Goal: Obtain resource: Obtain resource

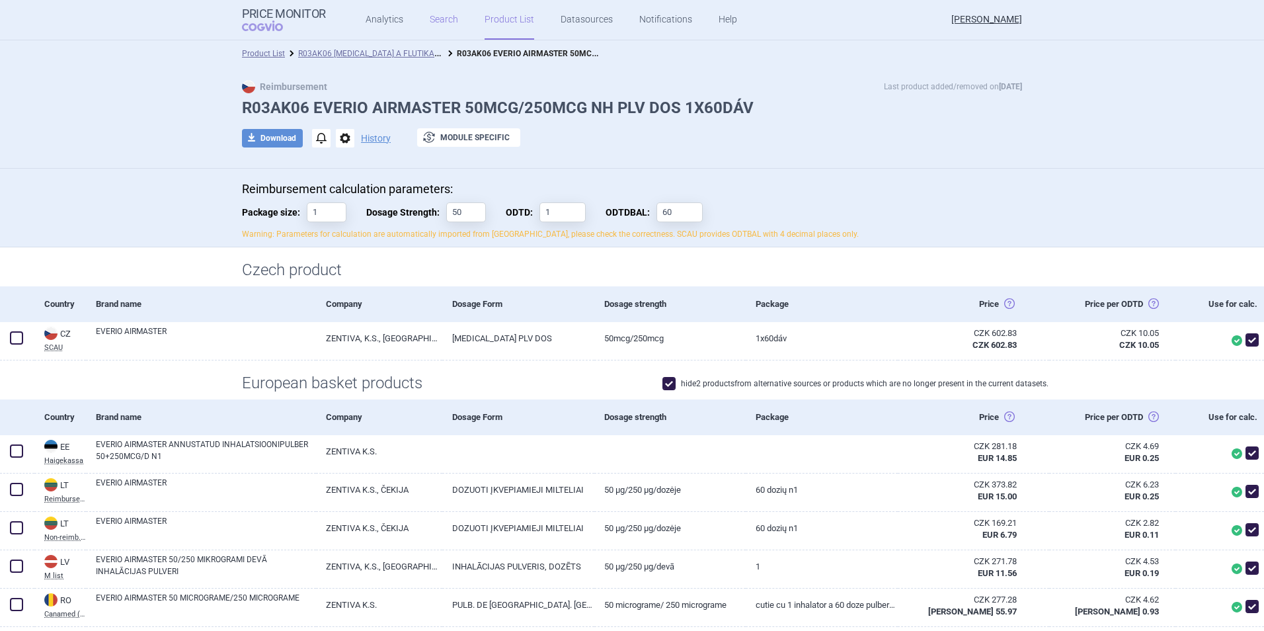
click at [430, 22] on link "Search" at bounding box center [444, 20] width 28 height 40
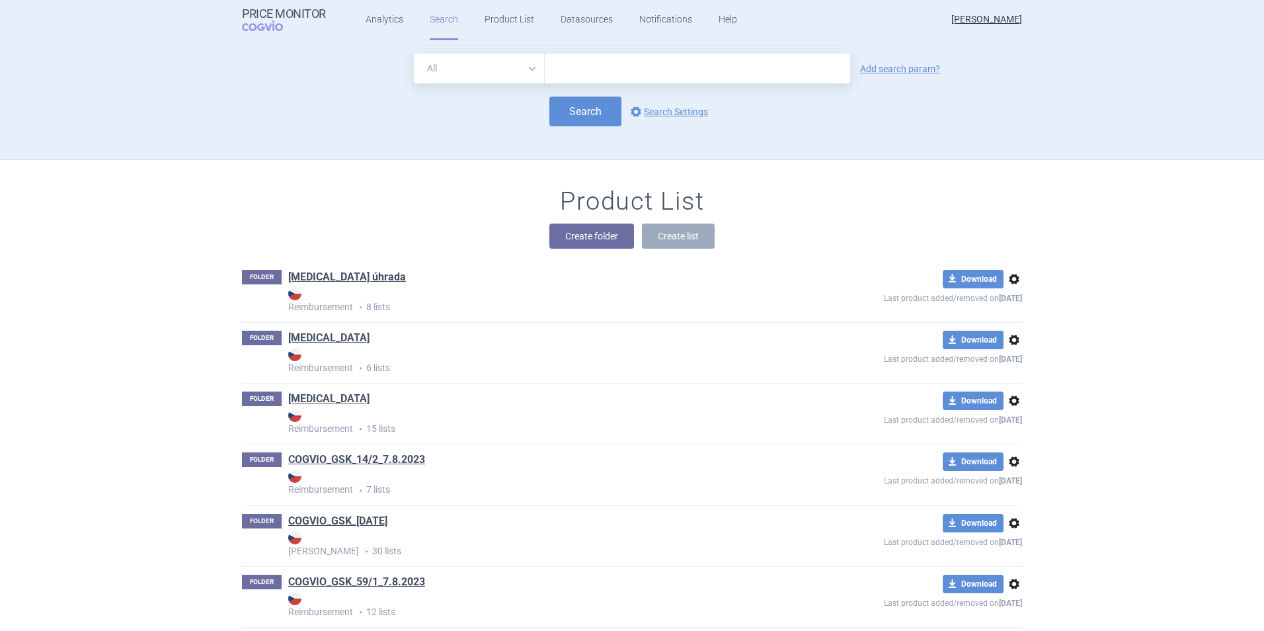
click at [575, 72] on input "text" at bounding box center [698, 69] width 306 height 30
type input "u"
type input "[MEDICAL_DATA]"
click at [579, 111] on button "Search" at bounding box center [586, 112] width 72 height 30
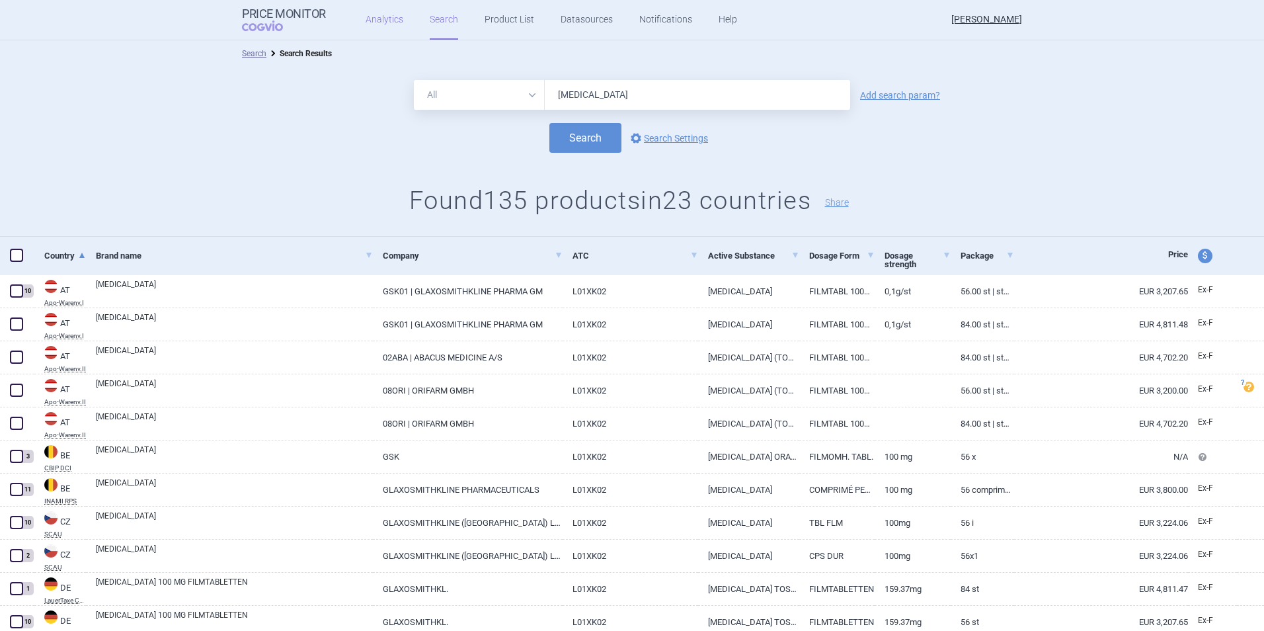
click at [389, 23] on link "Analytics" at bounding box center [385, 20] width 38 height 40
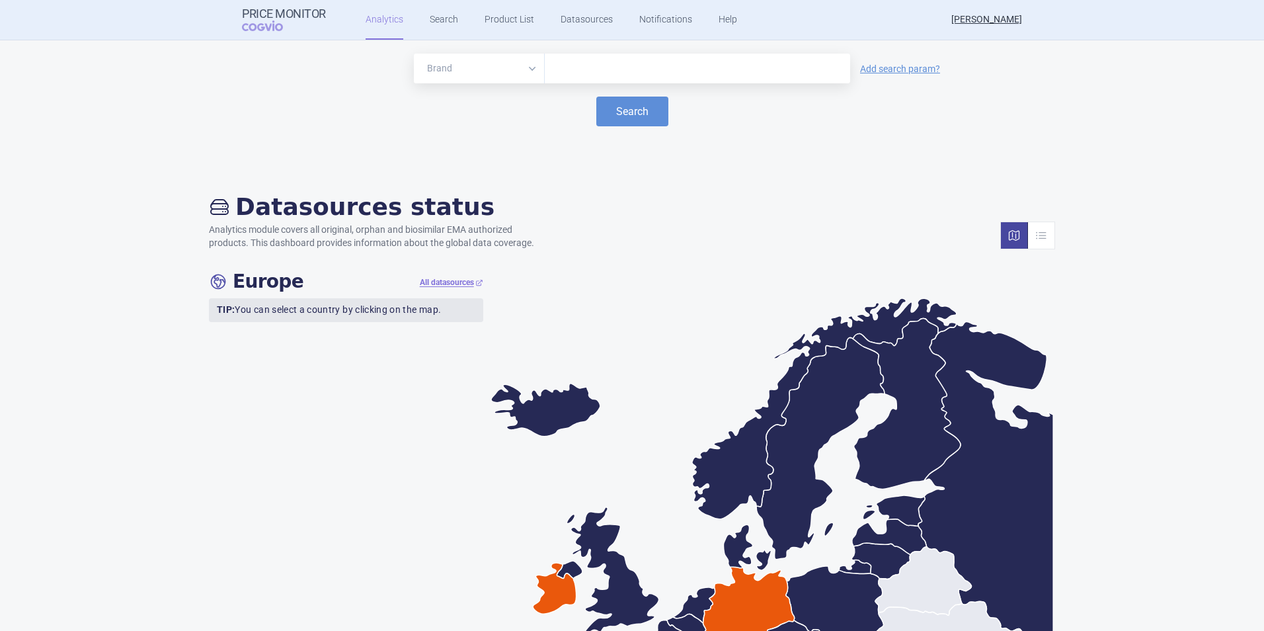
click at [532, 74] on select "Brand ATC/Active substance Therapeutic area" at bounding box center [479, 69] width 131 height 30
click at [579, 63] on input "text" at bounding box center [698, 68] width 292 height 17
type input "[MEDICAL_DATA]"
click at [614, 110] on button "Search" at bounding box center [632, 112] width 72 height 30
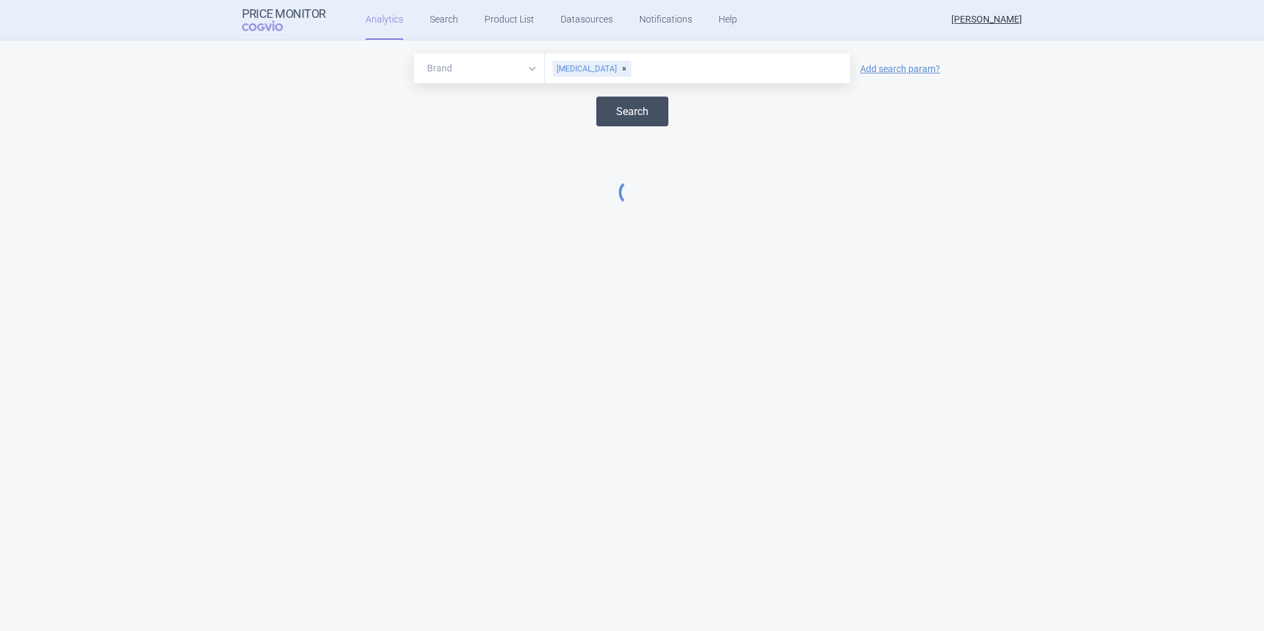
select select "EUR"
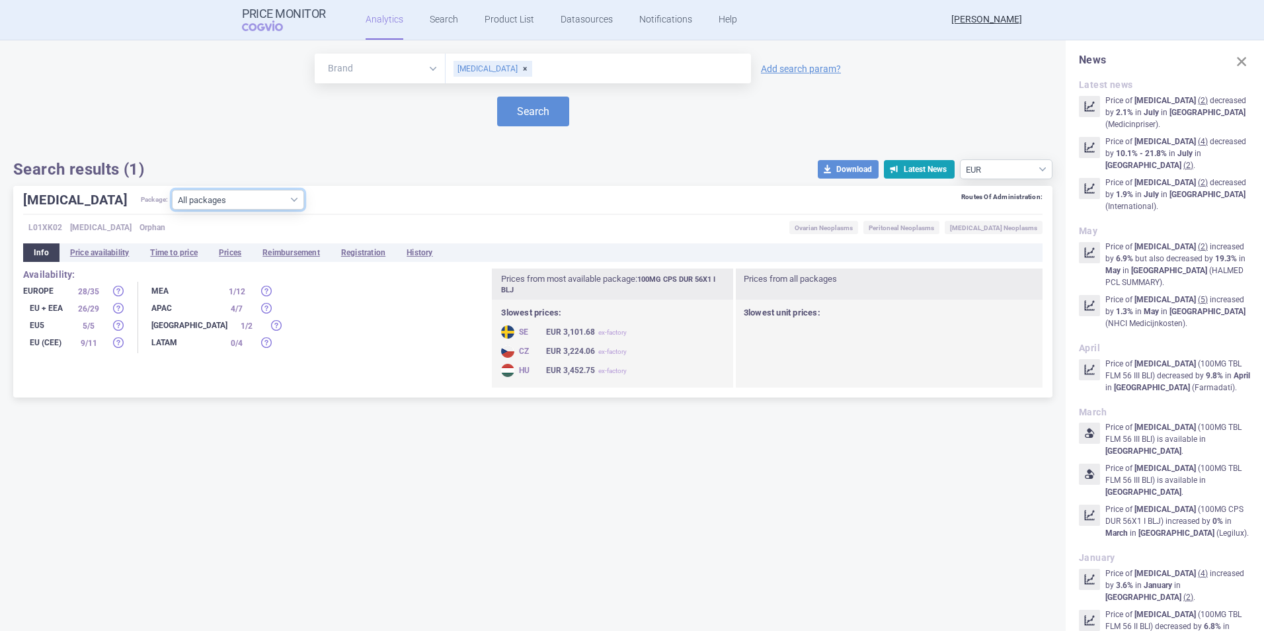
click at [242, 202] on select "All packages 100MG CPS DUR 28X1 I BLJ ( 7 ) 100MG CPS DUR 30X1 BLJ ( 5 ) 100MG …" at bounding box center [238, 200] width 132 height 20
select select "ae8ce461-2bff-431f-b145-d6fe1a074e6d"
click at [172, 210] on select "All packages 100MG CPS DUR 28X1 I BLJ ( 7 ) 100MG CPS DUR 30X1 BLJ ( 5 ) 100MG …" at bounding box center [238, 200] width 132 height 20
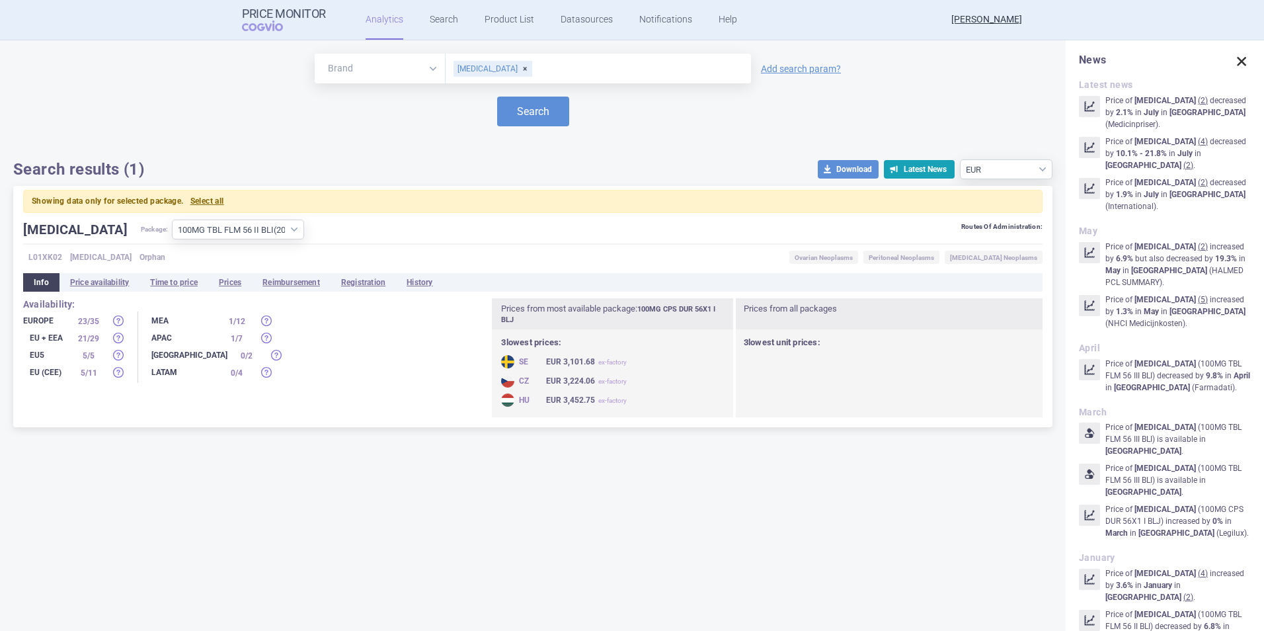
drag, startPoint x: 1240, startPoint y: 59, endPoint x: 534, endPoint y: 163, distance: 713.3
click at [1239, 59] on span at bounding box center [1242, 61] width 19 height 19
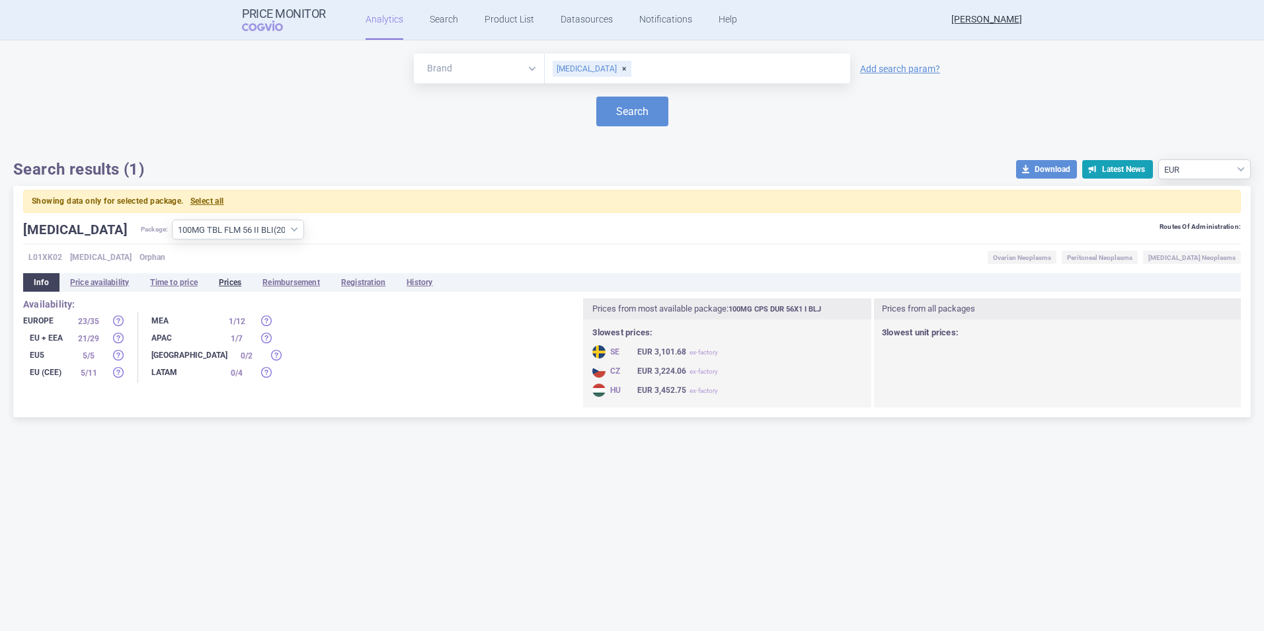
click at [228, 280] on li "Prices" at bounding box center [230, 282] width 44 height 19
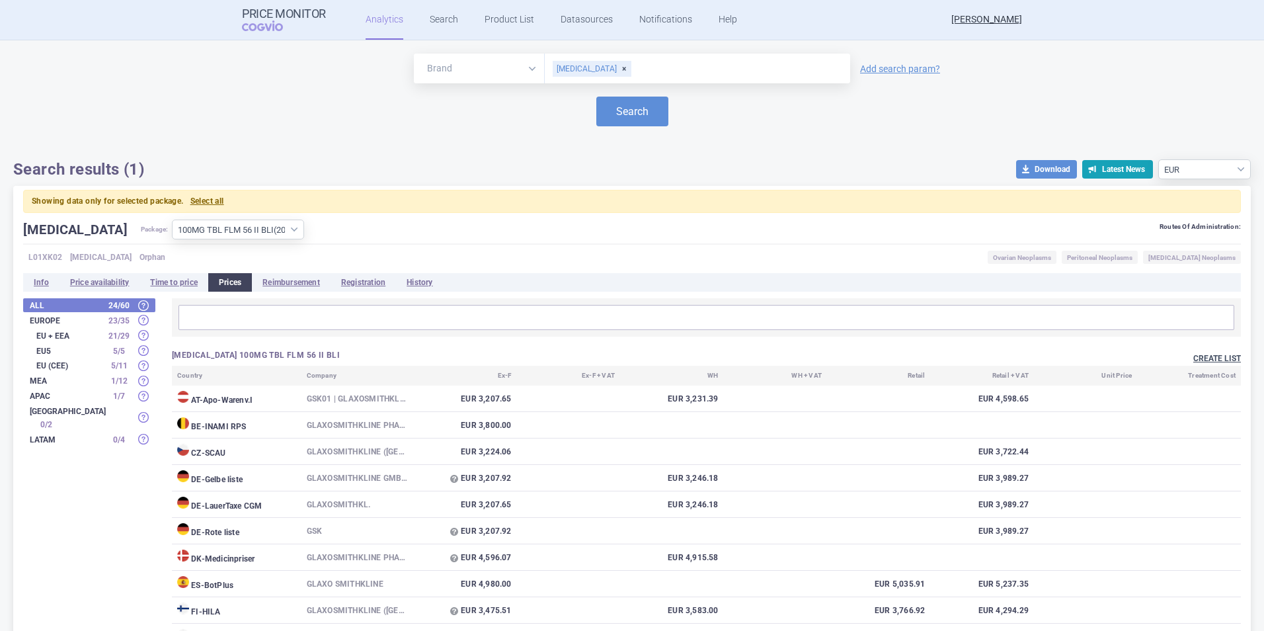
click at [1203, 355] on button "Create list" at bounding box center [1218, 358] width 48 height 11
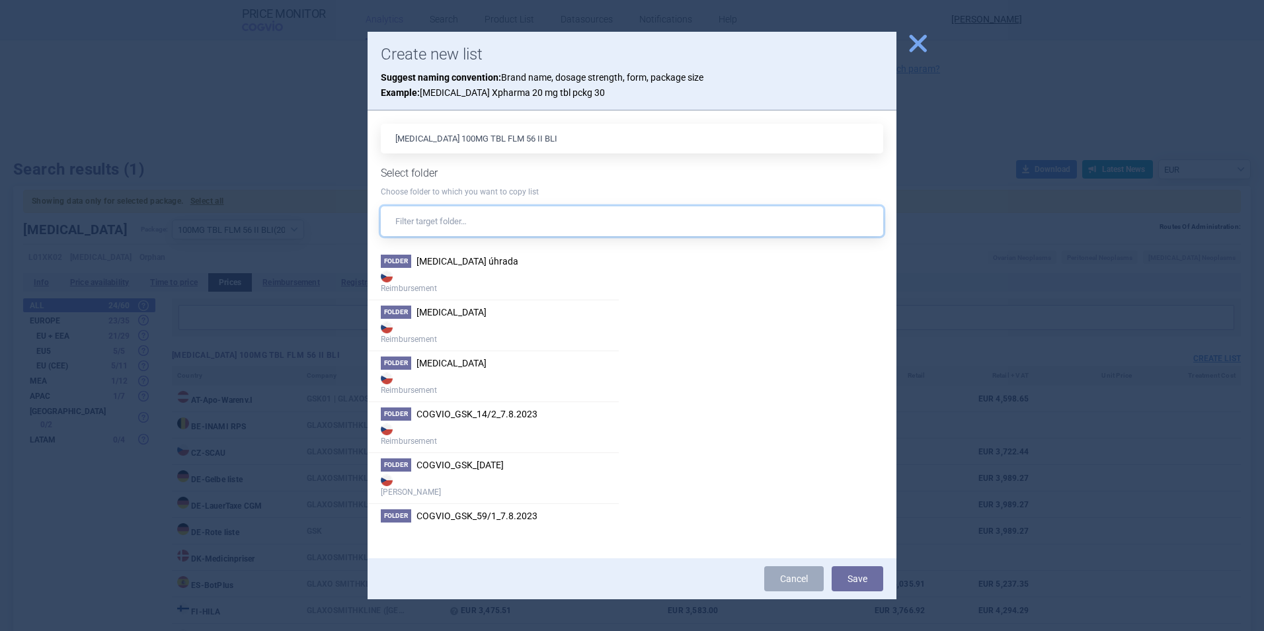
click at [456, 221] on input "text" at bounding box center [632, 221] width 503 height 30
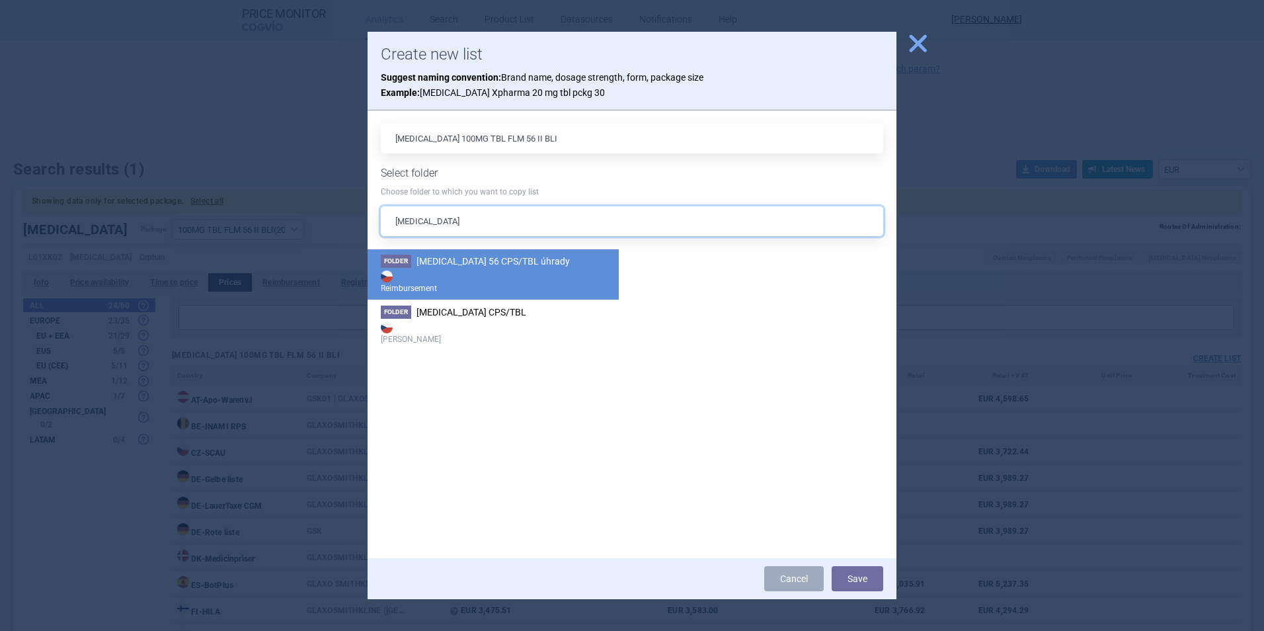
type input "[MEDICAL_DATA]"
click at [431, 283] on strong "Reimbursement" at bounding box center [493, 281] width 225 height 26
click at [864, 579] on button "Save" at bounding box center [858, 578] width 52 height 25
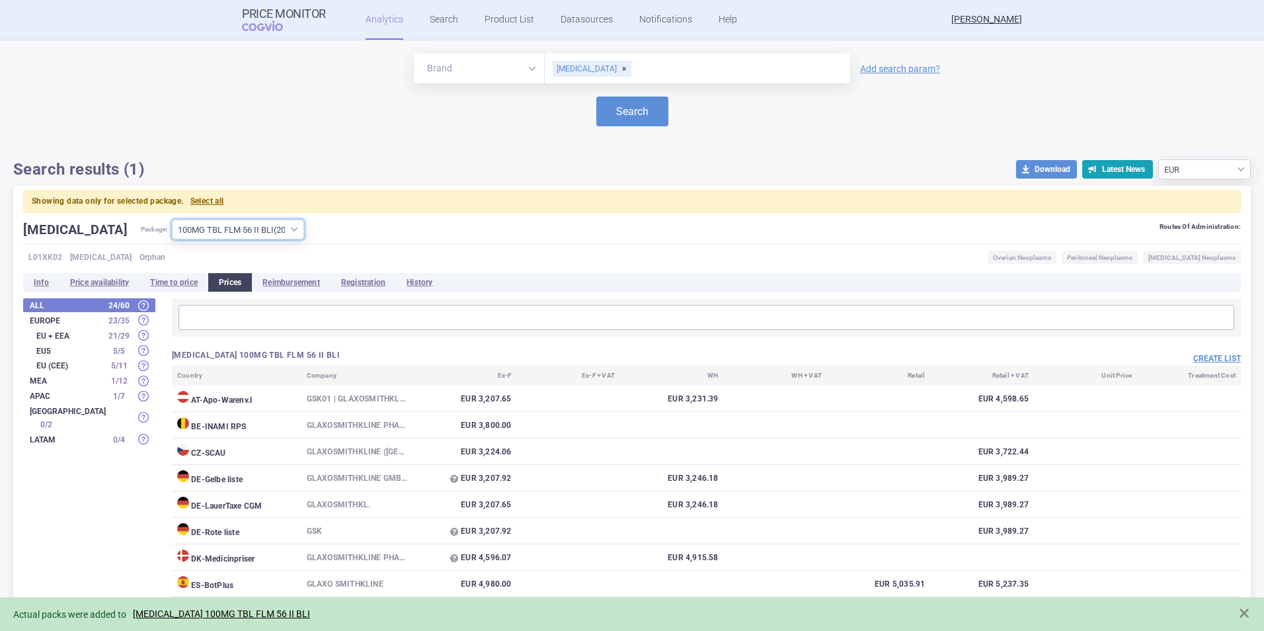
click at [245, 229] on select "All packages 100MG CPS DUR 28X1 I BLJ ( 7 ) 100MG CPS DUR 30X1 BLJ ( 5 ) 100MG …" at bounding box center [238, 230] width 132 height 20
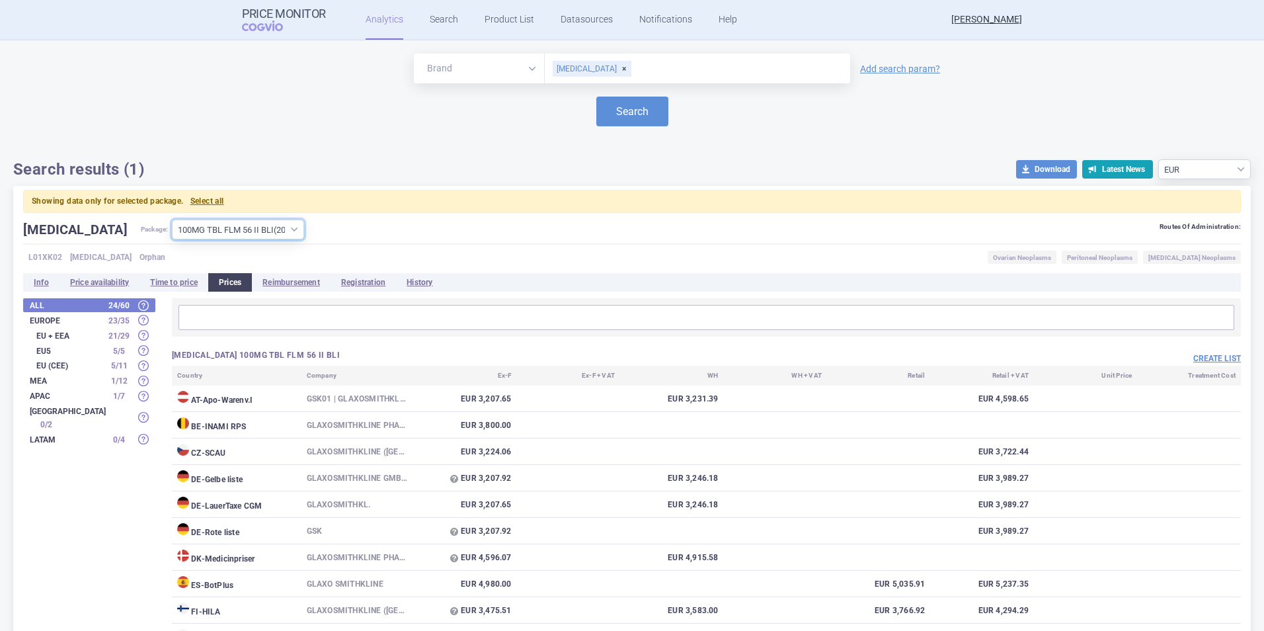
select select "ab159534-1029-4751-b82b-0f5a097d618c"
click at [172, 220] on select "All packages 100MG CPS DUR 28X1 I BLJ ( 7 ) 100MG CPS DUR 30X1 BLJ ( 5 ) 100MG …" at bounding box center [238, 230] width 132 height 20
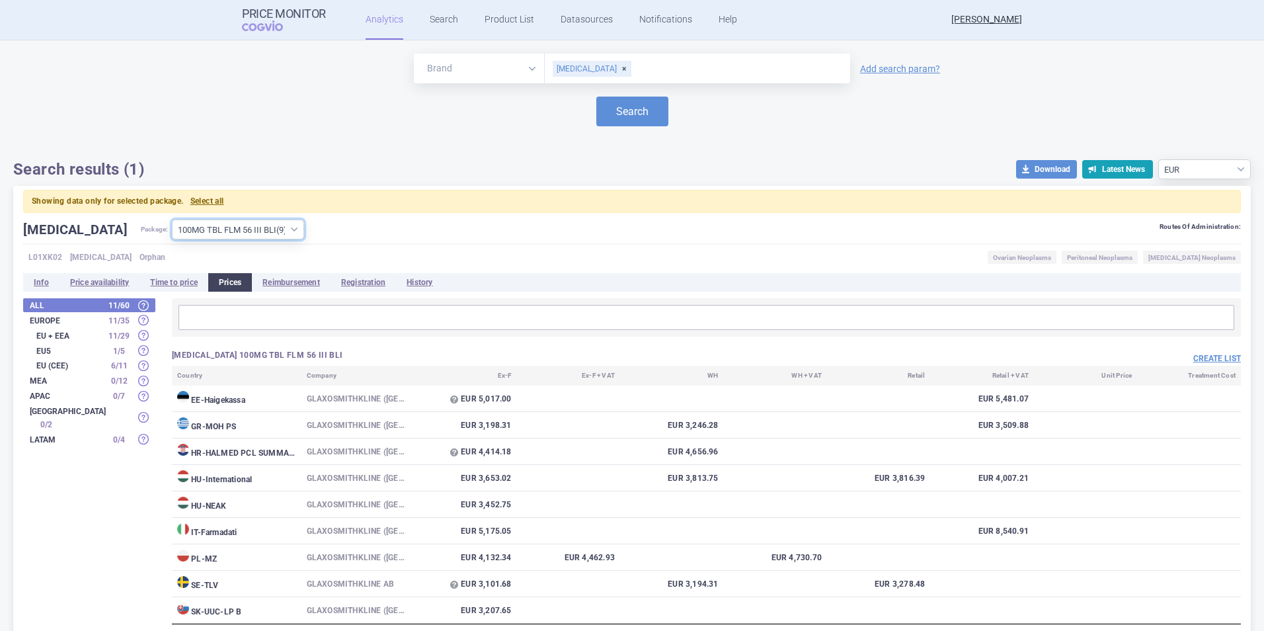
click at [243, 229] on select "All packages 100MG CPS DUR 28X1 I BLJ ( 7 ) 100MG CPS DUR 30X1 BLJ ( 5 ) 100MG …" at bounding box center [238, 230] width 132 height 20
click at [1202, 357] on button "Create list" at bounding box center [1218, 358] width 48 height 11
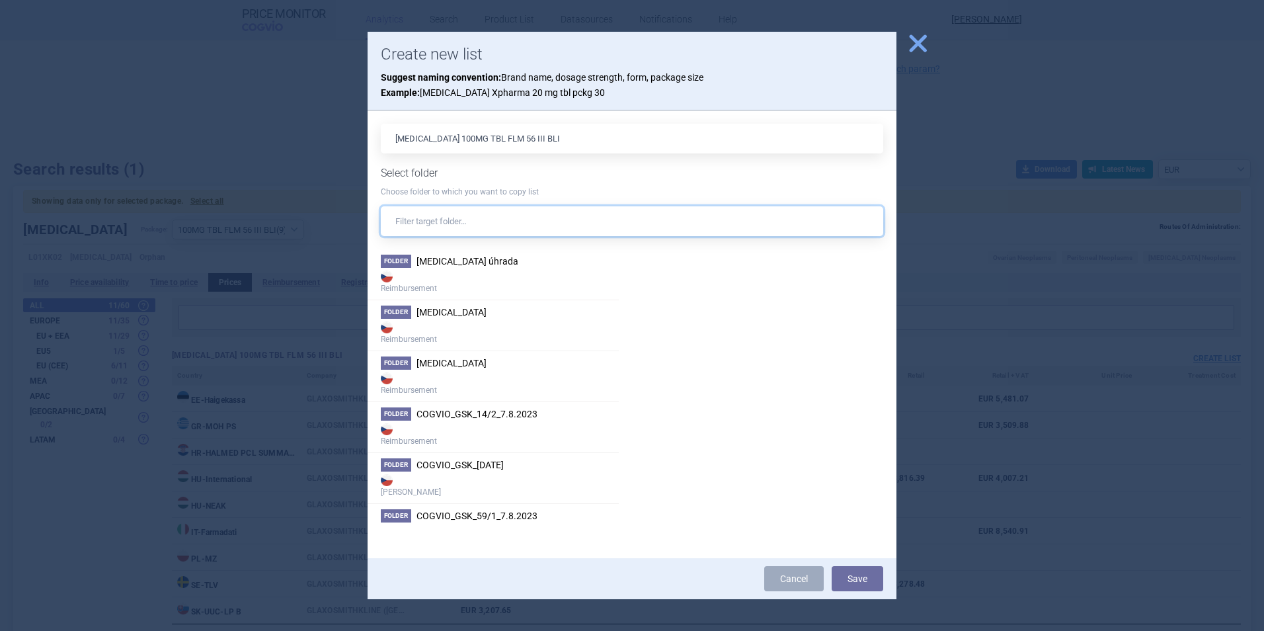
click at [543, 222] on input "text" at bounding box center [632, 221] width 503 height 30
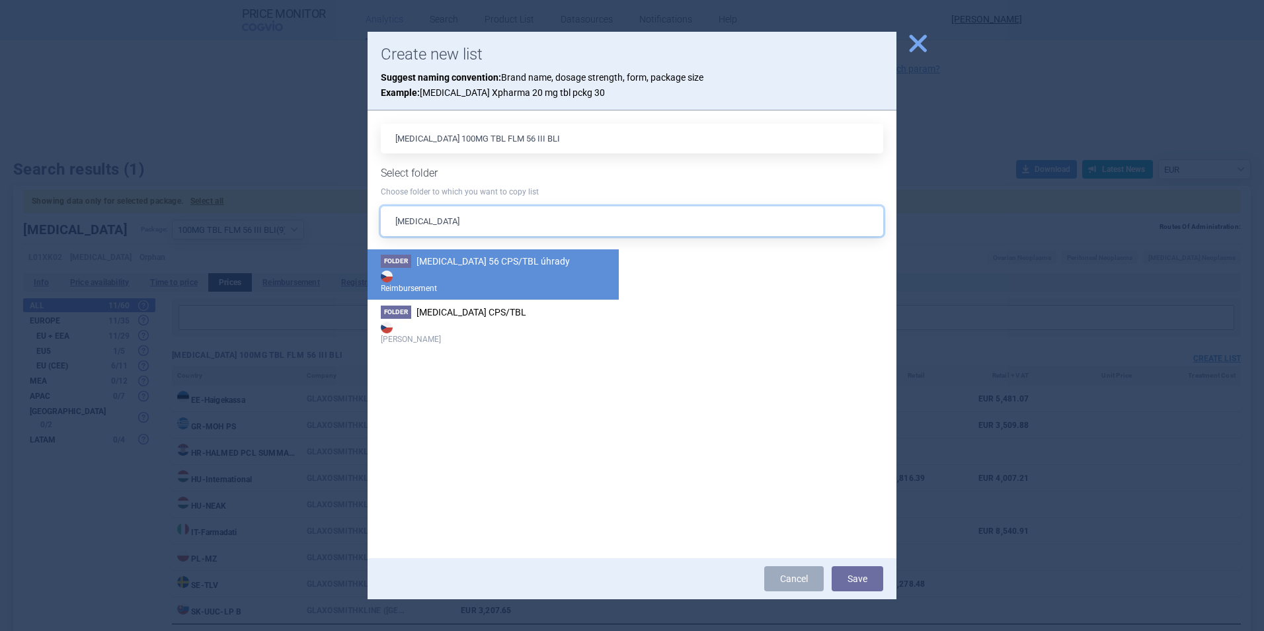
type input "[MEDICAL_DATA]"
click at [537, 263] on li "Folder [MEDICAL_DATA] 56 CPS/TBL úhrady Reimbursement" at bounding box center [493, 274] width 251 height 50
click at [862, 583] on button "Save" at bounding box center [858, 578] width 52 height 25
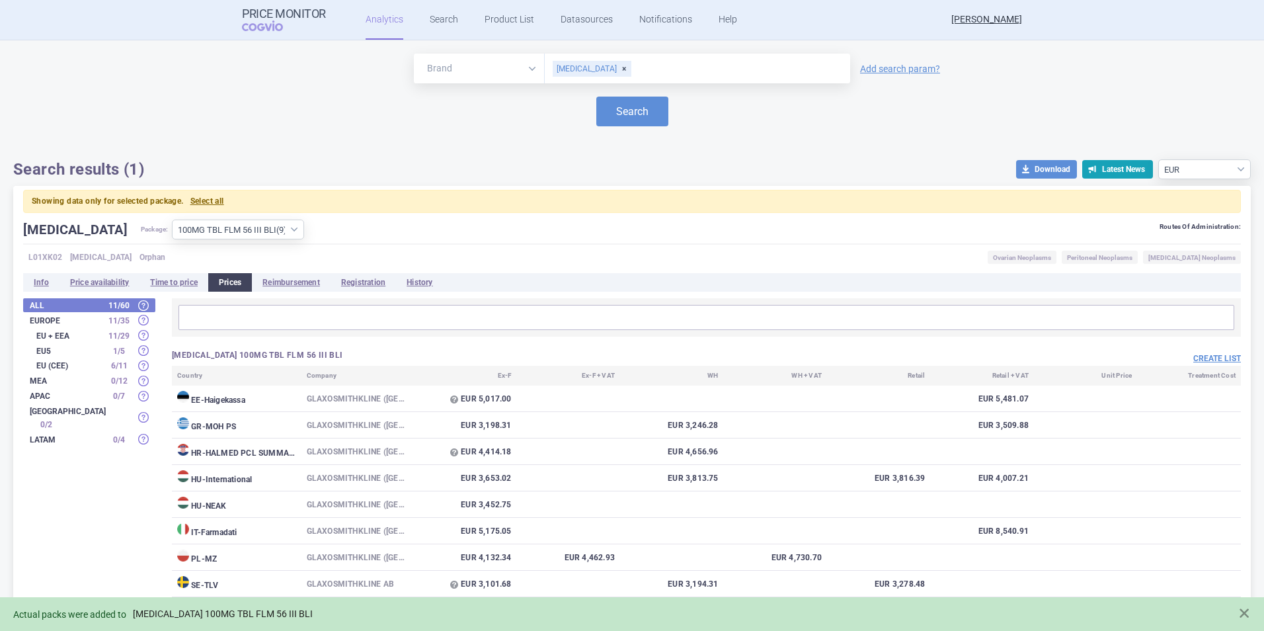
click at [228, 612] on link "[MEDICAL_DATA] 100MG TBL FLM 56 III BLI" at bounding box center [223, 613] width 180 height 11
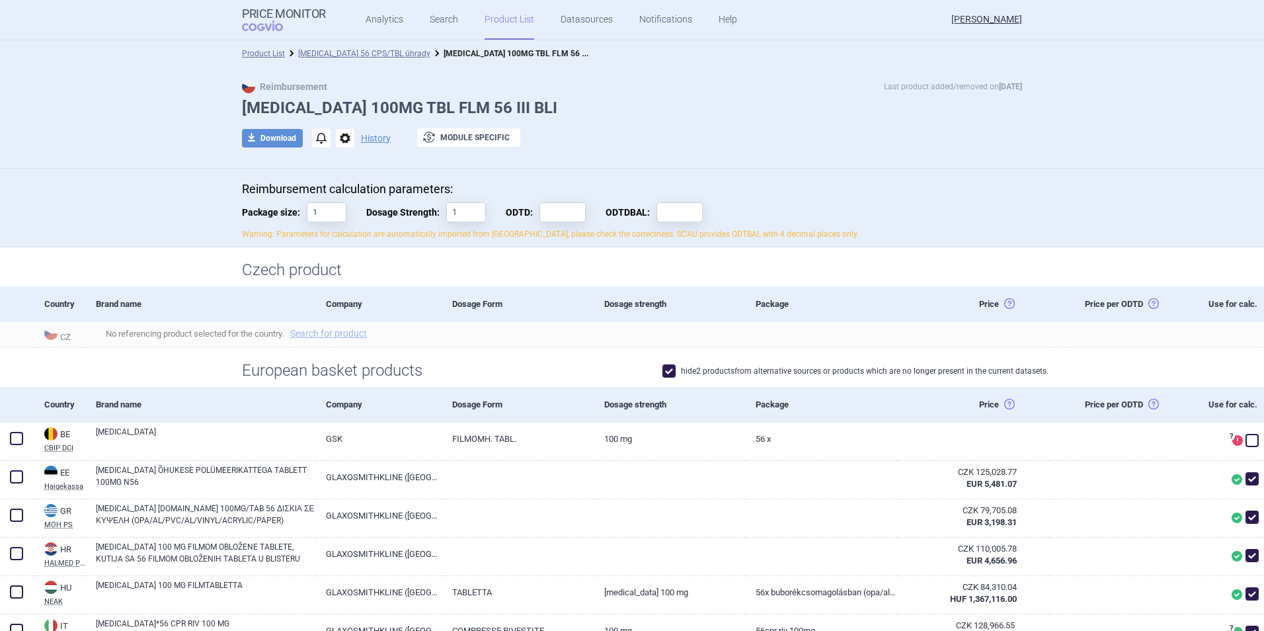
drag, startPoint x: 354, startPoint y: 49, endPoint x: 378, endPoint y: 124, distance: 78.9
click at [354, 49] on link "[MEDICAL_DATA] 56 CPS/TBL úhrady" at bounding box center [364, 53] width 132 height 9
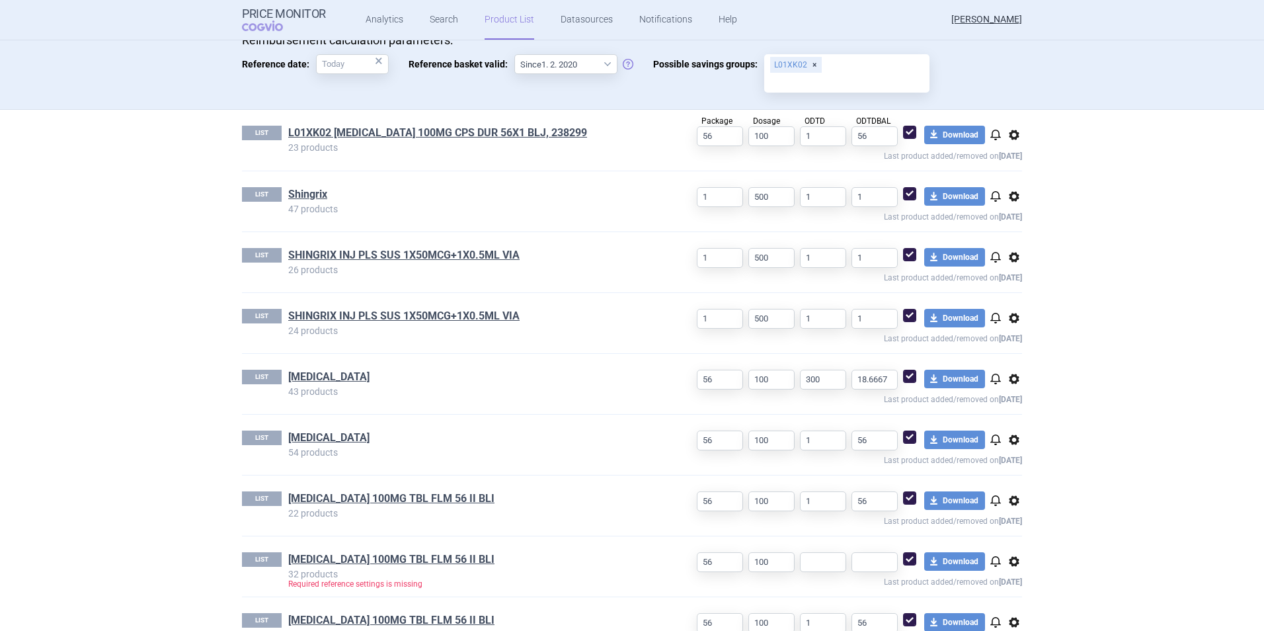
scroll to position [559, 0]
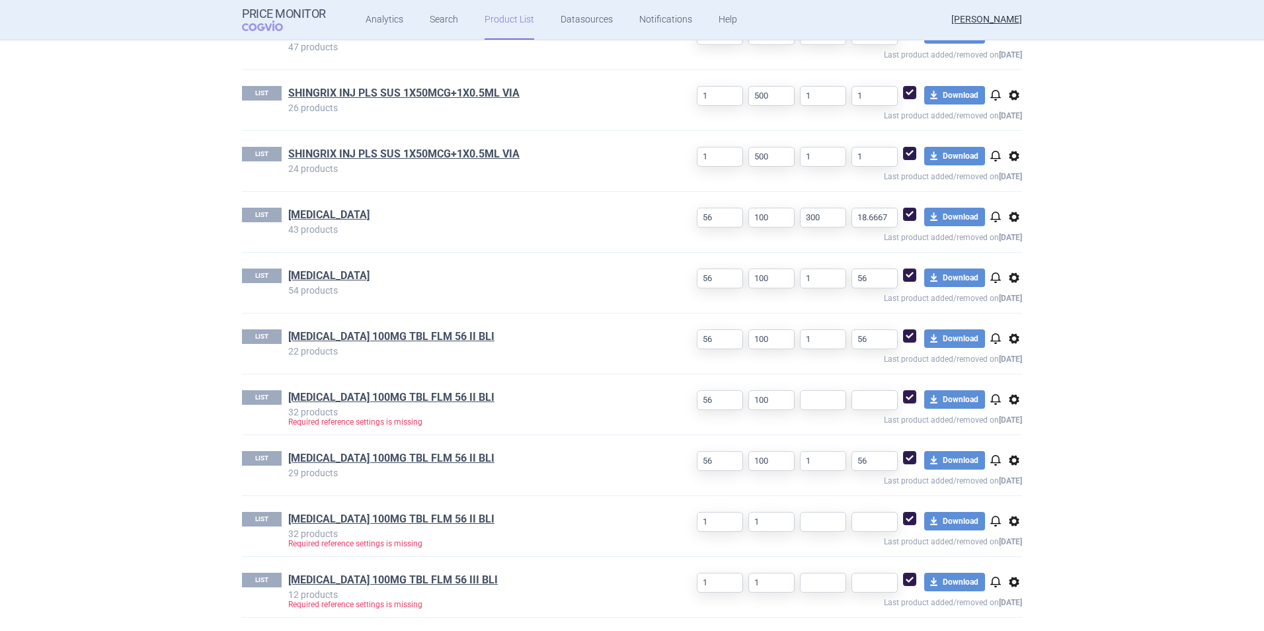
click at [1010, 406] on span "options" at bounding box center [1015, 399] width 16 height 16
drag, startPoint x: 1014, startPoint y: 452, endPoint x: 1014, endPoint y: 479, distance: 27.8
click at [1014, 479] on div "Copy Rename Delete" at bounding box center [1009, 449] width 58 height 85
click at [1014, 479] on button "Delete" at bounding box center [1009, 476] width 42 height 19
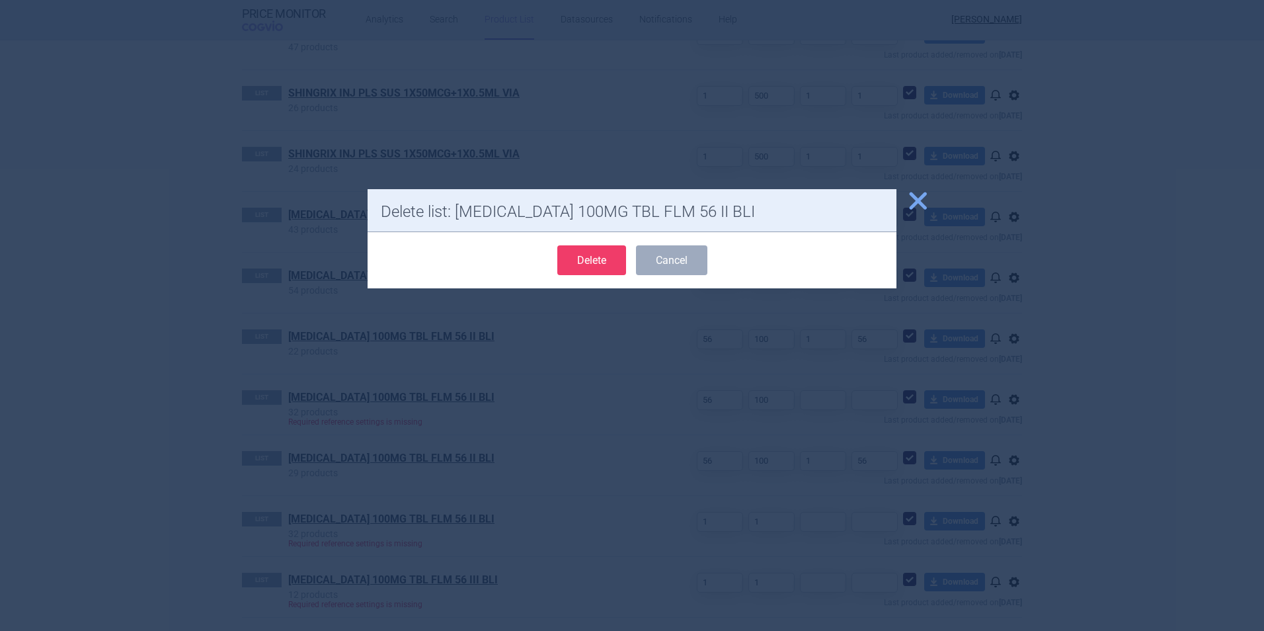
click at [602, 261] on button "Delete" at bounding box center [591, 260] width 69 height 30
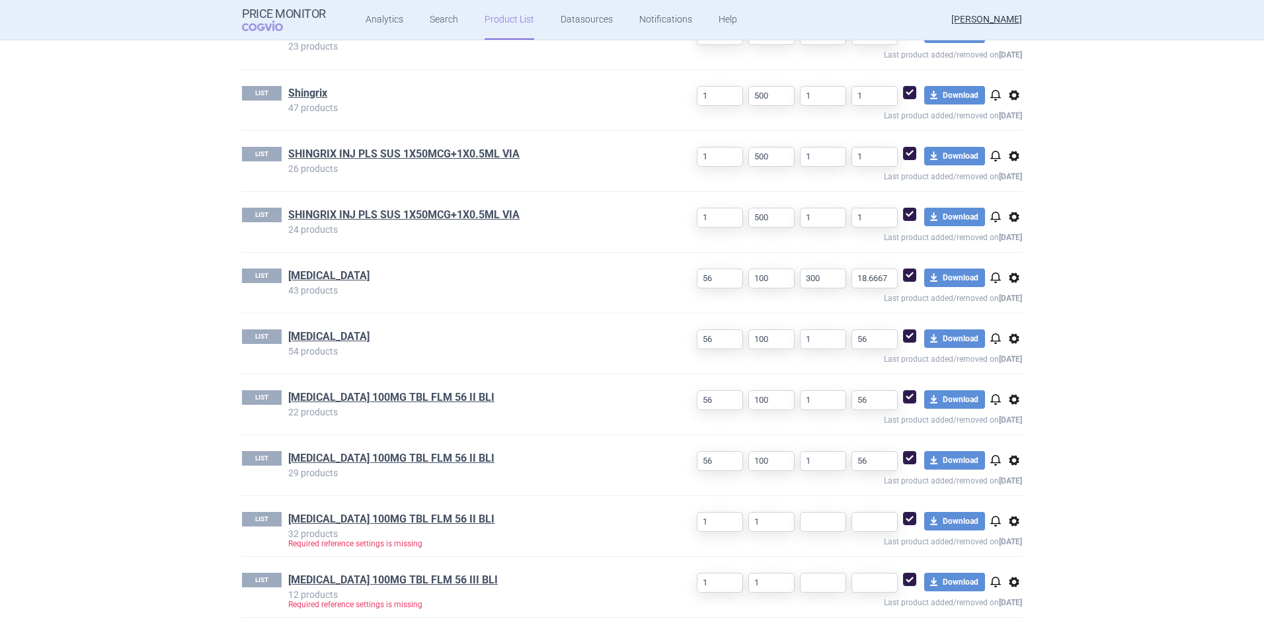
select select "[DATE]"
click at [376, 577] on link "[MEDICAL_DATA] 100MG TBL FLM 56 III BLI" at bounding box center [393, 580] width 210 height 15
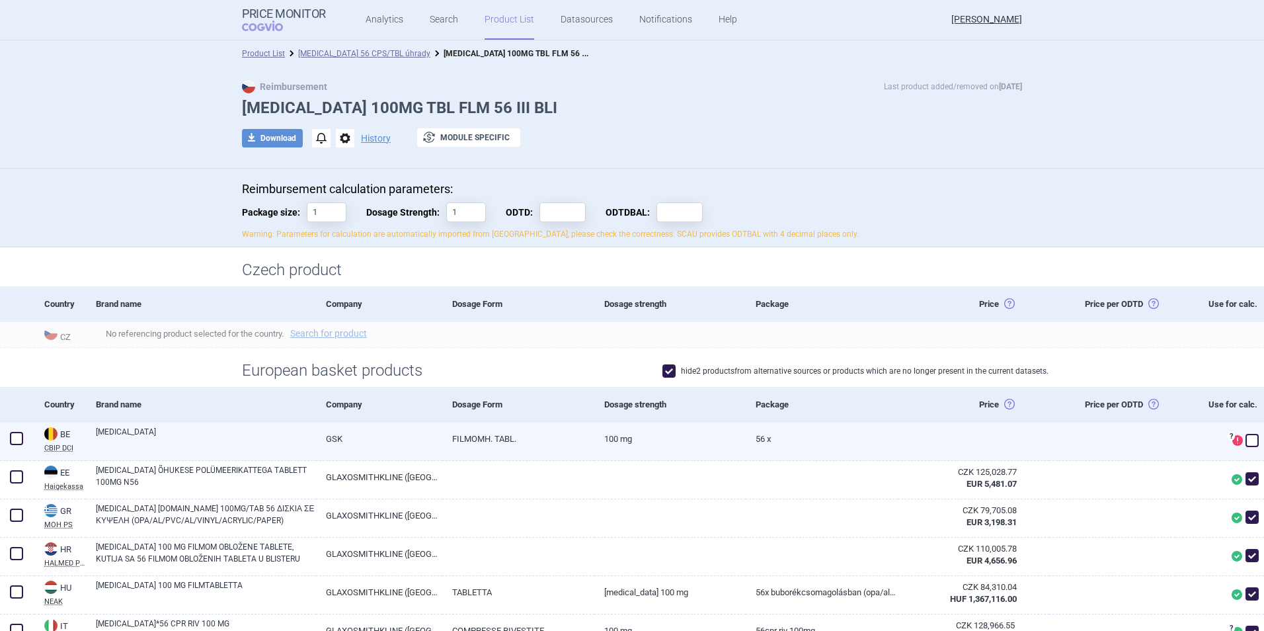
click at [13, 440] on span at bounding box center [16, 438] width 13 height 13
checkbox input "true"
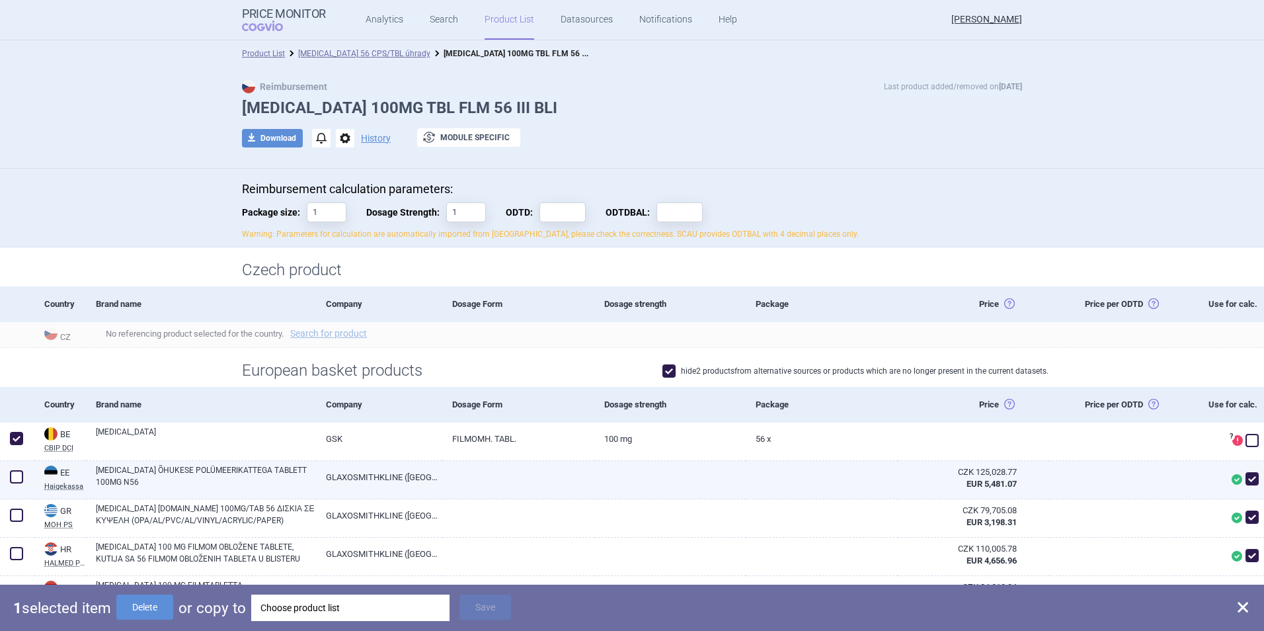
click at [22, 481] on span at bounding box center [17, 477] width 20 height 20
checkbox input "true"
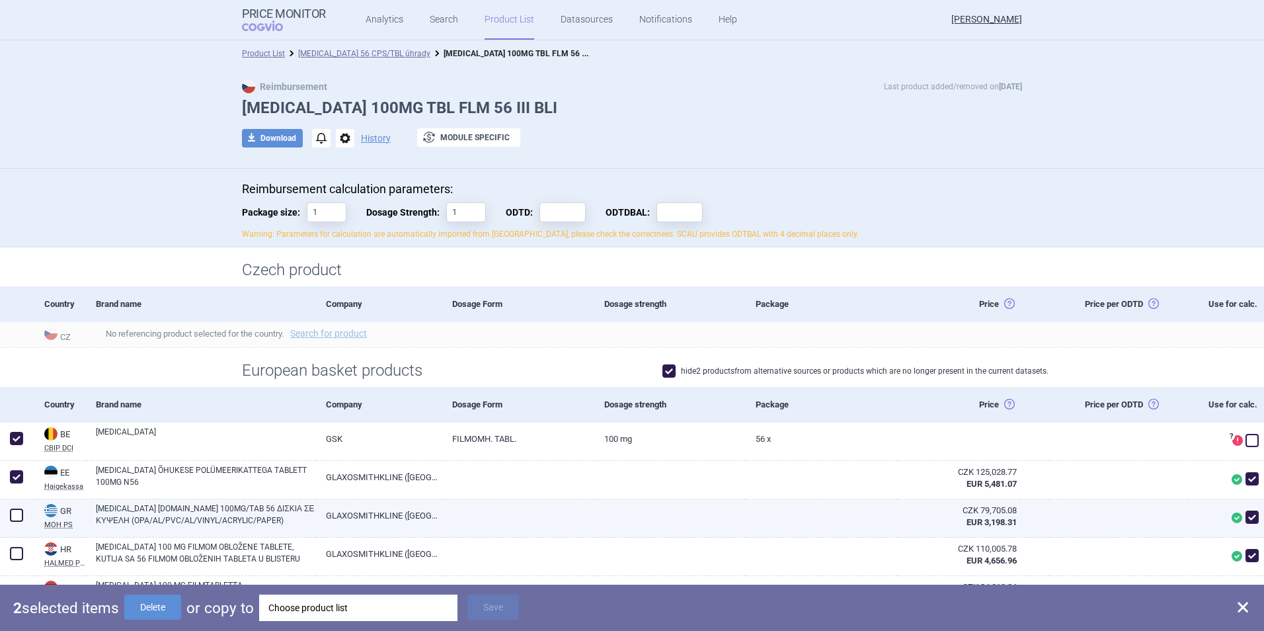
drag, startPoint x: 19, startPoint y: 516, endPoint x: 17, endPoint y: 543, distance: 26.6
click at [19, 517] on span at bounding box center [16, 515] width 13 height 13
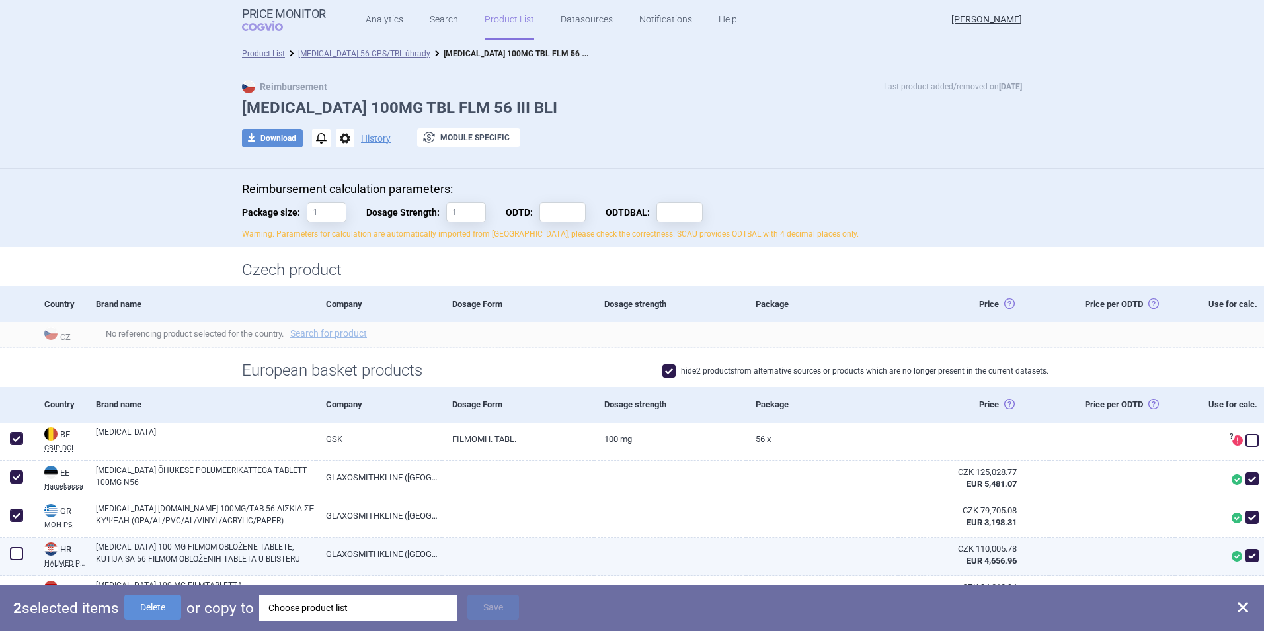
checkbox input "true"
click at [15, 553] on span at bounding box center [16, 553] width 13 height 13
checkbox input "true"
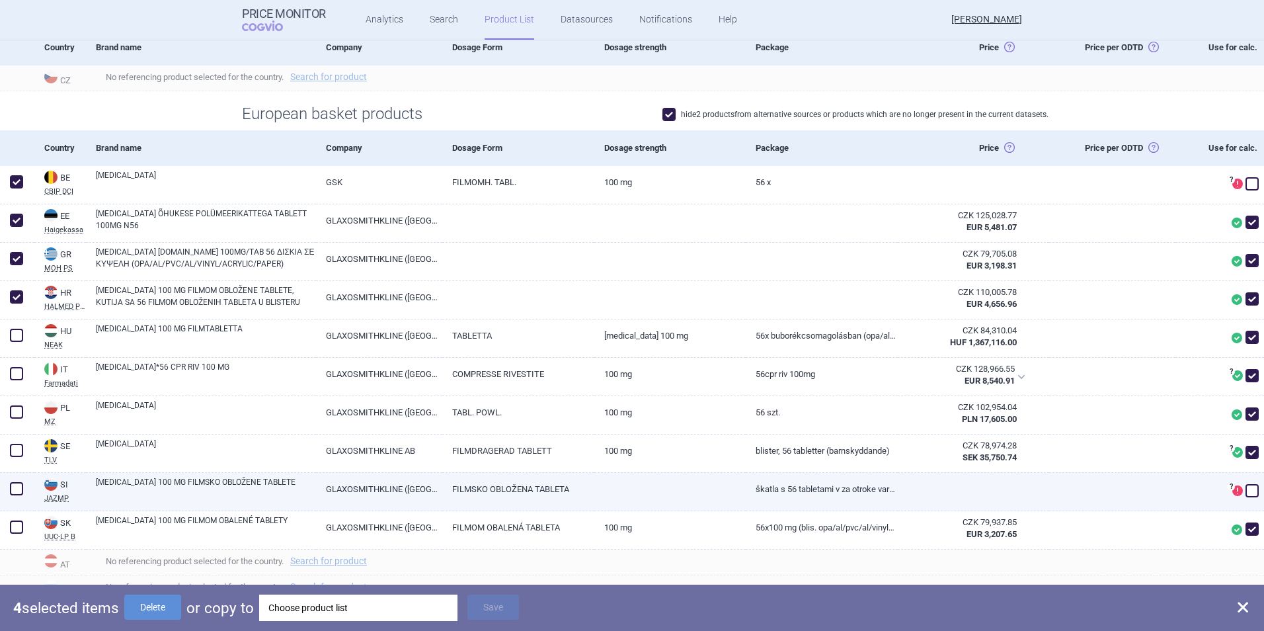
scroll to position [265, 0]
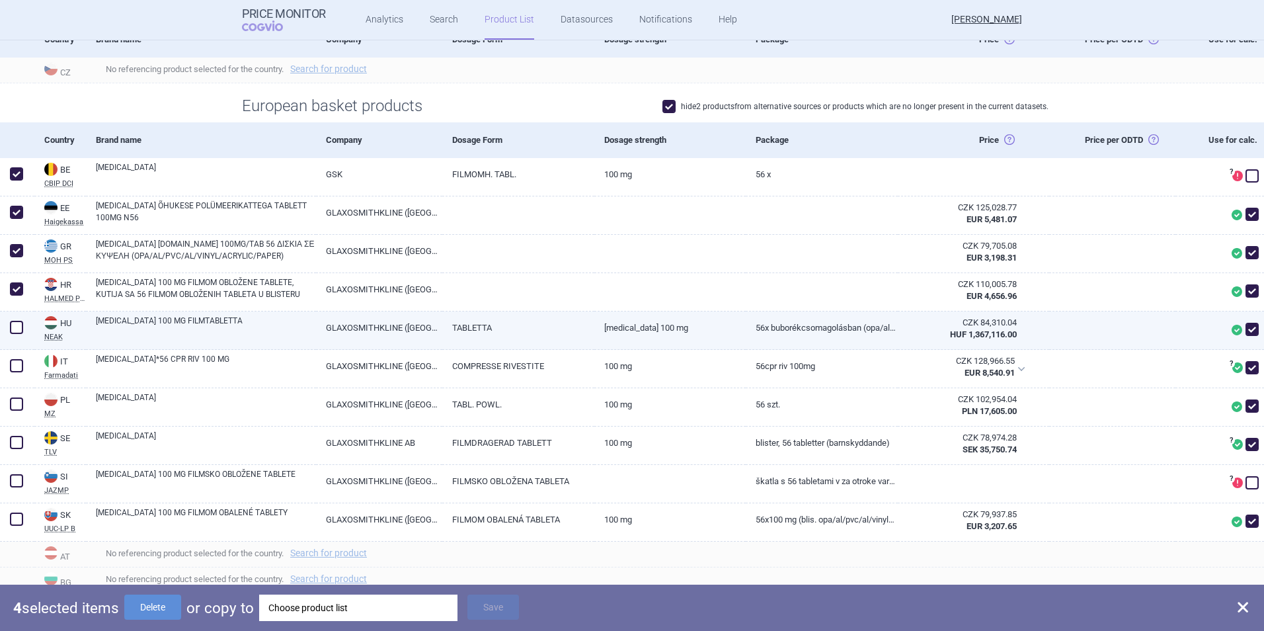
click at [13, 330] on span at bounding box center [16, 327] width 13 height 13
checkbox input "true"
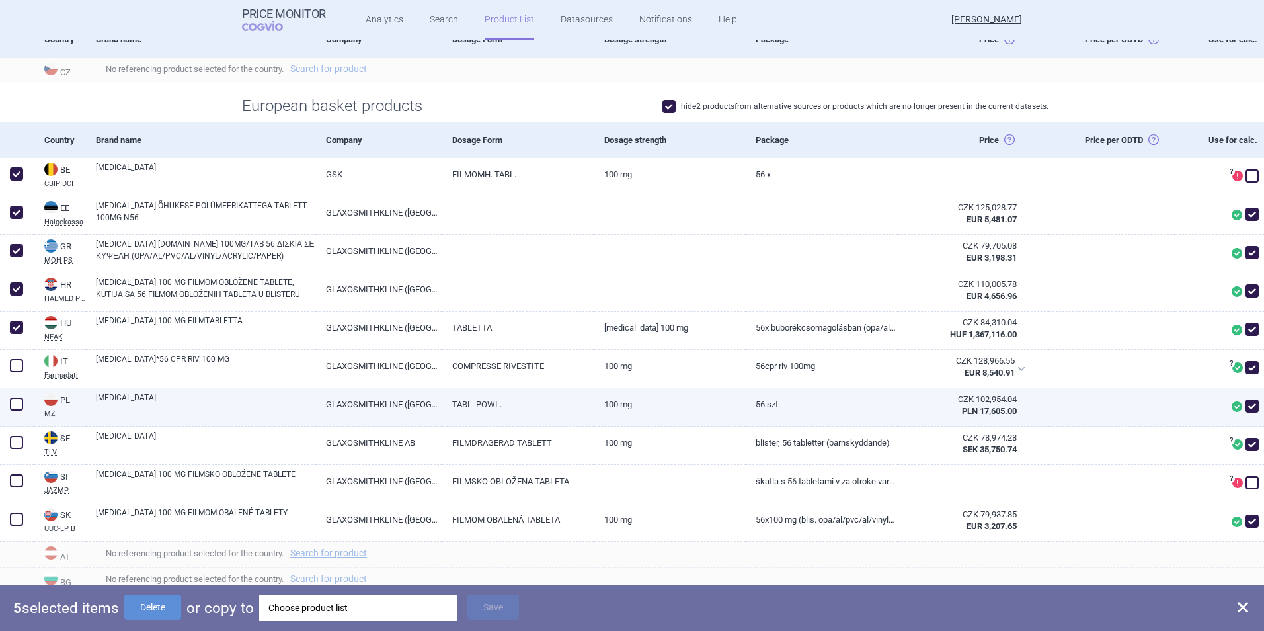
drag, startPoint x: 15, startPoint y: 366, endPoint x: 21, endPoint y: 396, distance: 31.0
click at [15, 366] on span at bounding box center [16, 365] width 13 height 13
checkbox input "true"
drag, startPoint x: 21, startPoint y: 404, endPoint x: 18, endPoint y: 421, distance: 16.7
click at [19, 405] on span at bounding box center [16, 403] width 13 height 13
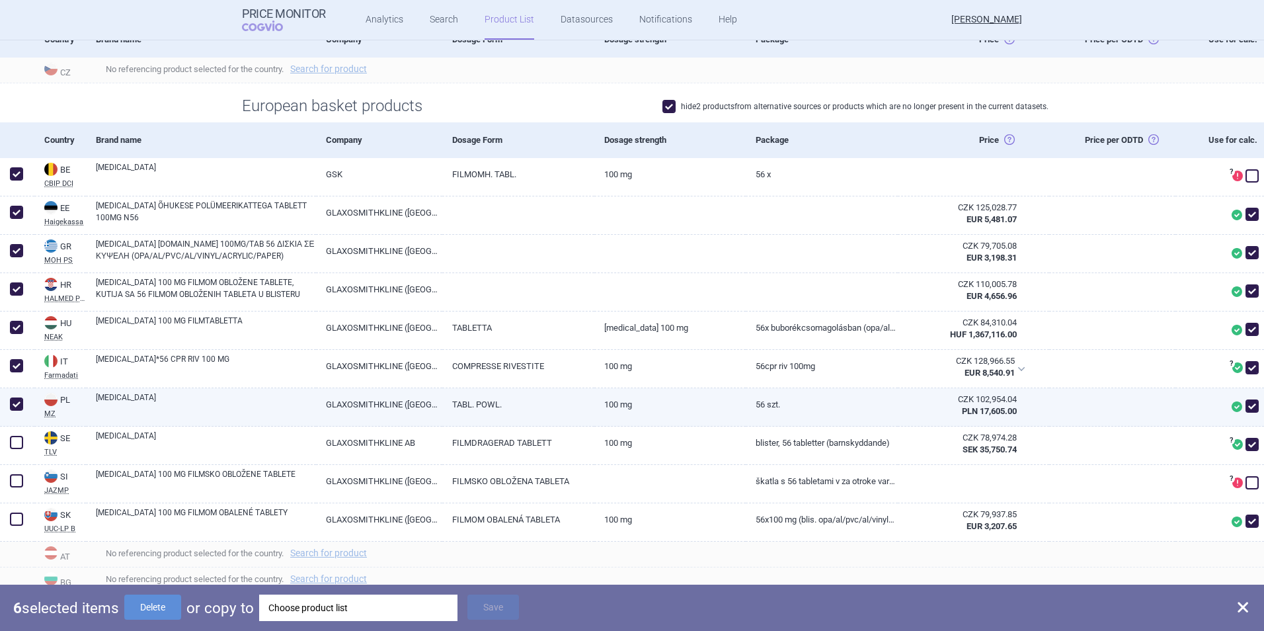
checkbox input "true"
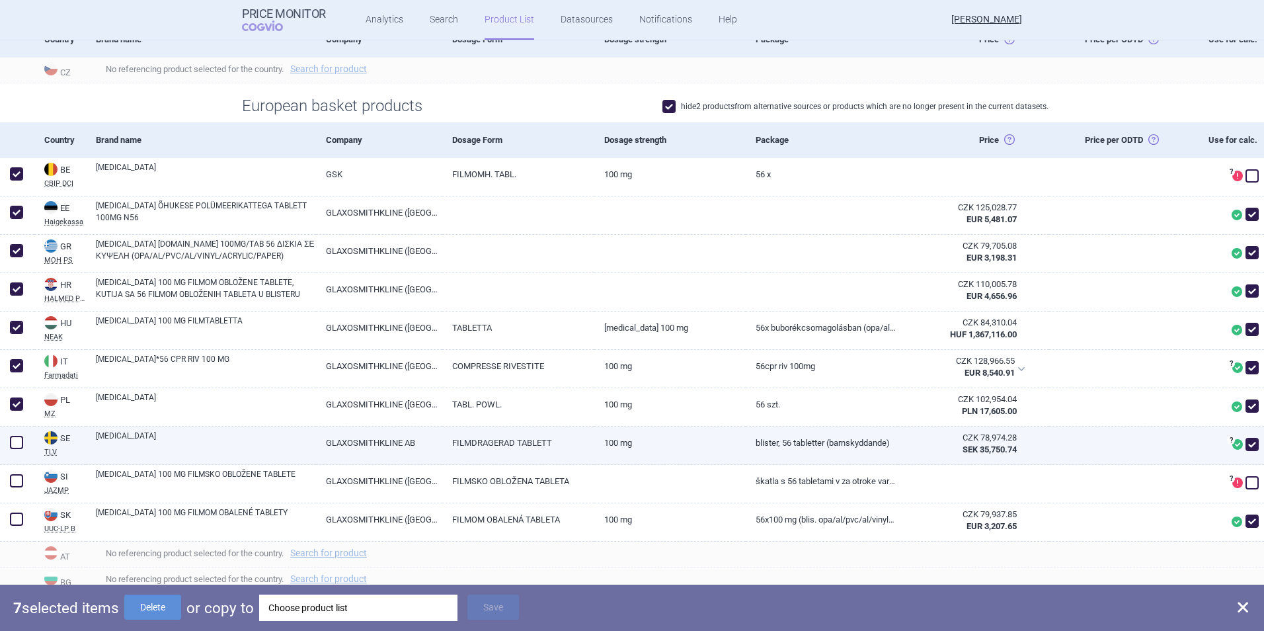
click at [16, 453] on div at bounding box center [17, 446] width 34 height 38
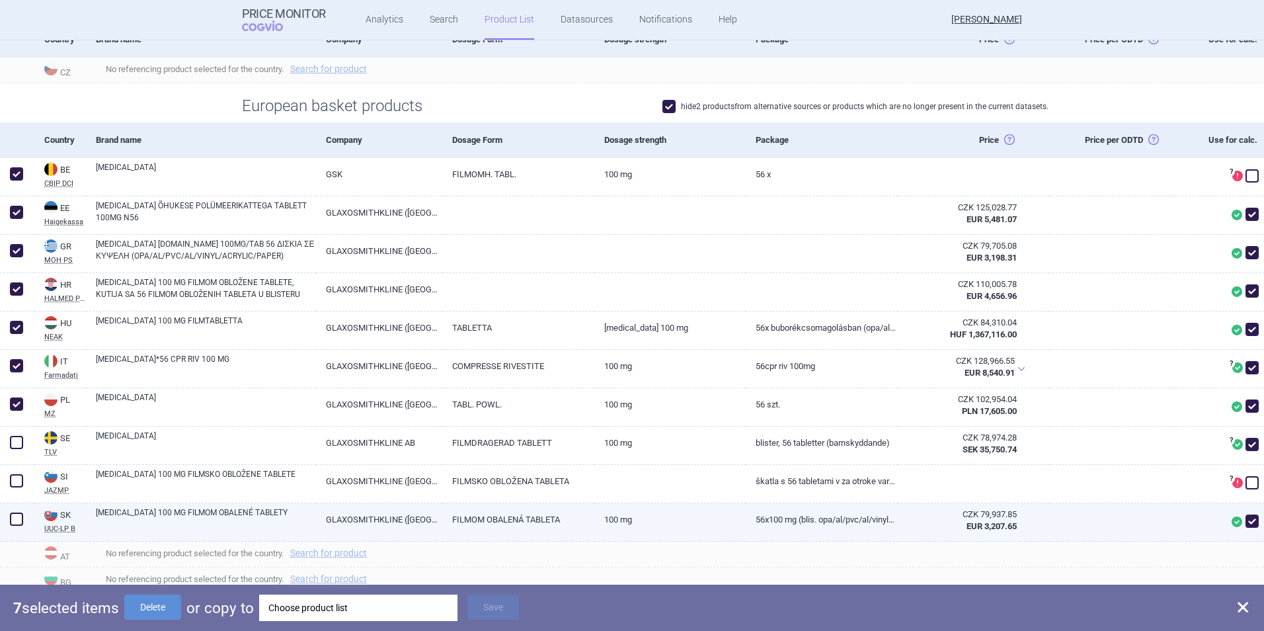
drag, startPoint x: 11, startPoint y: 485, endPoint x: 13, endPoint y: 513, distance: 28.5
click at [11, 486] on span at bounding box center [16, 480] width 13 height 13
checkbox input "true"
click at [15, 528] on span at bounding box center [17, 519] width 20 height 20
checkbox input "true"
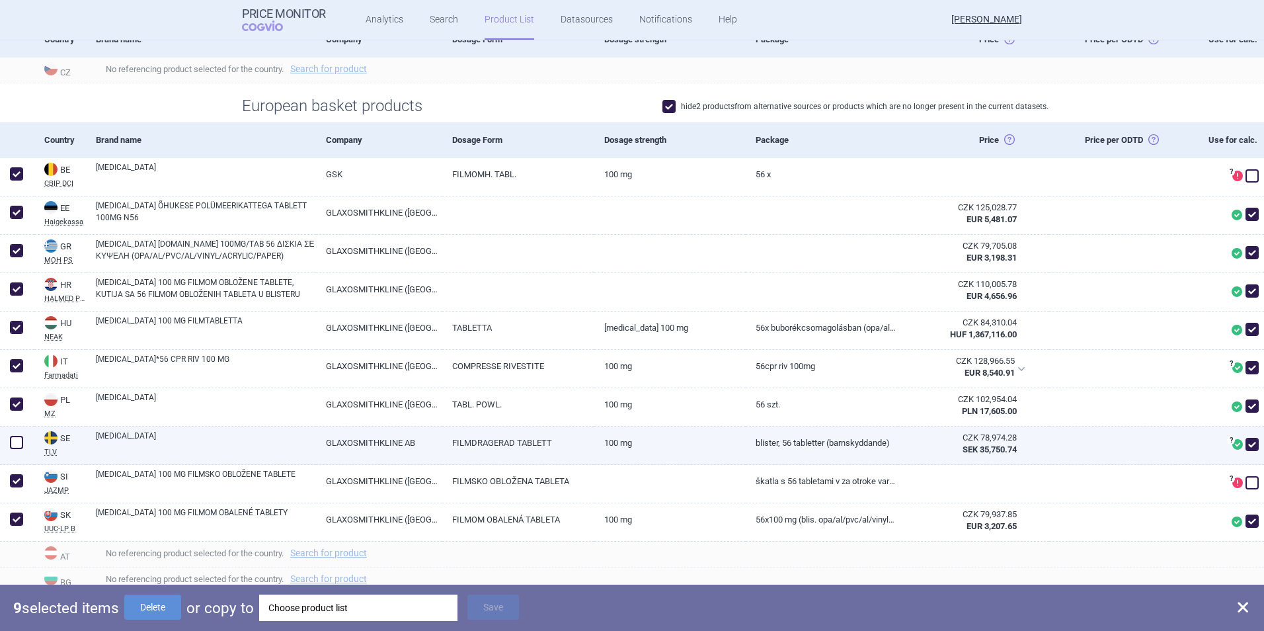
click at [17, 444] on span at bounding box center [16, 442] width 13 height 13
checkbox input "true"
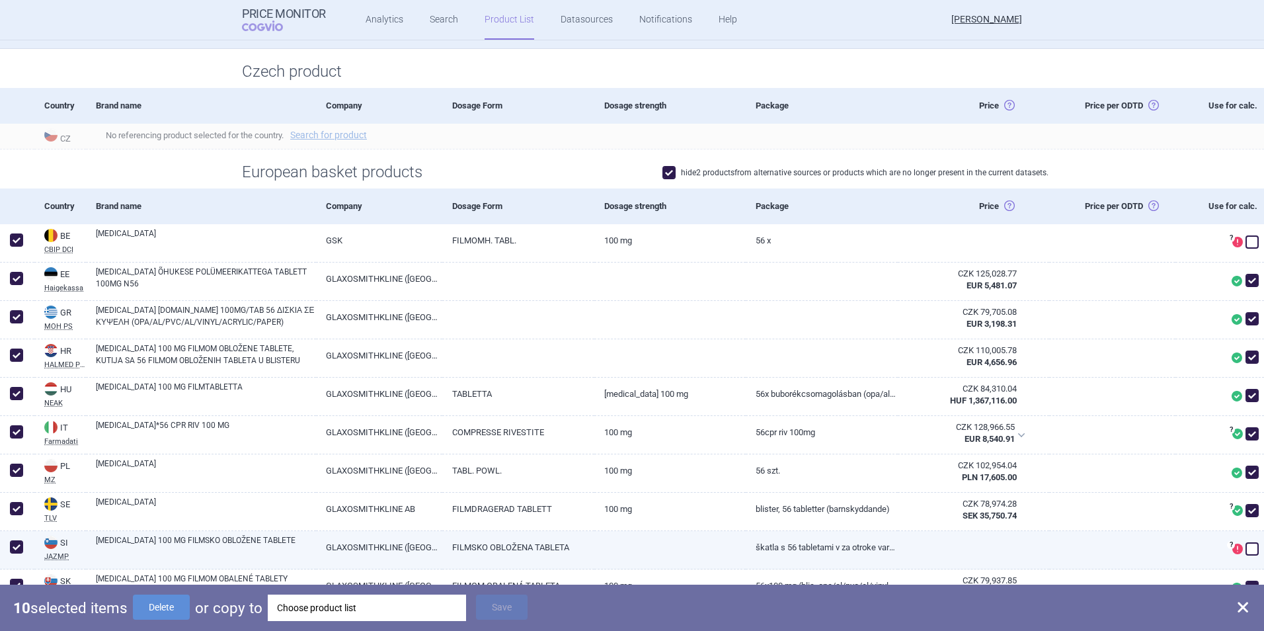
scroll to position [0, 0]
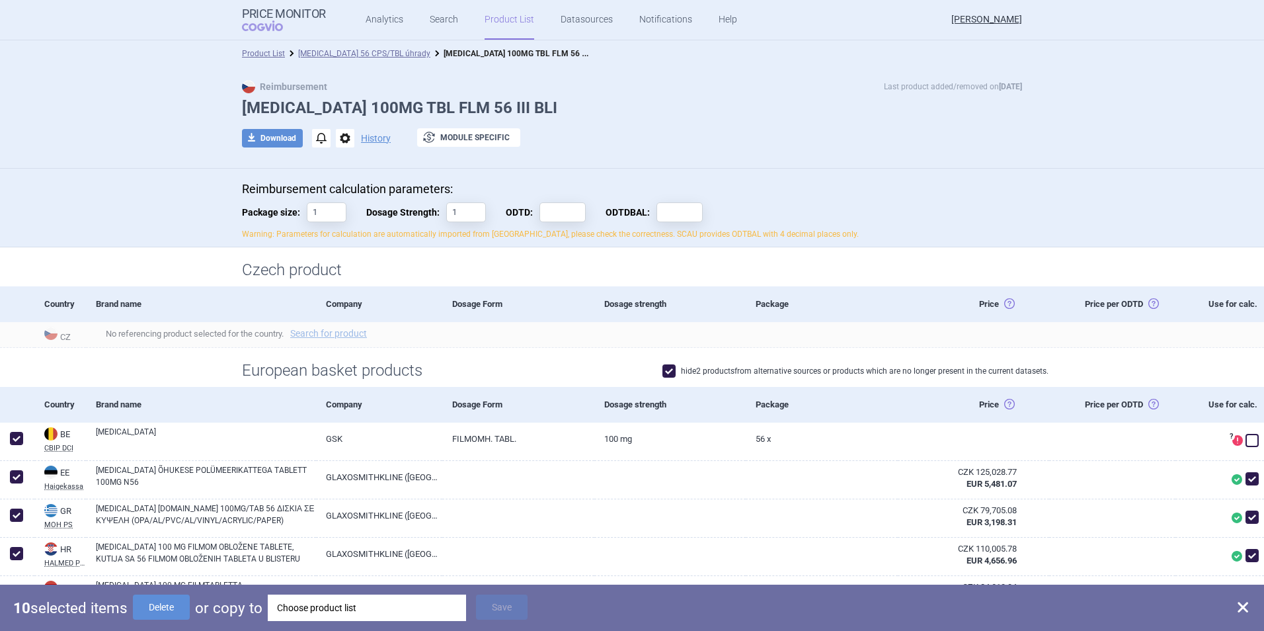
click at [326, 611] on div "Choose product list" at bounding box center [367, 608] width 180 height 26
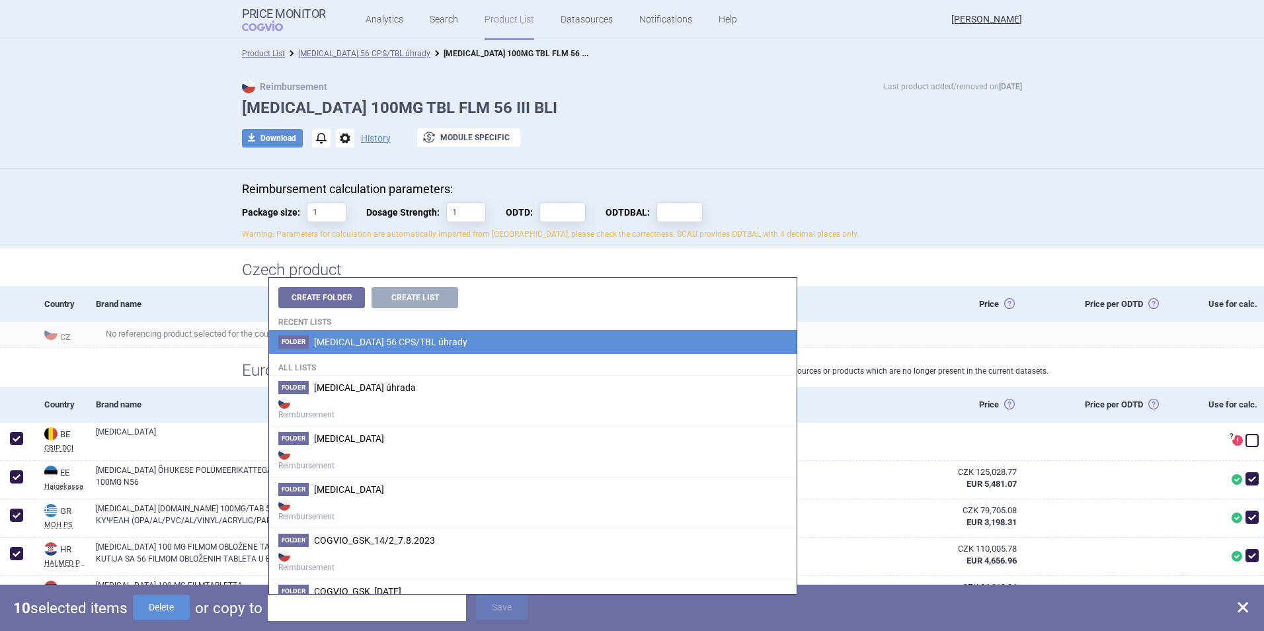
click at [369, 344] on span "[MEDICAL_DATA] 56 CPS/TBL úhrady" at bounding box center [390, 342] width 153 height 11
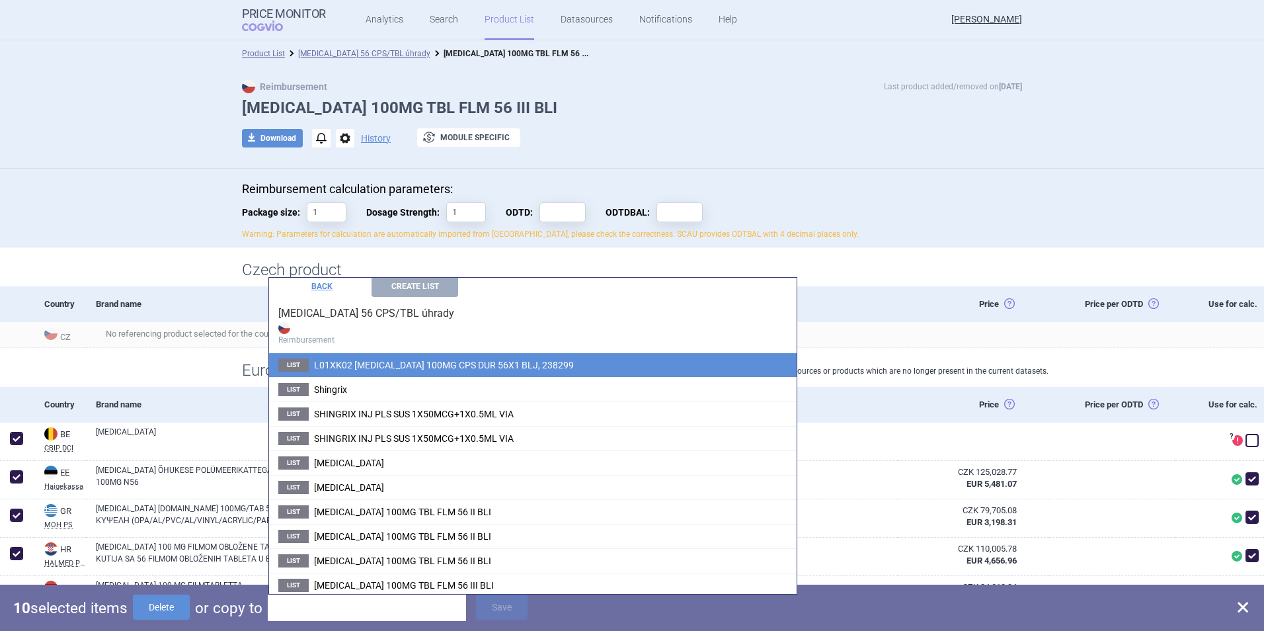
scroll to position [15, 0]
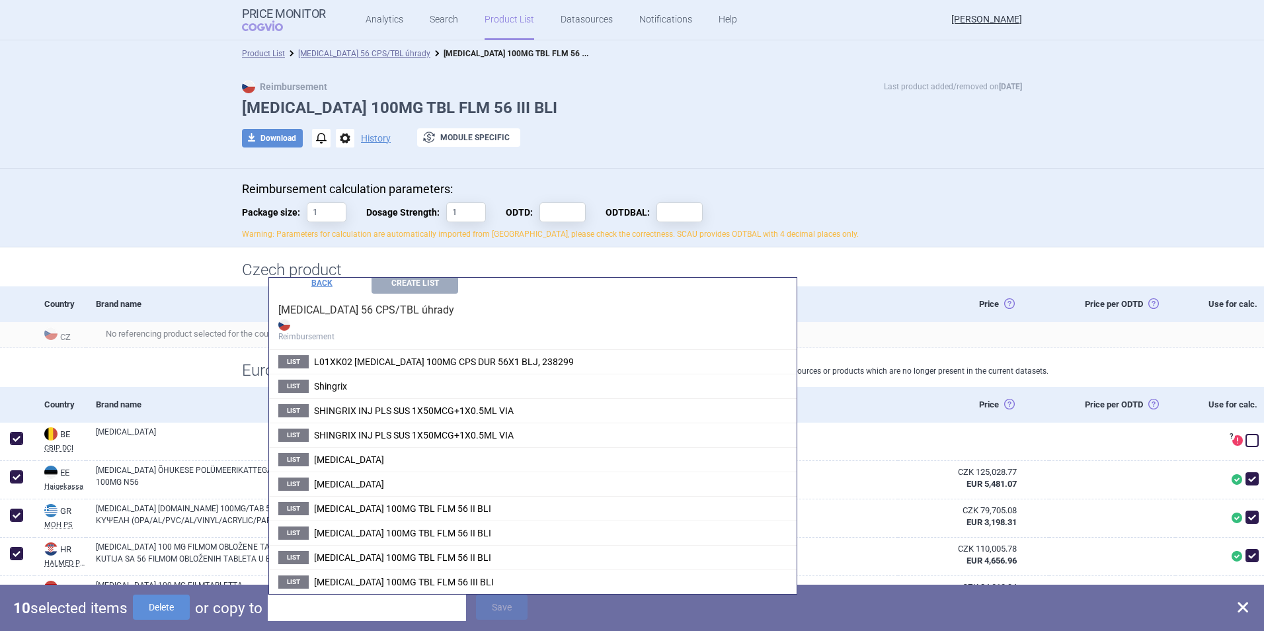
click at [923, 130] on div "download Download notifications options History exchange Module specific" at bounding box center [632, 138] width 780 height 20
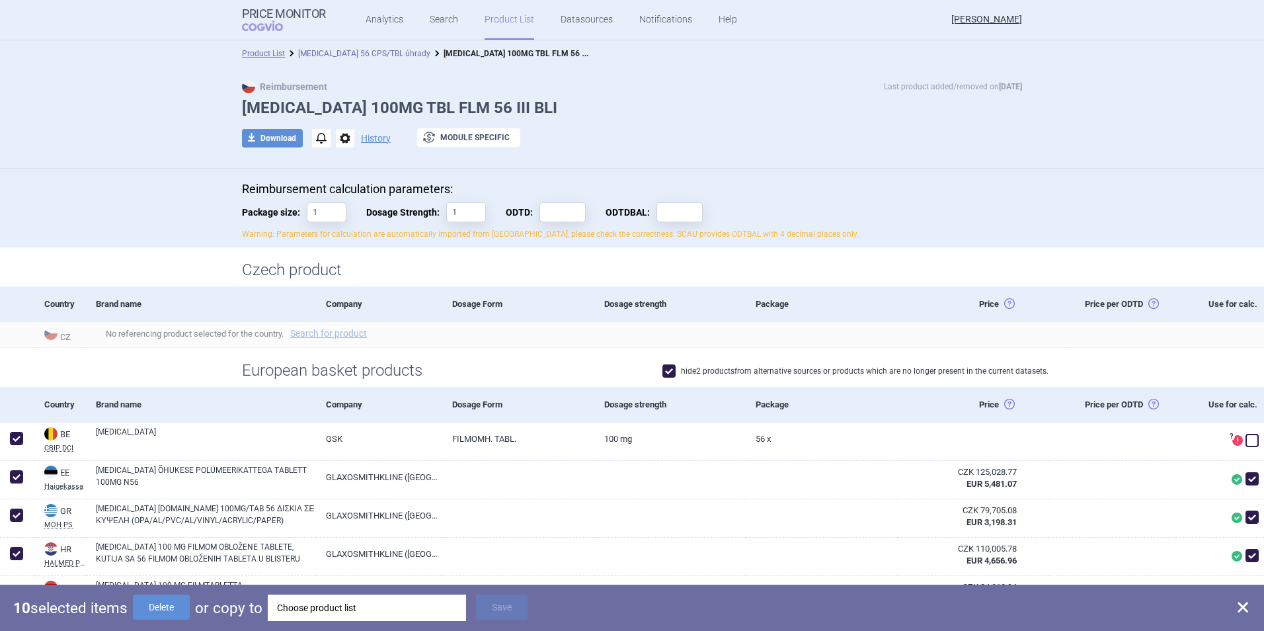
click at [368, 54] on link "[MEDICAL_DATA] 56 CPS/TBL úhrady" at bounding box center [364, 53] width 132 height 9
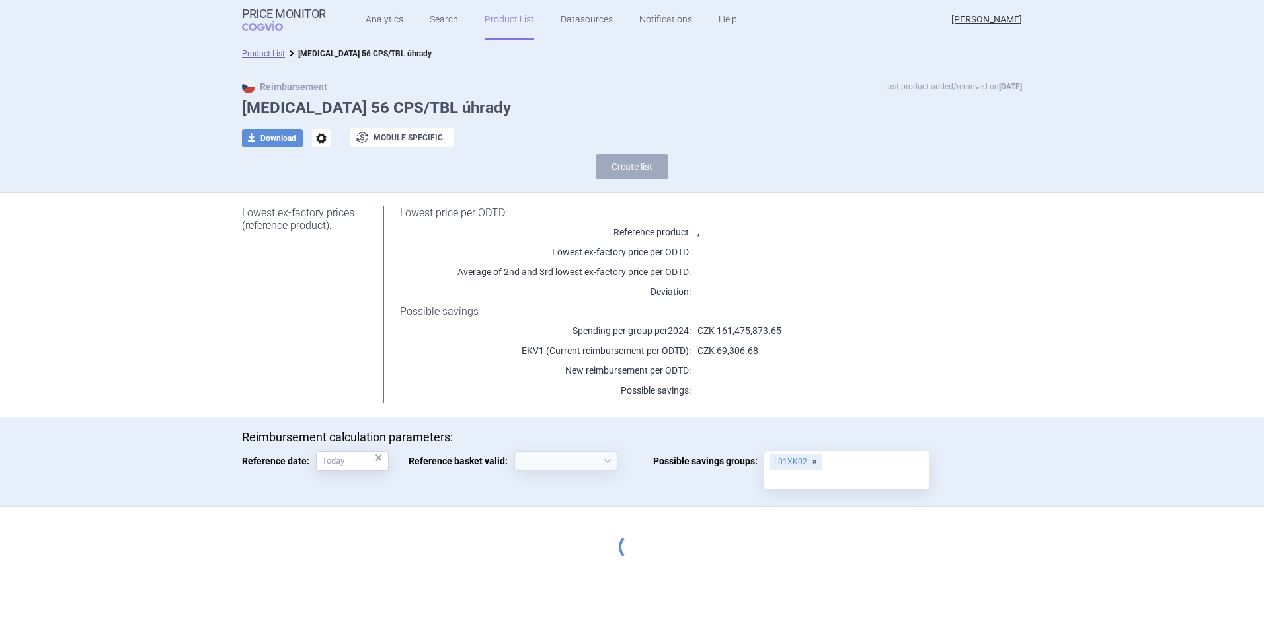
select select "[DATE]"
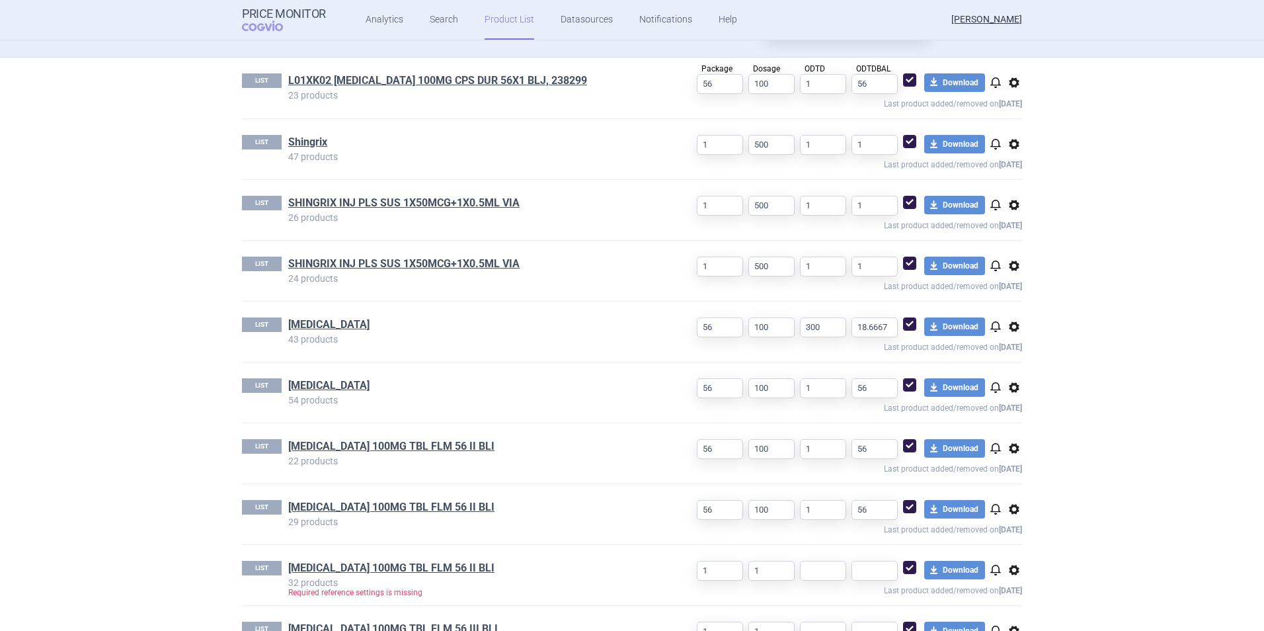
scroll to position [498, 0]
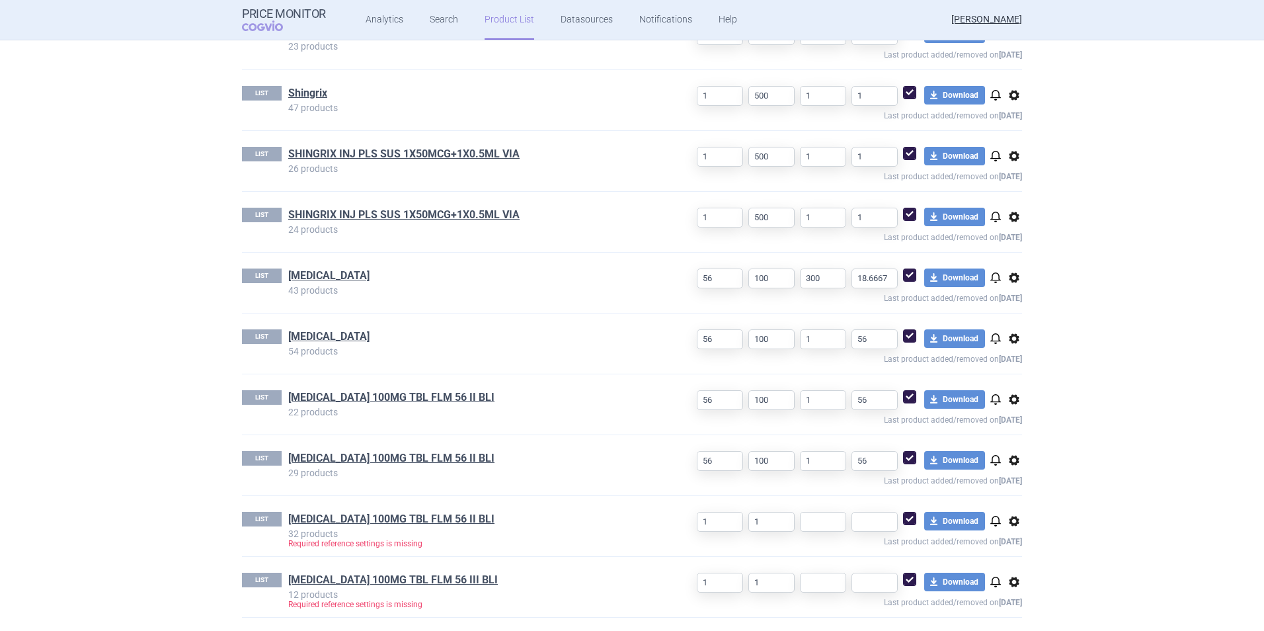
click at [1009, 460] on span "options" at bounding box center [1015, 460] width 16 height 16
click at [1008, 536] on button "Delete" at bounding box center [1009, 537] width 42 height 19
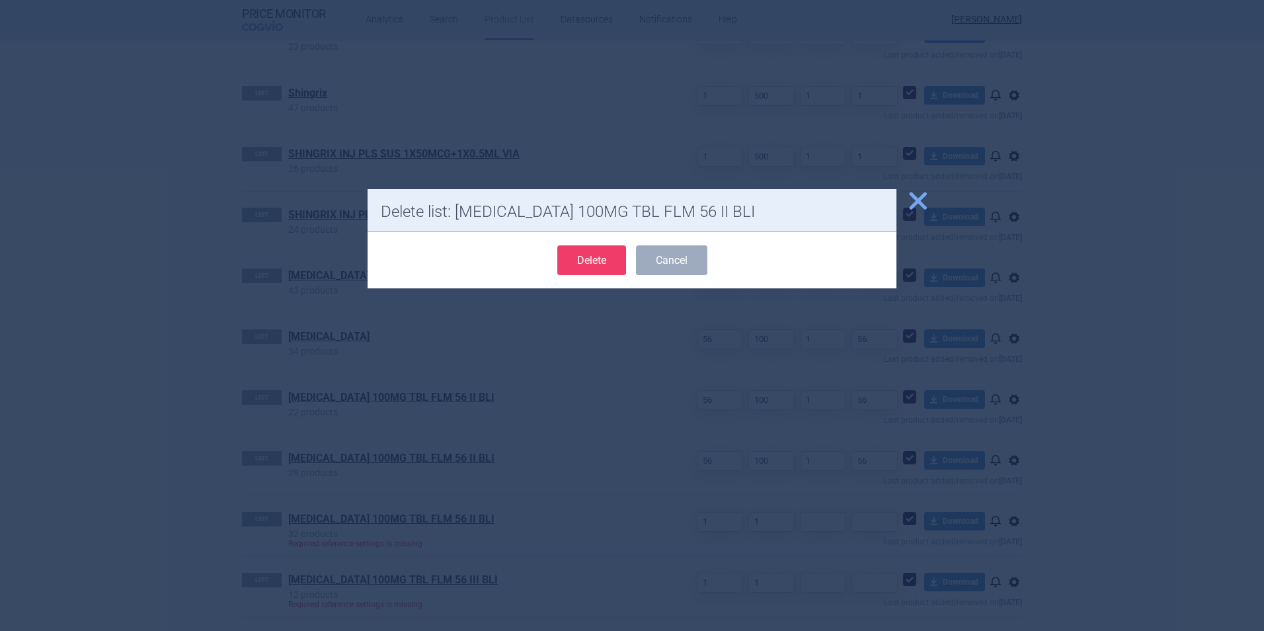
click at [594, 264] on button "Delete" at bounding box center [591, 260] width 69 height 30
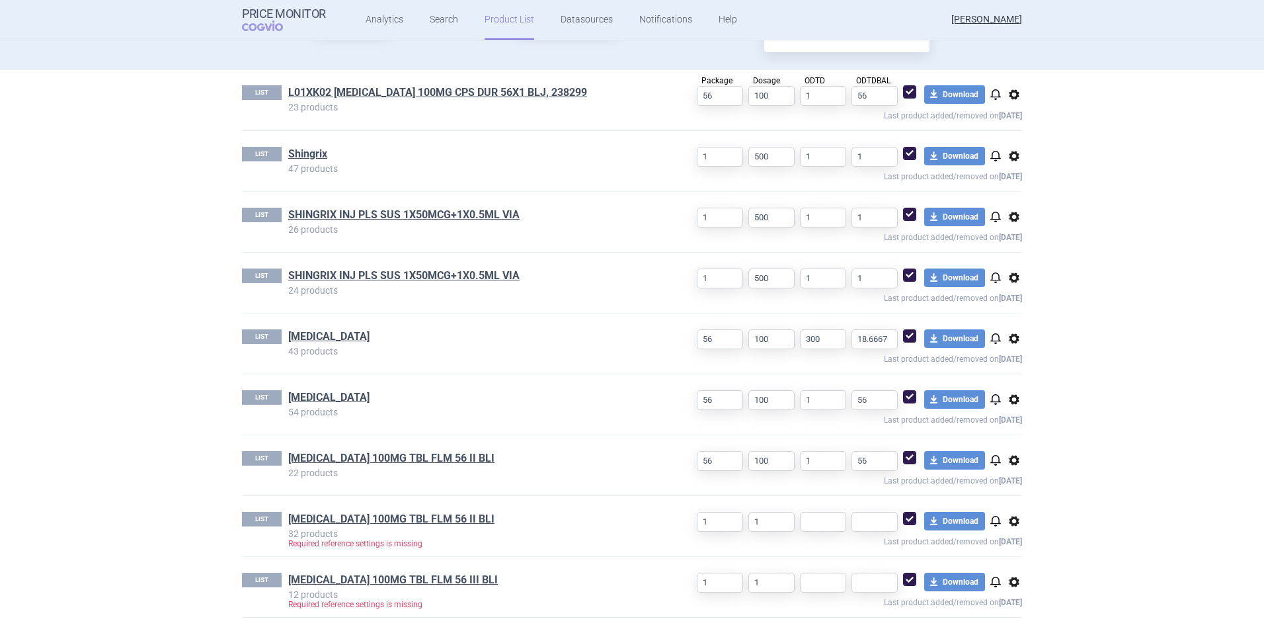
click at [1008, 460] on span "options" at bounding box center [1015, 460] width 16 height 16
click at [999, 539] on button "Delete" at bounding box center [1009, 537] width 42 height 19
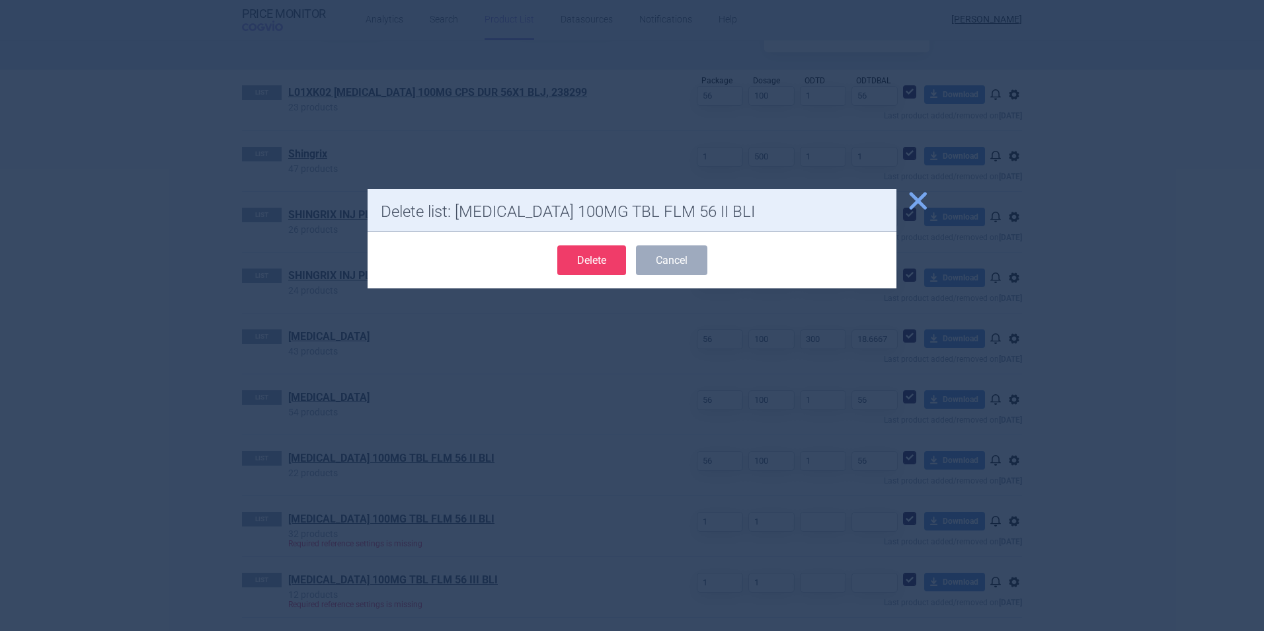
drag, startPoint x: 593, startPoint y: 254, endPoint x: 591, endPoint y: 268, distance: 14.6
click at [591, 254] on button "Delete" at bounding box center [591, 260] width 69 height 30
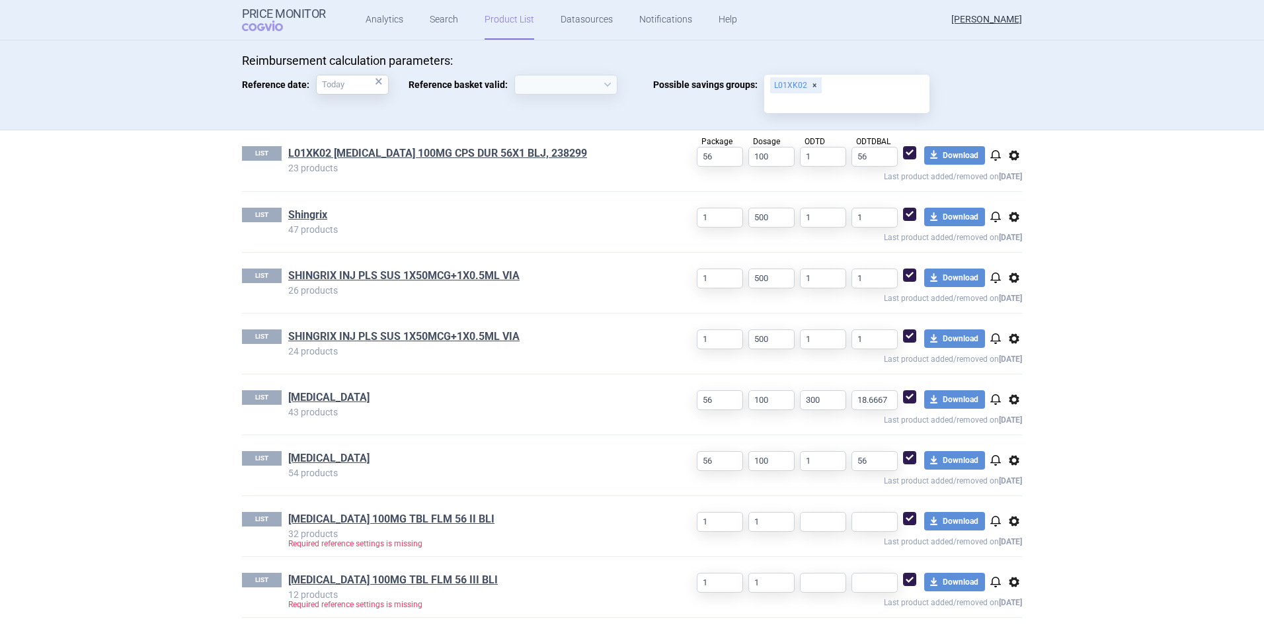
scroll to position [376, 0]
select select "[DATE]"
click at [331, 577] on link "[MEDICAL_DATA] 100MG TBL FLM 56 III BLI" at bounding box center [393, 580] width 210 height 15
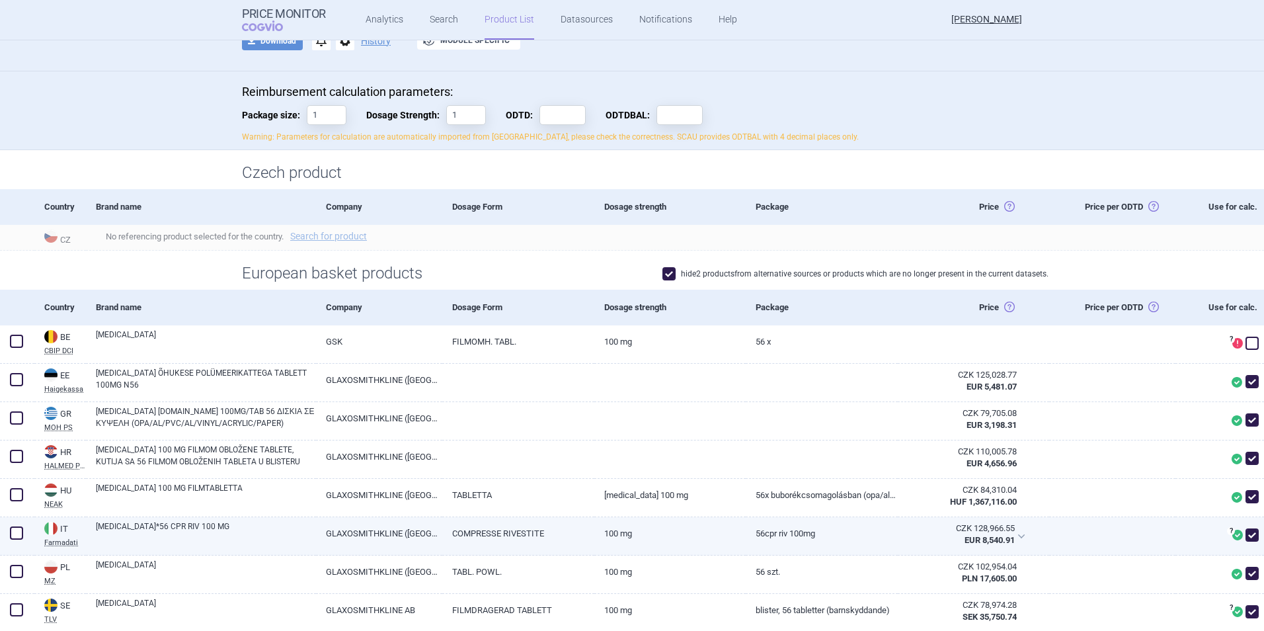
scroll to position [265, 0]
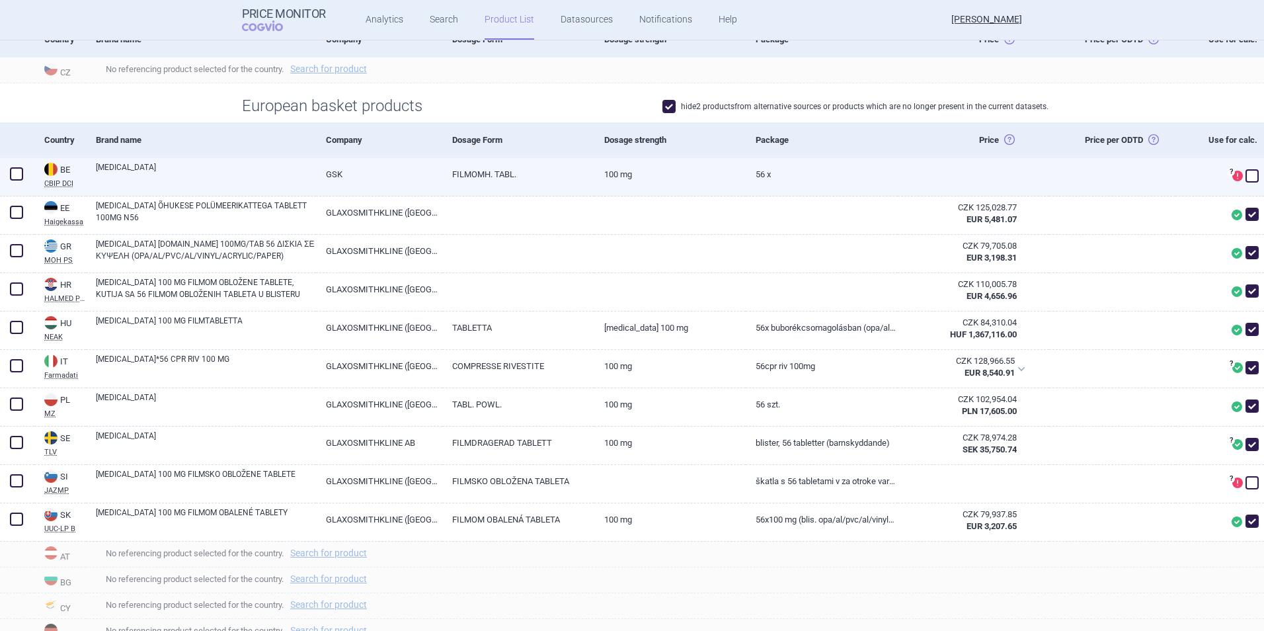
click at [17, 181] on span at bounding box center [17, 174] width 20 height 20
checkbox input "true"
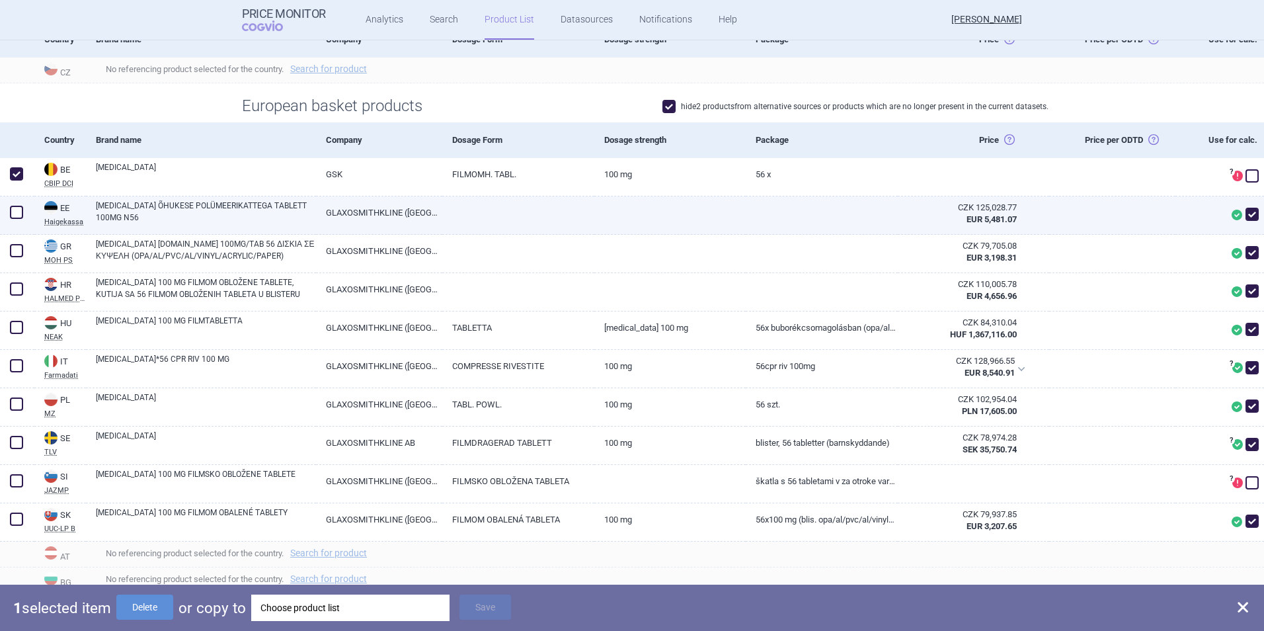
click at [19, 220] on span at bounding box center [17, 212] width 20 height 20
checkbox input "true"
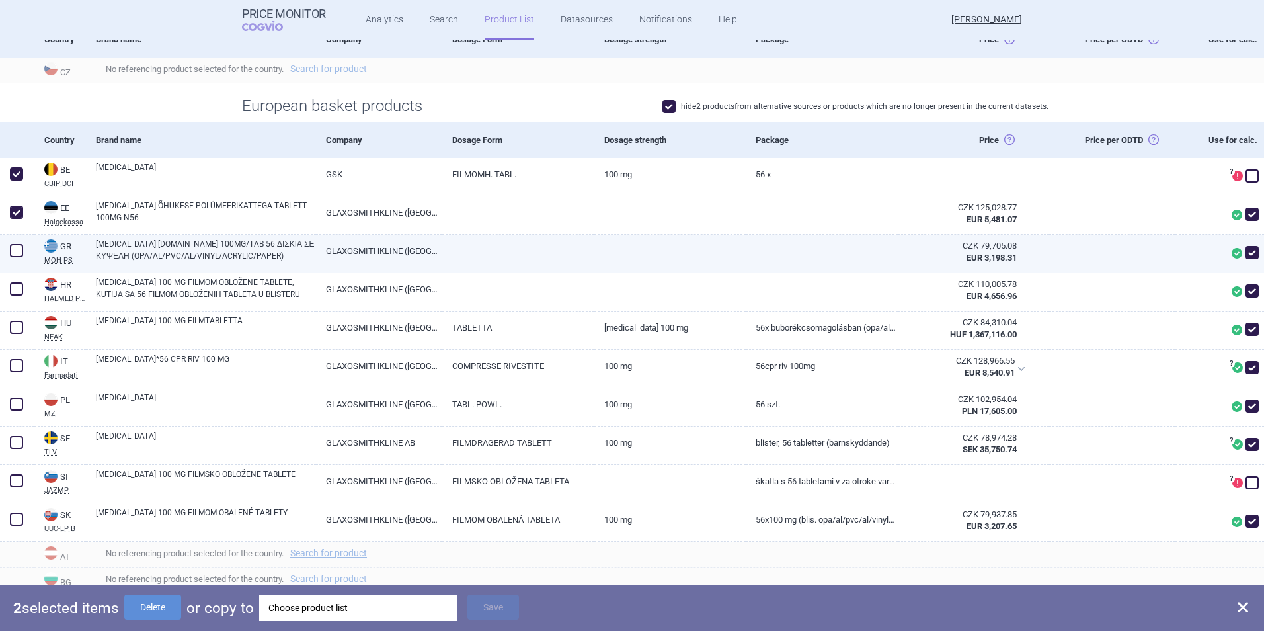
click at [18, 243] on span at bounding box center [17, 251] width 20 height 20
checkbox input "true"
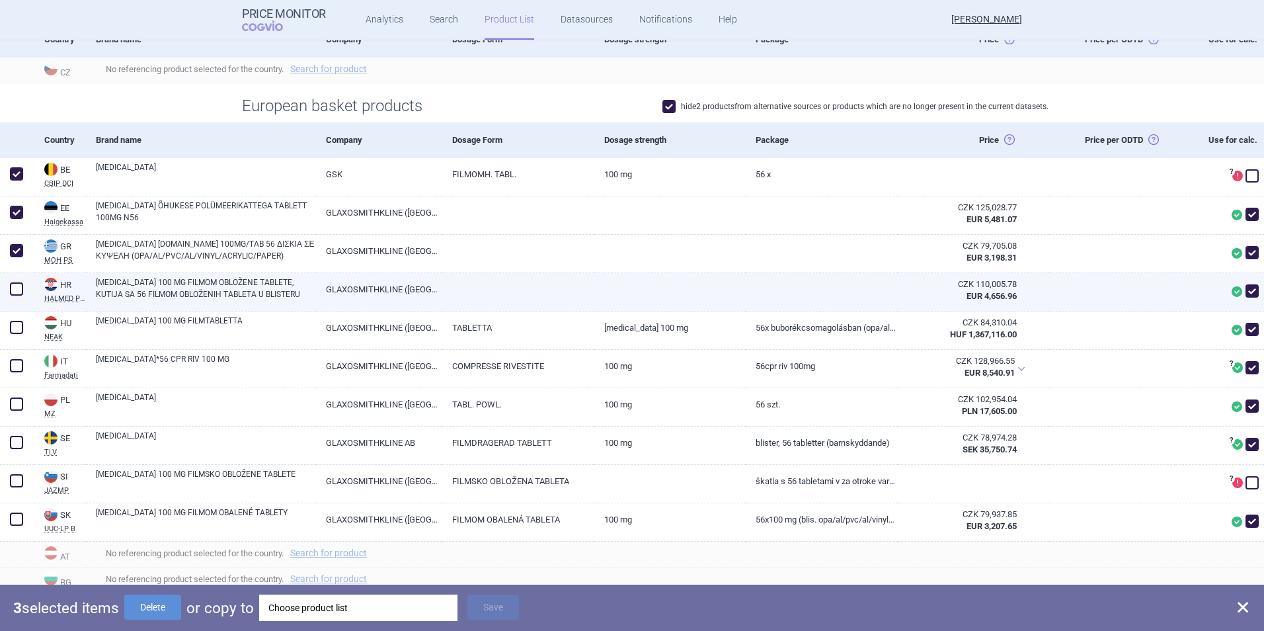
drag, startPoint x: 21, startPoint y: 282, endPoint x: 19, endPoint y: 307, distance: 25.3
click at [21, 283] on span at bounding box center [17, 289] width 20 height 20
checkbox input "true"
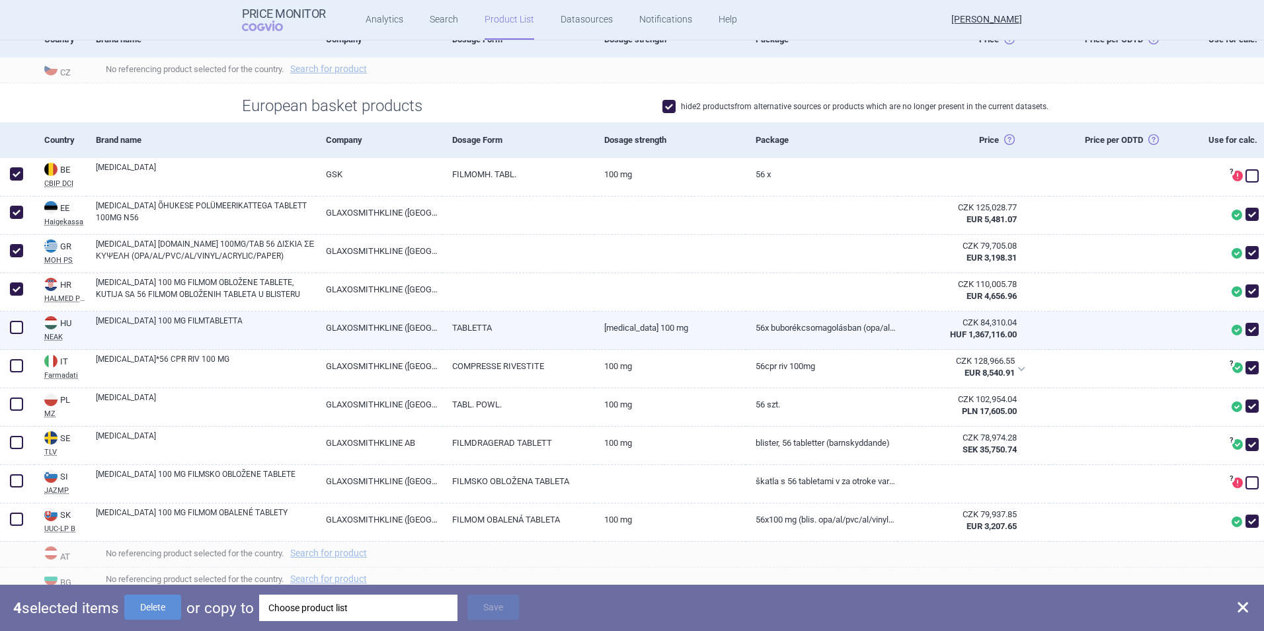
click at [19, 323] on span at bounding box center [16, 327] width 13 height 13
checkbox input "true"
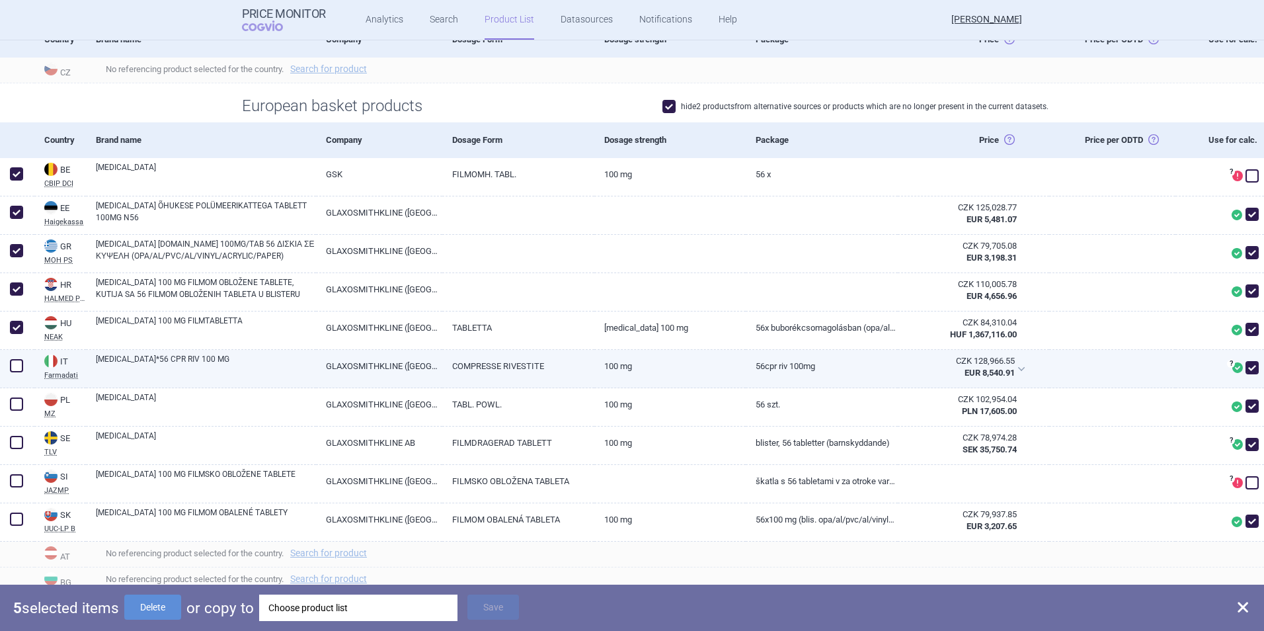
drag, startPoint x: 18, startPoint y: 362, endPoint x: 20, endPoint y: 377, distance: 14.7
click at [18, 364] on span at bounding box center [16, 365] width 13 height 13
checkbox input "true"
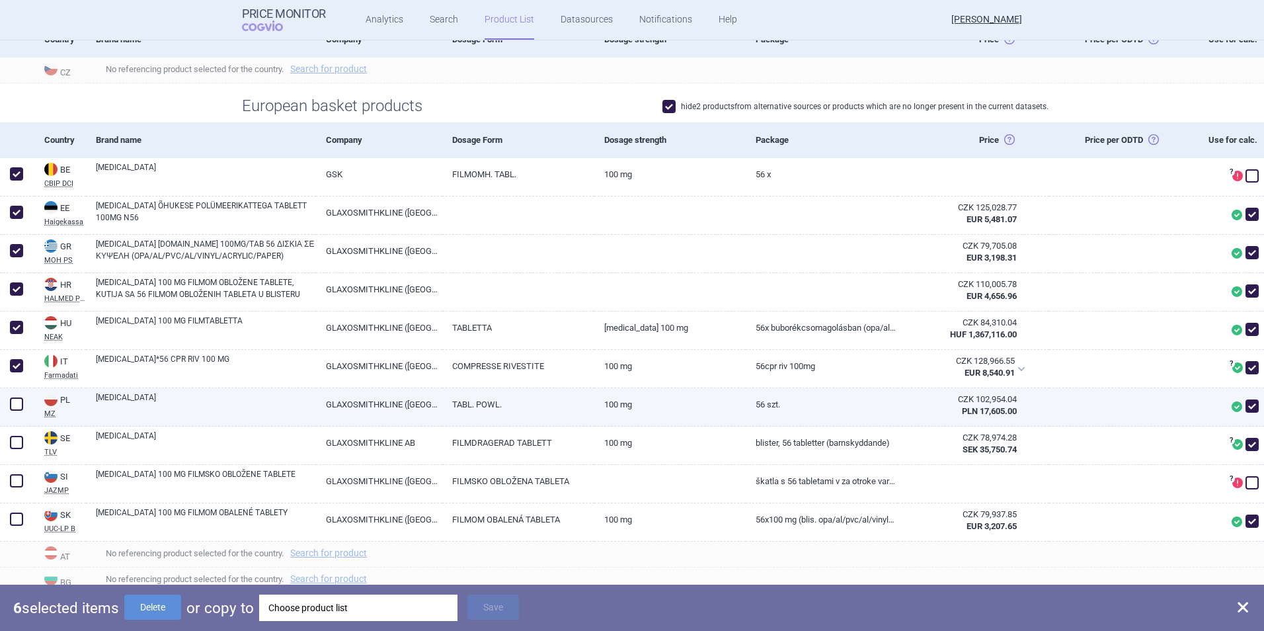
click at [18, 417] on div at bounding box center [17, 407] width 34 height 38
click at [19, 403] on span at bounding box center [16, 403] width 13 height 13
checkbox input "true"
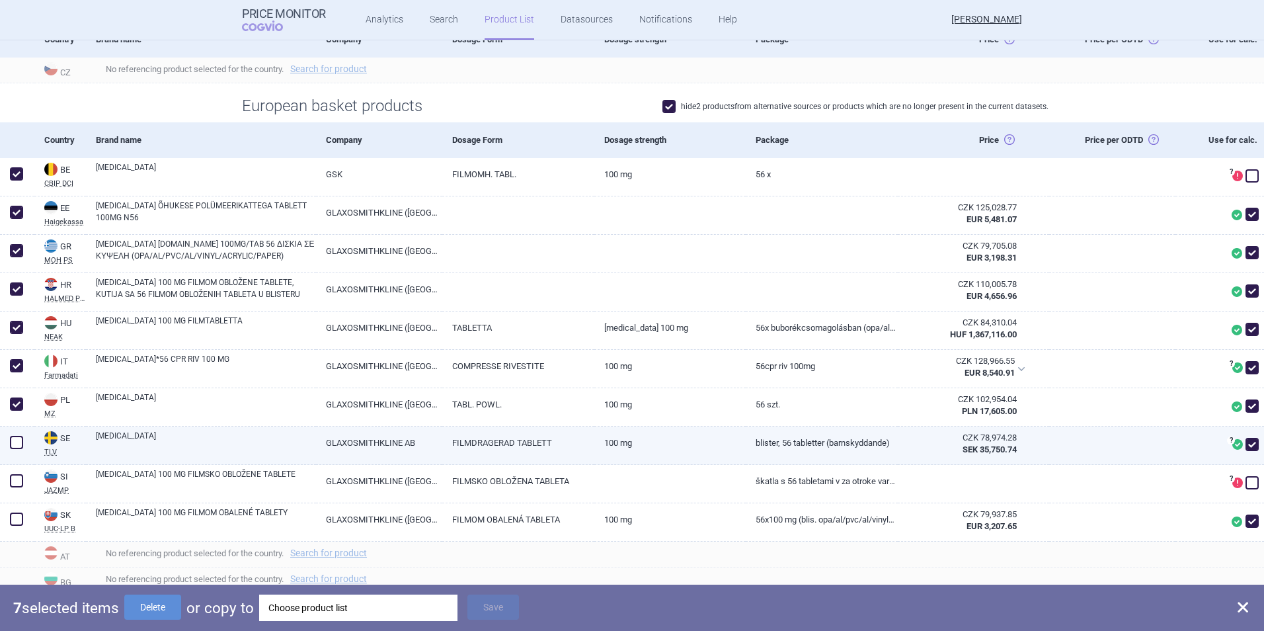
click at [19, 446] on span at bounding box center [16, 442] width 13 height 13
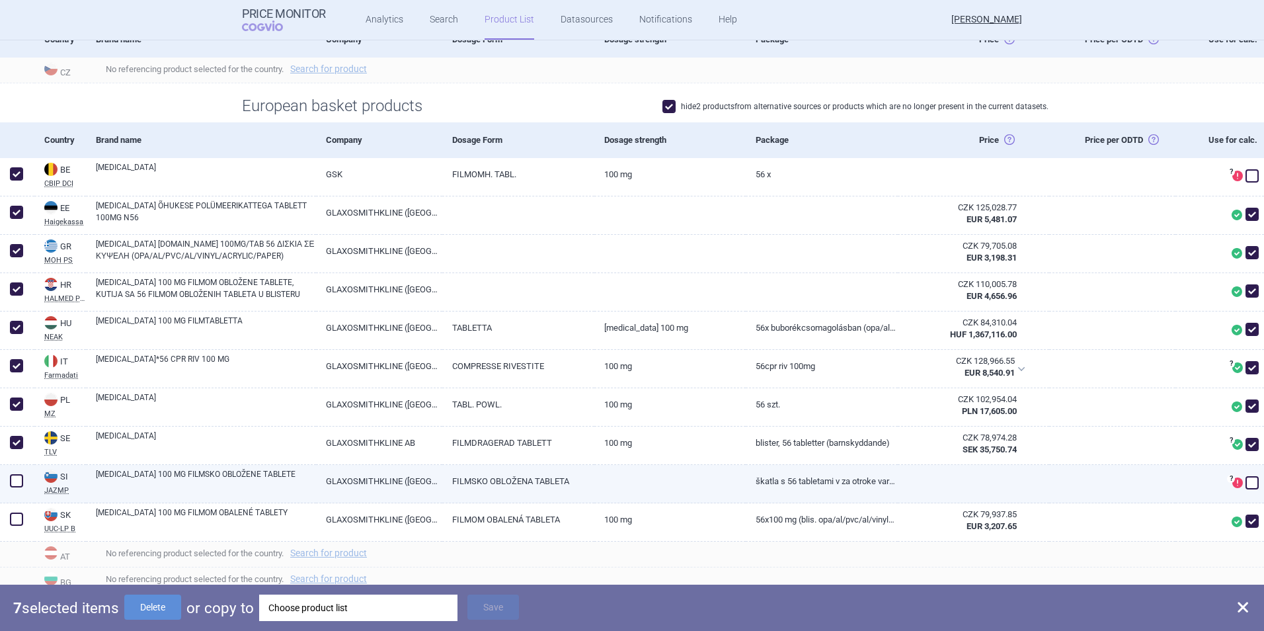
checkbox input "true"
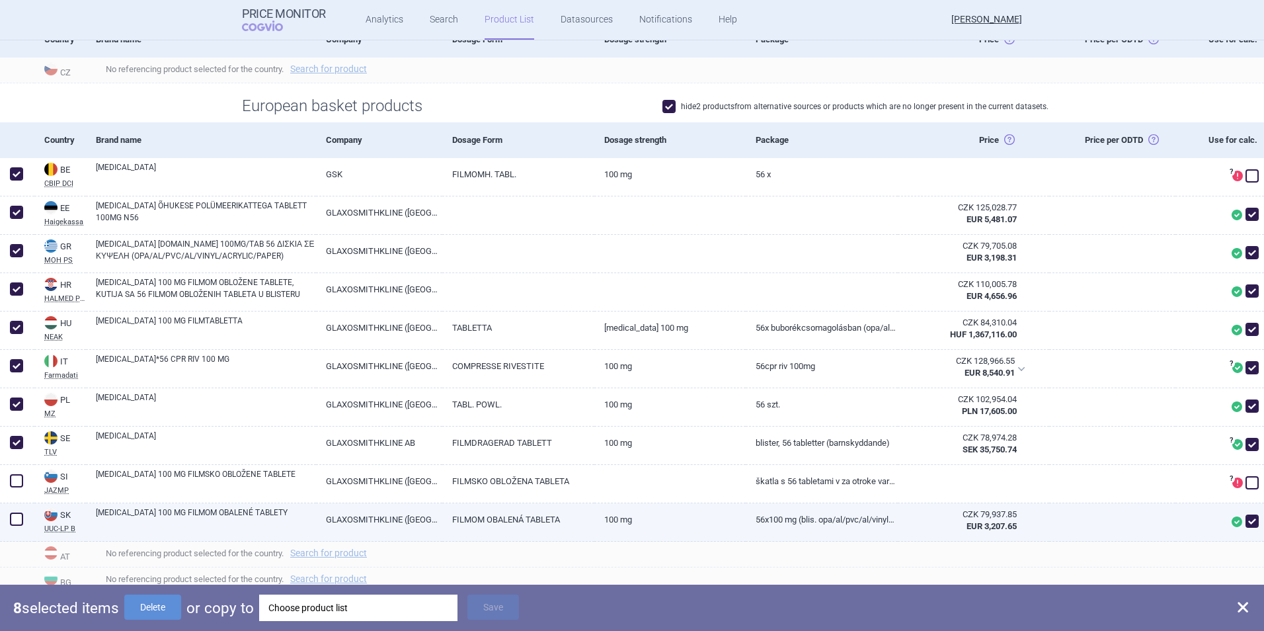
drag, startPoint x: 17, startPoint y: 475, endPoint x: 21, endPoint y: 511, distance: 35.9
click at [17, 479] on span at bounding box center [16, 480] width 13 height 13
checkbox input "true"
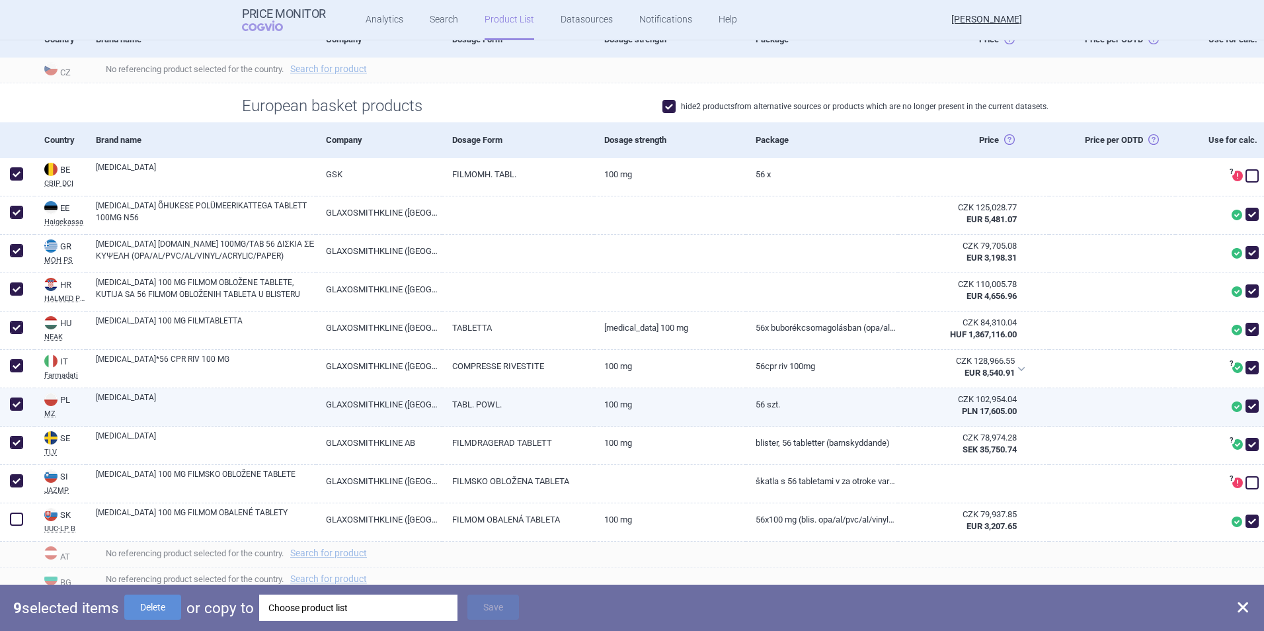
drag, startPoint x: 19, startPoint y: 522, endPoint x: 93, endPoint y: 405, distance: 139.1
click at [28, 514] on div at bounding box center [17, 522] width 34 height 38
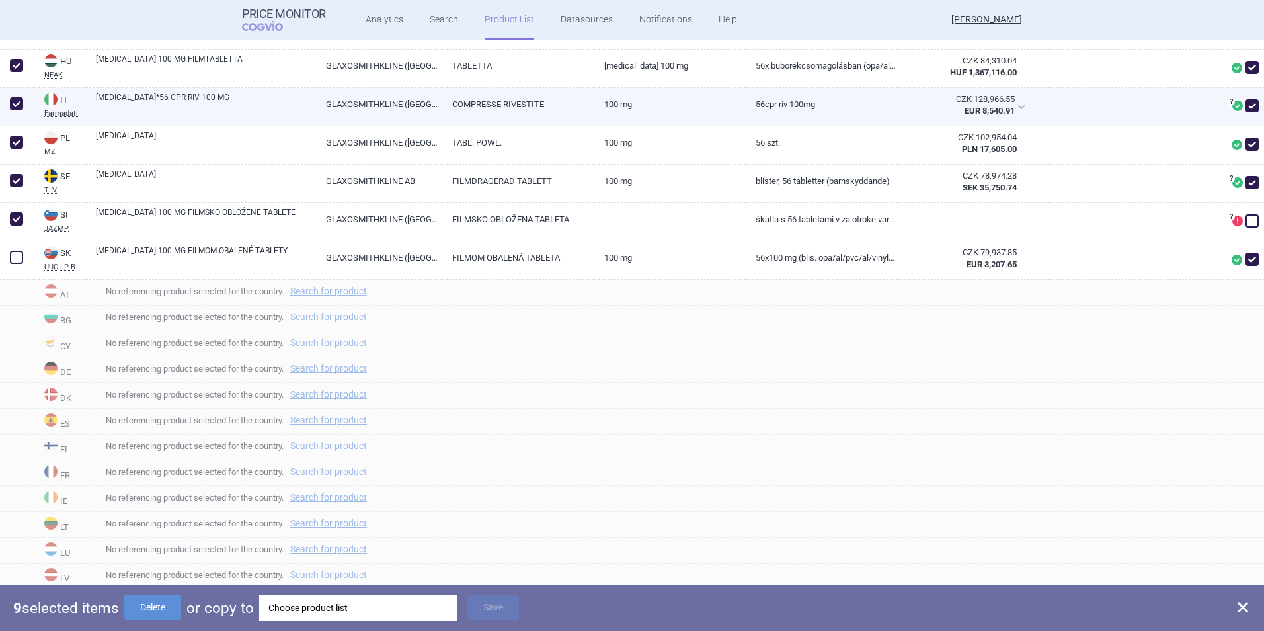
scroll to position [529, 0]
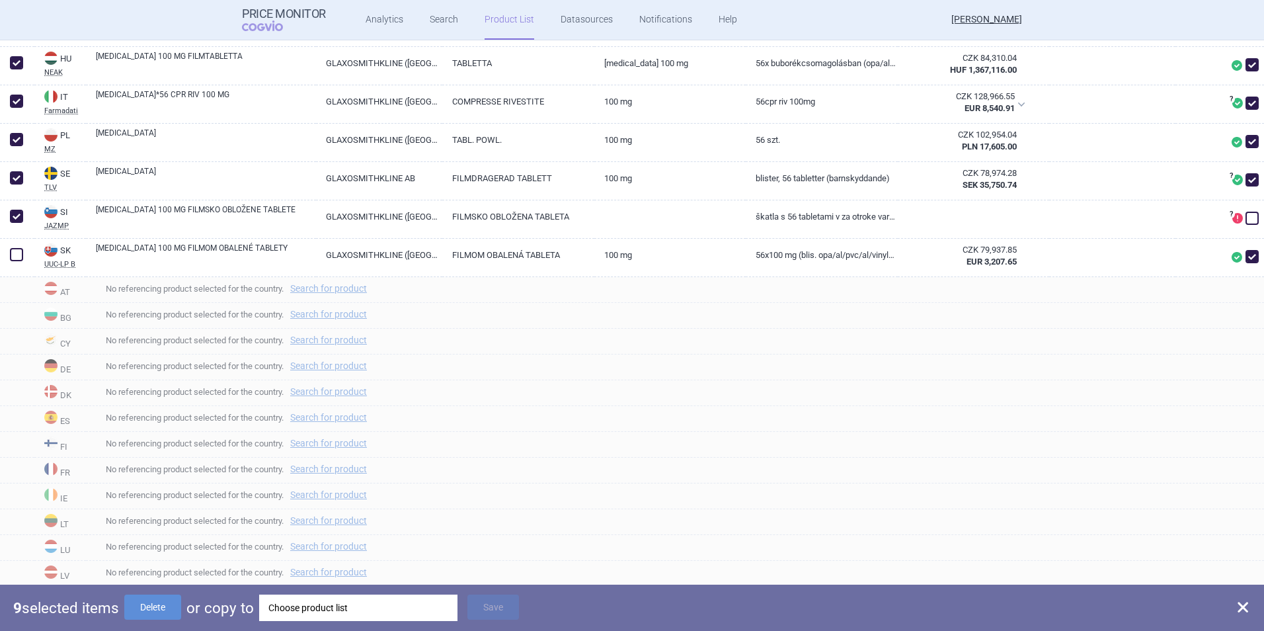
click at [301, 610] on div "Choose product list" at bounding box center [358, 608] width 180 height 26
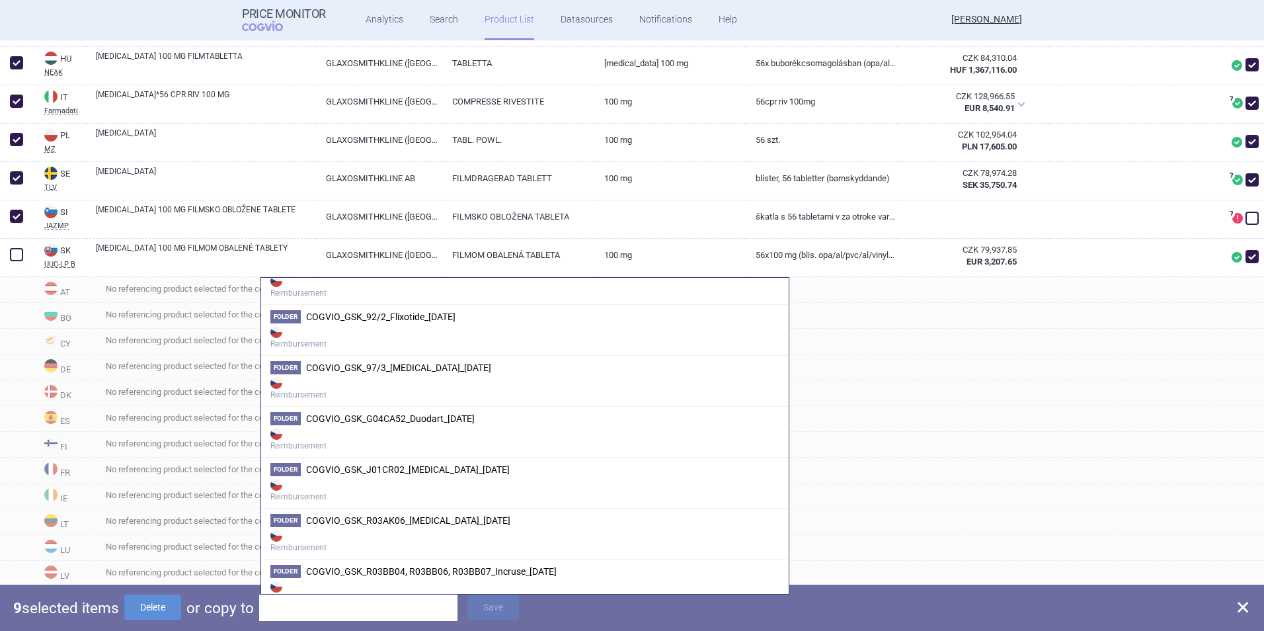
scroll to position [0, 0]
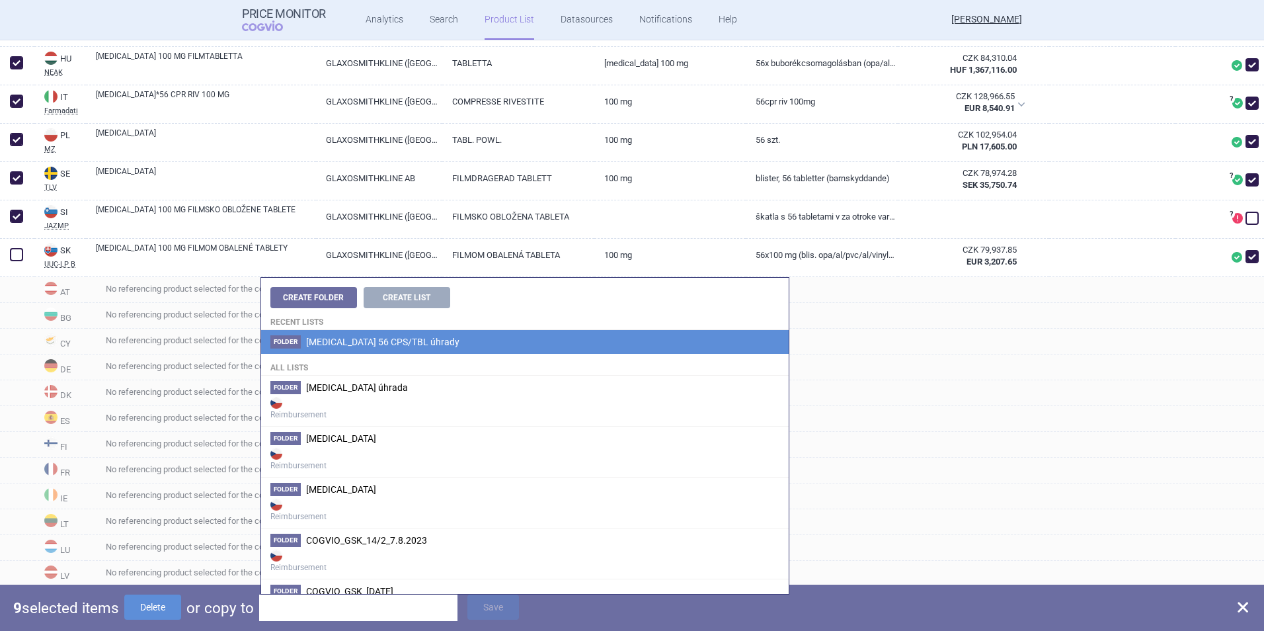
click at [358, 349] on li "Folder [MEDICAL_DATA] 56 CPS/TBL úhrady" at bounding box center [525, 342] width 528 height 24
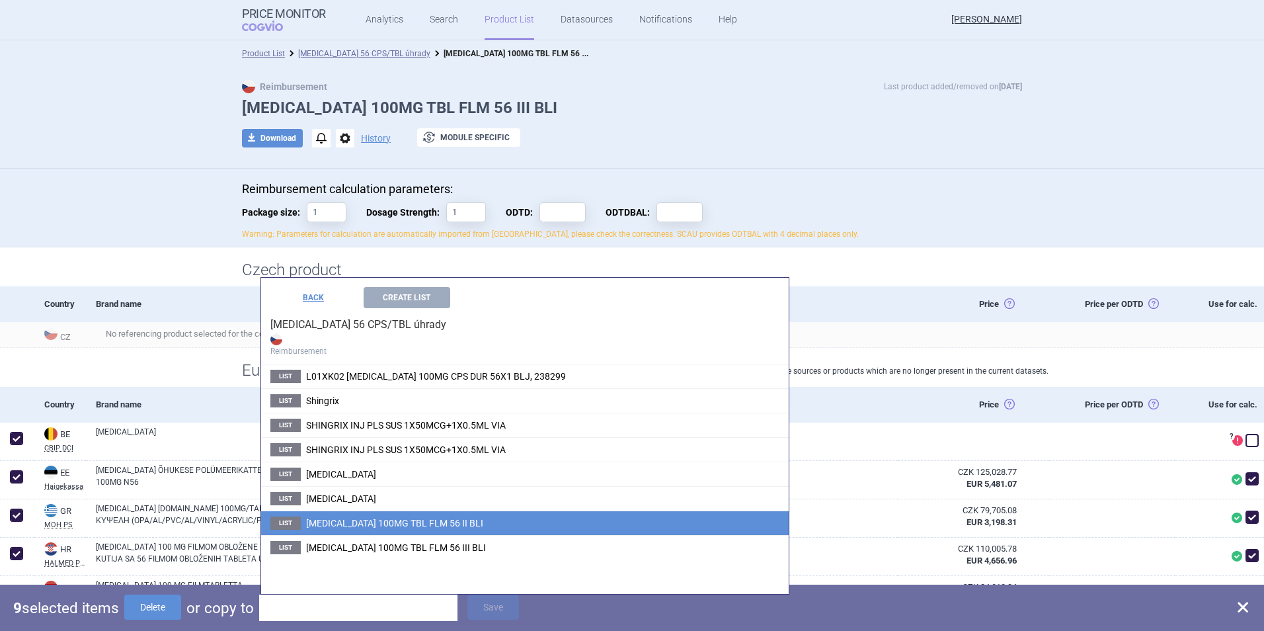
click at [382, 524] on span "[MEDICAL_DATA] 100MG TBL FLM 56 II BLI" at bounding box center [394, 523] width 177 height 11
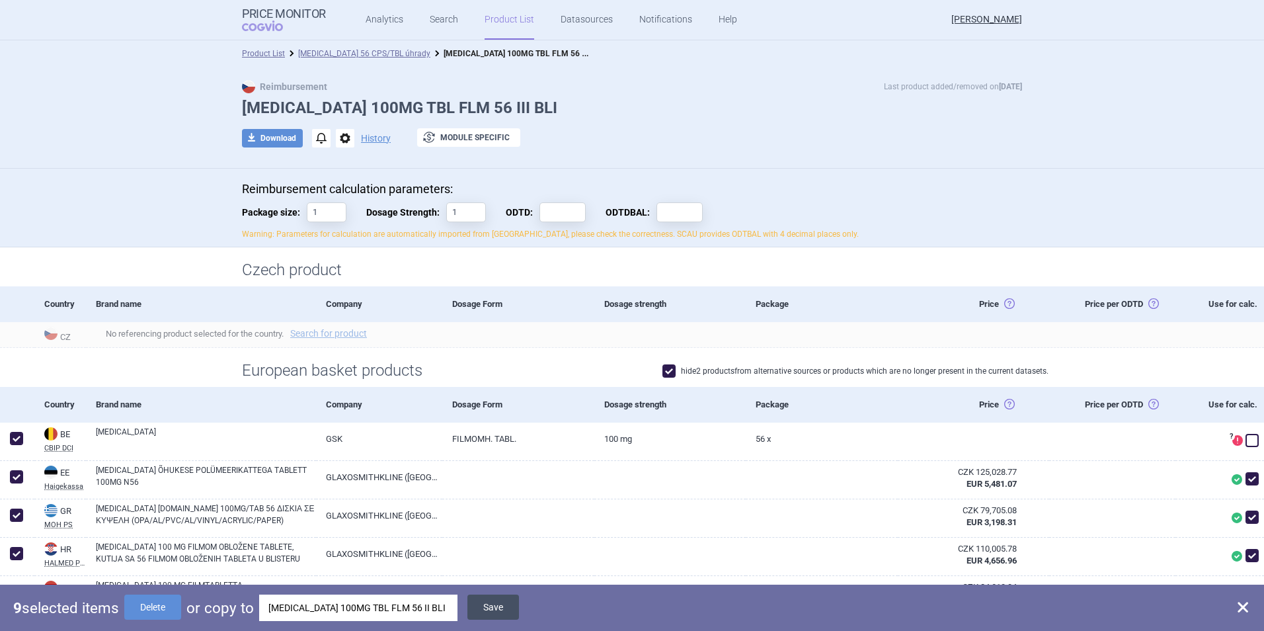
click at [501, 610] on button "Save" at bounding box center [494, 607] width 52 height 25
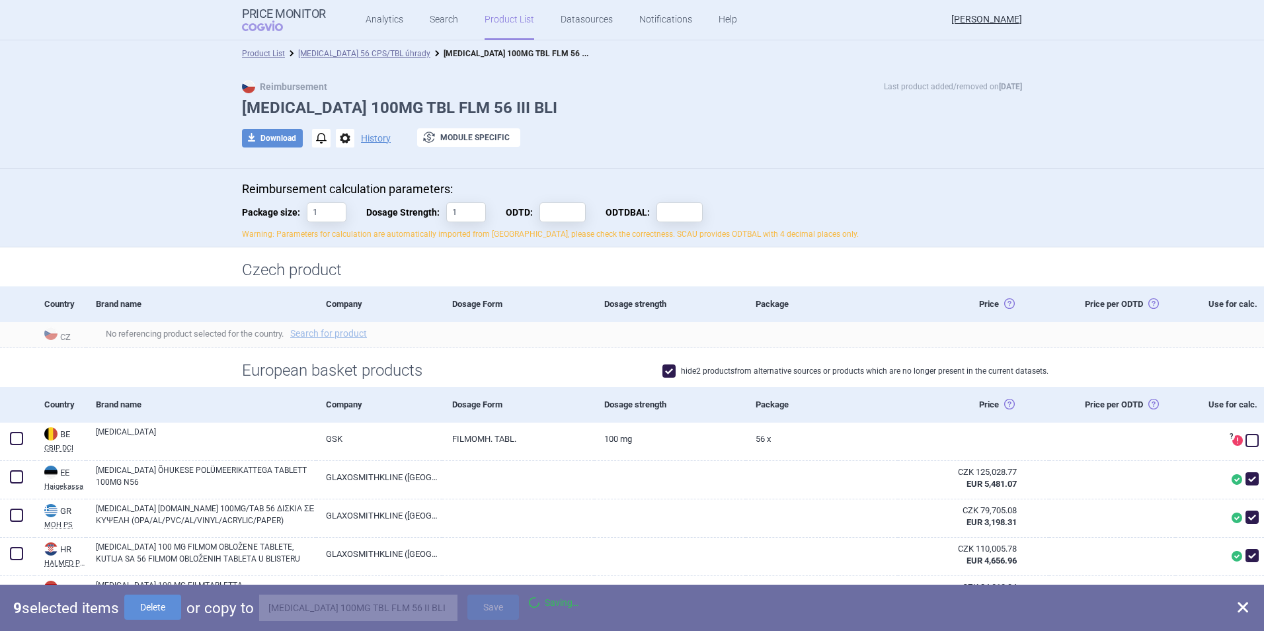
checkbox input "false"
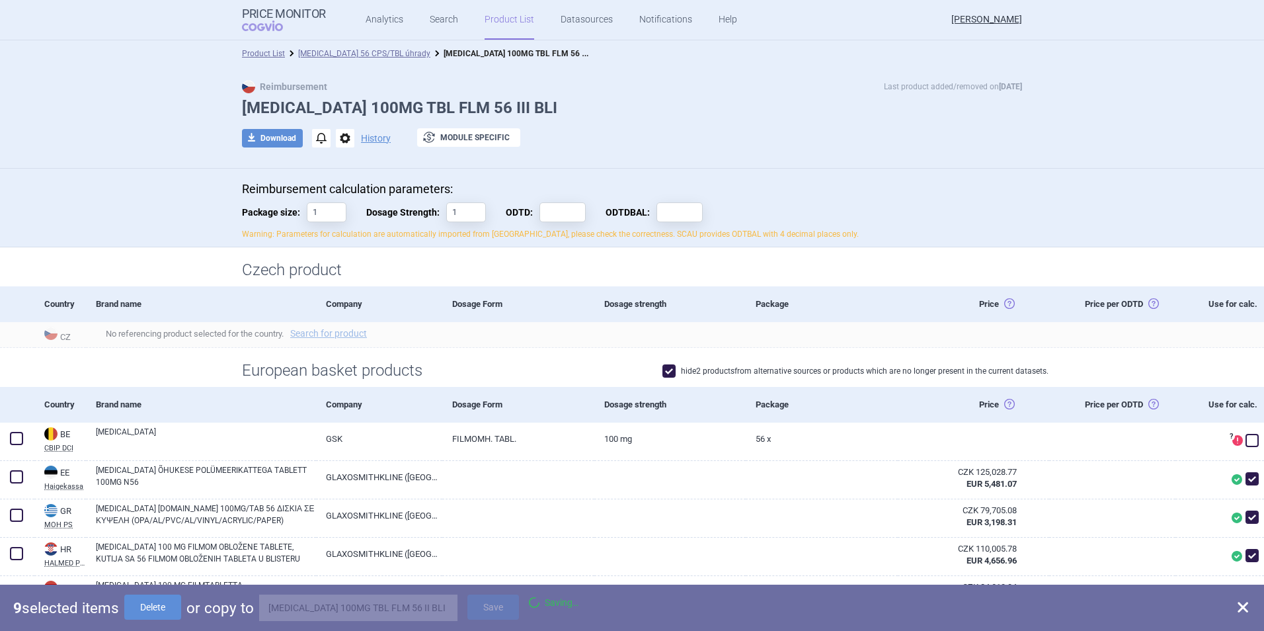
checkbox input "false"
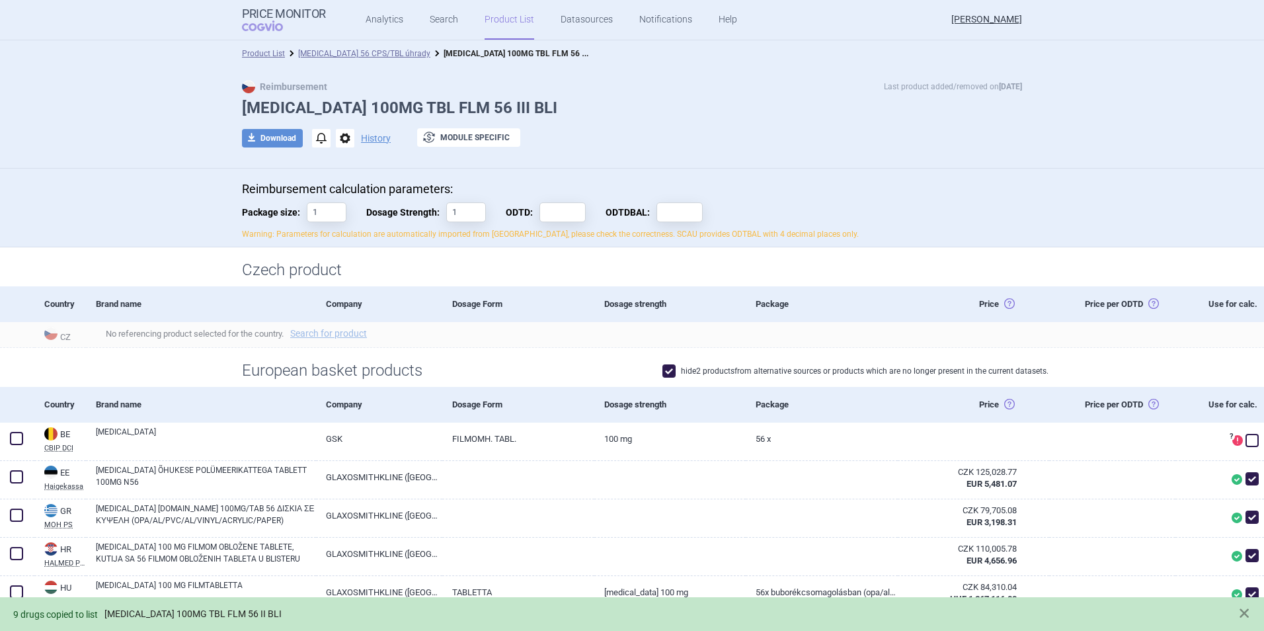
click at [204, 613] on link "[MEDICAL_DATA] 100MG TBL FLM 56 II BLI" at bounding box center [192, 613] width 177 height 11
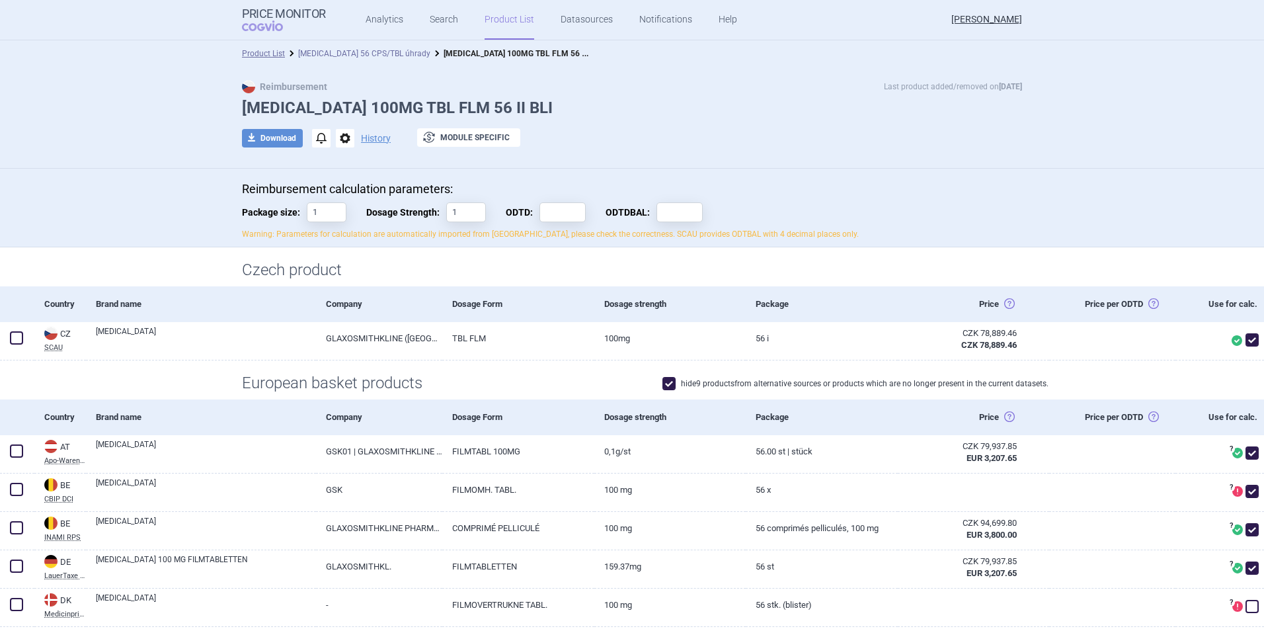
click at [353, 50] on link "[MEDICAL_DATA] 56 CPS/TBL úhrady" at bounding box center [364, 53] width 132 height 9
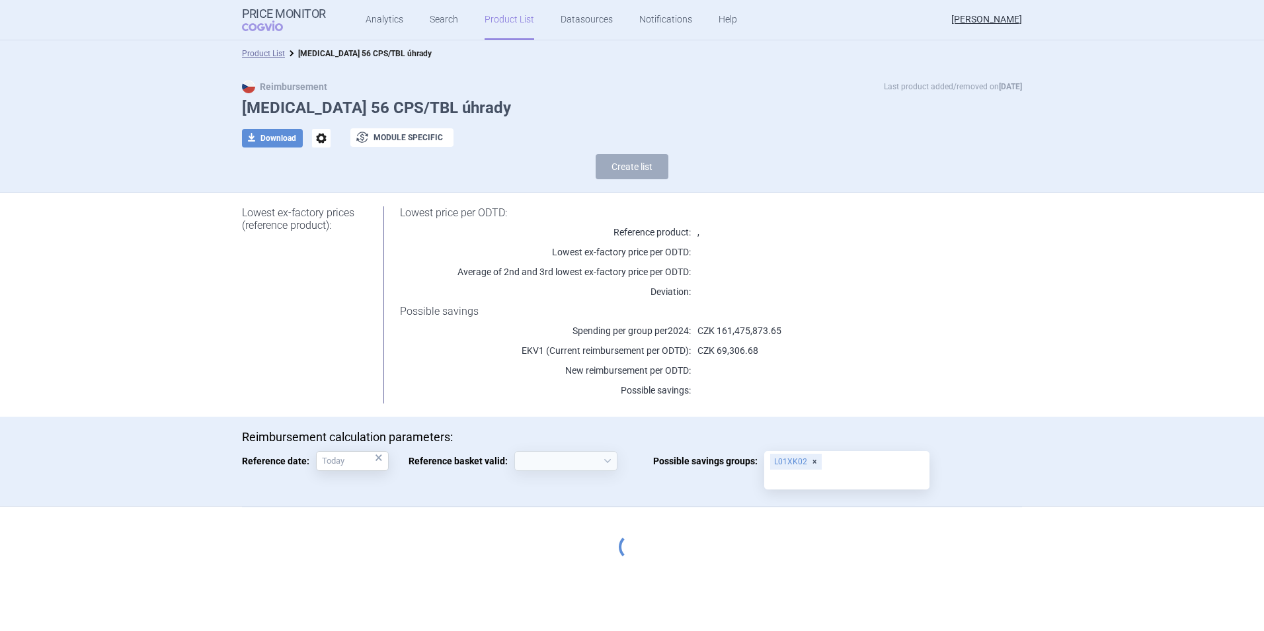
select select "[DATE]"
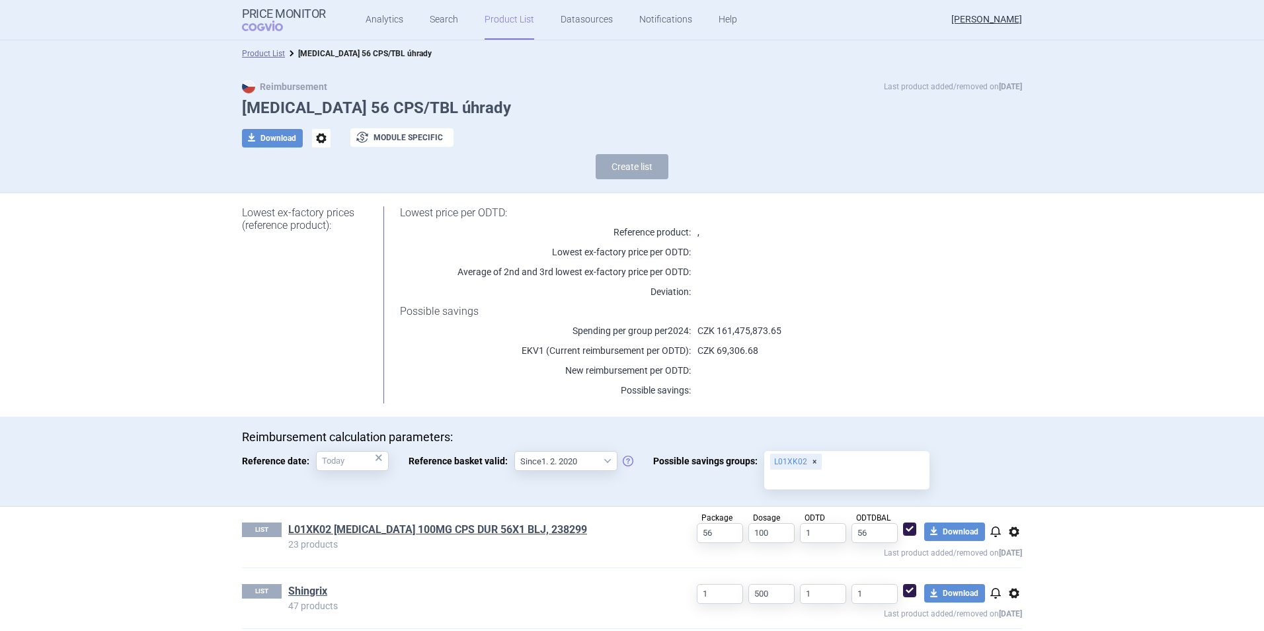
scroll to position [376, 0]
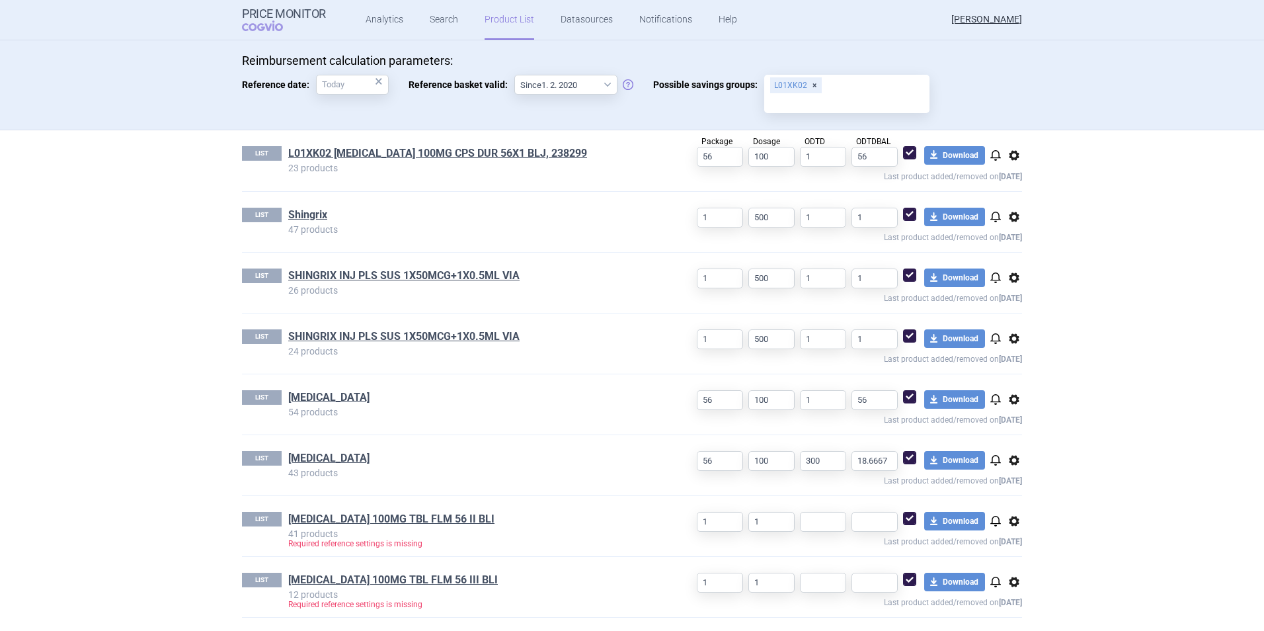
click at [1012, 583] on span "options" at bounding box center [1015, 582] width 16 height 16
click at [1000, 604] on button "Delete" at bounding box center [1009, 609] width 42 height 19
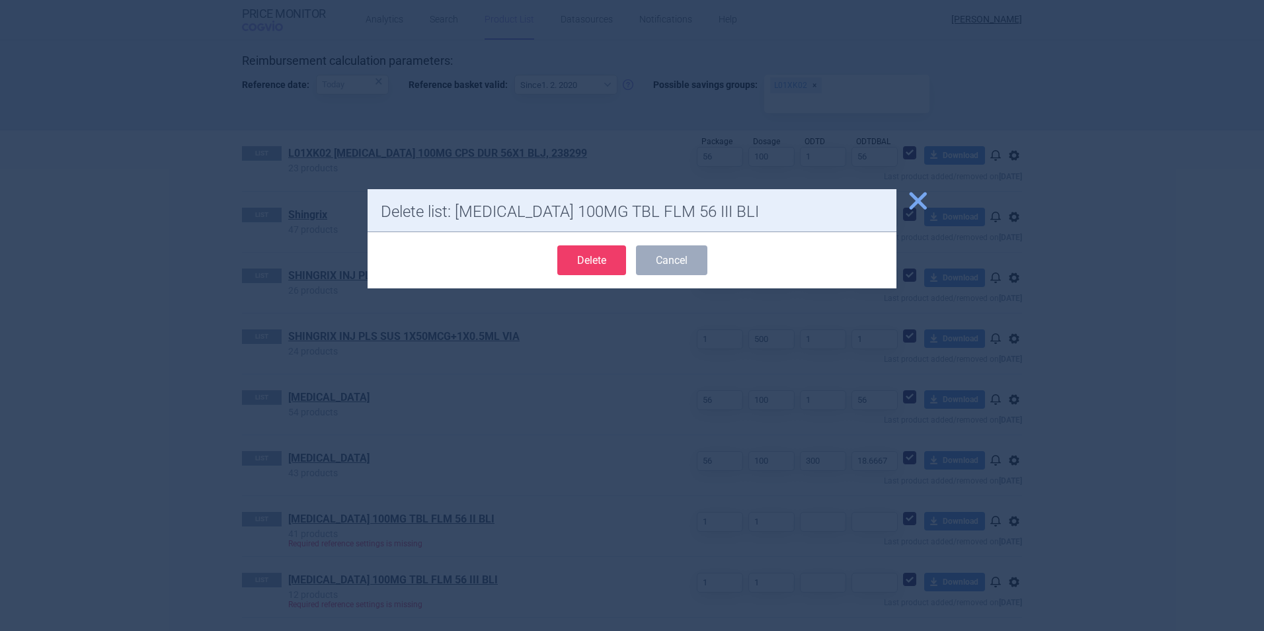
click at [573, 251] on button "Delete" at bounding box center [591, 260] width 69 height 30
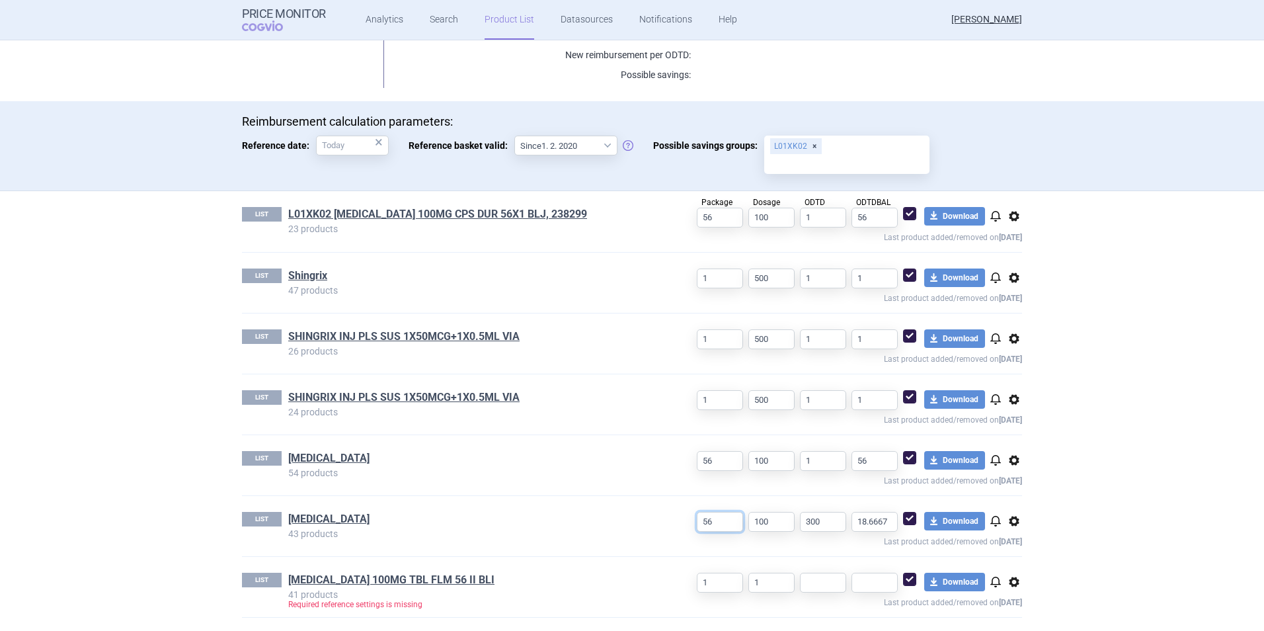
drag, startPoint x: 714, startPoint y: 519, endPoint x: 677, endPoint y: 517, distance: 36.4
click at [677, 517] on div "56 100 300 18.6667 download Download notifications options Last product added/r…" at bounding box center [838, 530] width 367 height 36
drag, startPoint x: 711, startPoint y: 587, endPoint x: 662, endPoint y: 582, distance: 49.2
click at [672, 582] on div "1 1 download Download notifications options Last product added/removed on [DATE]" at bounding box center [838, 591] width 367 height 36
paste input "56"
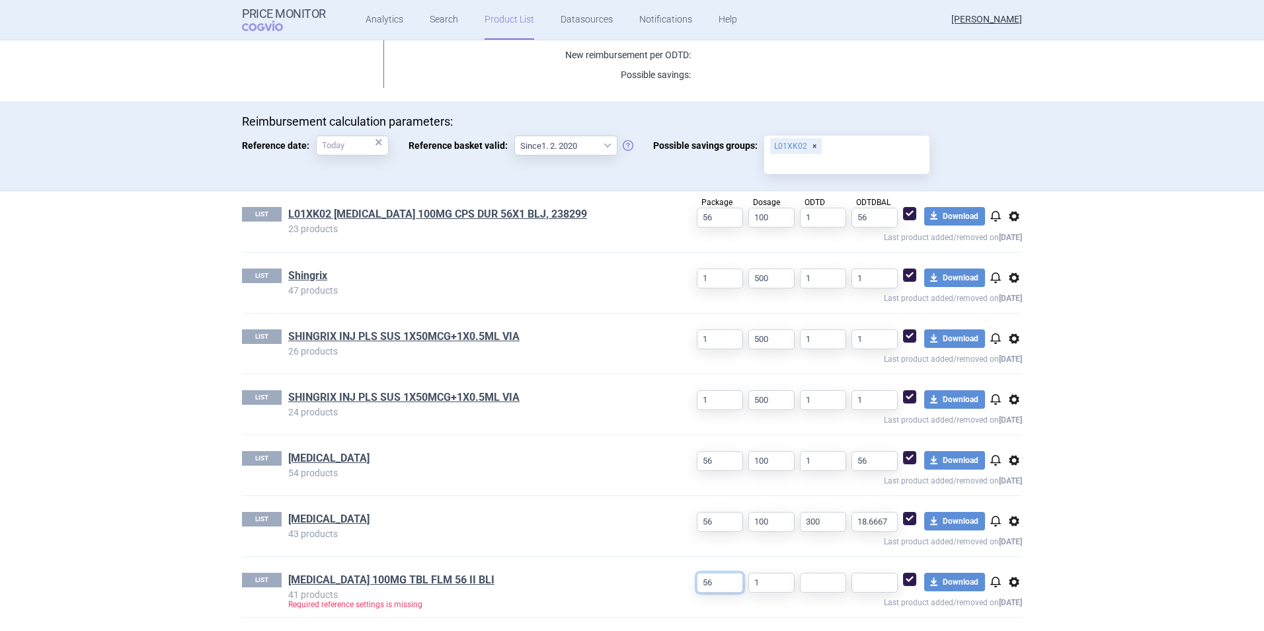
type input "56"
click at [704, 514] on div "56 100 300 18.6667 download Download notifications options Last product added/r…" at bounding box center [838, 530] width 367 height 36
drag, startPoint x: 768, startPoint y: 583, endPoint x: 721, endPoint y: 577, distance: 47.4
click at [719, 578] on div "56 1 download Download notifications options Last product added/removed on [DAT…" at bounding box center [838, 591] width 367 height 36
paste input "00"
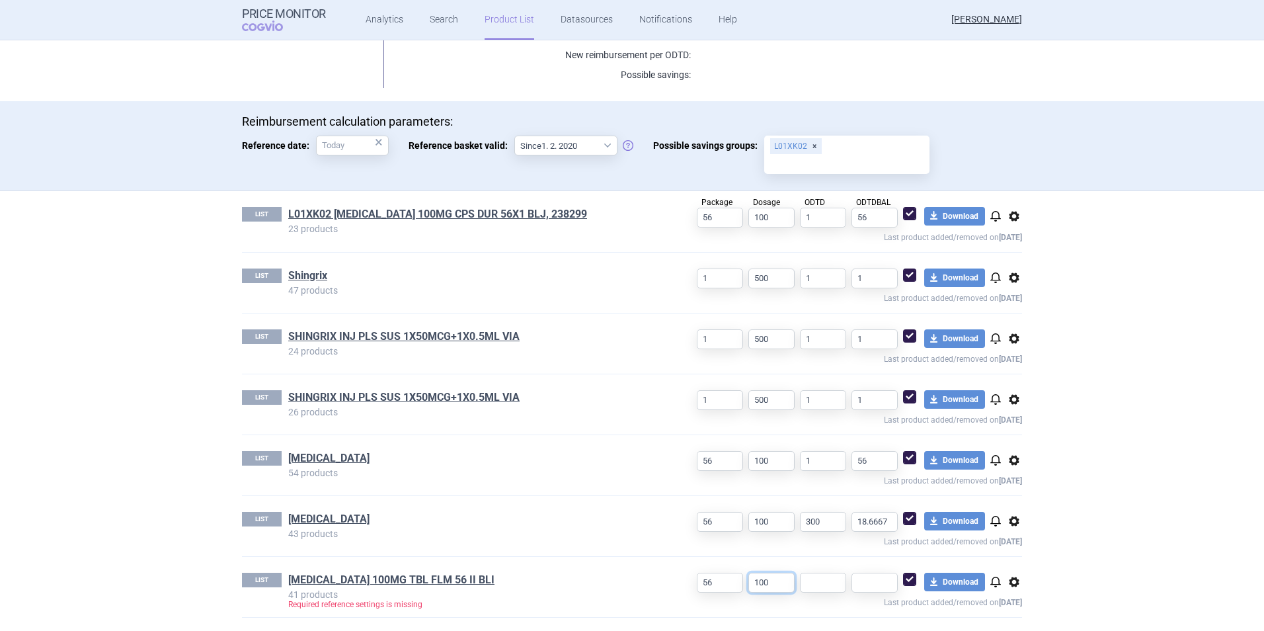
type input "100"
drag, startPoint x: 823, startPoint y: 523, endPoint x: 764, endPoint y: 505, distance: 62.1
click at [764, 505] on div "LIST [MEDICAL_DATA] 43 products 56 100 300 18.6667 download Download notificati…" at bounding box center [632, 526] width 780 height 60
click at [809, 580] on input "text" at bounding box center [823, 583] width 46 height 20
paste input "300"
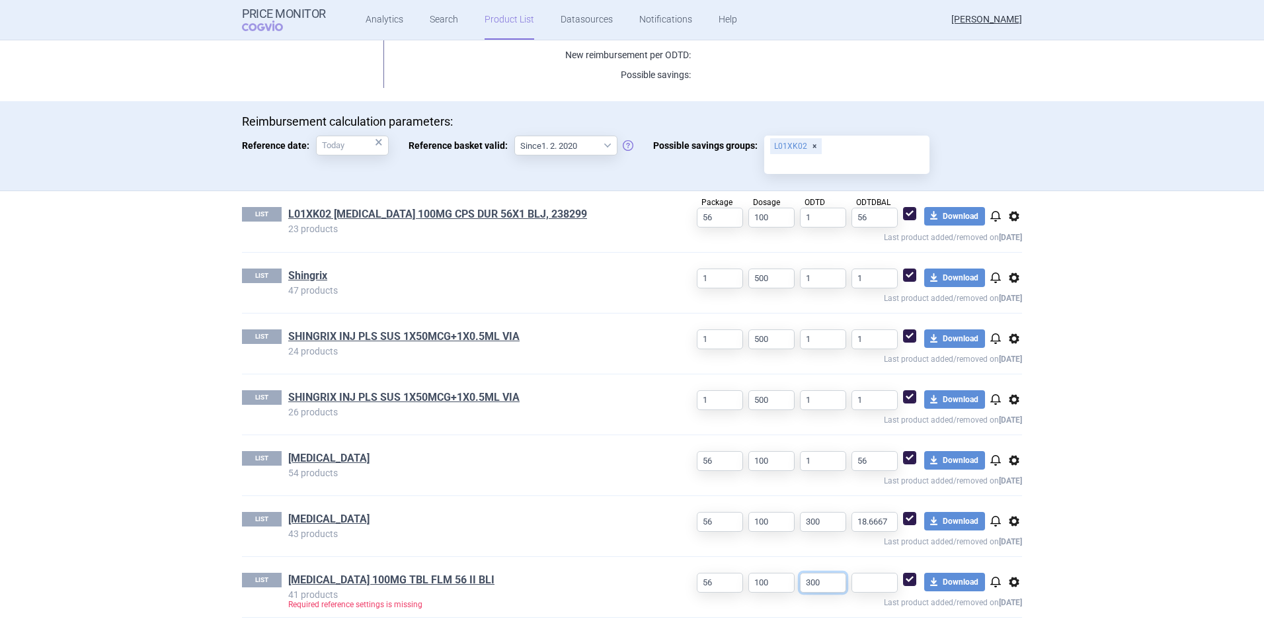
type input "300"
drag, startPoint x: 843, startPoint y: 511, endPoint x: 818, endPoint y: 511, distance: 25.1
click at [818, 511] on div "LIST [MEDICAL_DATA] 43 products 56 100 300 18.6667 download Download notificati…" at bounding box center [632, 526] width 780 height 60
click at [852, 585] on input "text" at bounding box center [875, 583] width 46 height 20
paste input "18.66"
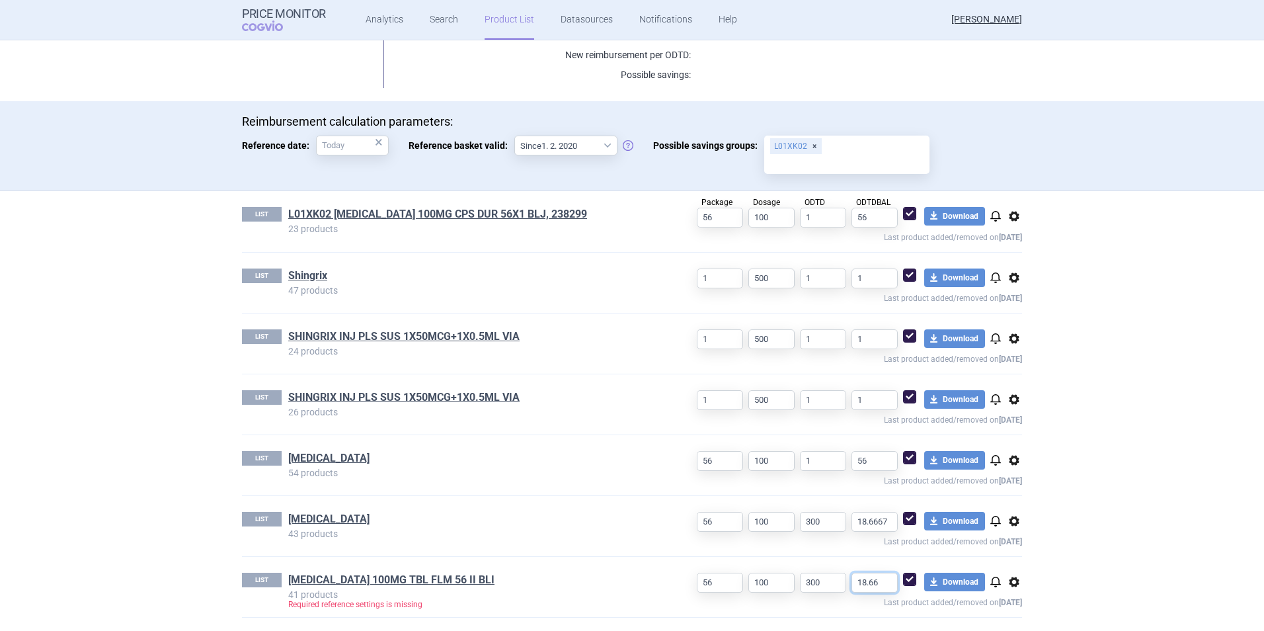
type input "18.66"
click at [805, 621] on div "LIST L01XK02 [MEDICAL_DATA] 100MG CPS DUR 56X1 BLJ, 238299 23 products Package …" at bounding box center [632, 411] width 833 height 440
drag, startPoint x: 710, startPoint y: 581, endPoint x: 659, endPoint y: 574, distance: 51.4
click at [659, 574] on div "56 100 300 18.66 download Download notifications options Last product added/rem…" at bounding box center [838, 591] width 367 height 36
type input "1"
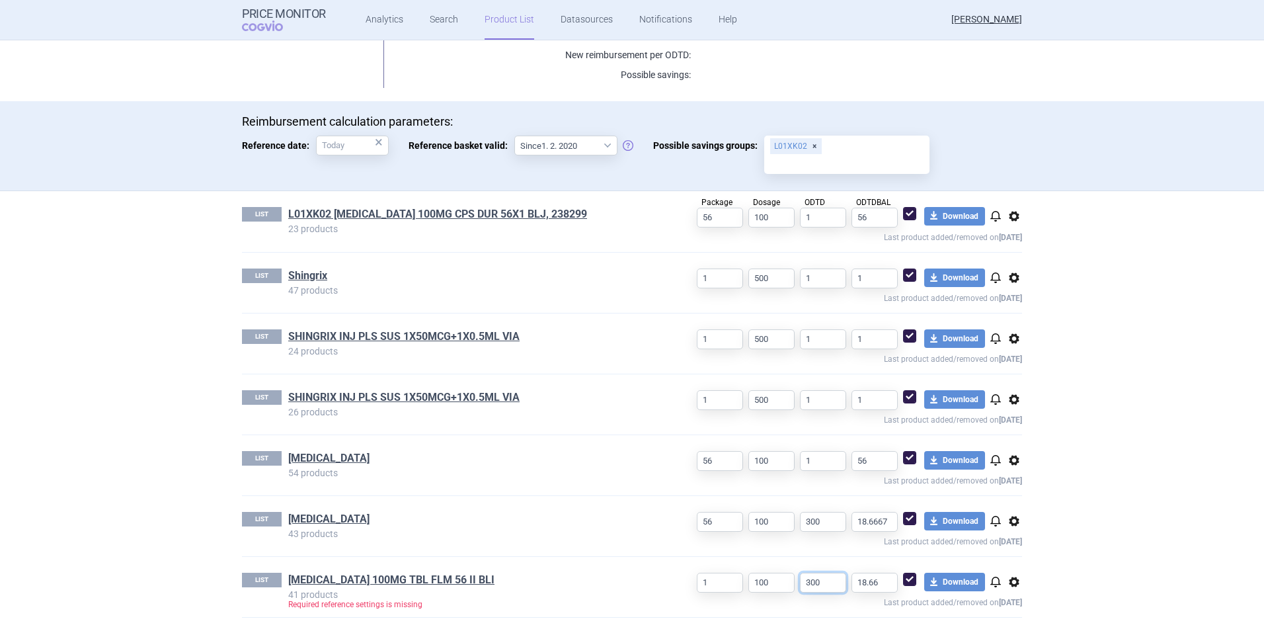
drag, startPoint x: 822, startPoint y: 582, endPoint x: 749, endPoint y: 559, distance: 76.8
click at [752, 571] on div "LIST [MEDICAL_DATA] 100MG TBL FLM 56 II BLI 41 products Required reference sett…" at bounding box center [632, 587] width 780 height 60
type input "1"
drag, startPoint x: 825, startPoint y: 572, endPoint x: 813, endPoint y: 572, distance: 11.9
click at [813, 573] on div "1 100 1 18.66 download Download notifications options Last product added/remove…" at bounding box center [838, 591] width 367 height 36
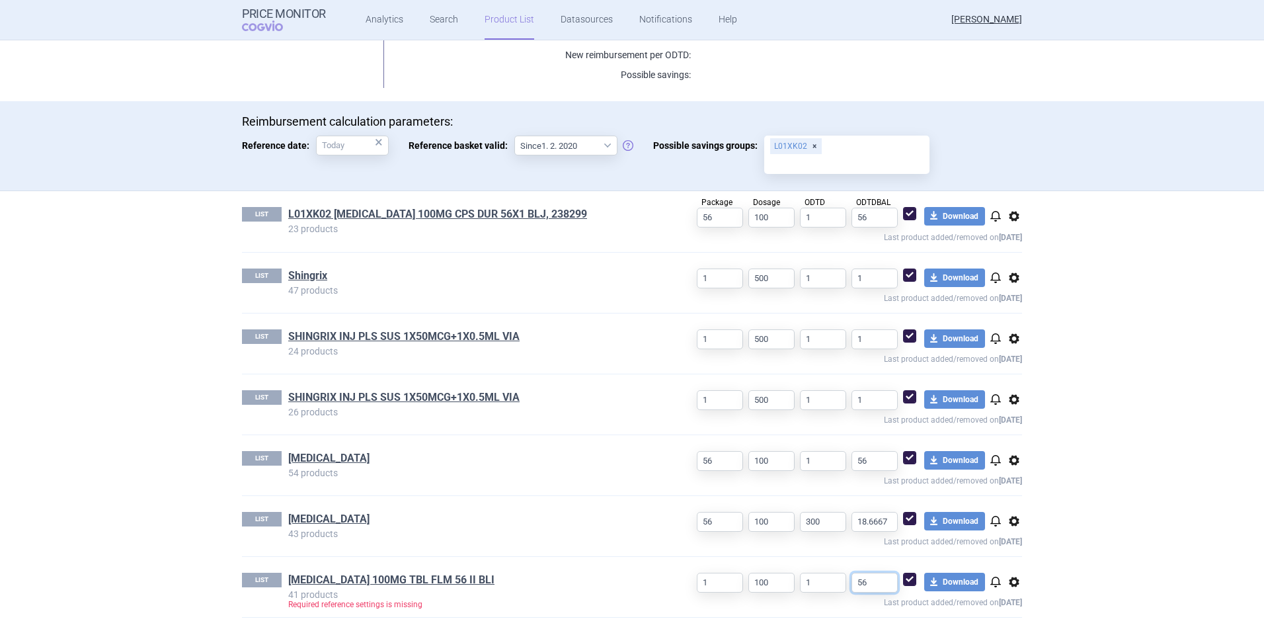
type input "56"
click at [1123, 465] on section "Product List [MEDICAL_DATA] 56 CPS/TBL úhrady Reimbursement Last product added/…" at bounding box center [632, 335] width 1264 height 591
click at [1012, 518] on span "options" at bounding box center [1015, 521] width 16 height 16
click at [1003, 606] on button "Delete" at bounding box center [1009, 598] width 42 height 19
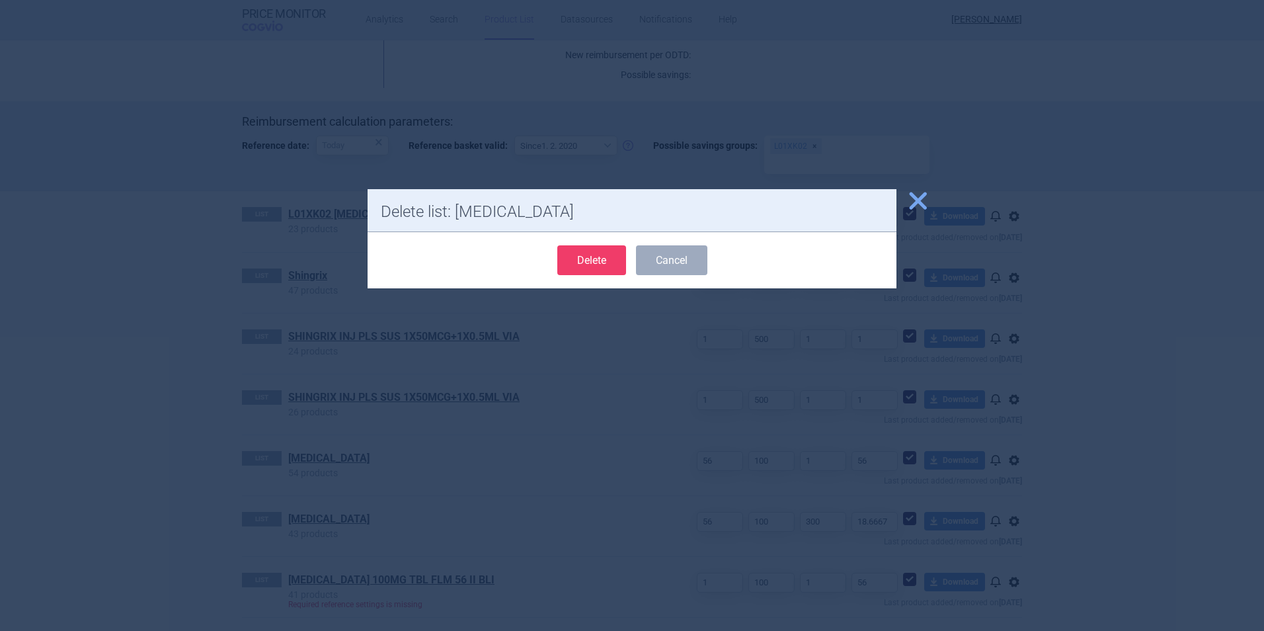
click at [595, 272] on button "Delete" at bounding box center [591, 260] width 69 height 30
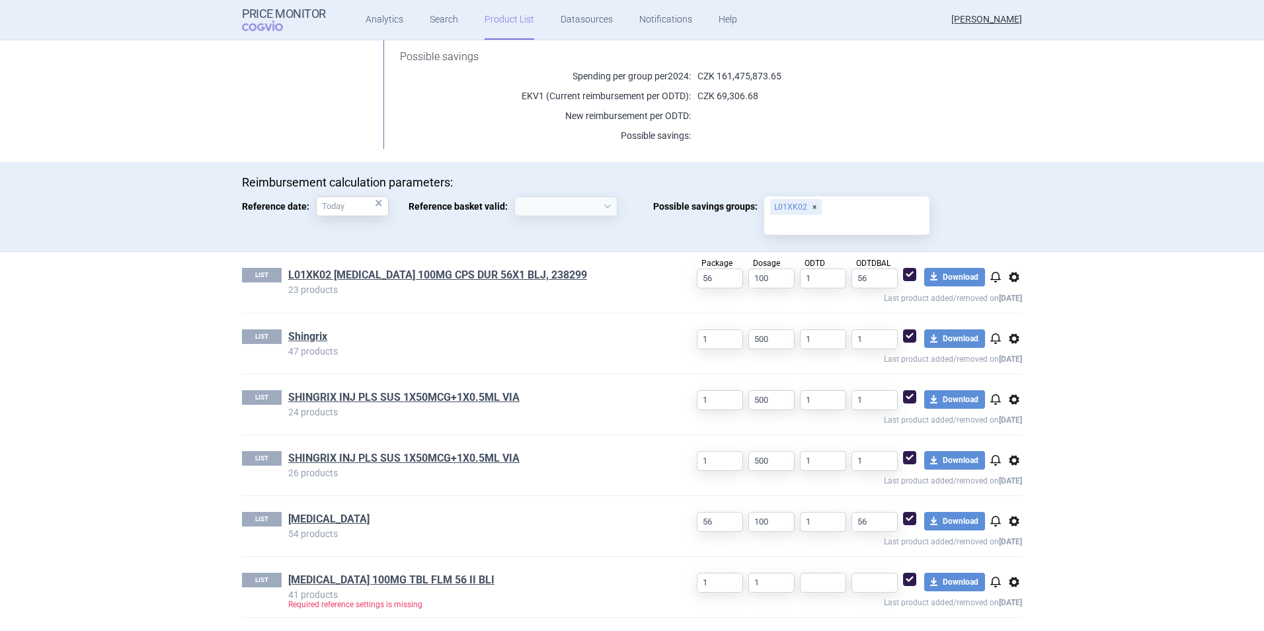
scroll to position [255, 0]
select select "[DATE]"
click at [1011, 520] on span "options" at bounding box center [1015, 521] width 16 height 16
click at [1004, 597] on button "Delete" at bounding box center [1009, 598] width 42 height 19
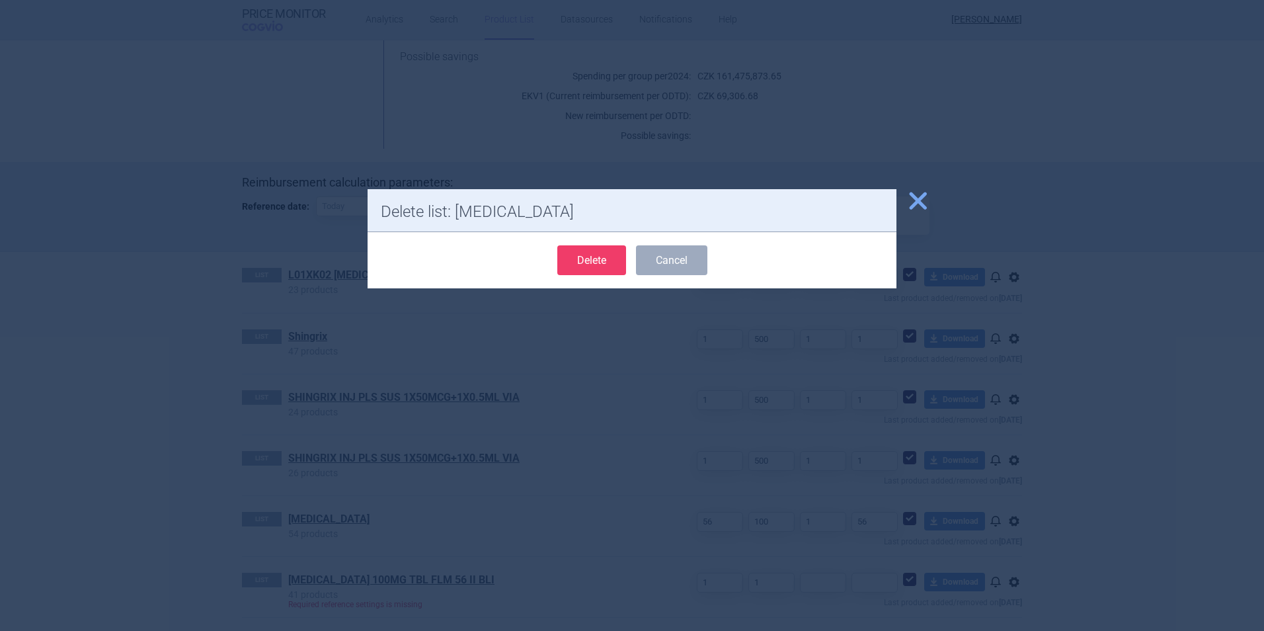
drag, startPoint x: 577, startPoint y: 260, endPoint x: 612, endPoint y: 346, distance: 92.6
click at [574, 259] on button "Delete" at bounding box center [591, 260] width 69 height 30
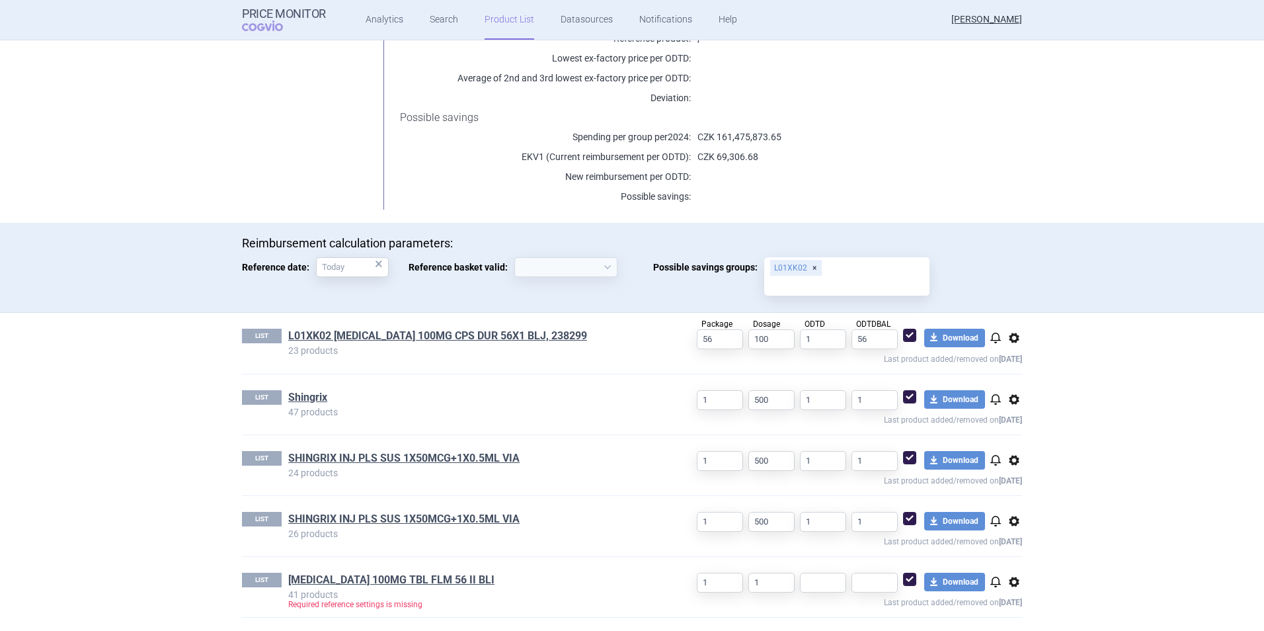
select select "[DATE]"
click at [428, 339] on link "L01XK02 [MEDICAL_DATA] 100MG CPS DUR 56X1 BLJ, 238299" at bounding box center [437, 336] width 299 height 15
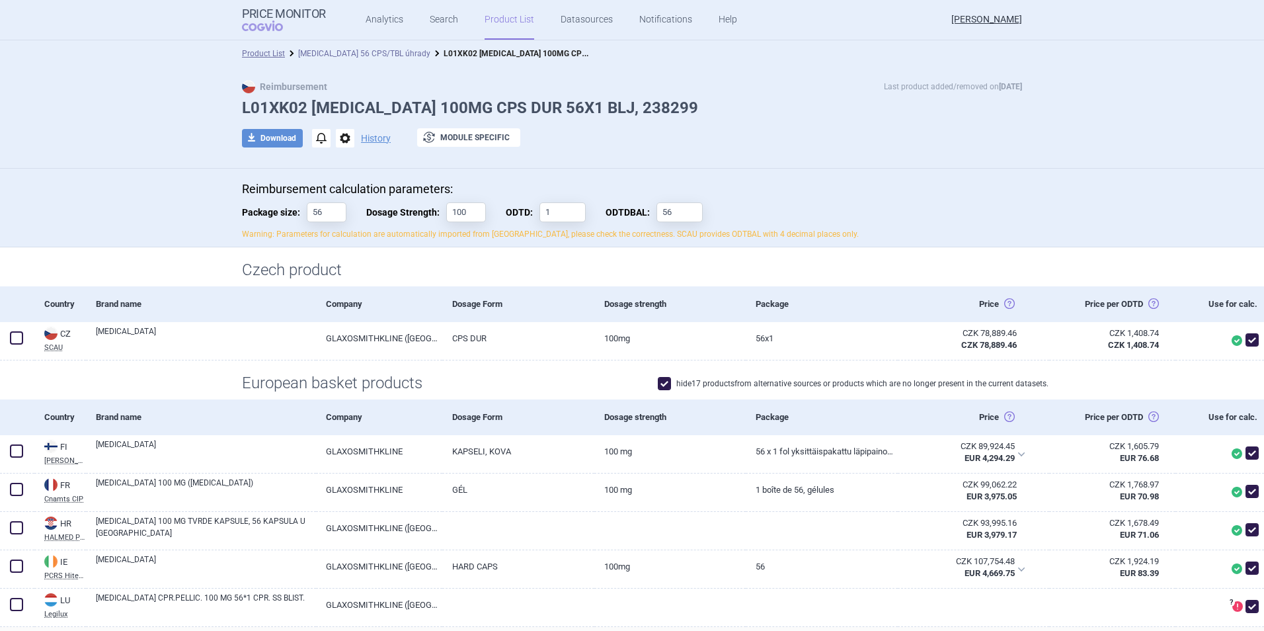
click at [299, 56] on link "[MEDICAL_DATA] 56 CPS/TBL úhrady" at bounding box center [364, 53] width 132 height 9
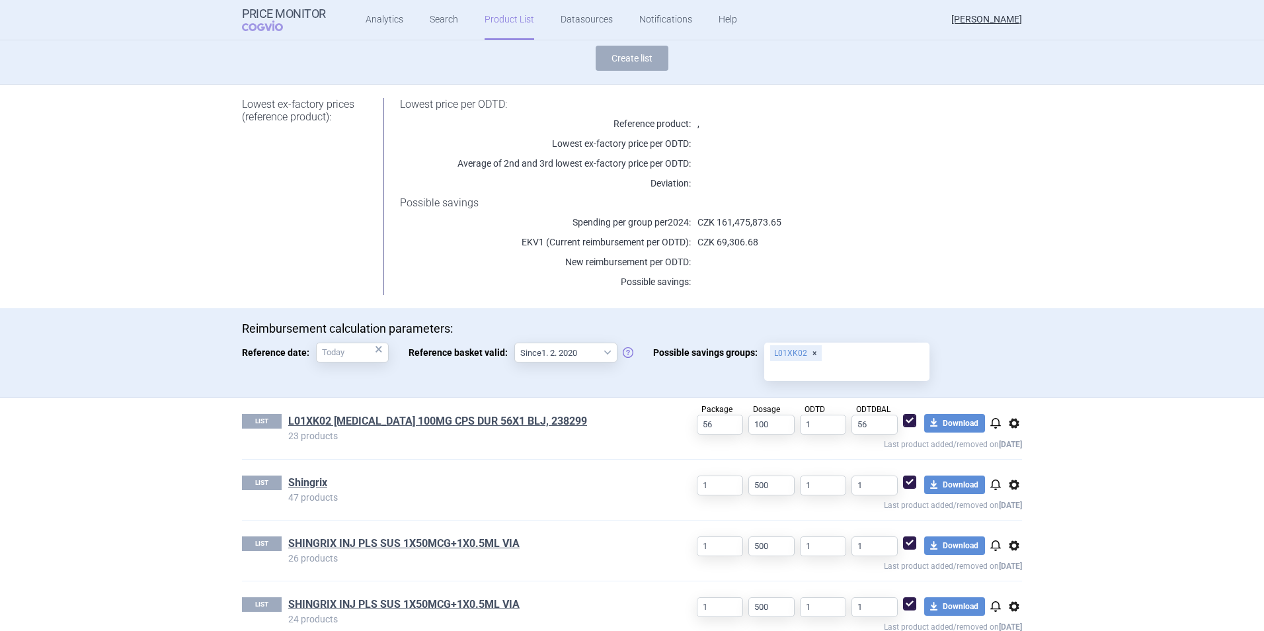
scroll to position [194, 0]
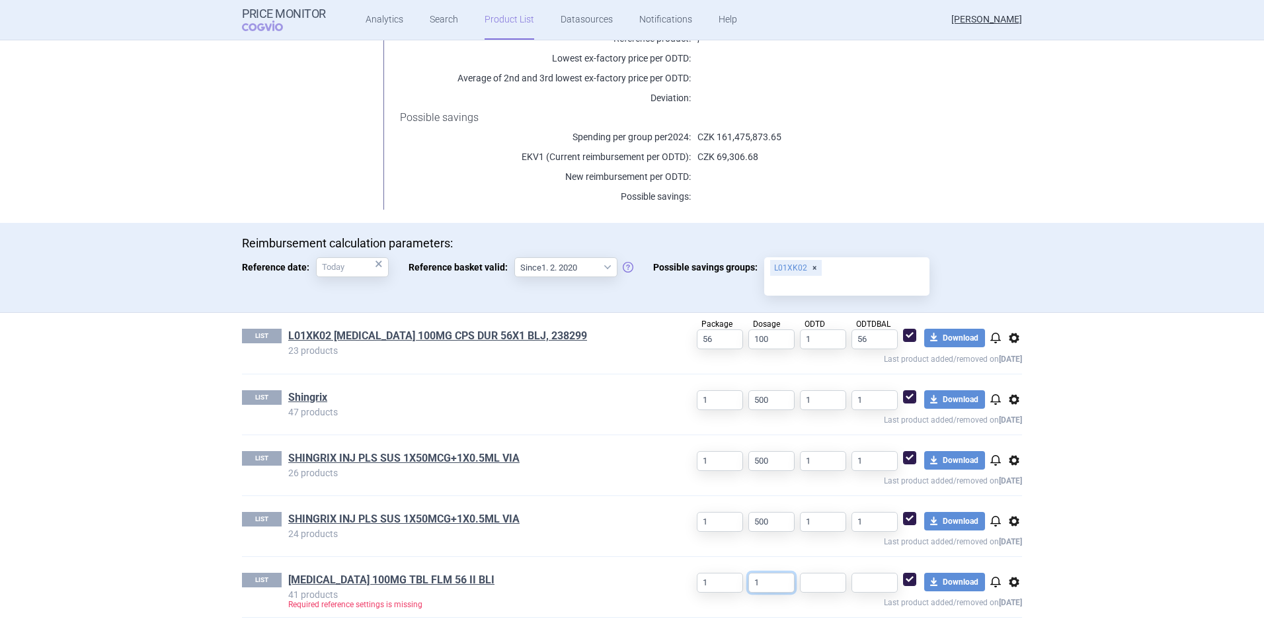
drag, startPoint x: 779, startPoint y: 586, endPoint x: 721, endPoint y: 585, distance: 57.5
click at [721, 585] on div "1 1 download Download notifications options Last product added/removed on [DATE]" at bounding box center [838, 591] width 367 height 36
type input "100"
click at [807, 586] on input "text" at bounding box center [823, 583] width 46 height 20
type input "1"
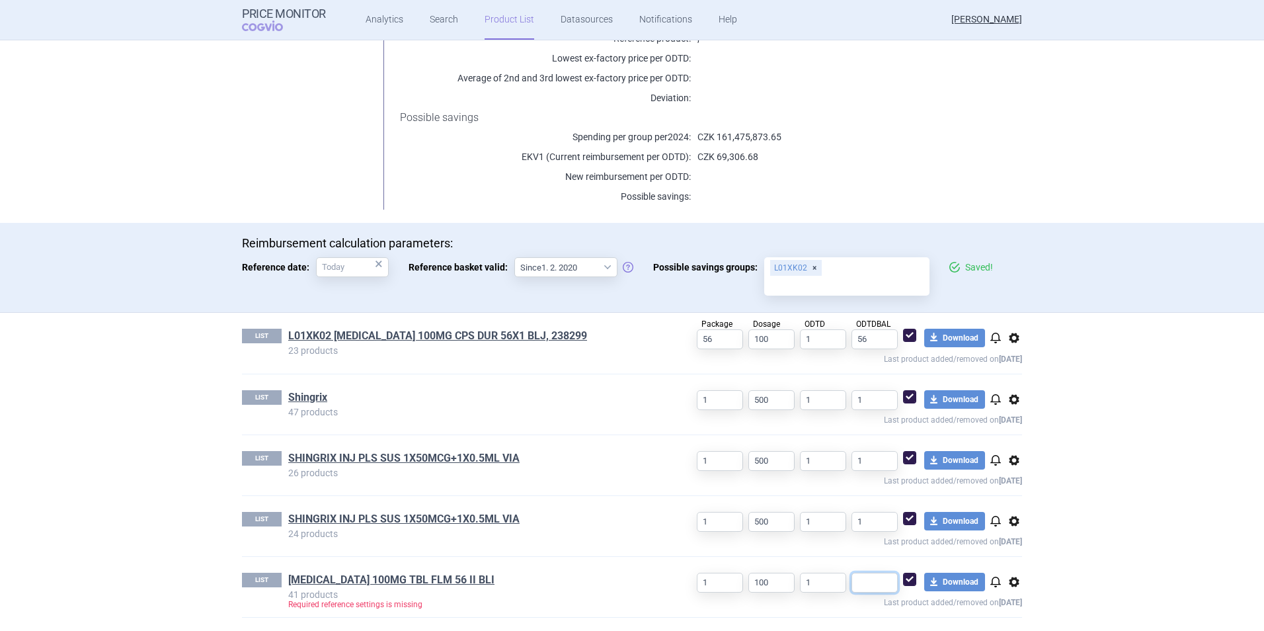
click at [867, 577] on input "text" at bounding box center [875, 583] width 46 height 20
type input "56"
click at [1184, 484] on section "Product List [MEDICAL_DATA] 56 CPS/TBL úhrady Reimbursement Last product added/…" at bounding box center [632, 335] width 1264 height 591
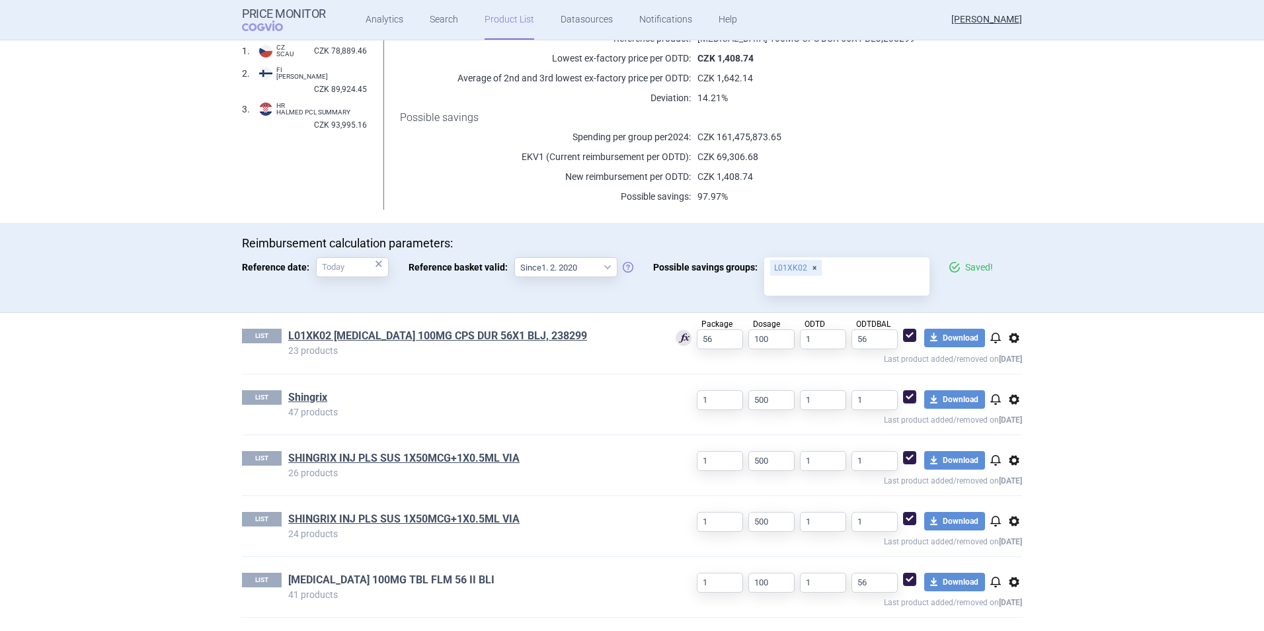
click at [351, 579] on link "[MEDICAL_DATA] 100MG TBL FLM 56 II BLI" at bounding box center [391, 580] width 206 height 15
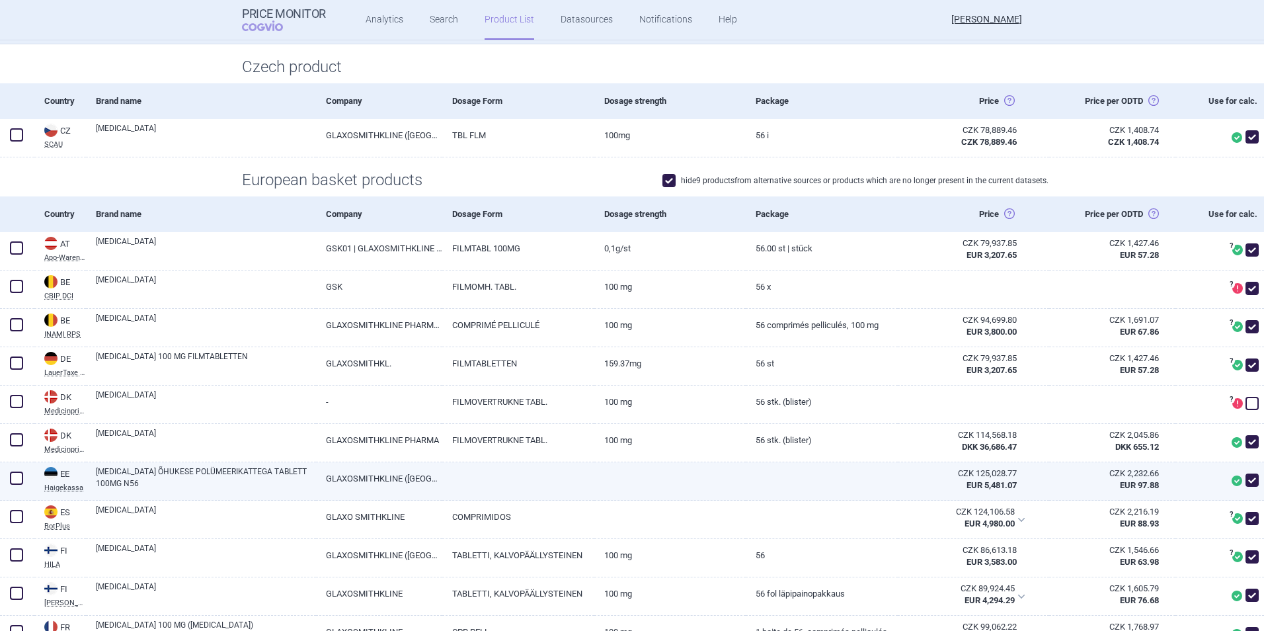
scroll to position [265, 0]
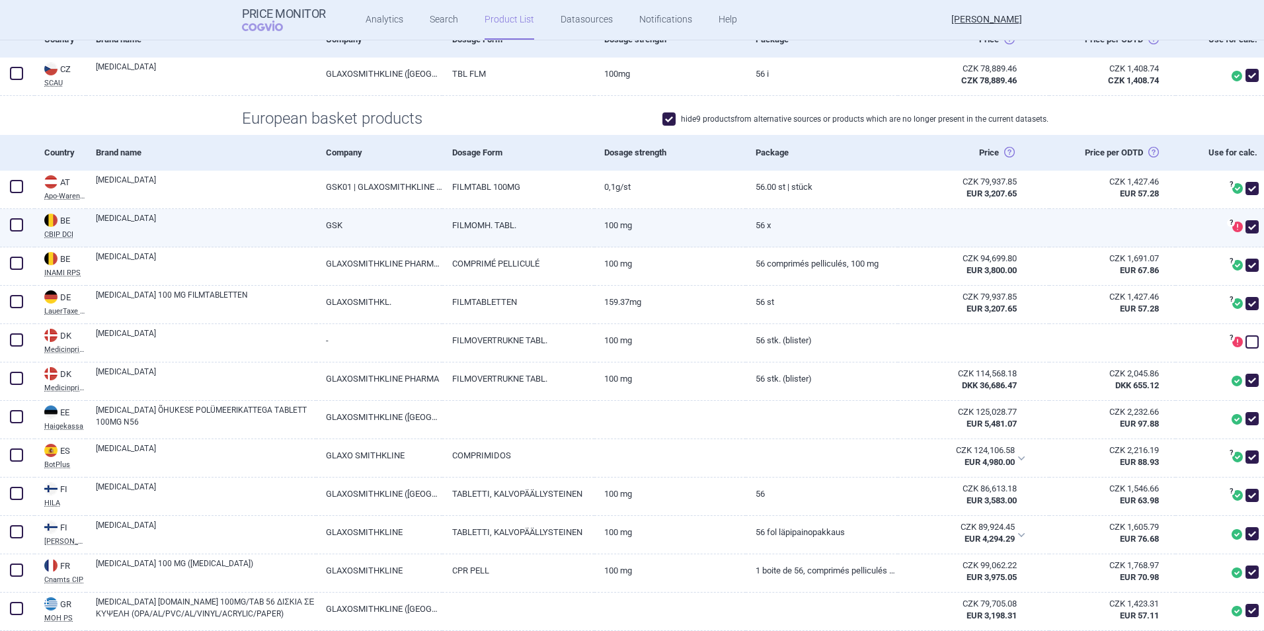
click at [17, 226] on span at bounding box center [16, 224] width 13 height 13
checkbox input "true"
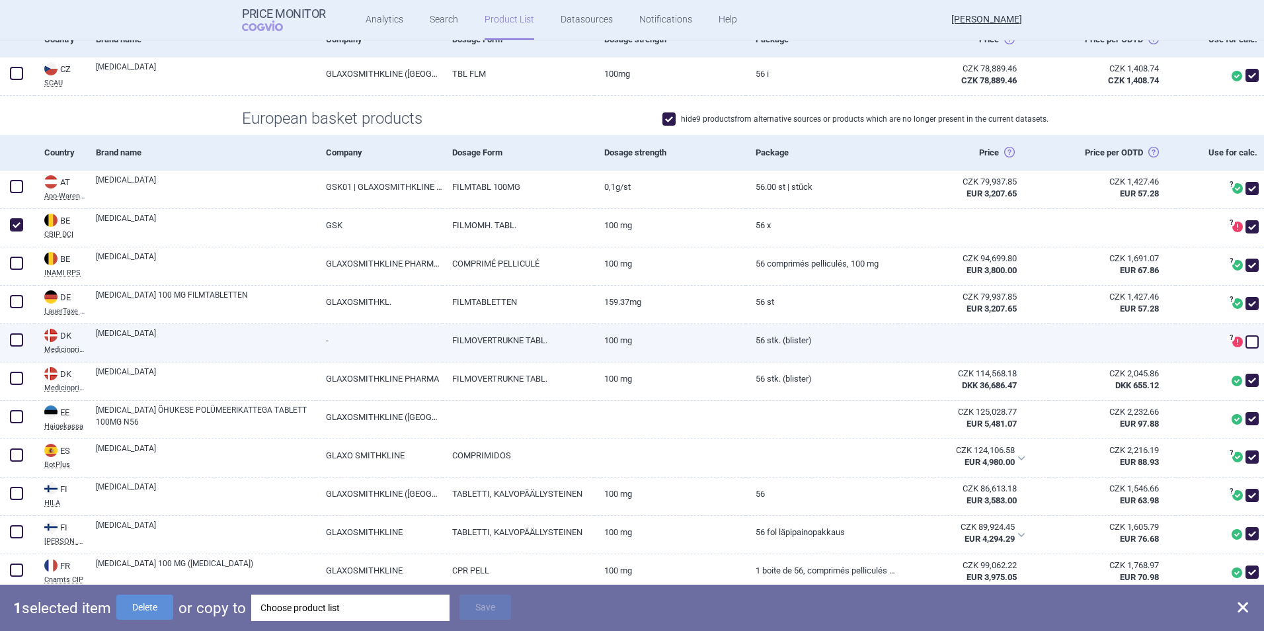
click at [15, 341] on span at bounding box center [16, 339] width 13 height 13
checkbox input "true"
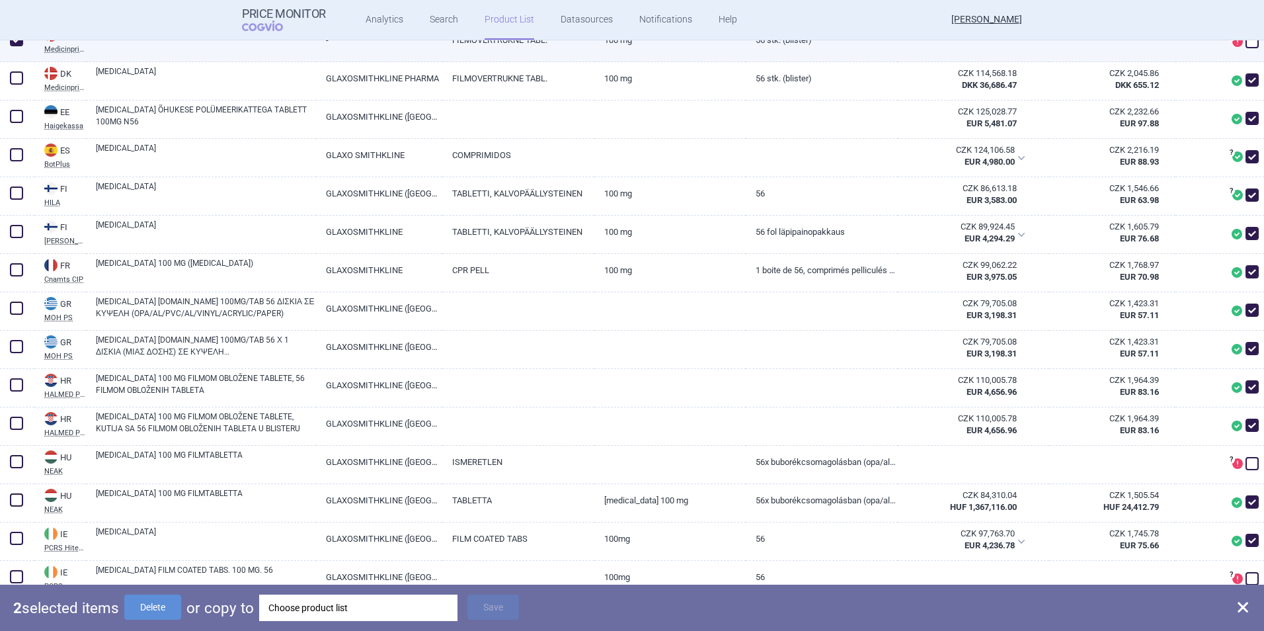
scroll to position [595, 0]
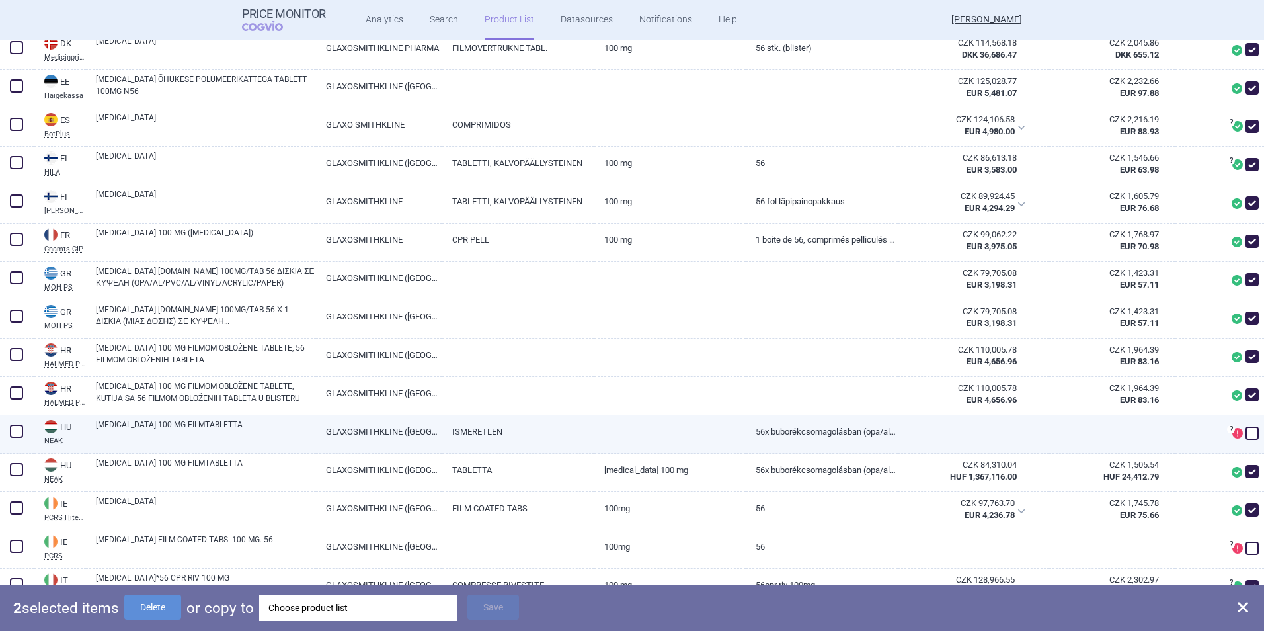
click at [13, 431] on span at bounding box center [16, 431] width 13 height 13
checkbox input "true"
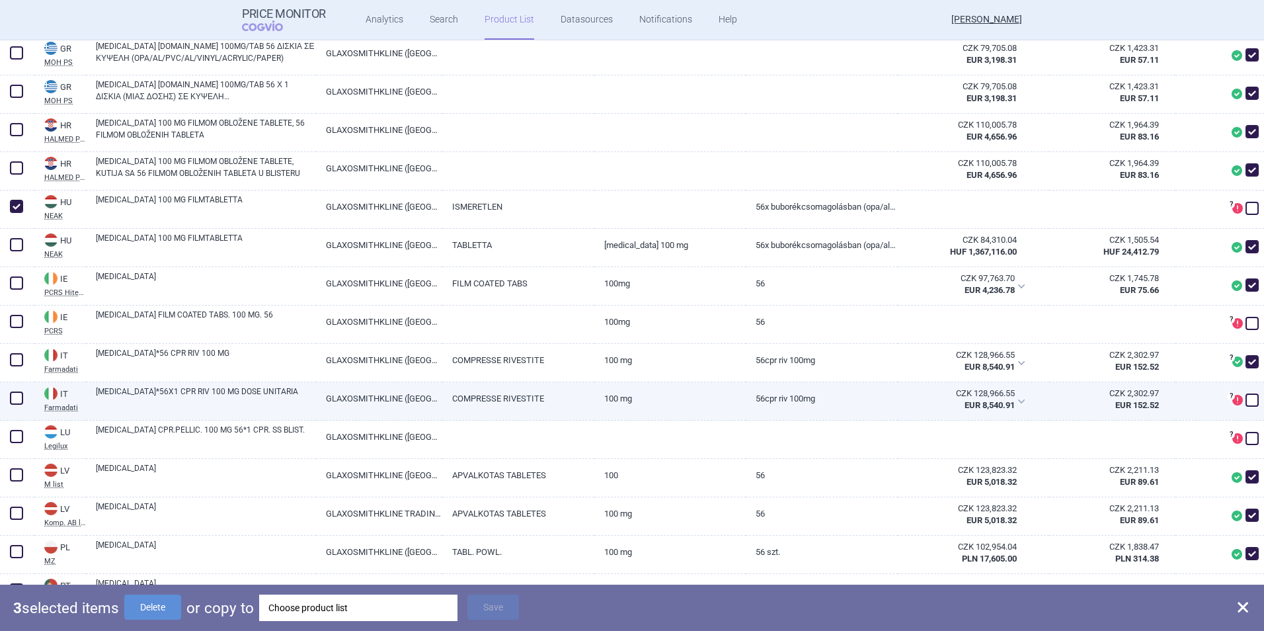
scroll to position [860, 0]
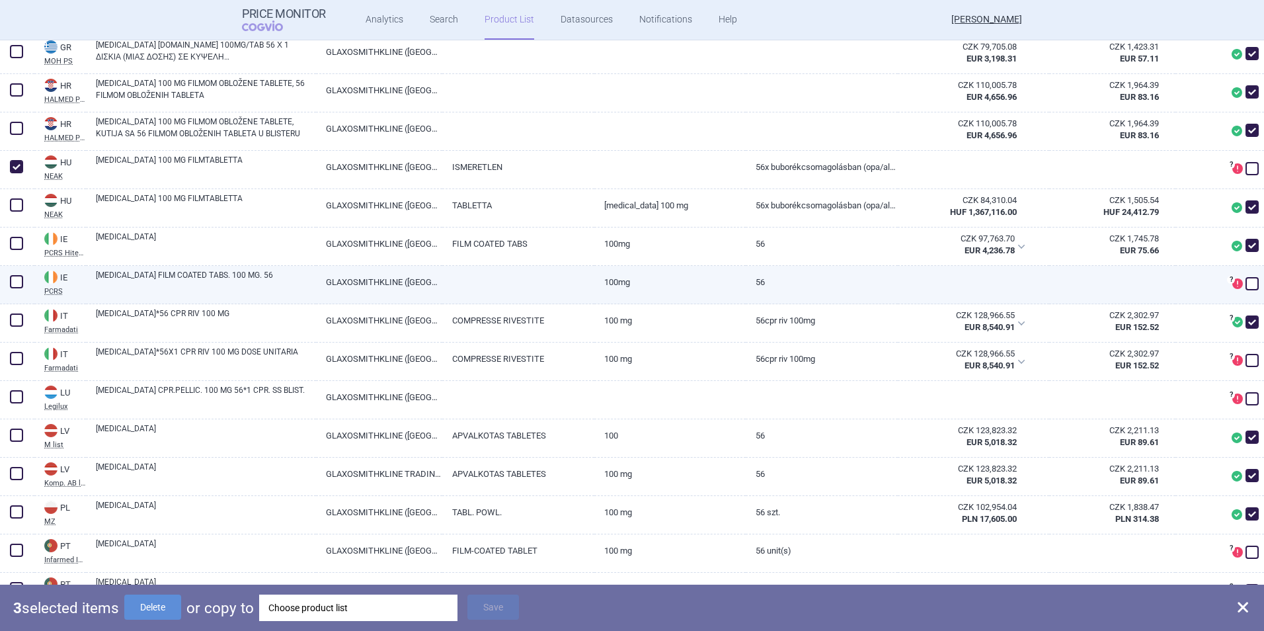
click at [16, 282] on span at bounding box center [16, 281] width 13 height 13
checkbox input "true"
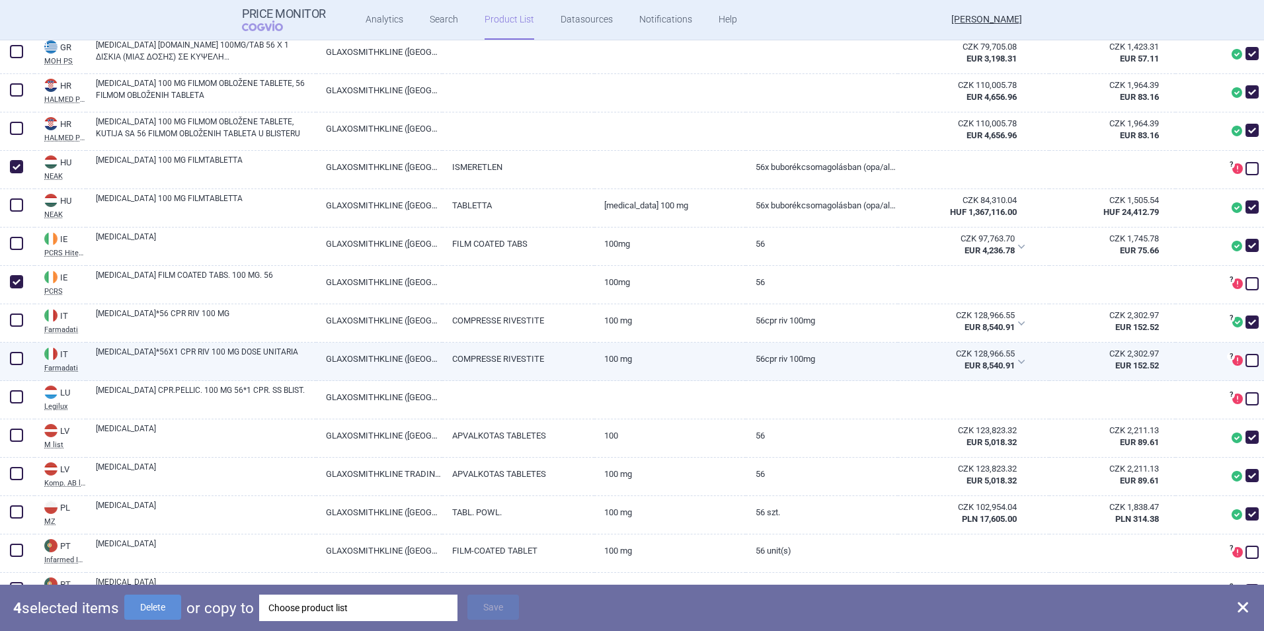
click at [19, 354] on span at bounding box center [16, 358] width 13 height 13
checkbox input "true"
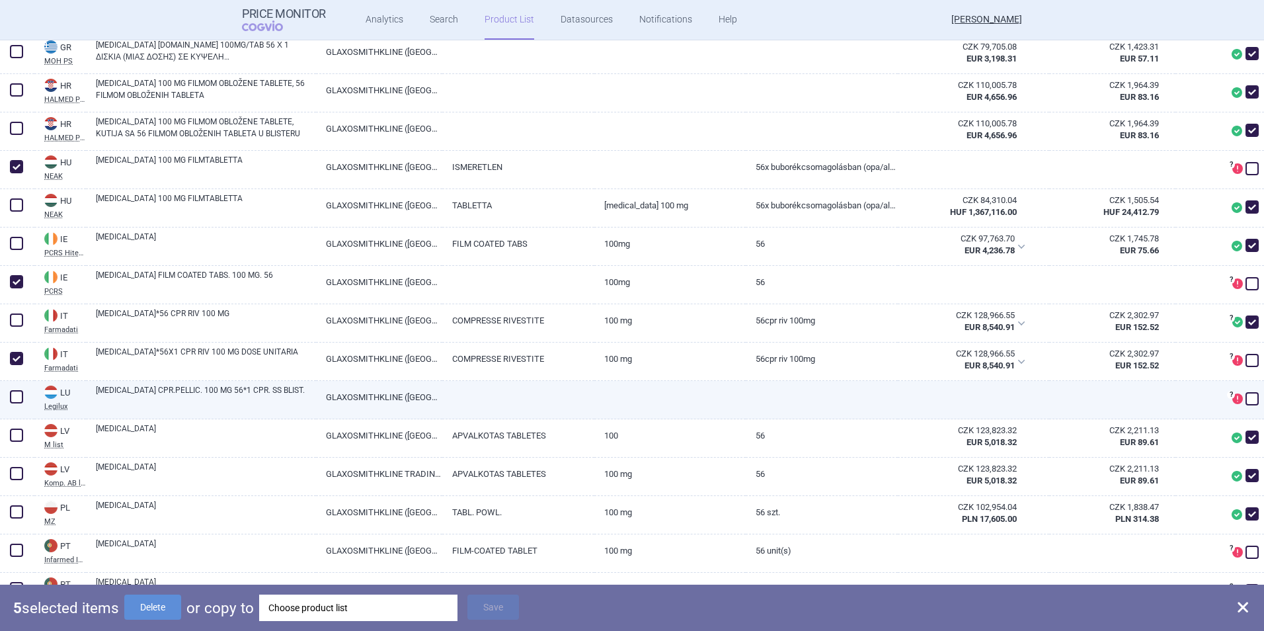
click at [24, 397] on span at bounding box center [17, 397] width 20 height 20
checkbox input "true"
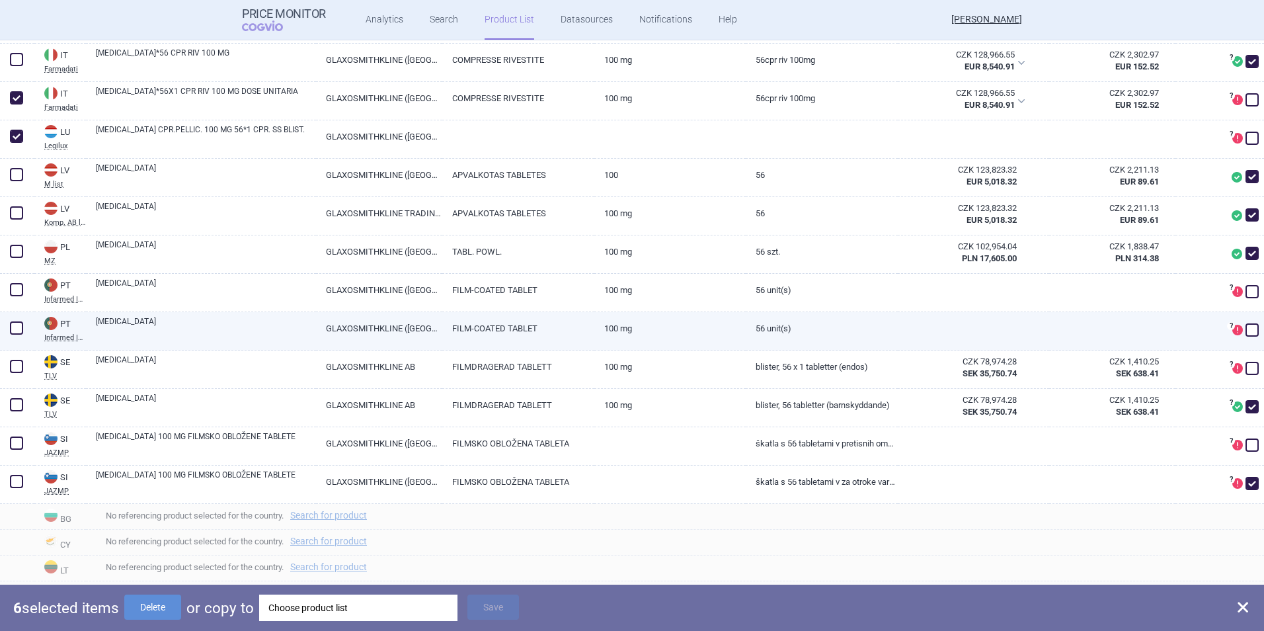
scroll to position [1124, 0]
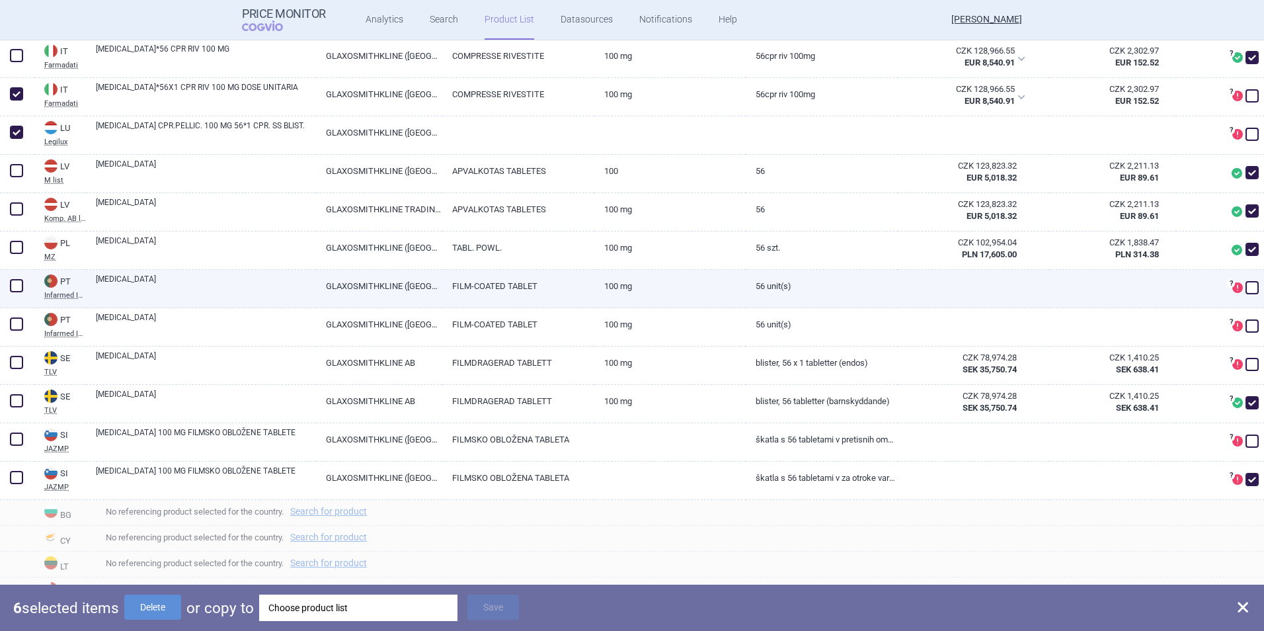
drag, startPoint x: 15, startPoint y: 278, endPoint x: 40, endPoint y: 313, distance: 43.1
click at [15, 279] on span at bounding box center [17, 286] width 20 height 20
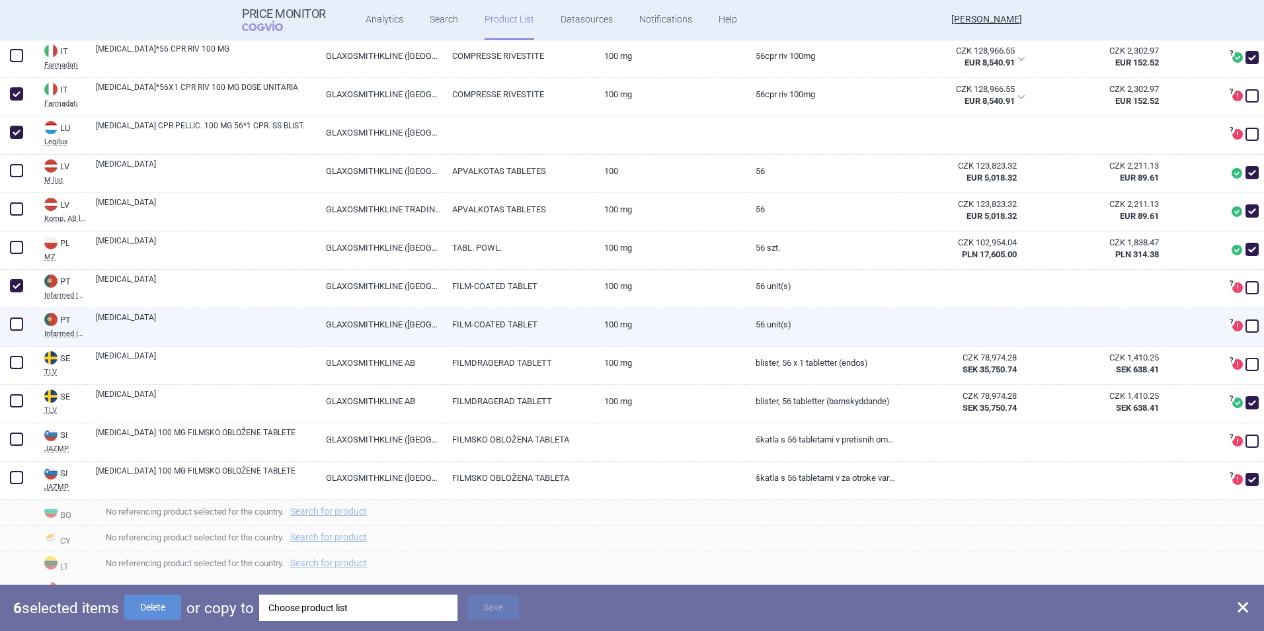
checkbox input "true"
click at [21, 325] on span at bounding box center [16, 323] width 13 height 13
checkbox input "true"
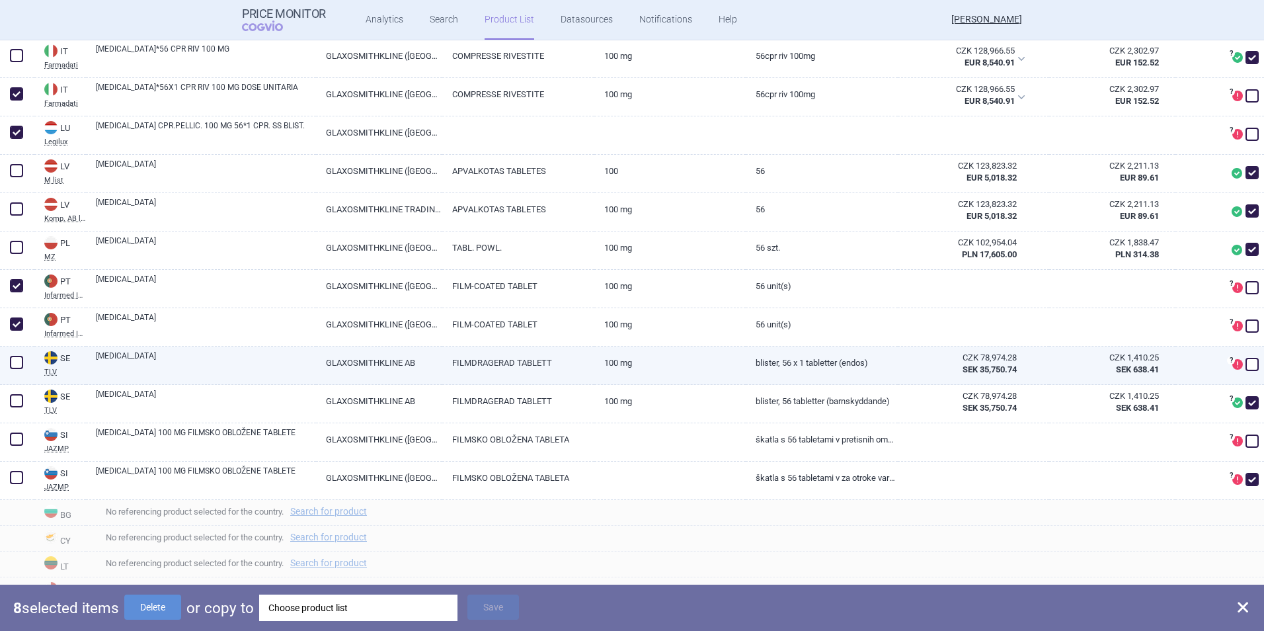
click at [13, 362] on span at bounding box center [16, 362] width 13 height 13
checkbox input "true"
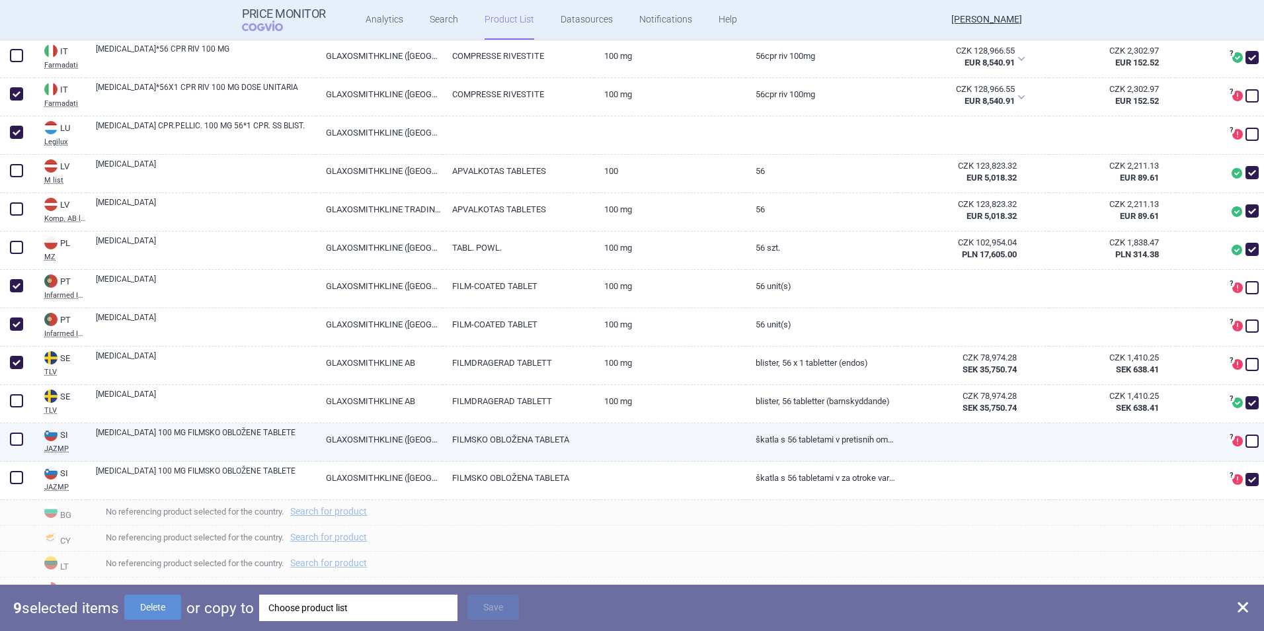
click at [13, 441] on span at bounding box center [16, 438] width 13 height 13
checkbox input "true"
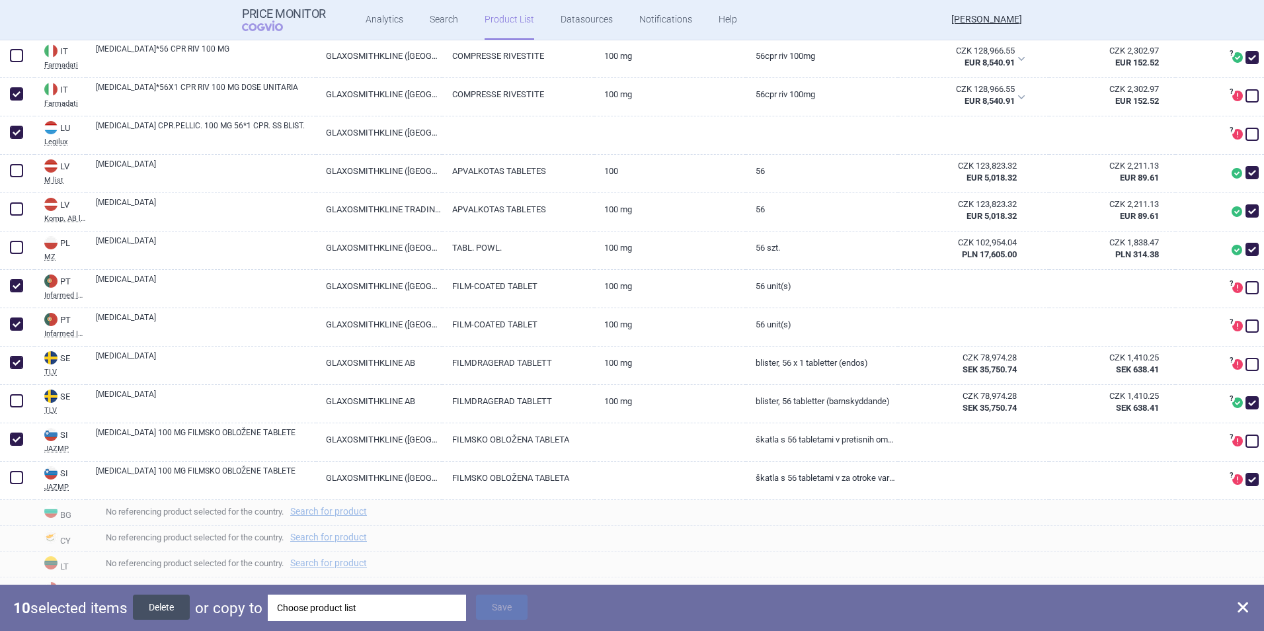
click at [159, 606] on button "Delete" at bounding box center [161, 607] width 57 height 25
checkbox input "false"
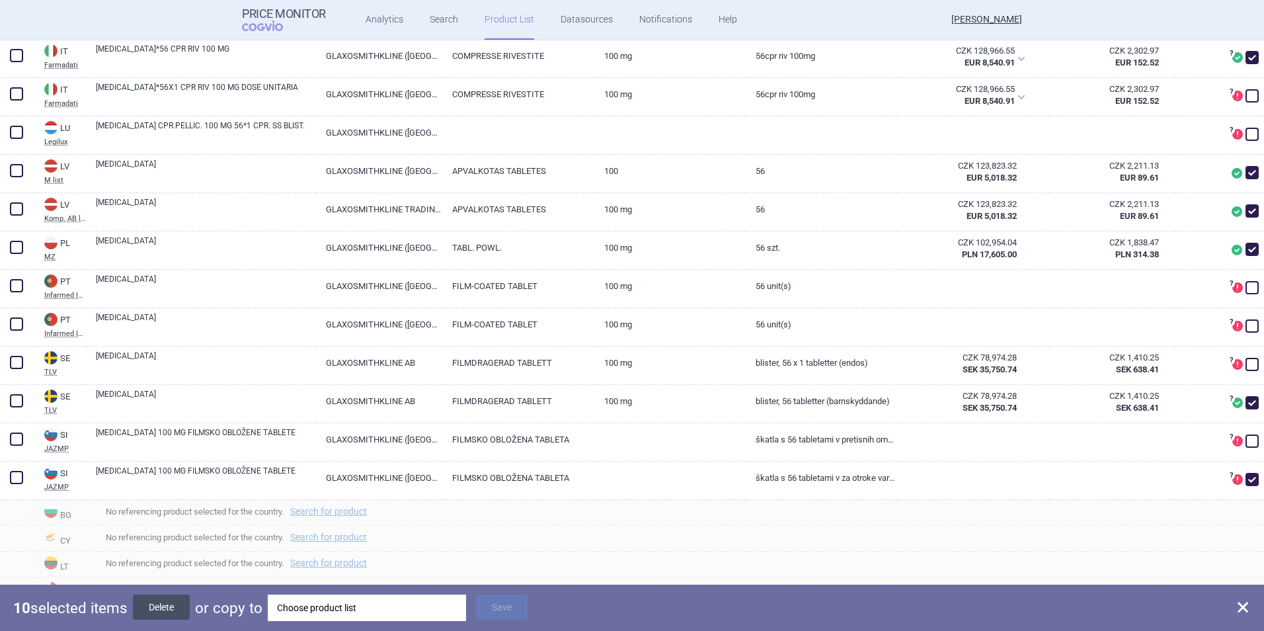
checkbox input "false"
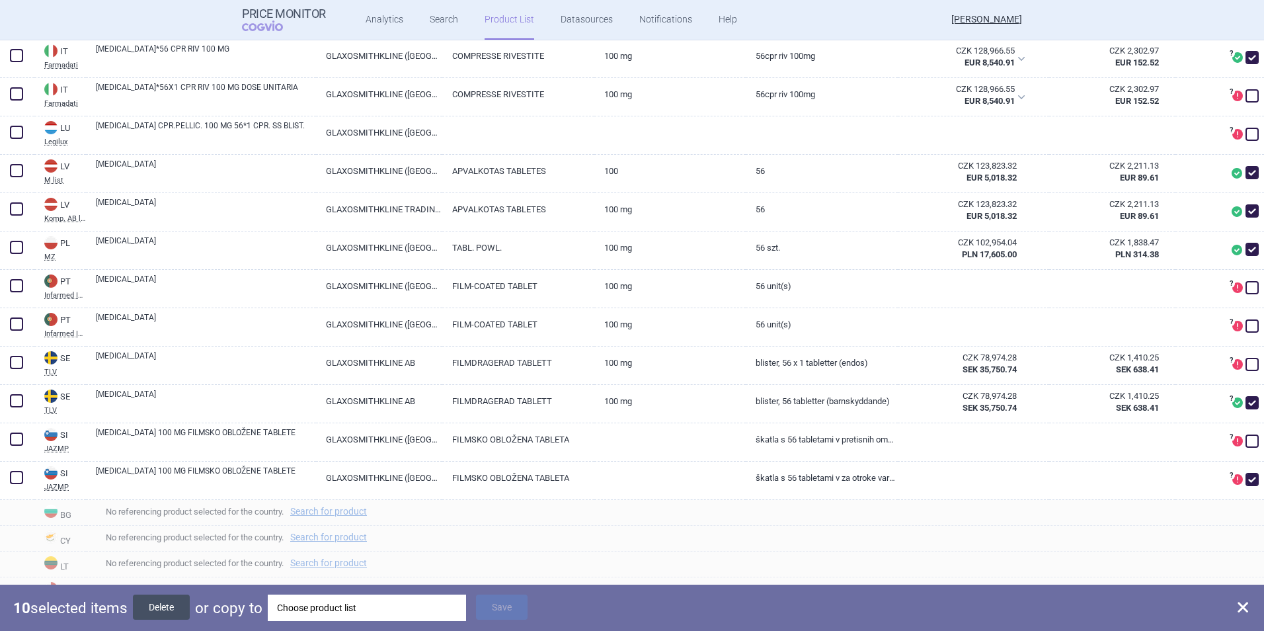
checkbox input "false"
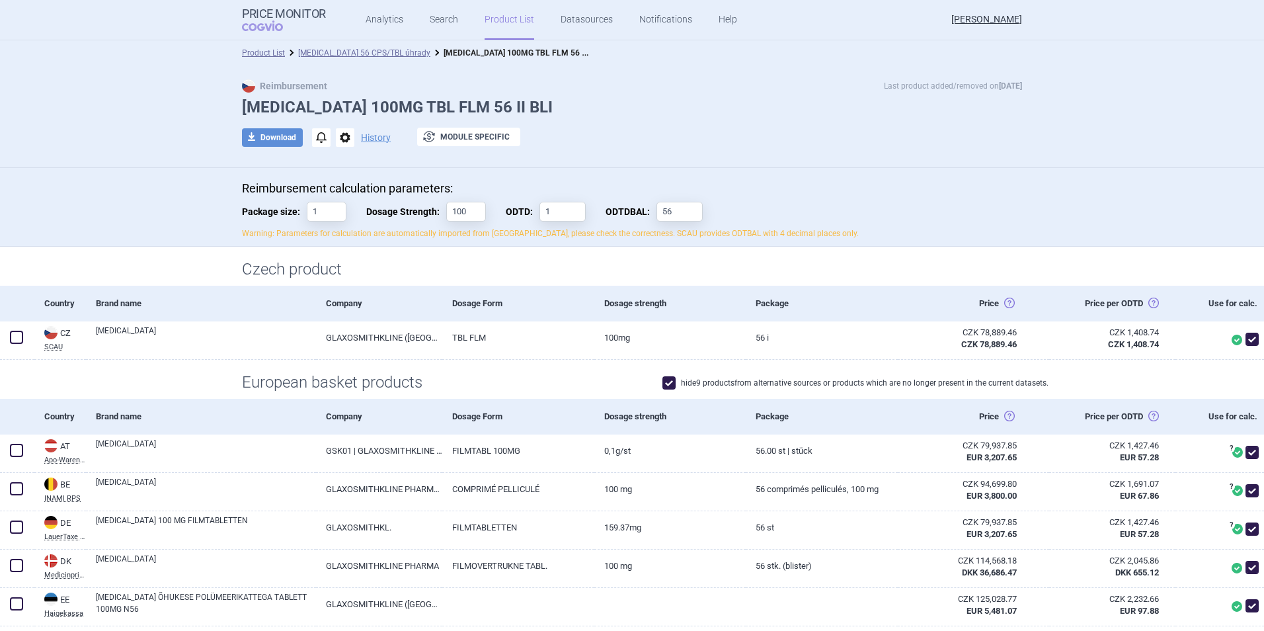
scroll to position [0, 0]
drag, startPoint x: 314, startPoint y: 212, endPoint x: 294, endPoint y: 212, distance: 20.5
click at [294, 212] on label "Package size: 1" at bounding box center [294, 212] width 104 height 20
type input "56"
click at [786, 162] on div "Reimbursement Last product added/removed on [DATE] [MEDICAL_DATA] 100MG TBL FLM…" at bounding box center [632, 118] width 1264 height 102
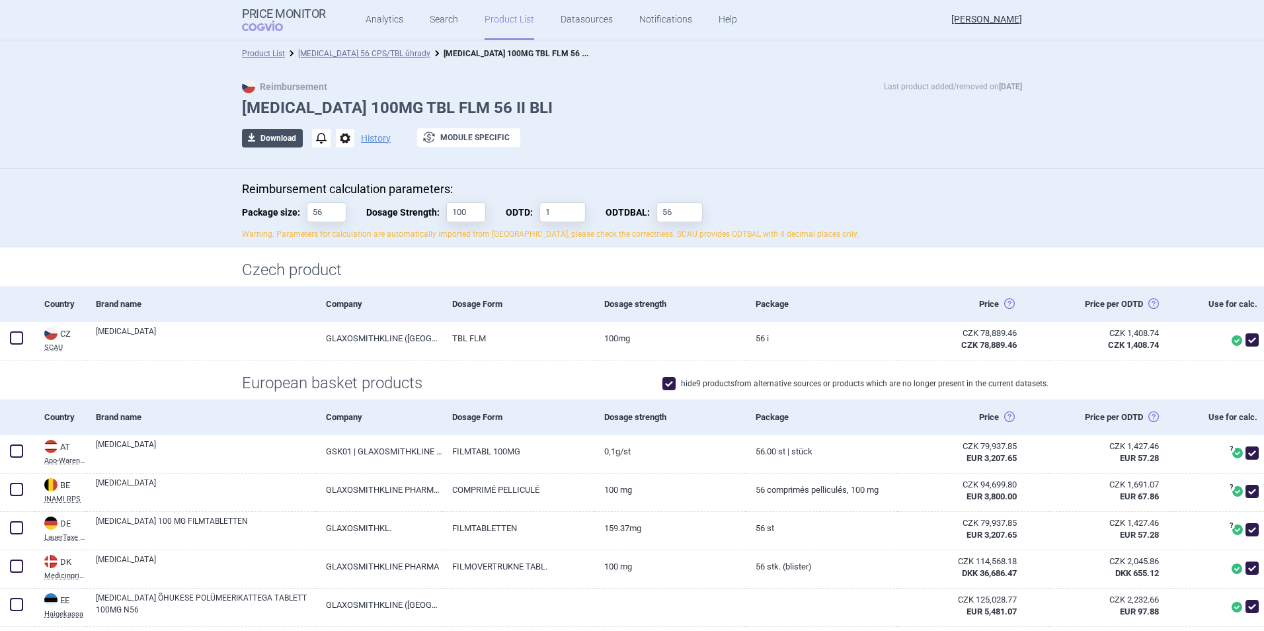
click at [273, 133] on button "download Download" at bounding box center [272, 138] width 61 height 19
select select "EUR"
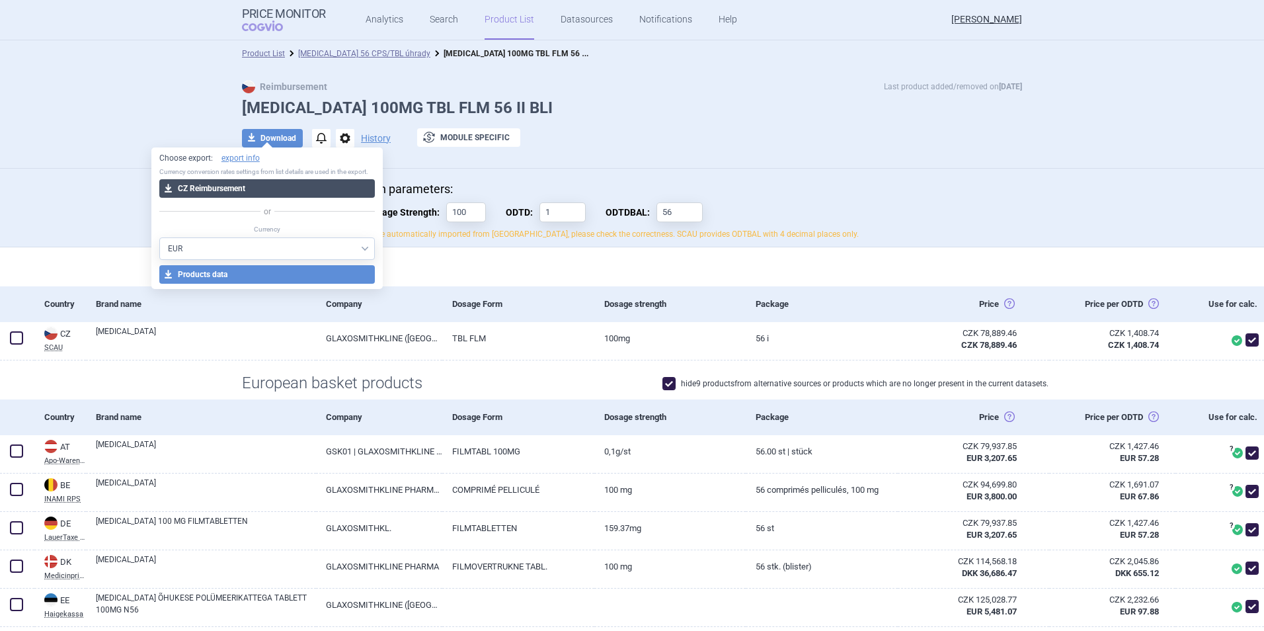
click at [238, 181] on button "download CZ Reimbursement" at bounding box center [267, 188] width 216 height 19
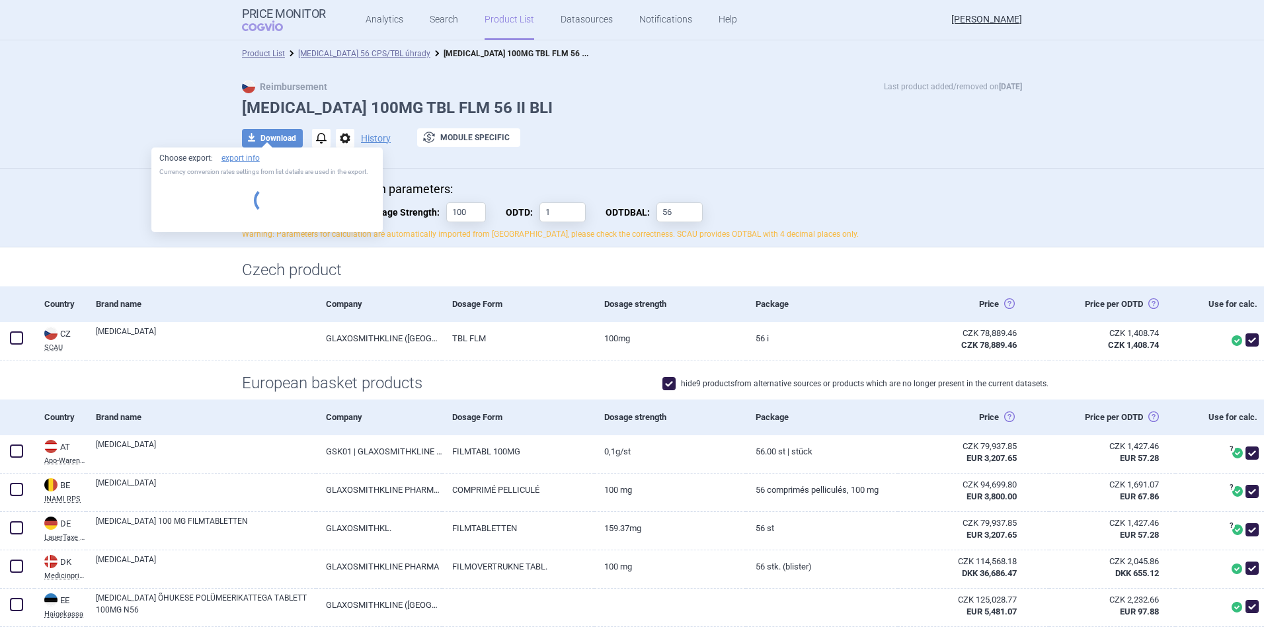
select select "EUR"
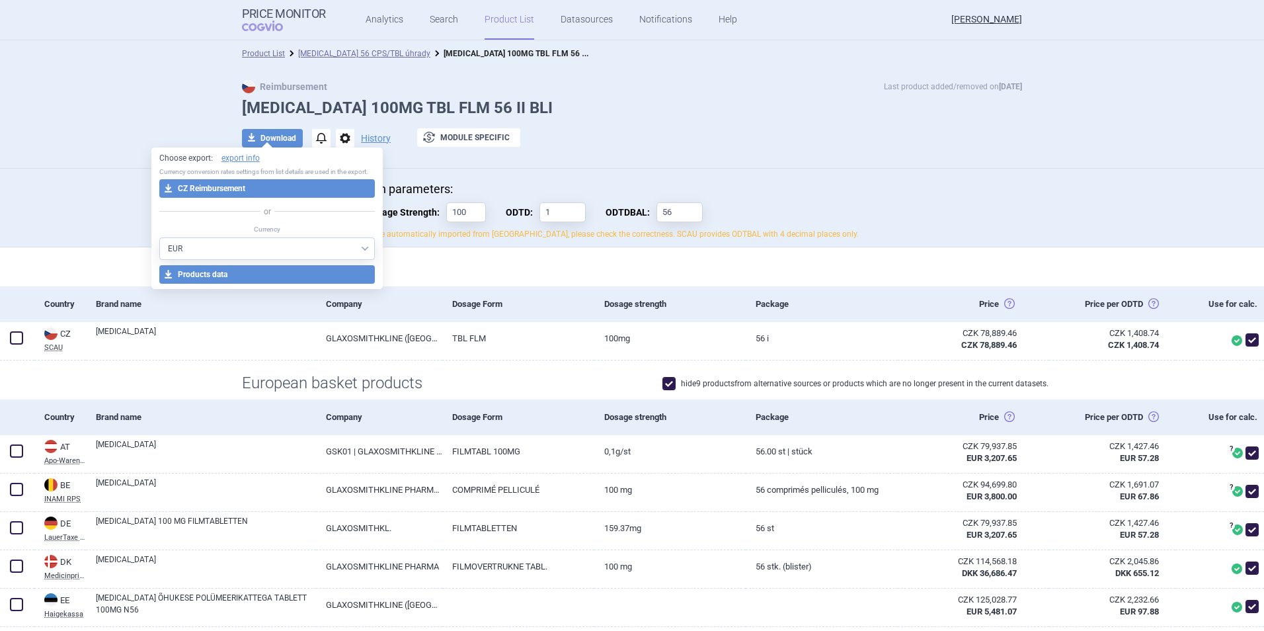
click at [1037, 216] on div "Reimbursement calculation parameters: Package size: 56 Dosage Strength: 100 ODT…" at bounding box center [632, 214] width 833 height 65
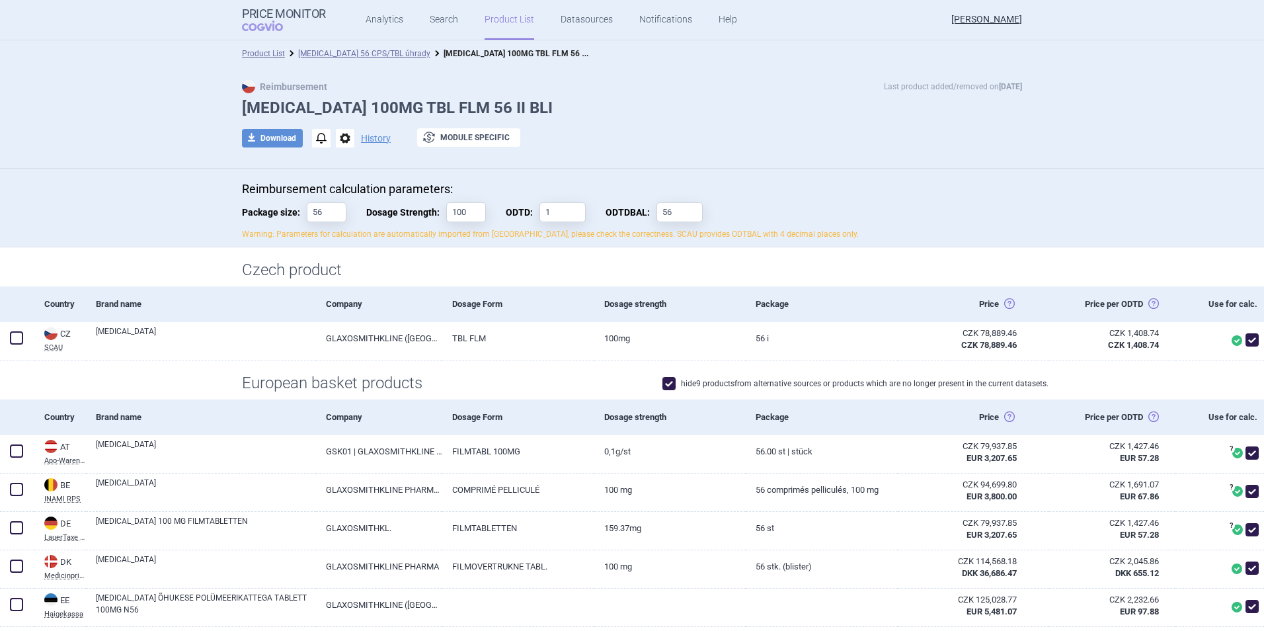
click at [317, 48] on li "[MEDICAL_DATA] 56 CPS/TBL úhrady" at bounding box center [357, 53] width 145 height 13
click at [351, 52] on link "[MEDICAL_DATA] 56 CPS/TBL úhrady" at bounding box center [364, 53] width 132 height 9
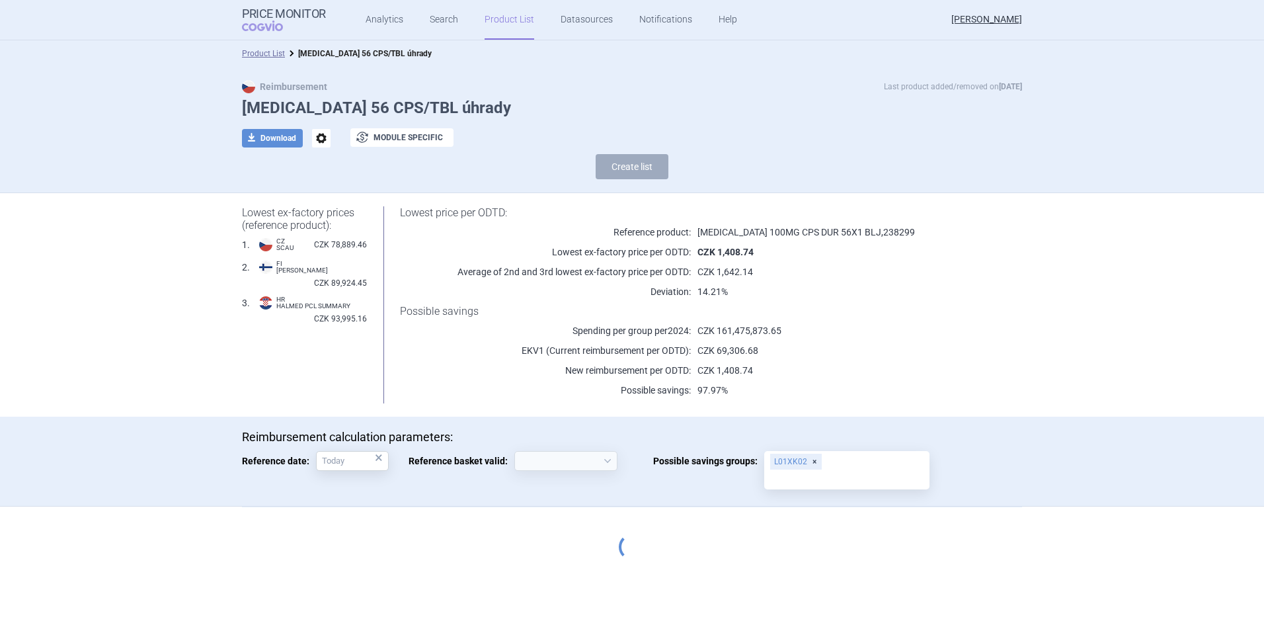
select select "[DATE]"
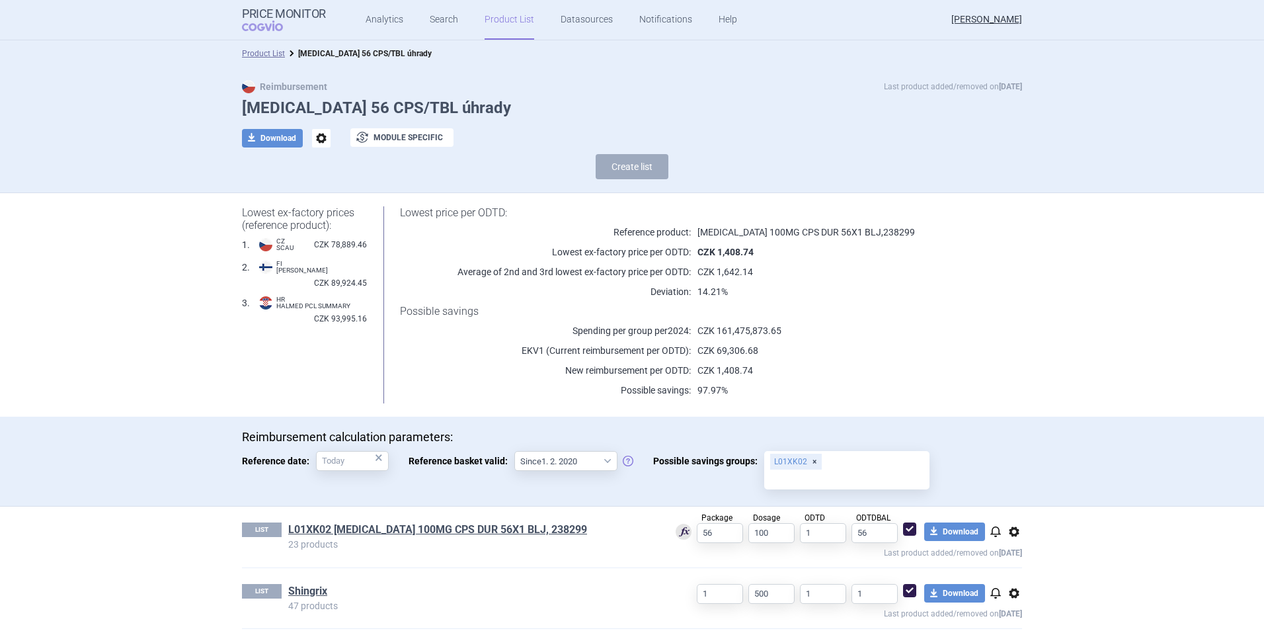
scroll to position [66, 0]
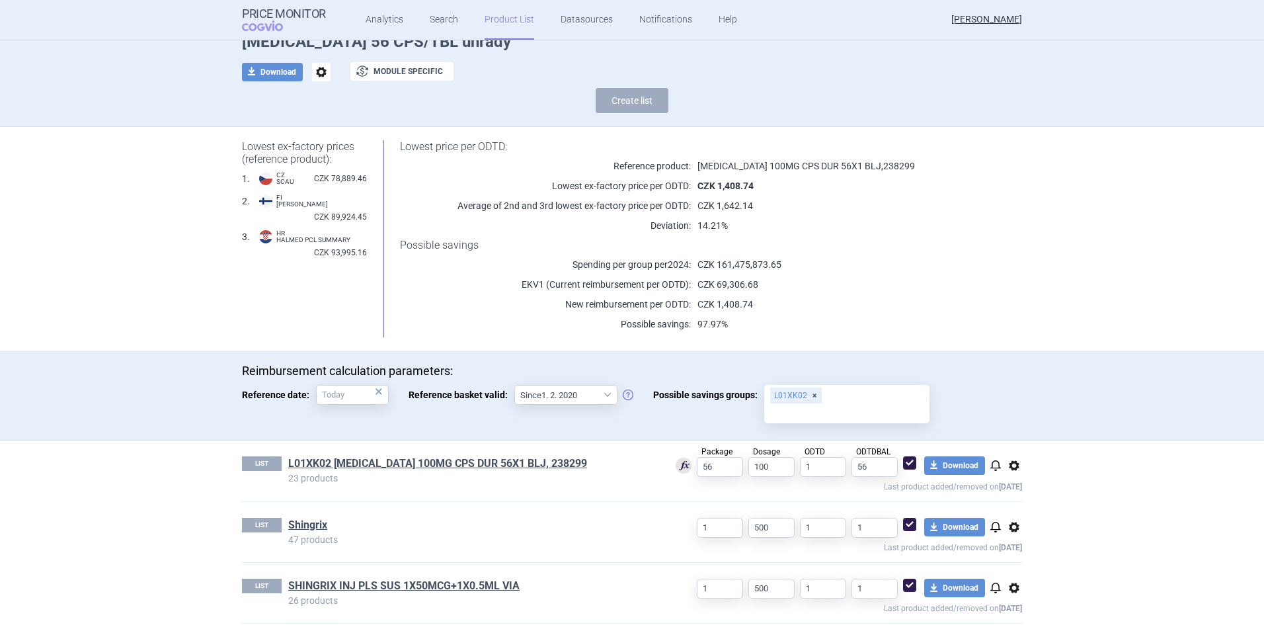
drag, startPoint x: 368, startPoint y: 463, endPoint x: 382, endPoint y: 476, distance: 19.2
click at [368, 463] on link "L01XK02 [MEDICAL_DATA] 100MG CPS DUR 56X1 BLJ, 238299" at bounding box center [437, 463] width 299 height 15
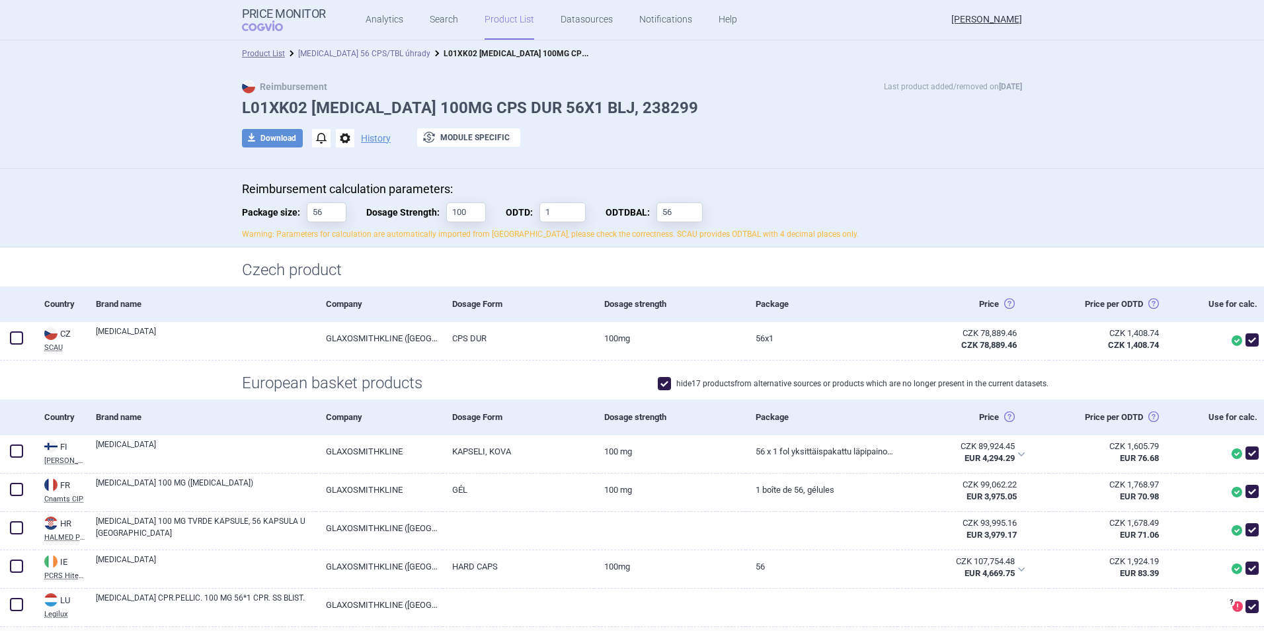
click at [325, 56] on link "[MEDICAL_DATA] 56 CPS/TBL úhrady" at bounding box center [364, 53] width 132 height 9
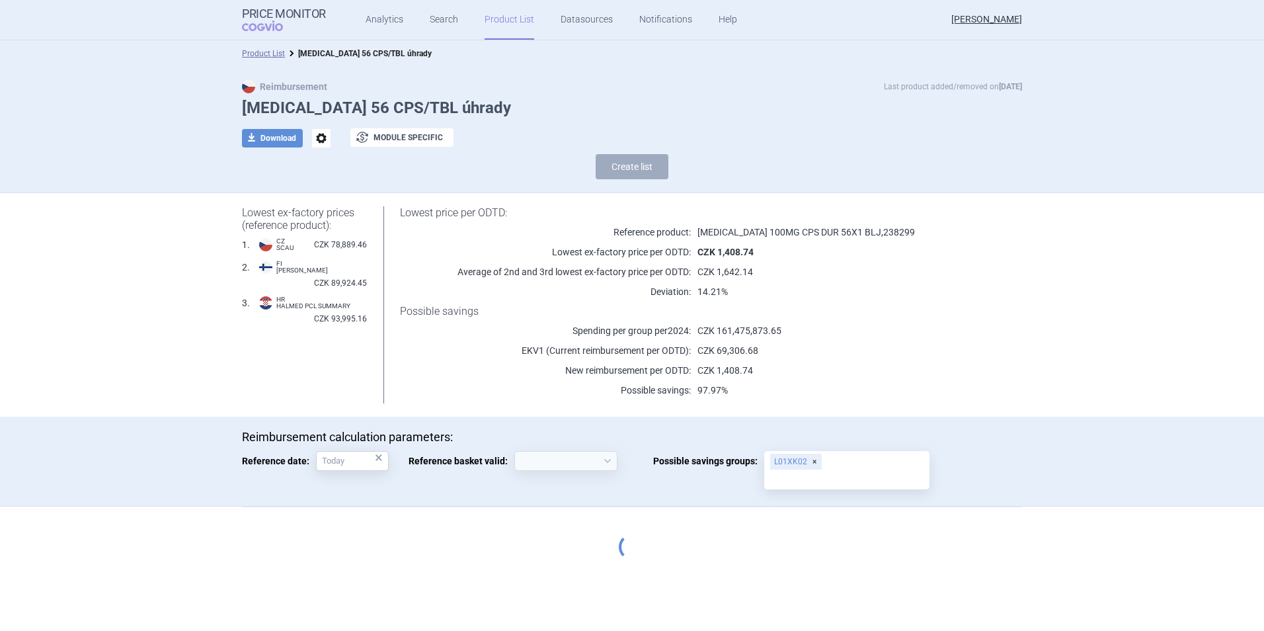
select select "[DATE]"
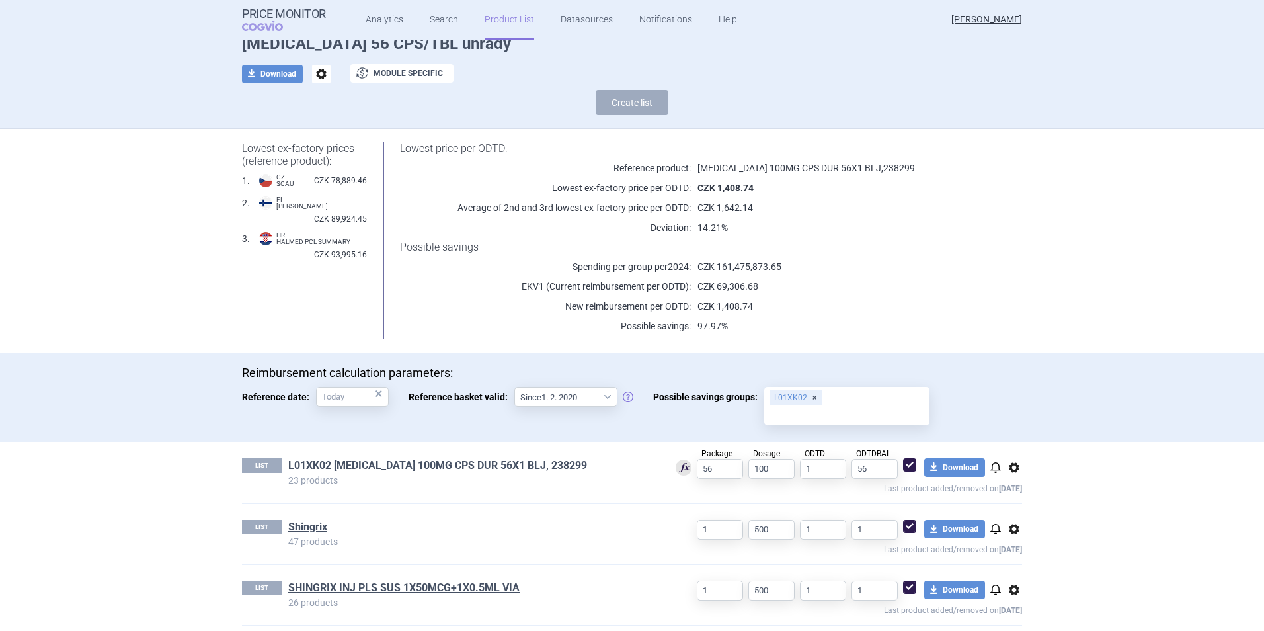
scroll to position [194, 0]
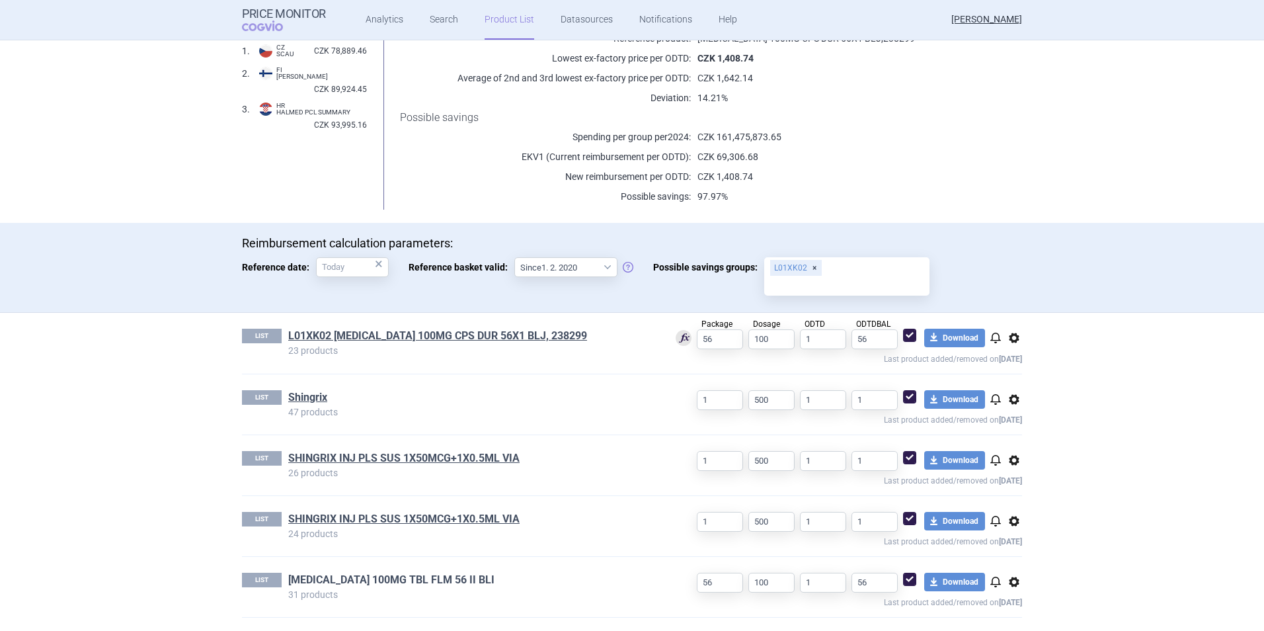
click at [337, 575] on link "[MEDICAL_DATA] 100MG TBL FLM 56 II BLI" at bounding box center [391, 580] width 206 height 15
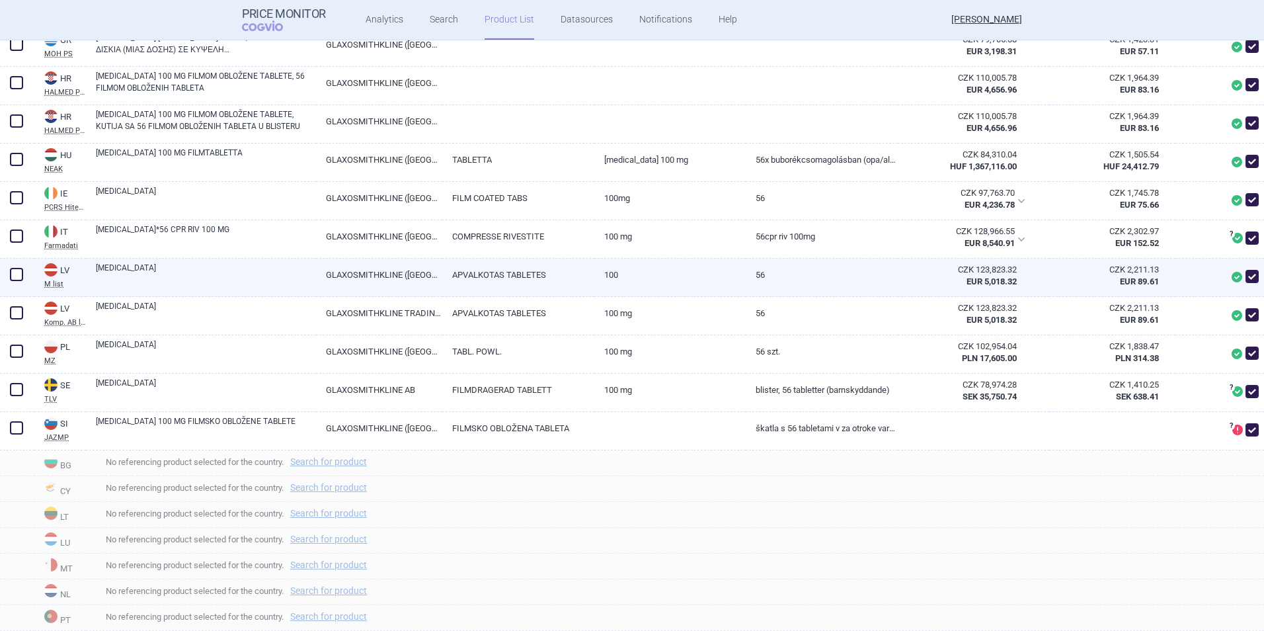
scroll to position [794, 0]
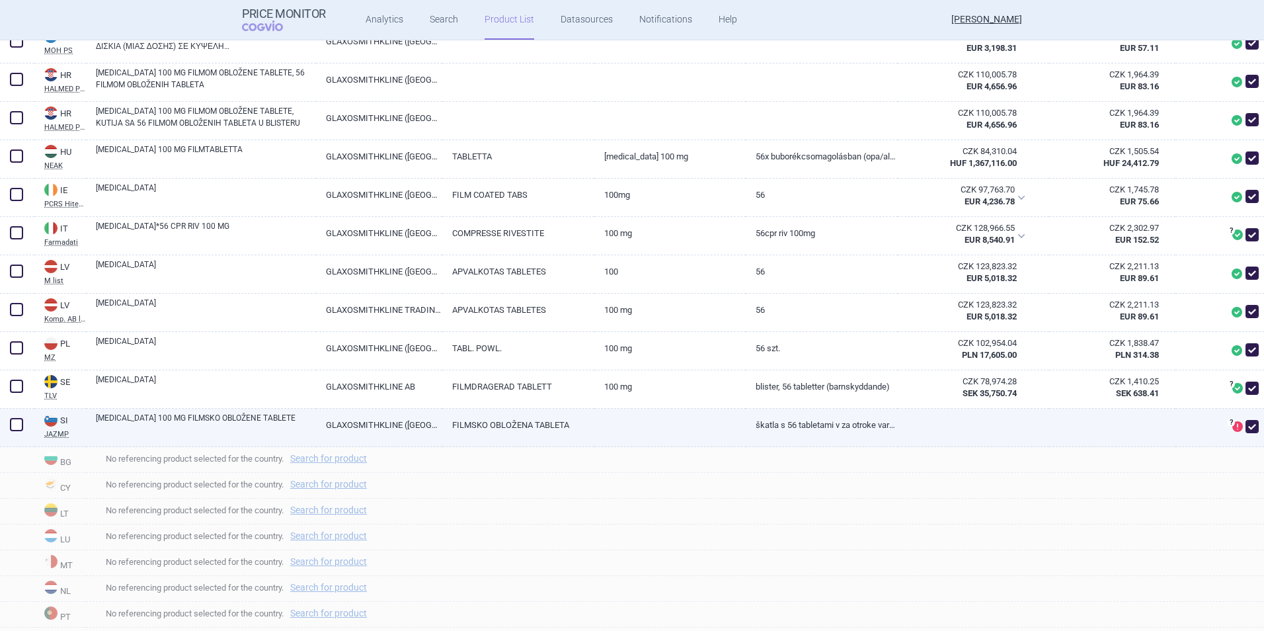
click at [13, 425] on span at bounding box center [16, 424] width 13 height 13
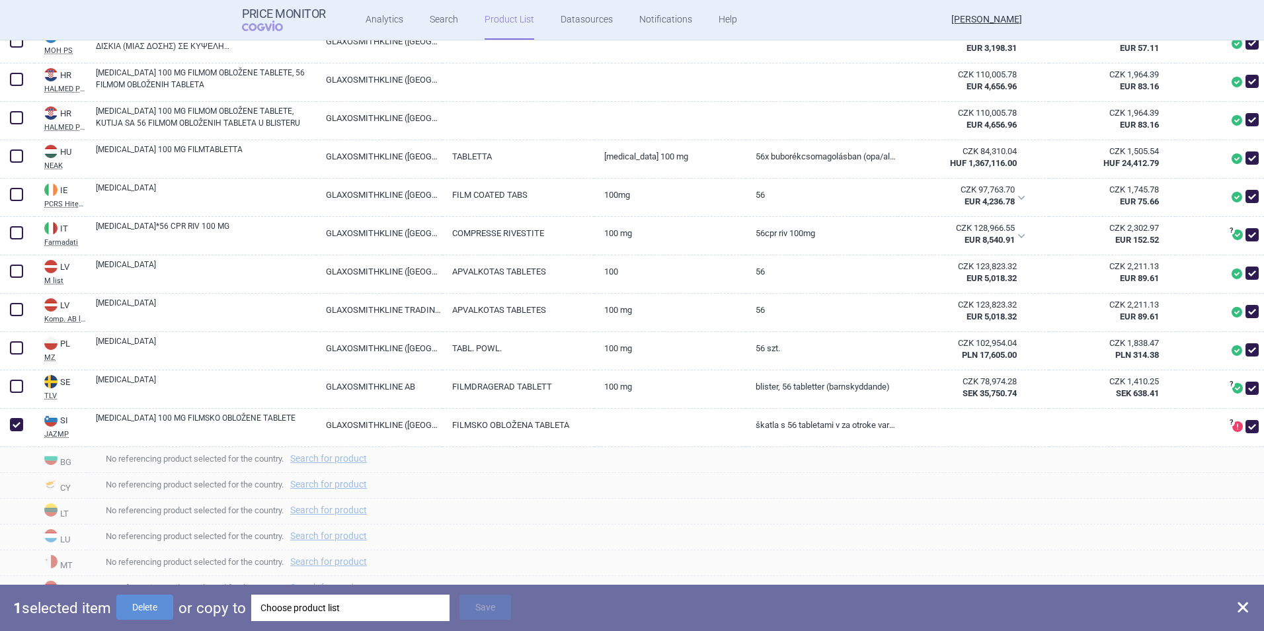
drag, startPoint x: 159, startPoint y: 604, endPoint x: 192, endPoint y: 595, distance: 35.0
click at [158, 604] on button "Delete" at bounding box center [144, 607] width 57 height 25
checkbox input "false"
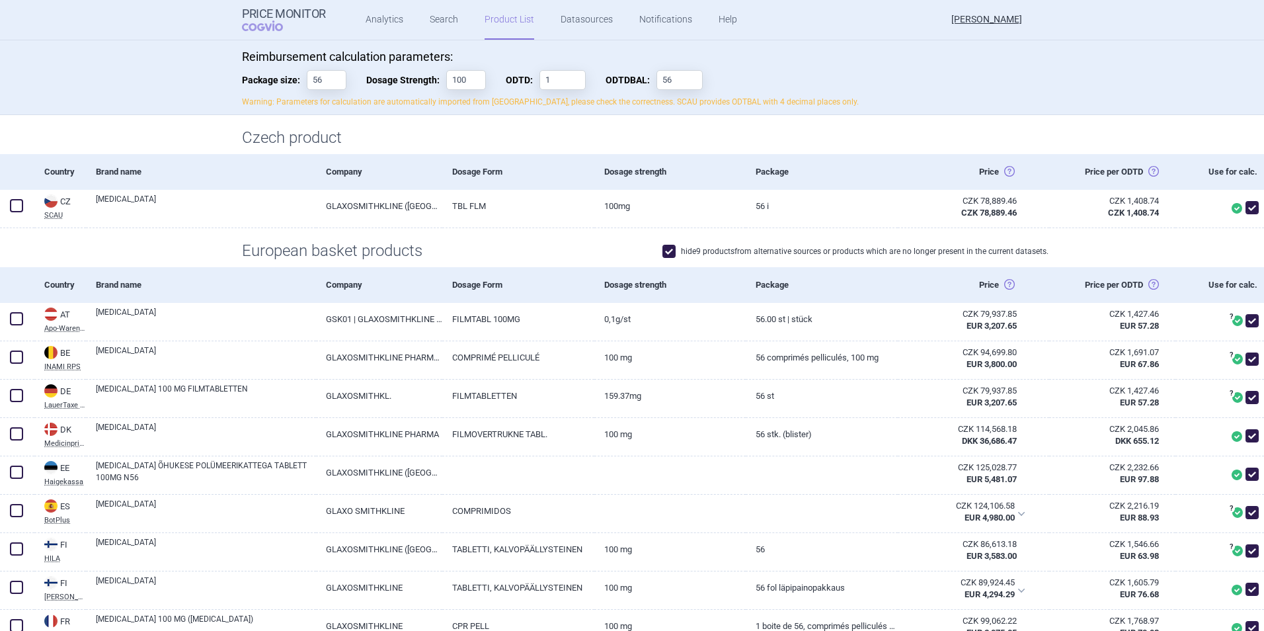
scroll to position [0, 0]
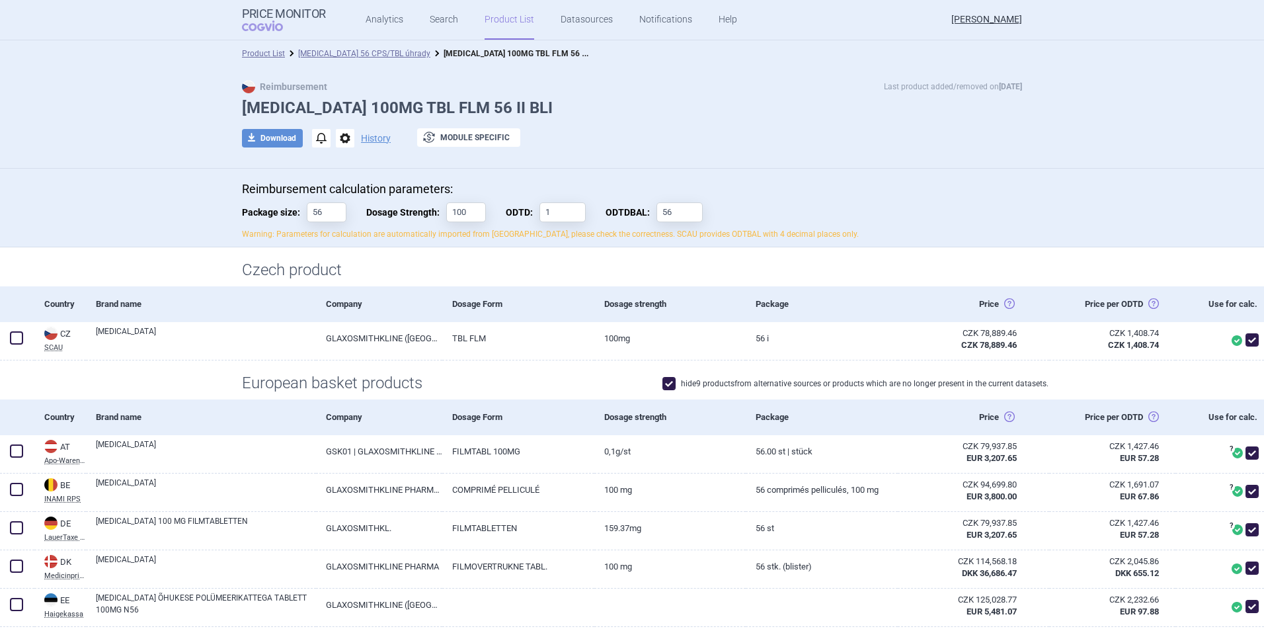
click at [690, 60] on div "Product List [MEDICAL_DATA] 56 CPS/TBL úhrady [MEDICAL_DATA] 100MG TBL FLM 56 I…" at bounding box center [632, 53] width 1264 height 26
click at [379, 17] on link "Analytics" at bounding box center [385, 20] width 38 height 40
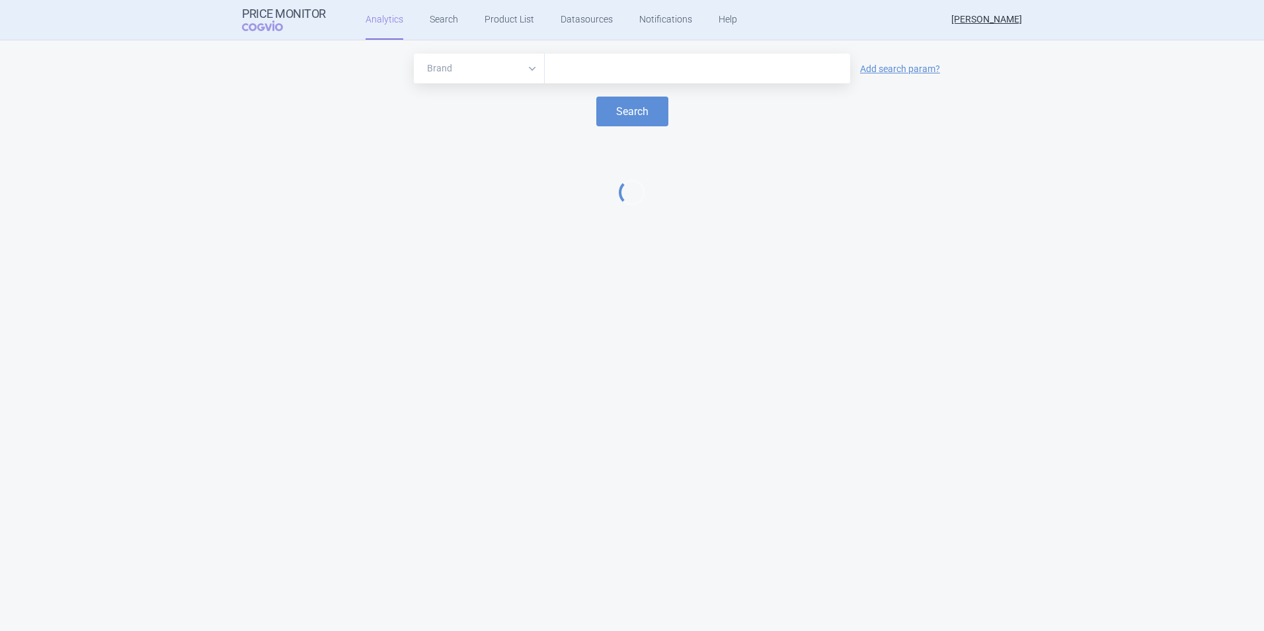
click at [614, 68] on input "text" at bounding box center [698, 68] width 292 height 17
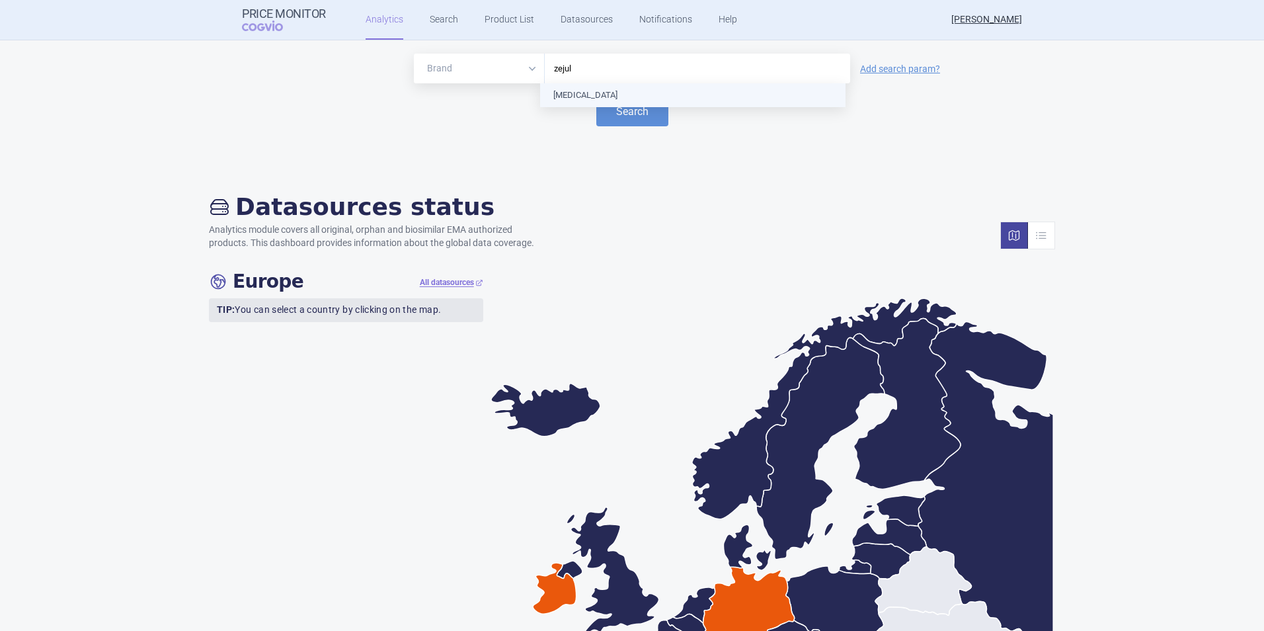
type input "[MEDICAL_DATA]"
click at [616, 109] on button "Search" at bounding box center [632, 112] width 72 height 30
select select "EUR"
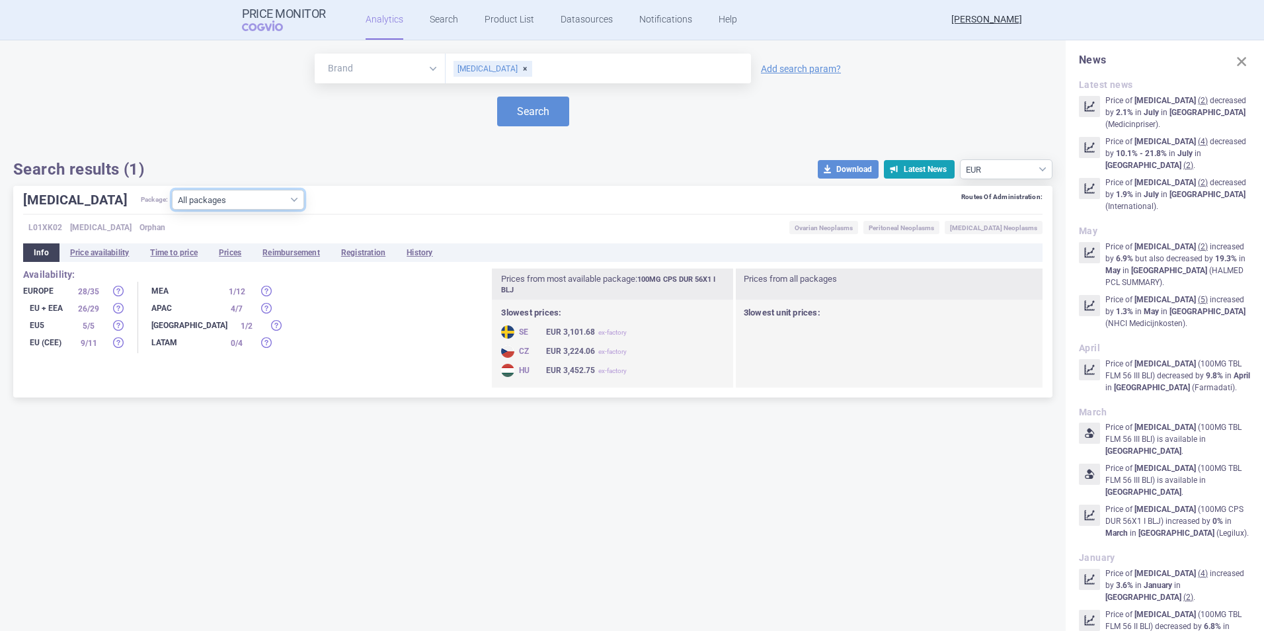
drag, startPoint x: 241, startPoint y: 202, endPoint x: 242, endPoint y: 210, distance: 8.0
click at [241, 202] on select "All packages 100MG CPS DUR 28X1 I BLJ ( 7 ) 100MG CPS DUR 30X1 BLJ ( 5 ) 100MG …" at bounding box center [238, 200] width 132 height 20
click at [325, 153] on div "Brand ATC/Active substance Therapeutic area [MEDICAL_DATA] Add search param? Se…" at bounding box center [533, 117] width 1040 height 126
click at [233, 250] on li "Prices" at bounding box center [230, 252] width 44 height 19
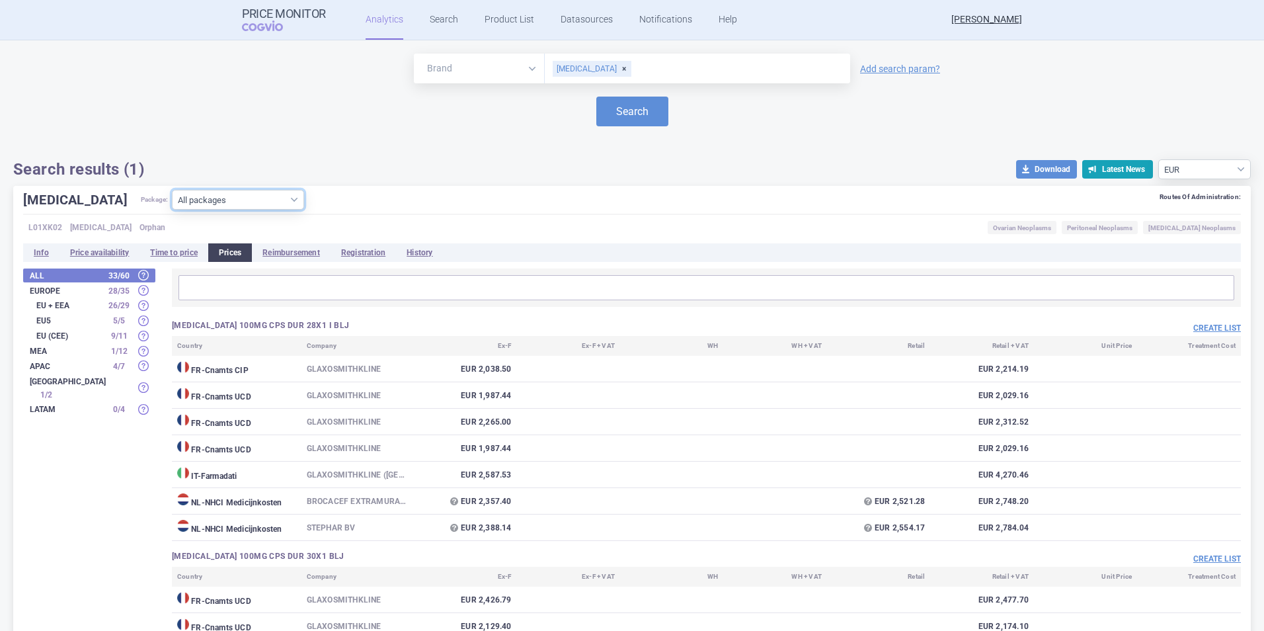
click at [240, 196] on select "All packages 100MG CPS DUR 28X1 I BLJ ( 7 ) 100MG CPS DUR 30X1 BLJ ( 5 ) 100MG …" at bounding box center [238, 200] width 132 height 20
select select "ae8ce461-2bff-431f-b145-d6fe1a074e6d"
click at [172, 210] on select "All packages 100MG CPS DUR 28X1 I BLJ ( 7 ) 100MG CPS DUR 30X1 BLJ ( 5 ) 100MG …" at bounding box center [238, 200] width 132 height 20
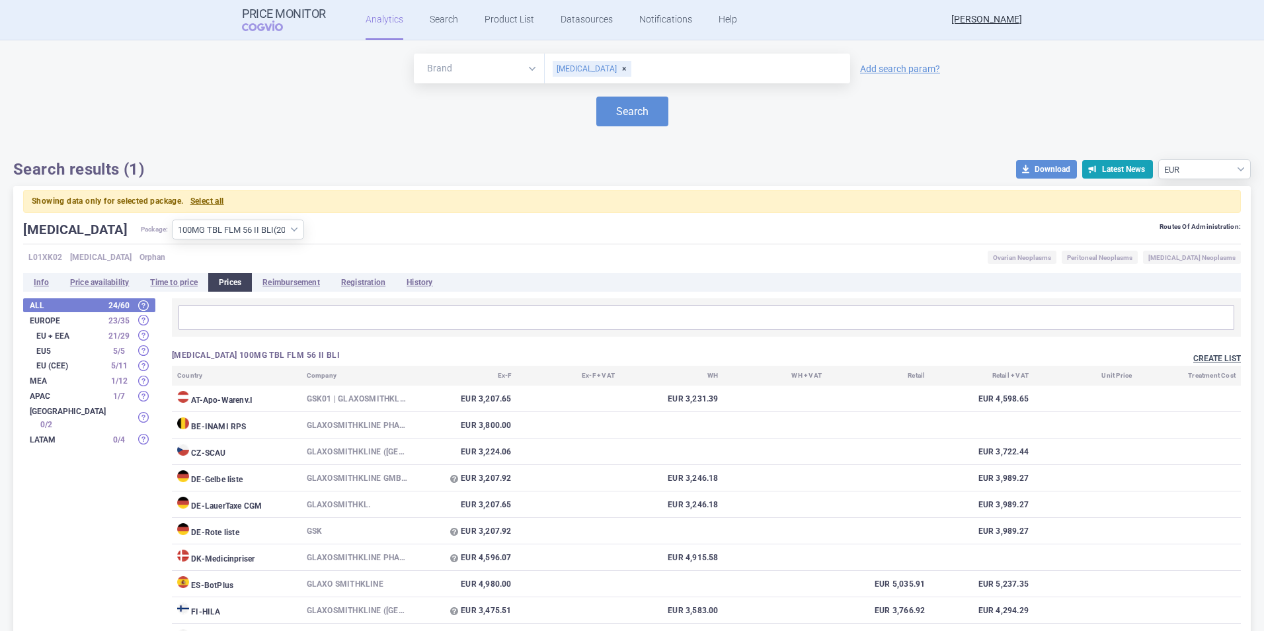
click at [1194, 358] on button "Create list" at bounding box center [1218, 358] width 48 height 11
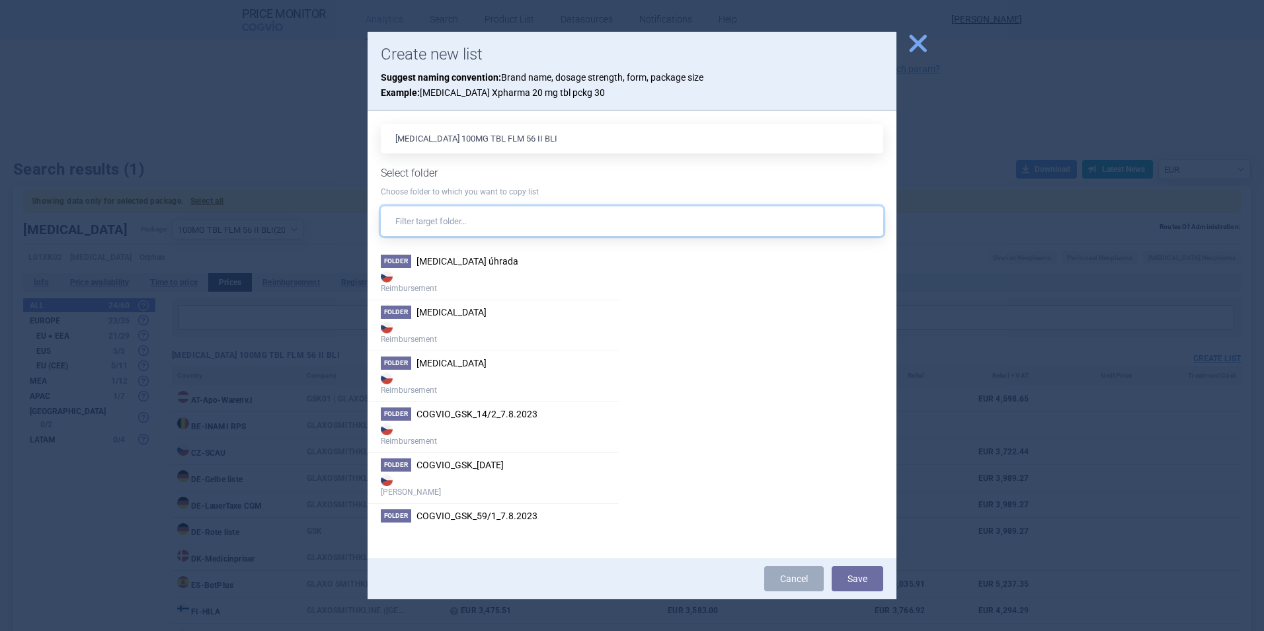
click at [496, 226] on input "text" at bounding box center [632, 221] width 503 height 30
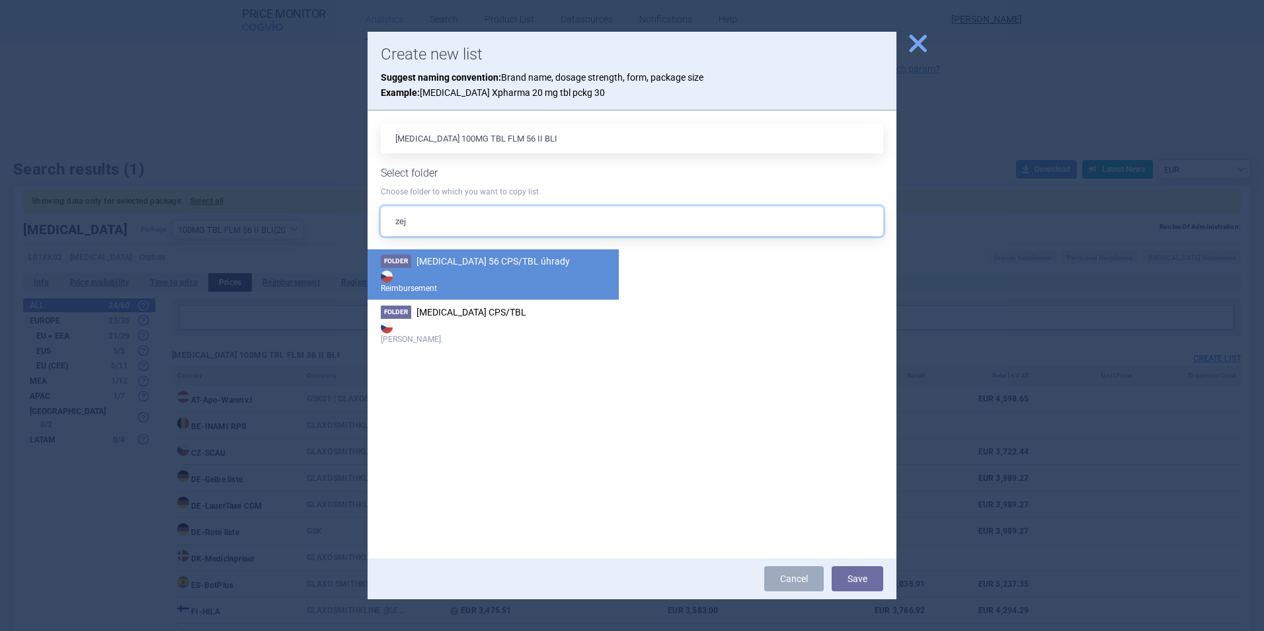
type input "zej"
click at [485, 274] on strong "Reimbursement" at bounding box center [493, 281] width 225 height 26
click at [859, 576] on button "Save" at bounding box center [858, 578] width 52 height 25
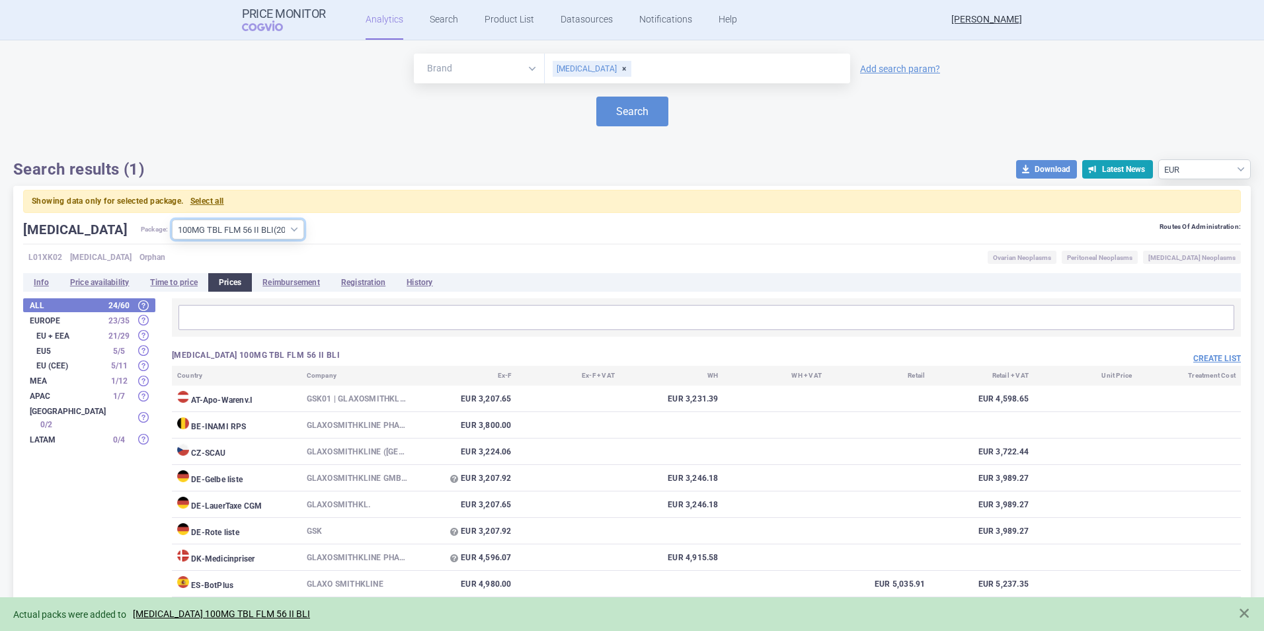
click at [240, 230] on select "All packages 100MG CPS DUR 28X1 I BLJ ( 7 ) 100MG CPS DUR 30X1 BLJ ( 5 ) 100MG …" at bounding box center [238, 230] width 132 height 20
select select "ab159534-1029-4751-b82b-0f5a097d618c"
click at [172, 220] on select "All packages 100MG CPS DUR 28X1 I BLJ ( 7 ) 100MG CPS DUR 30X1 BLJ ( 5 ) 100MG …" at bounding box center [238, 230] width 132 height 20
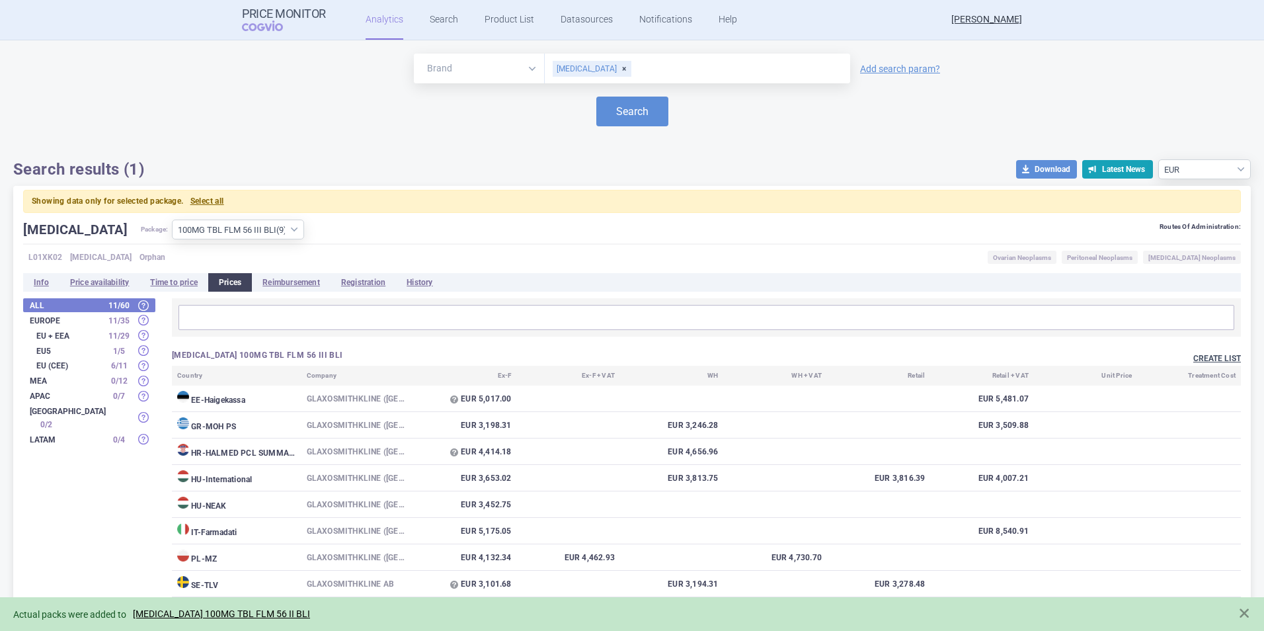
click at [1207, 359] on button "Create list" at bounding box center [1218, 358] width 48 height 11
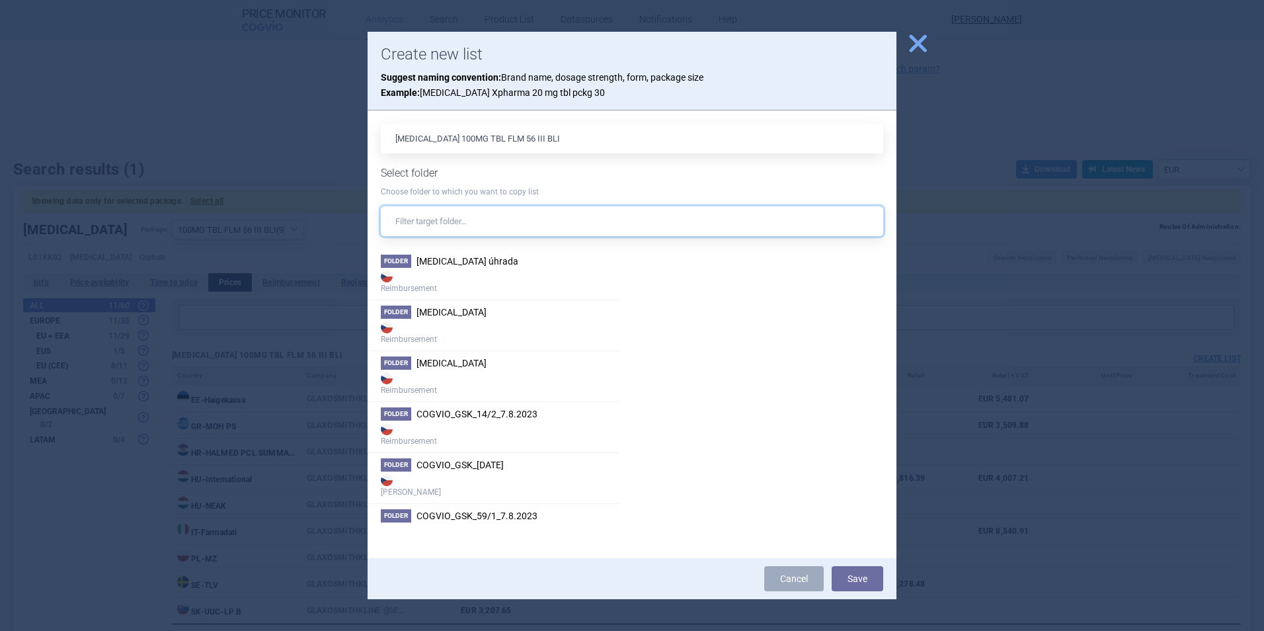
click at [465, 224] on input "text" at bounding box center [632, 221] width 503 height 30
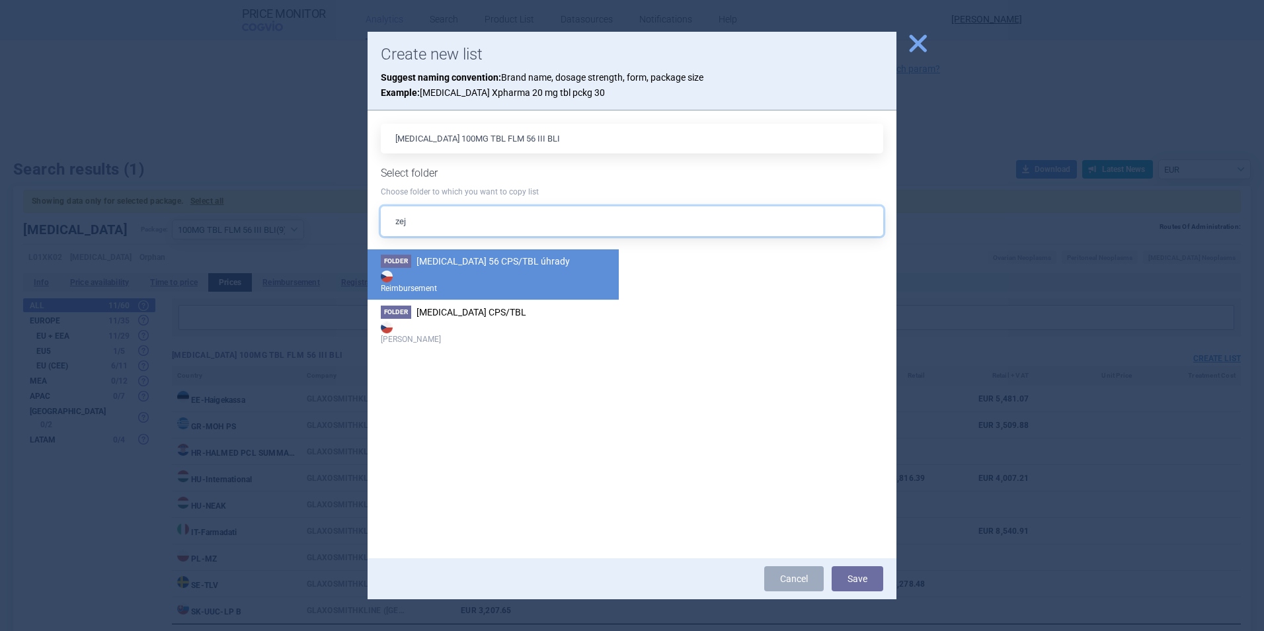
type input "zej"
click at [484, 263] on span "[MEDICAL_DATA] 56 CPS/TBL úhrady" at bounding box center [493, 261] width 153 height 11
click at [859, 583] on button "Save" at bounding box center [858, 578] width 52 height 25
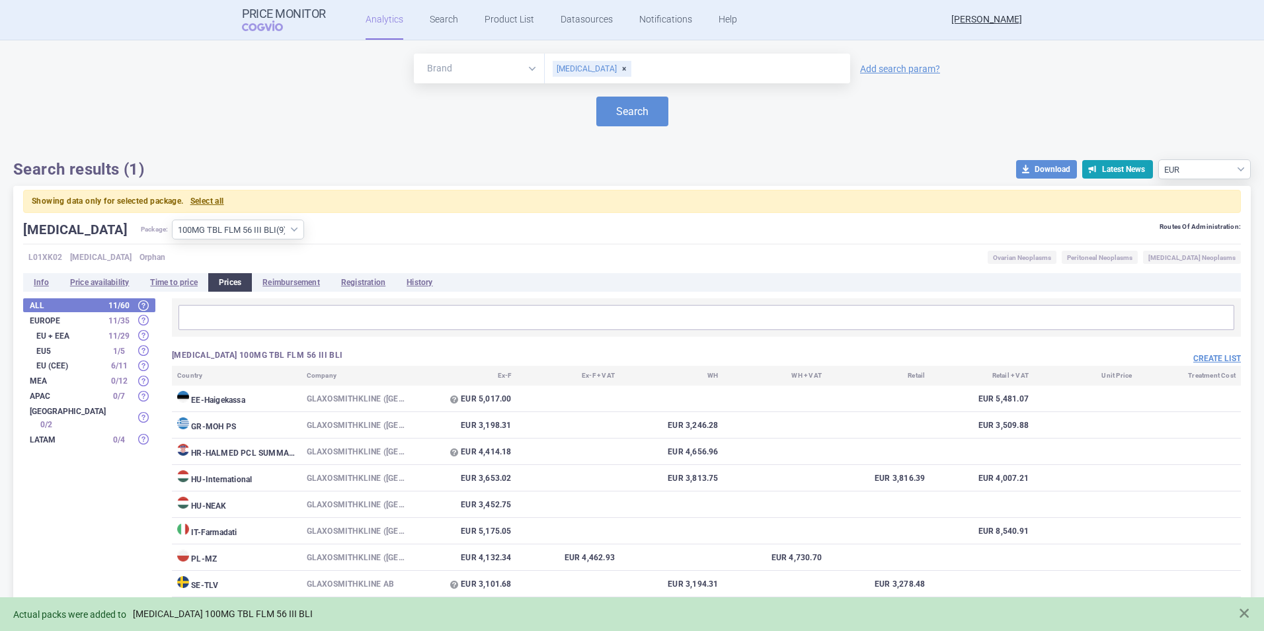
click at [224, 614] on link "[MEDICAL_DATA] 100MG TBL FLM 56 III BLI" at bounding box center [223, 613] width 180 height 11
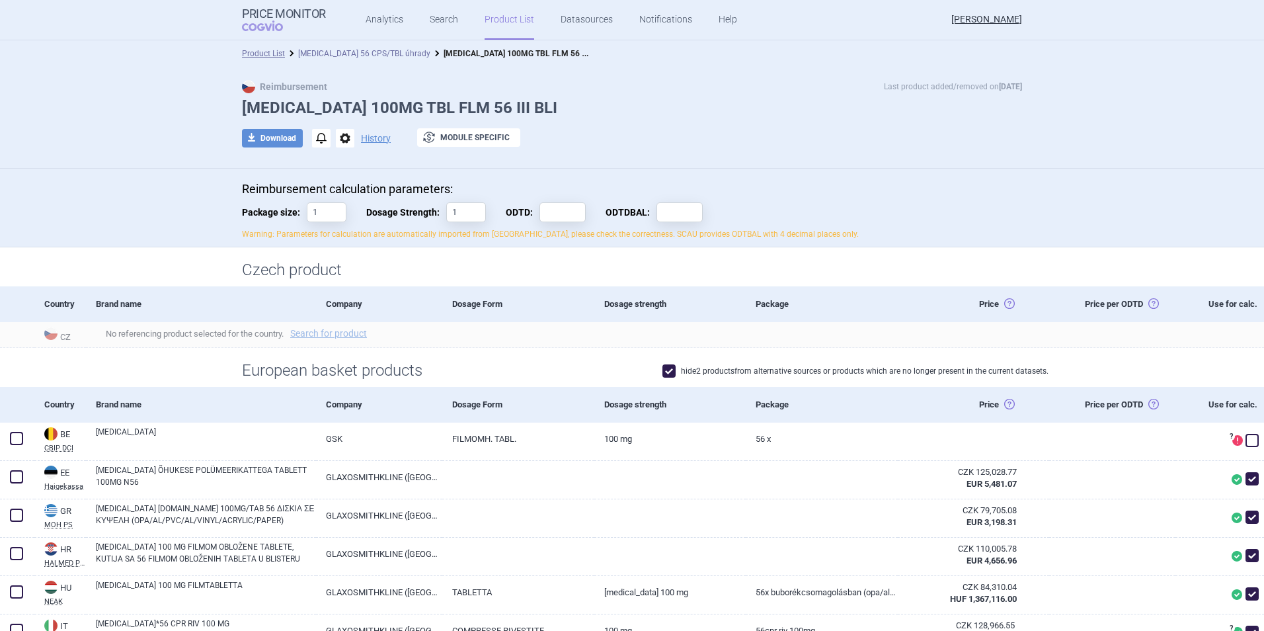
click at [364, 53] on link "[MEDICAL_DATA] 56 CPS/TBL úhrady" at bounding box center [364, 53] width 132 height 9
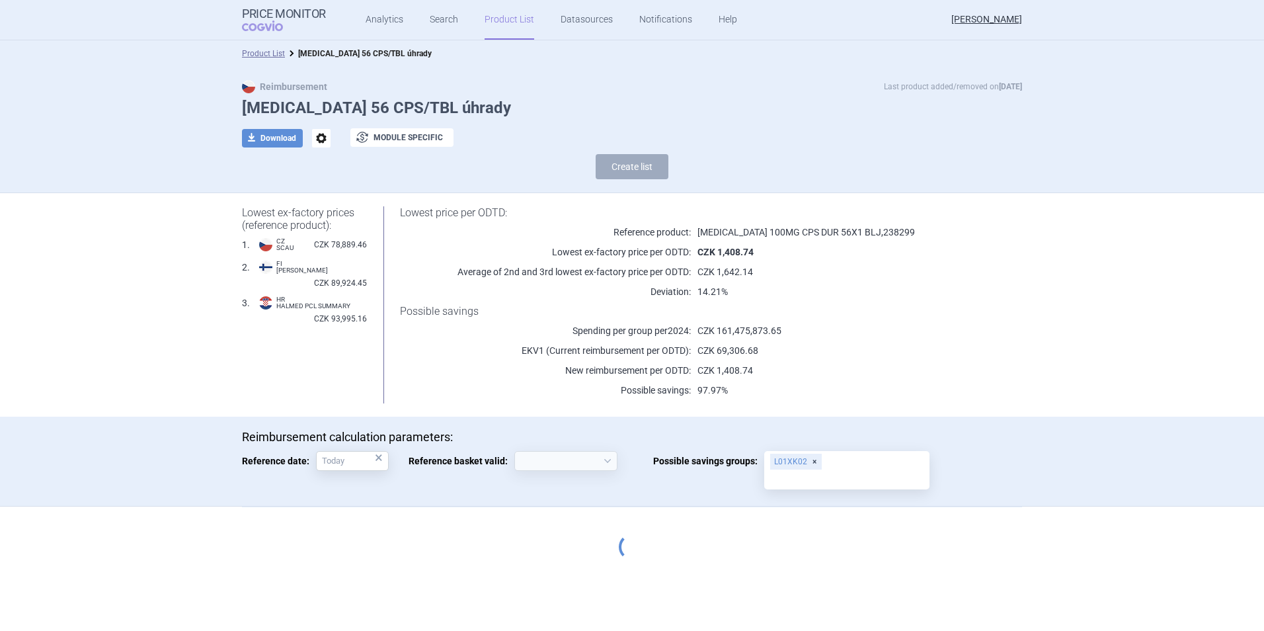
select select "[DATE]"
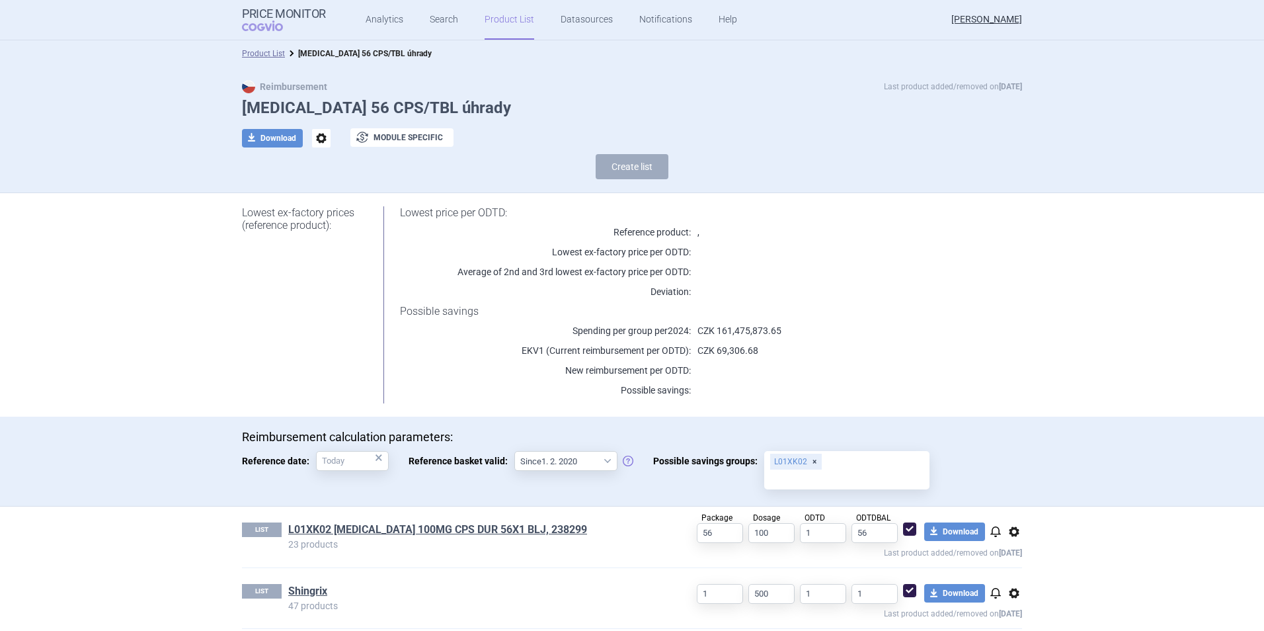
scroll to position [315, 0]
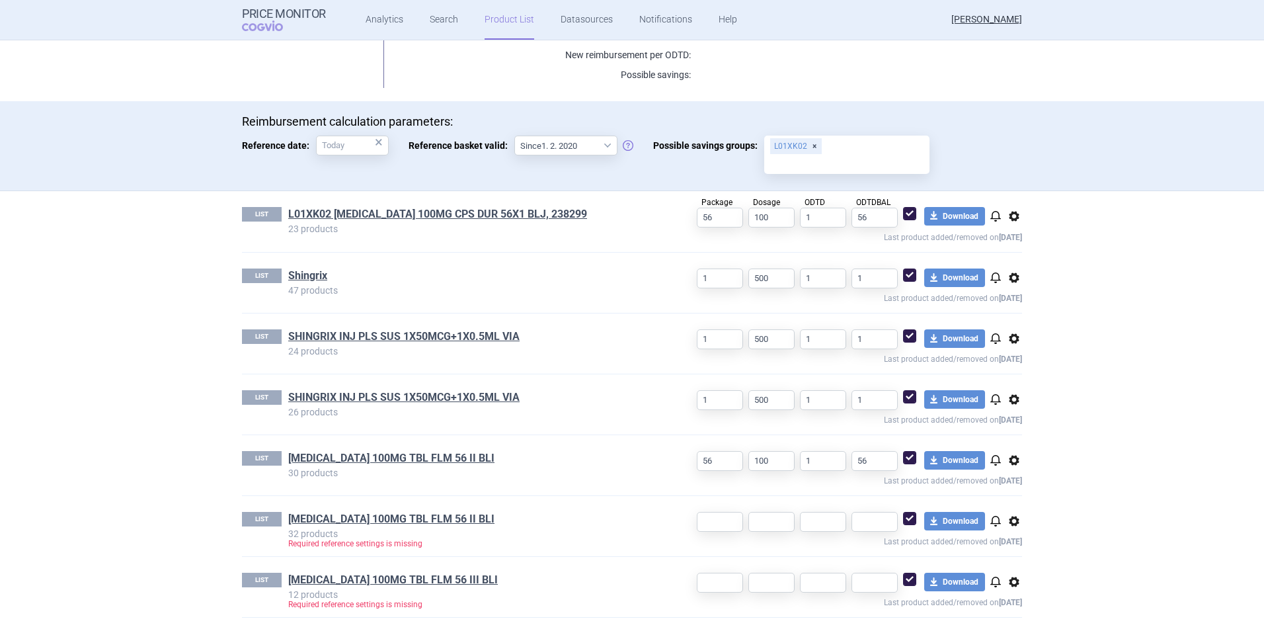
click at [1012, 464] on span "options" at bounding box center [1015, 460] width 16 height 16
click at [1014, 534] on button "Delete" at bounding box center [1009, 537] width 42 height 19
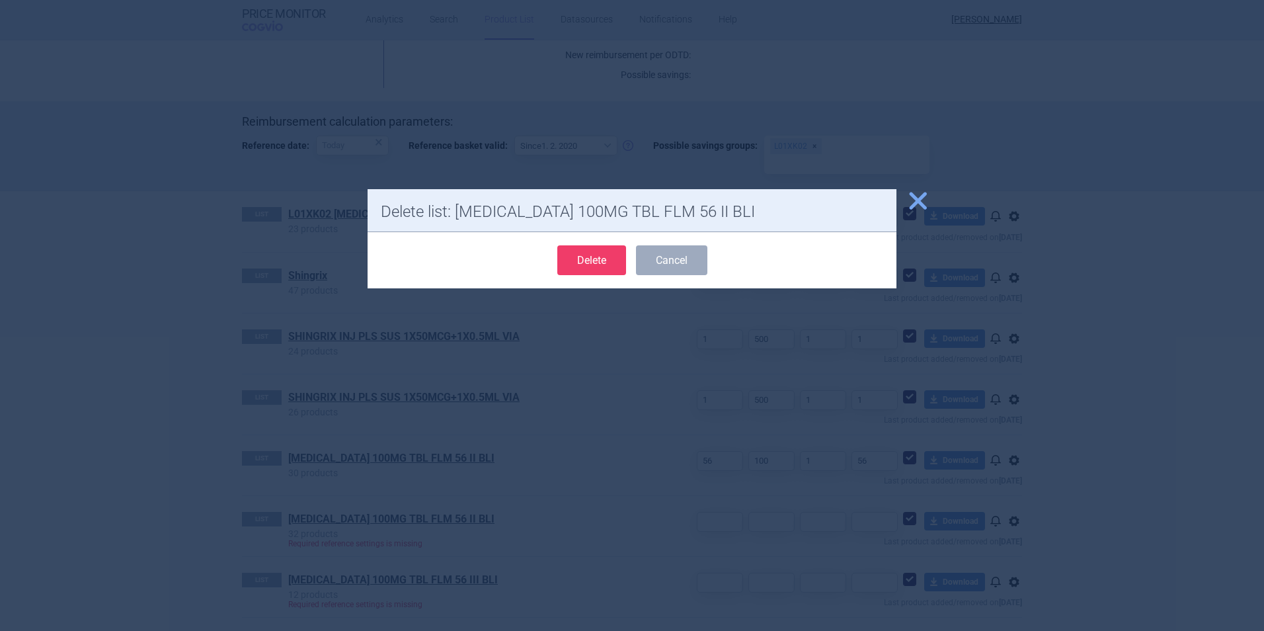
click at [584, 259] on button "Delete" at bounding box center [591, 260] width 69 height 30
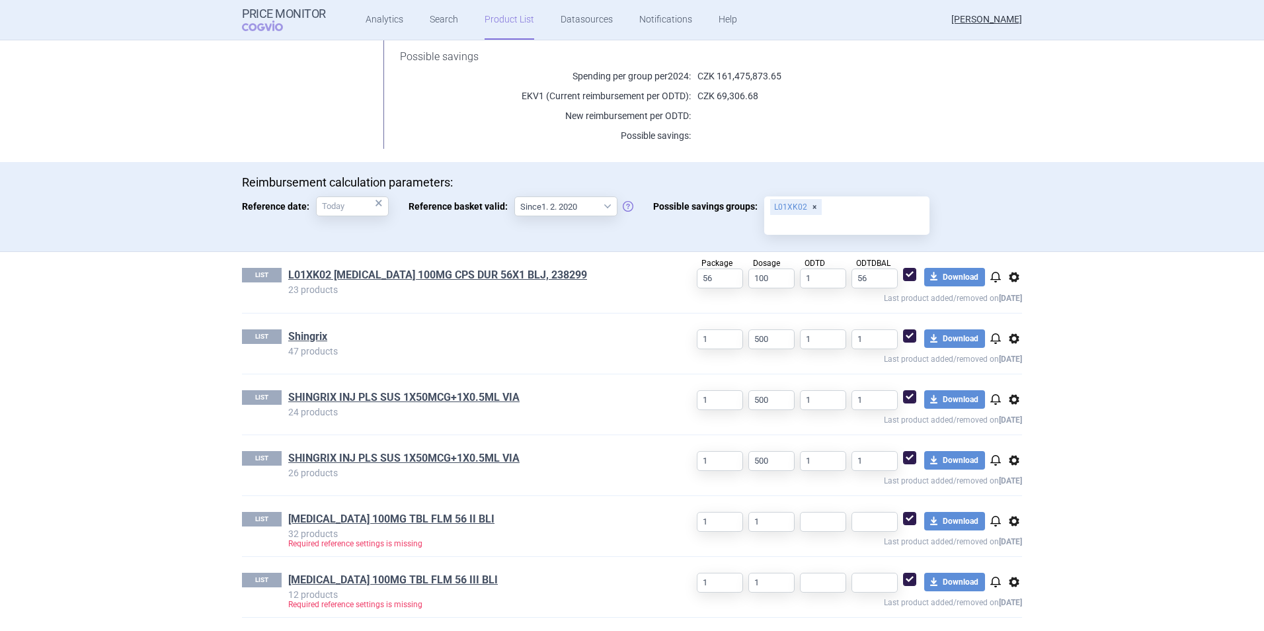
click at [1016, 277] on span "options" at bounding box center [1015, 277] width 16 height 16
click at [1014, 357] on button "Delete" at bounding box center [1009, 354] width 42 height 19
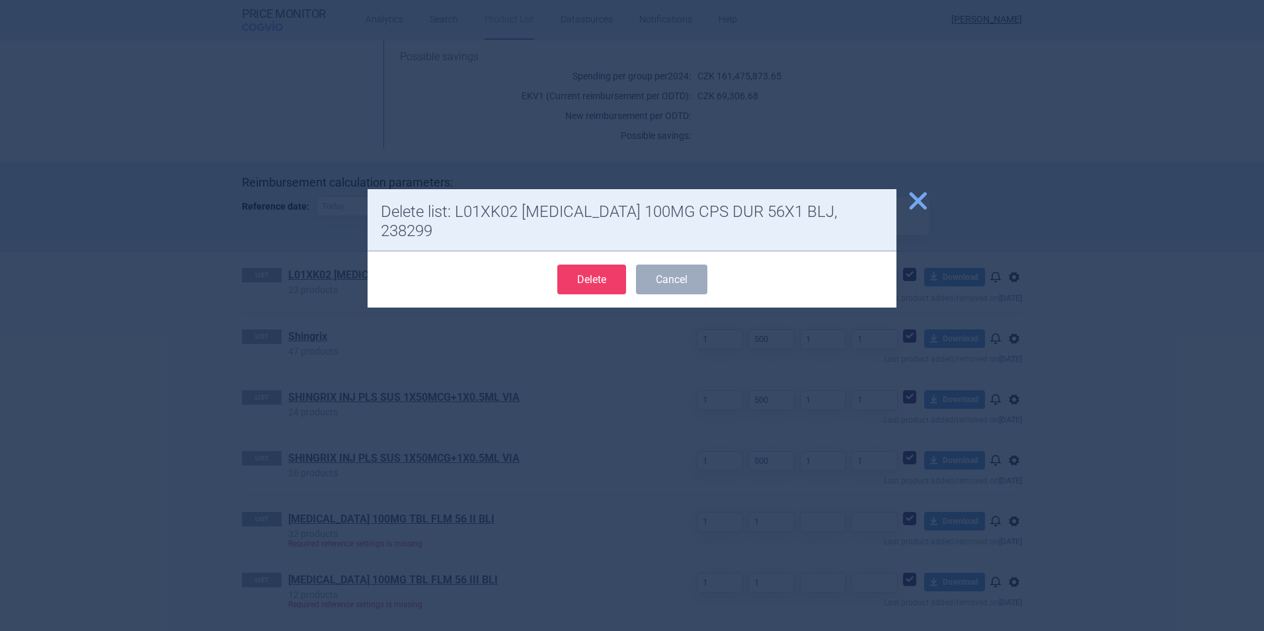
click at [565, 265] on button "Delete" at bounding box center [591, 280] width 69 height 30
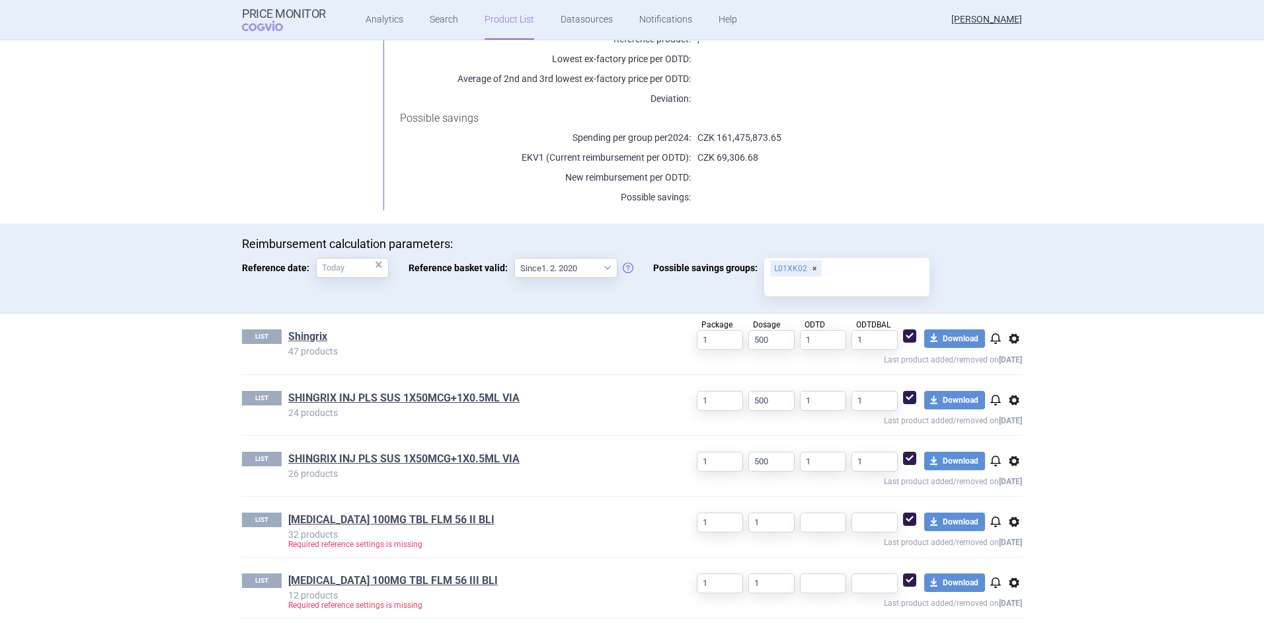
scroll to position [194, 0]
click at [413, 578] on link "[MEDICAL_DATA] 100MG TBL FLM 56 III BLI" at bounding box center [393, 580] width 210 height 15
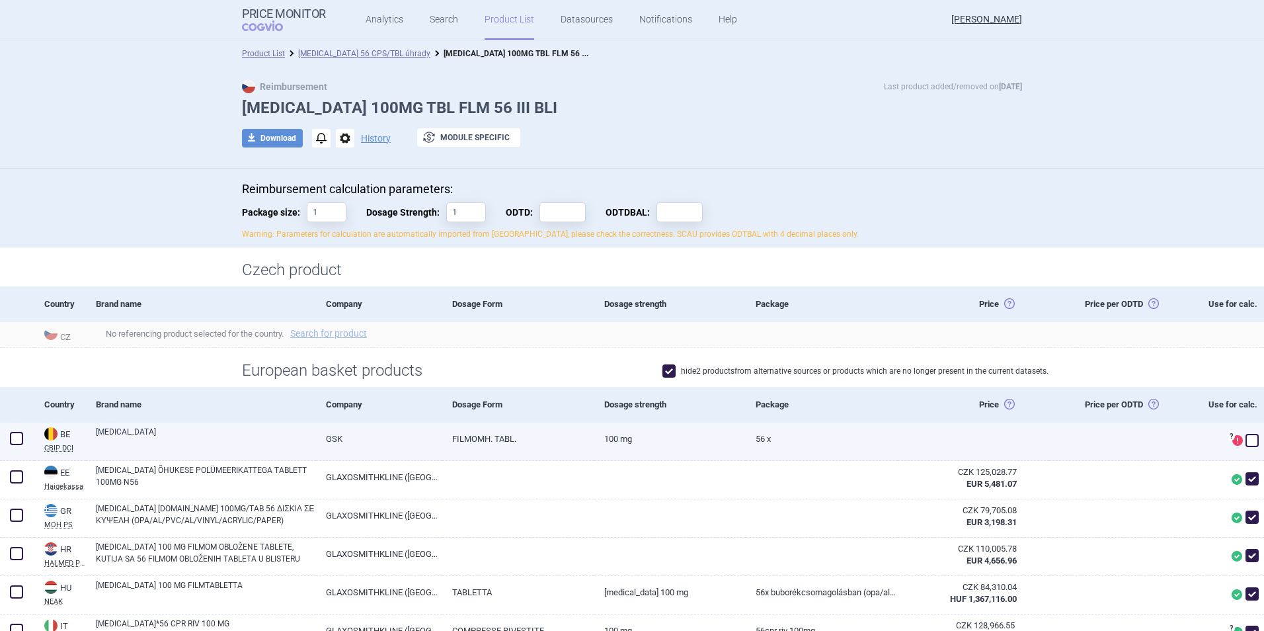
click at [19, 432] on span at bounding box center [16, 438] width 13 height 13
checkbox input "true"
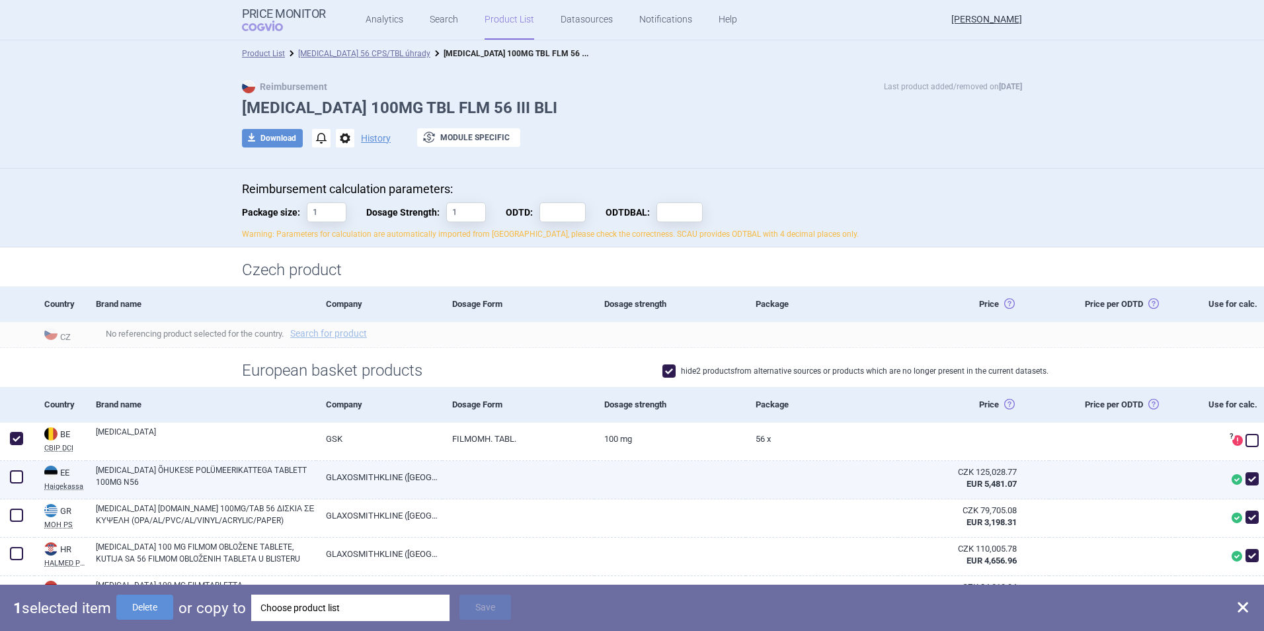
click at [21, 479] on span at bounding box center [16, 476] width 13 height 13
checkbox input "true"
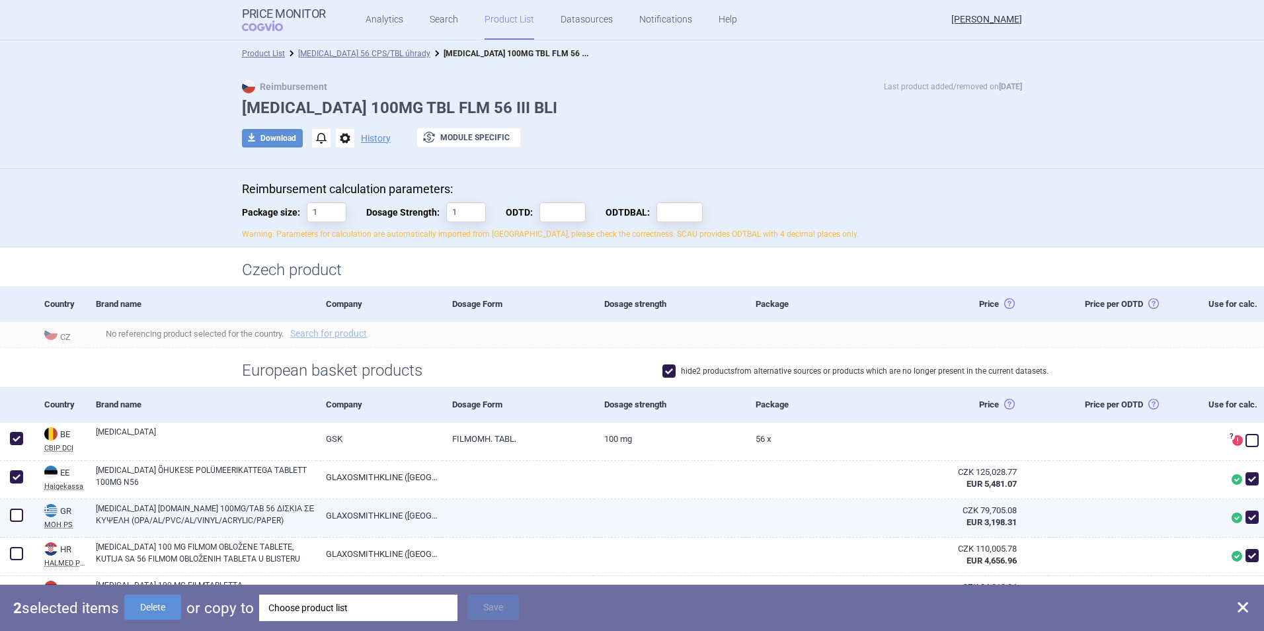
click at [16, 519] on span at bounding box center [16, 515] width 13 height 13
checkbox input "true"
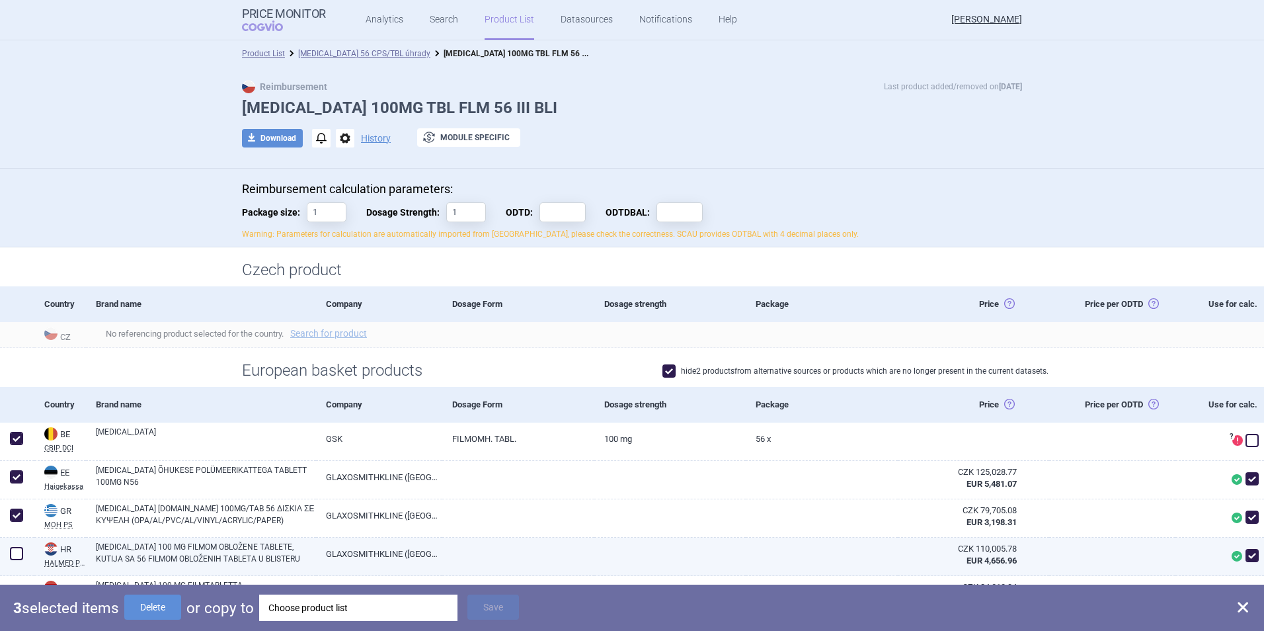
click at [16, 555] on span at bounding box center [16, 553] width 13 height 13
checkbox input "true"
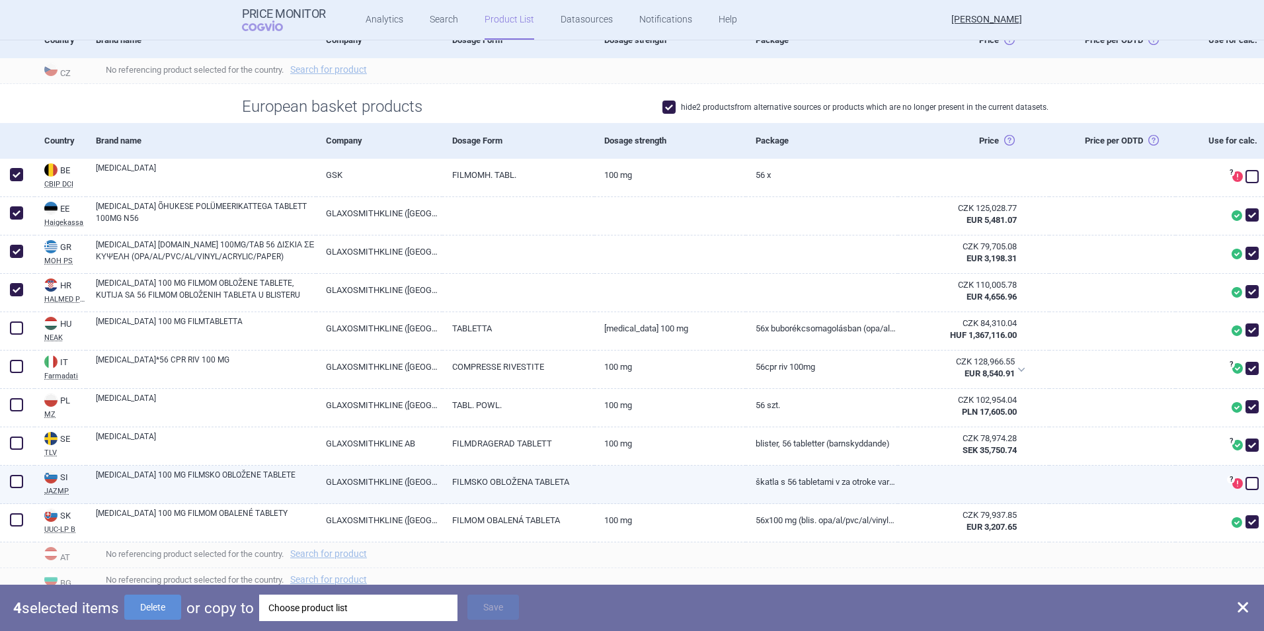
scroll to position [265, 0]
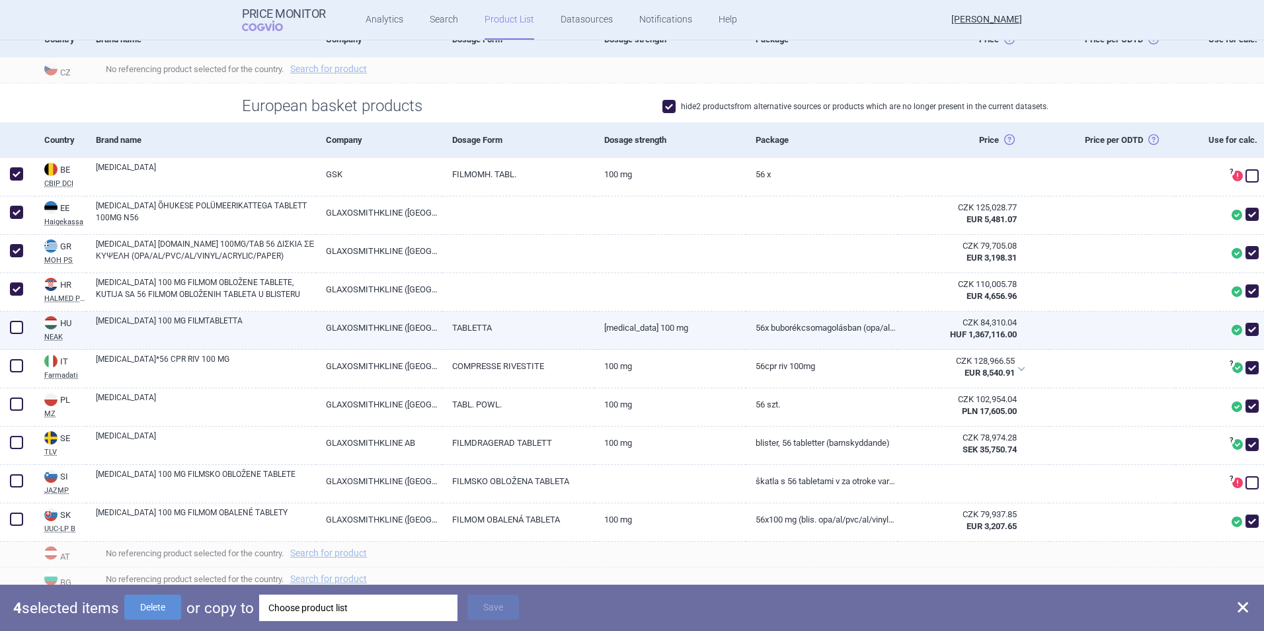
click at [17, 334] on span at bounding box center [16, 327] width 13 height 13
checkbox input "true"
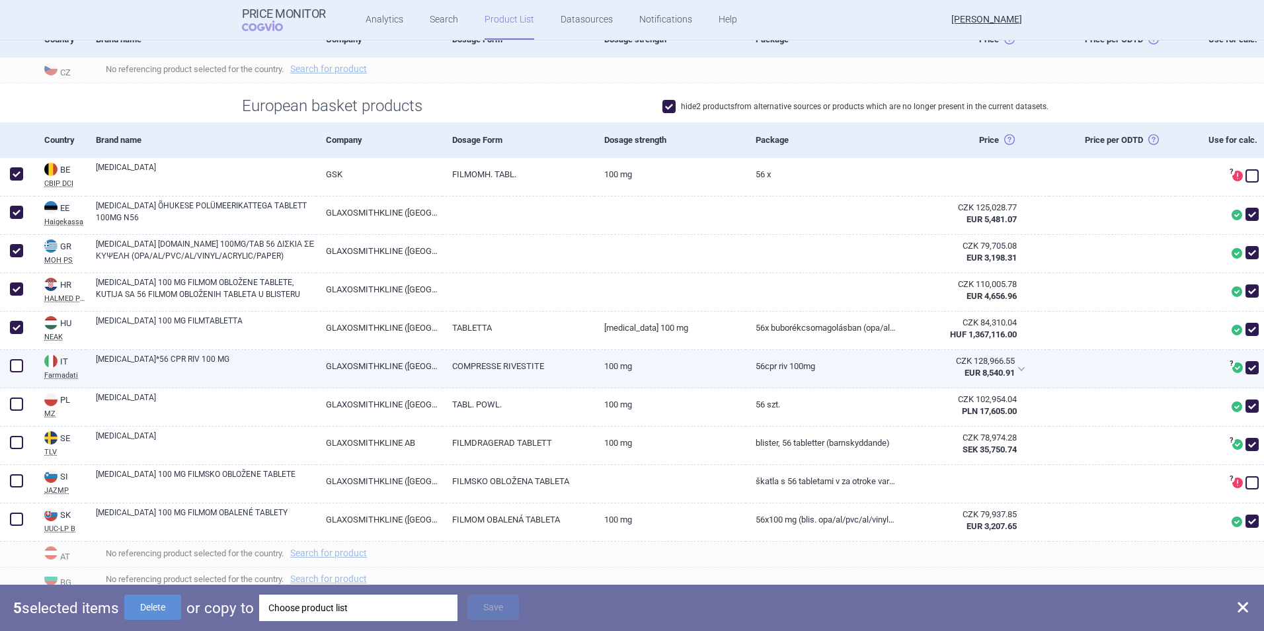
drag, startPoint x: 22, startPoint y: 373, endPoint x: 16, endPoint y: 409, distance: 37.0
click at [22, 374] on span at bounding box center [17, 366] width 20 height 20
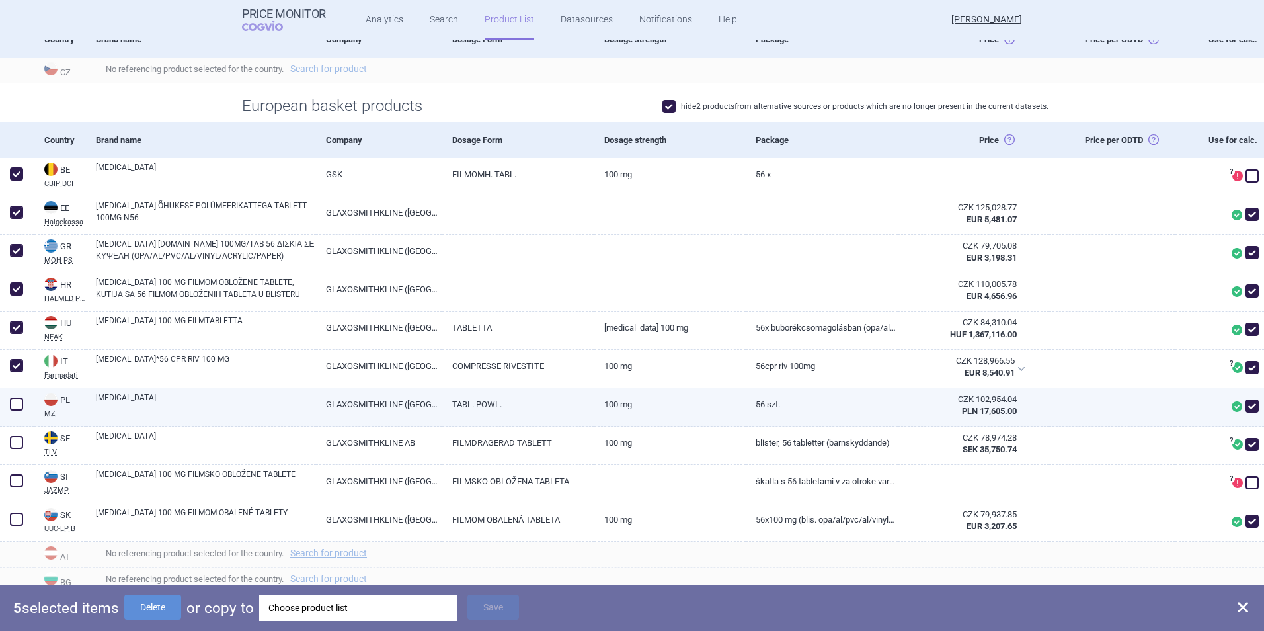
checkbox input "true"
click at [16, 415] on div at bounding box center [17, 407] width 34 height 38
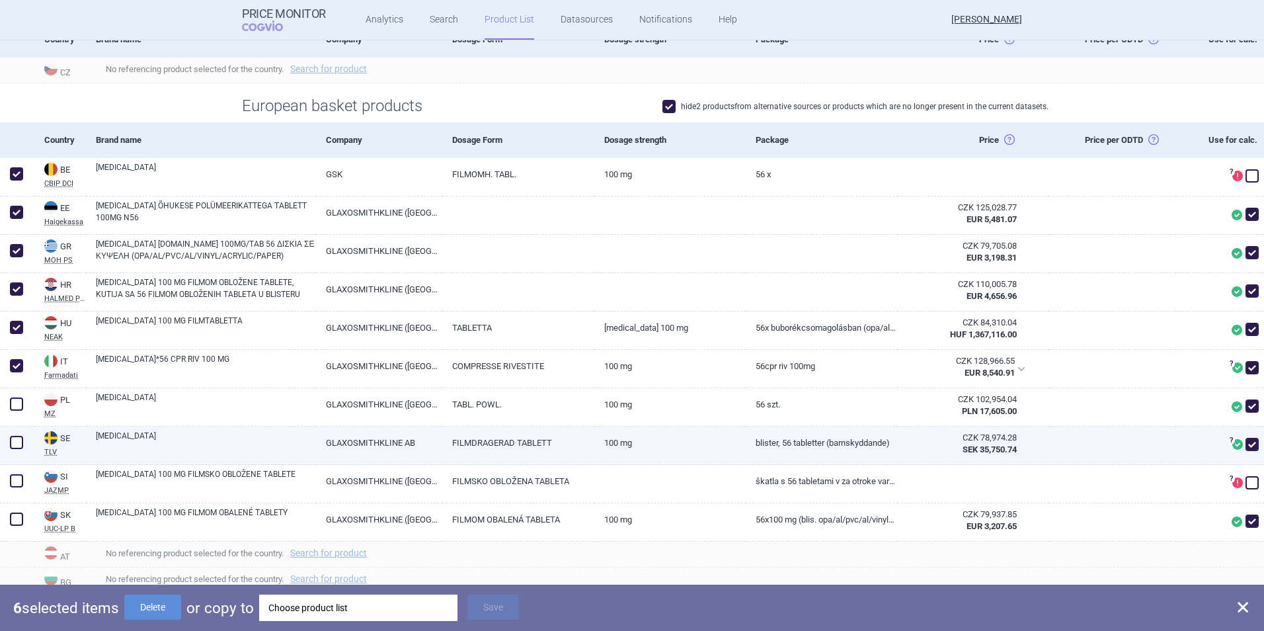
click at [16, 438] on span at bounding box center [16, 442] width 13 height 13
checkbox input "true"
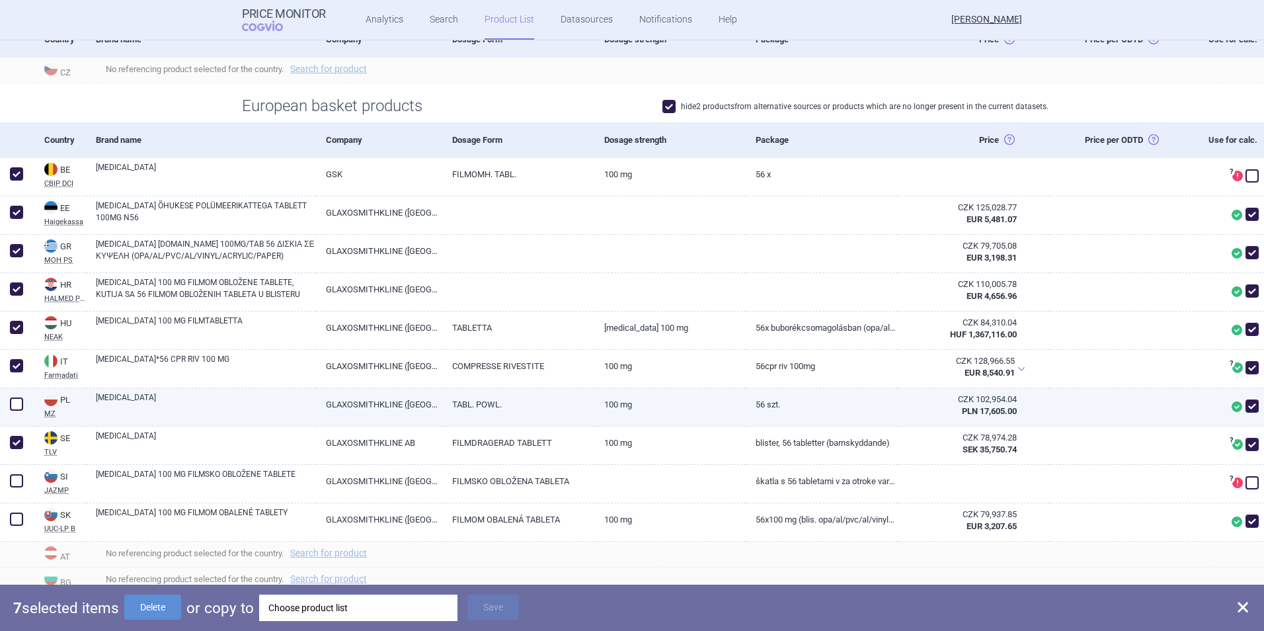
click at [13, 407] on span at bounding box center [16, 403] width 13 height 13
checkbox input "true"
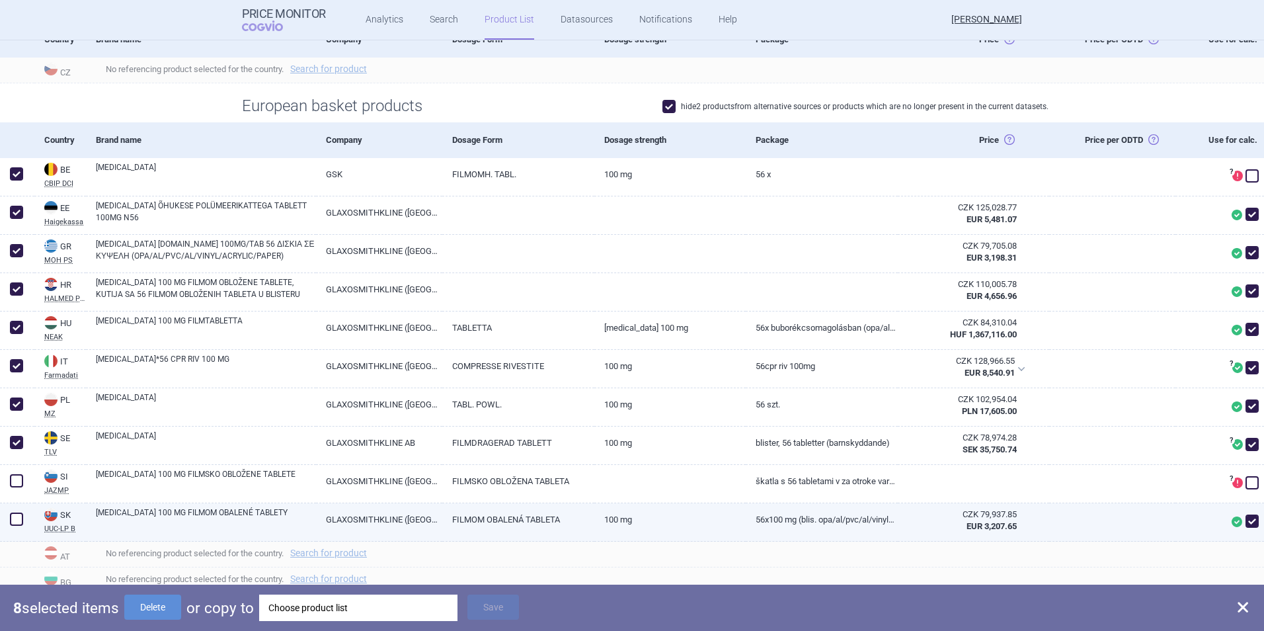
drag, startPoint x: 15, startPoint y: 477, endPoint x: 22, endPoint y: 513, distance: 35.7
click at [15, 480] on span at bounding box center [16, 480] width 13 height 13
checkbox input "true"
click at [16, 522] on span at bounding box center [16, 519] width 13 height 13
checkbox input "true"
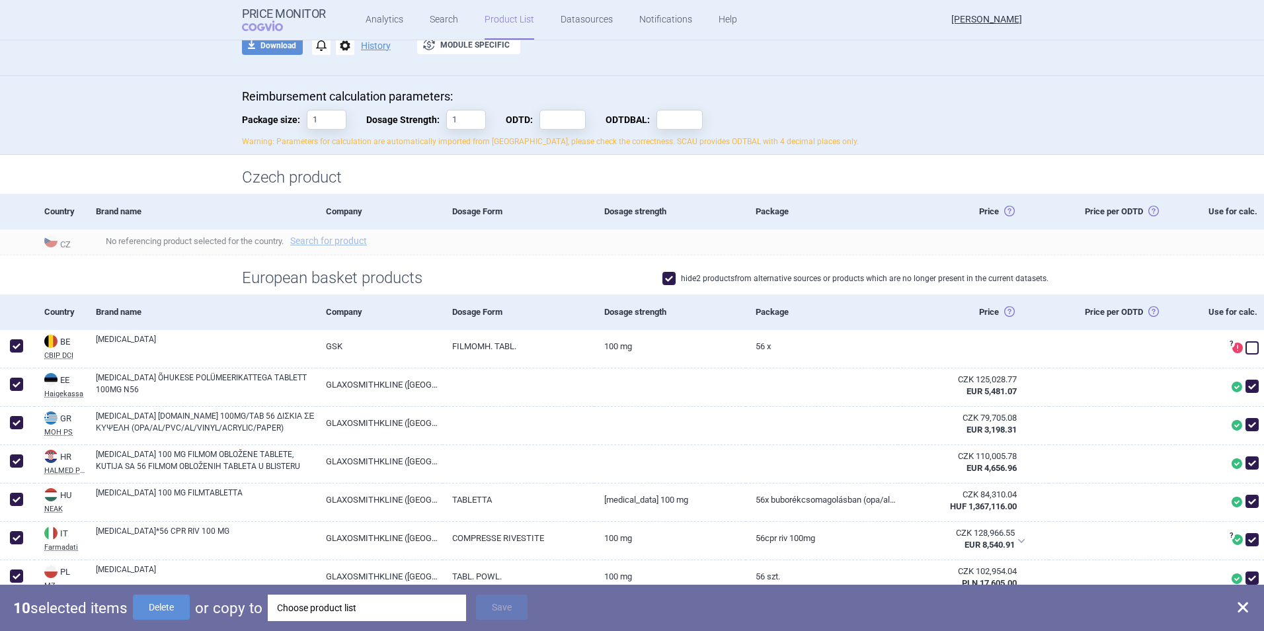
scroll to position [66, 0]
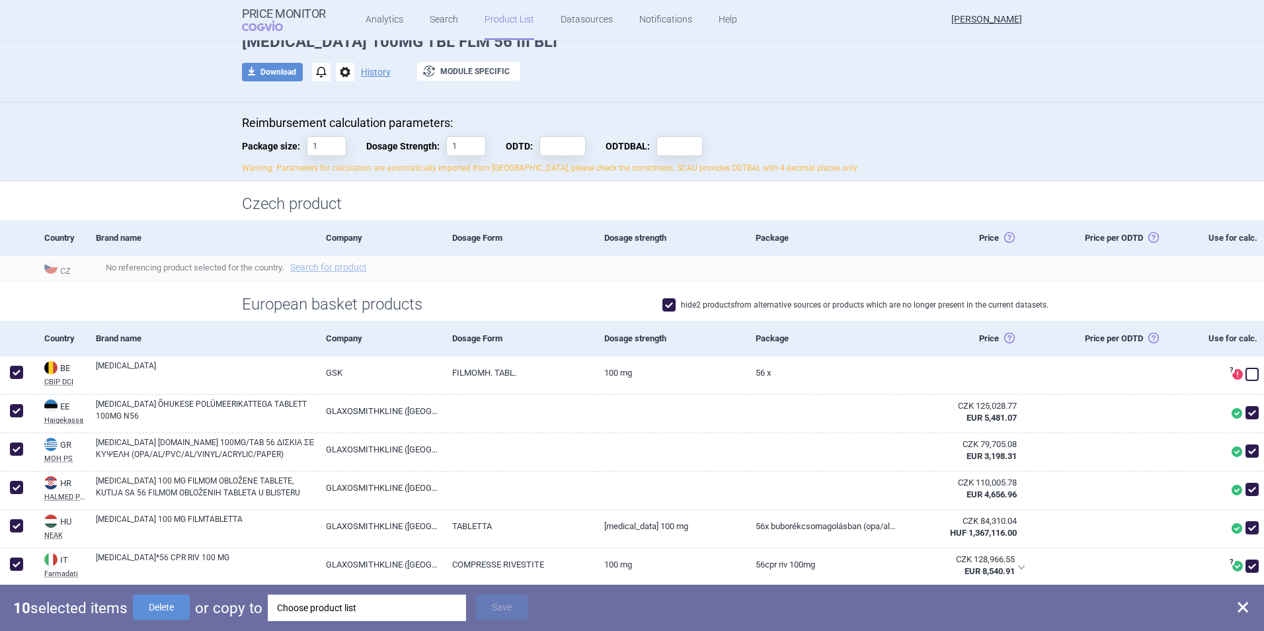
click at [321, 610] on div "Choose product list" at bounding box center [367, 608] width 180 height 26
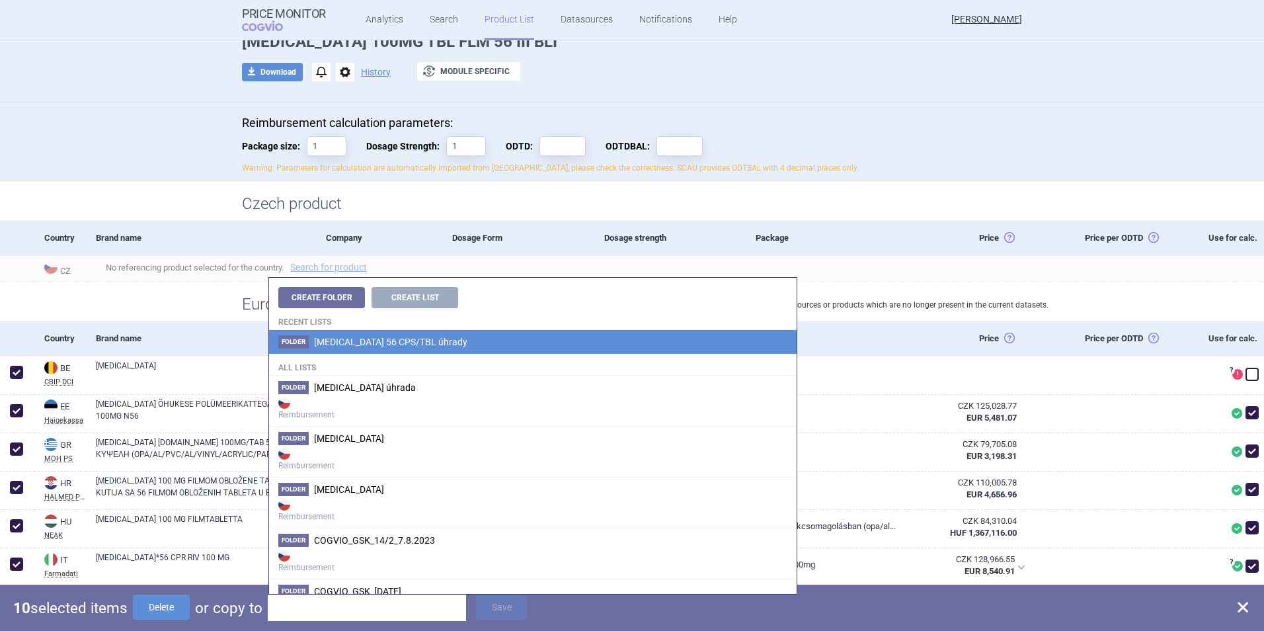
click at [357, 340] on span "[MEDICAL_DATA] 56 CPS/TBL úhrady" at bounding box center [390, 342] width 153 height 11
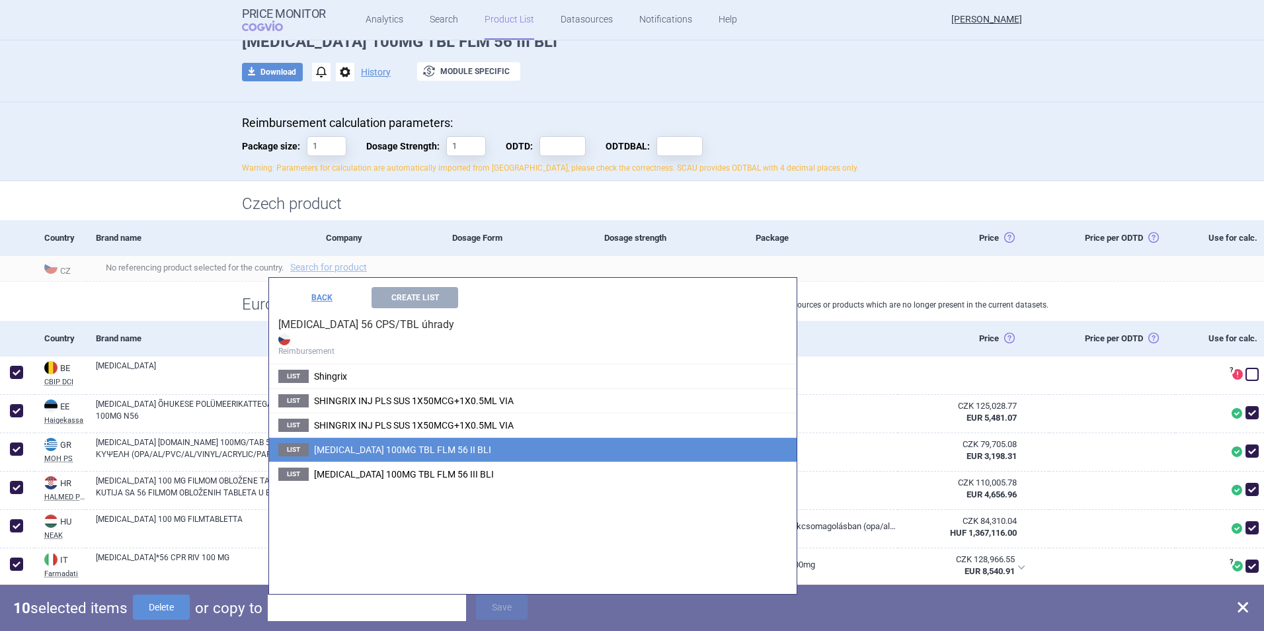
click at [415, 446] on span "[MEDICAL_DATA] 100MG TBL FLM 56 II BLI" at bounding box center [402, 449] width 177 height 11
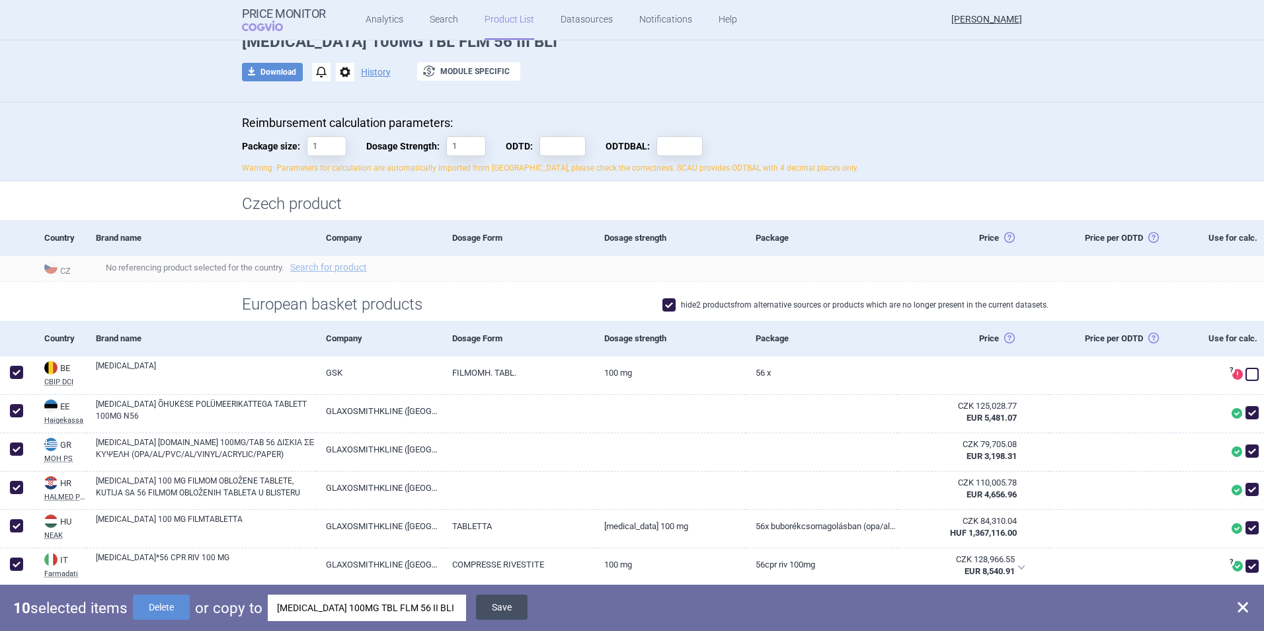
click at [501, 610] on button "Save" at bounding box center [502, 607] width 52 height 25
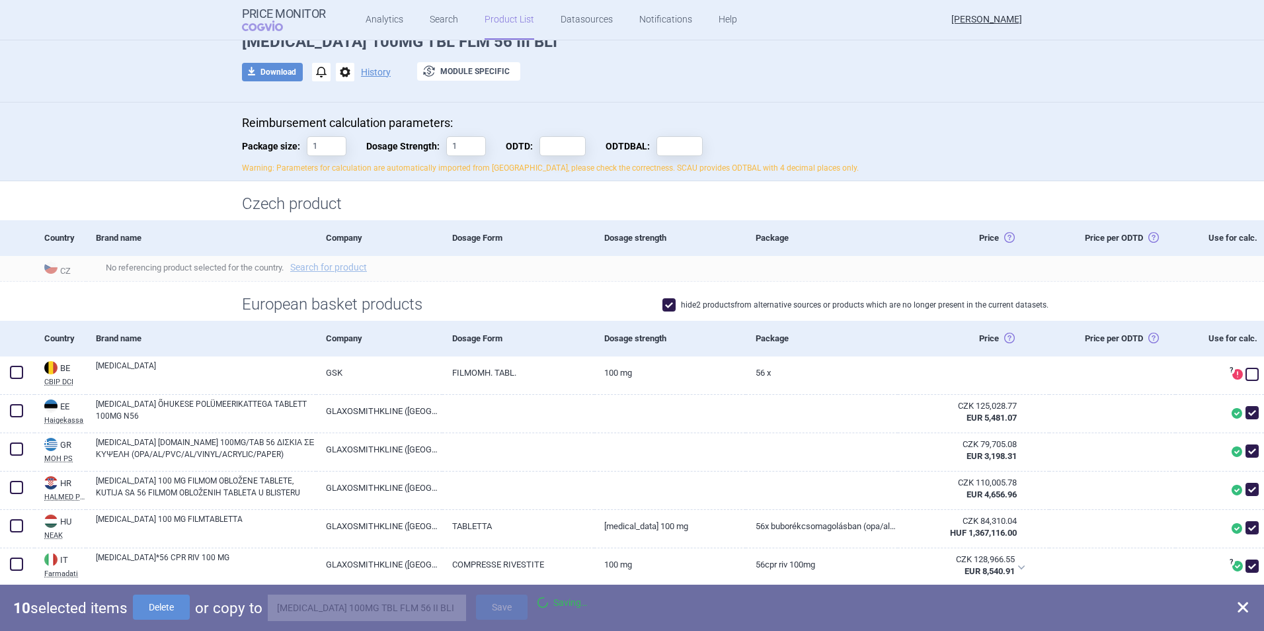
checkbox input "false"
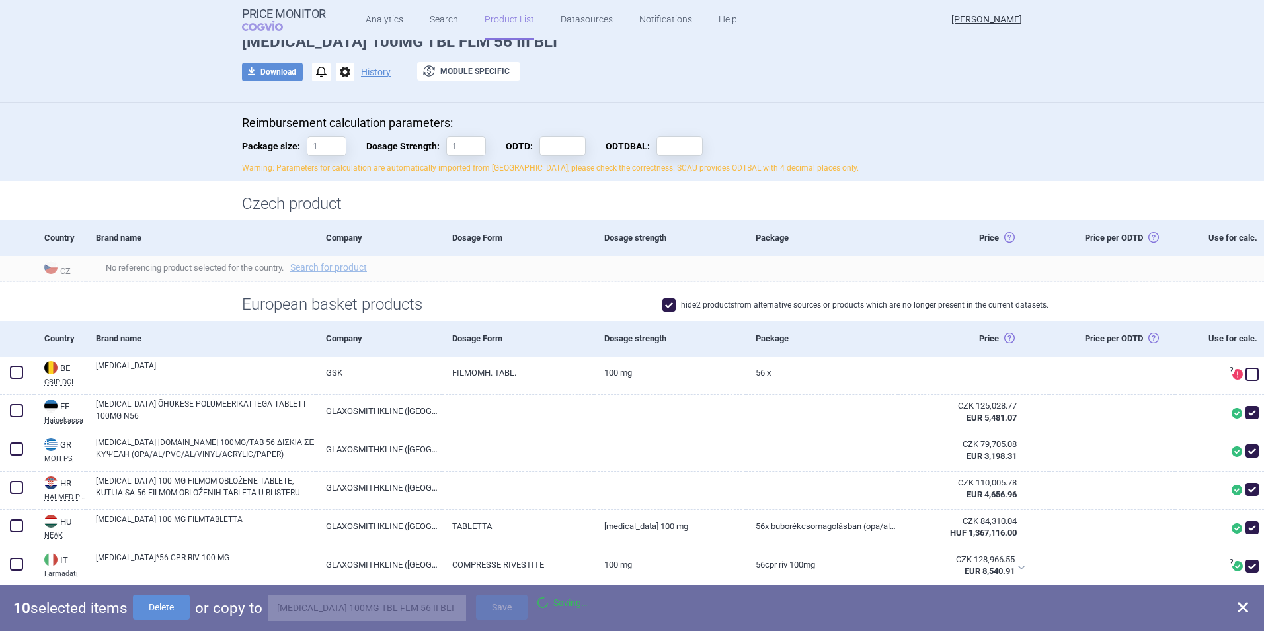
checkbox input "false"
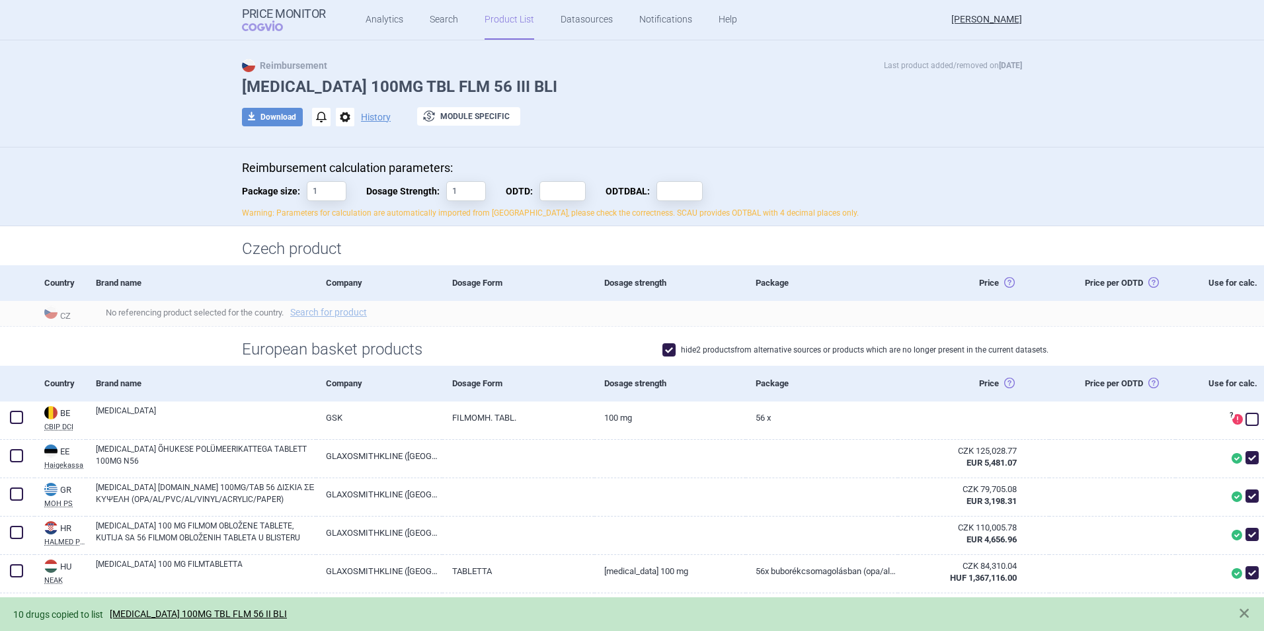
scroll to position [0, 0]
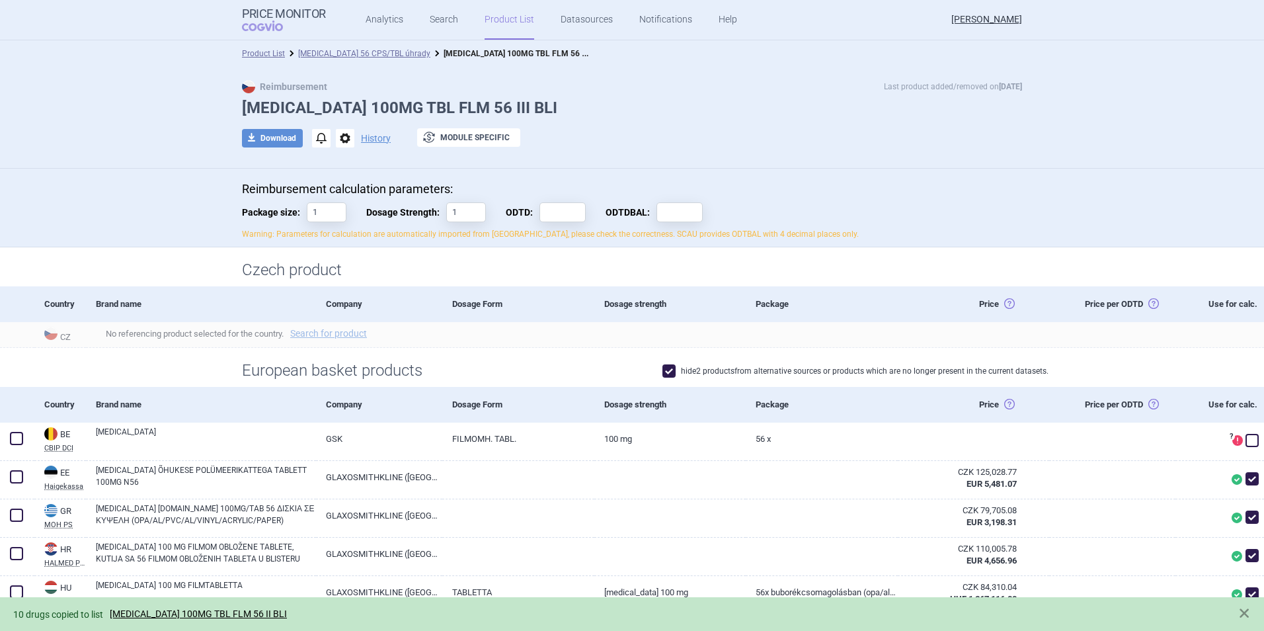
click at [369, 51] on link "[MEDICAL_DATA] 56 CPS/TBL úhrady" at bounding box center [364, 53] width 132 height 9
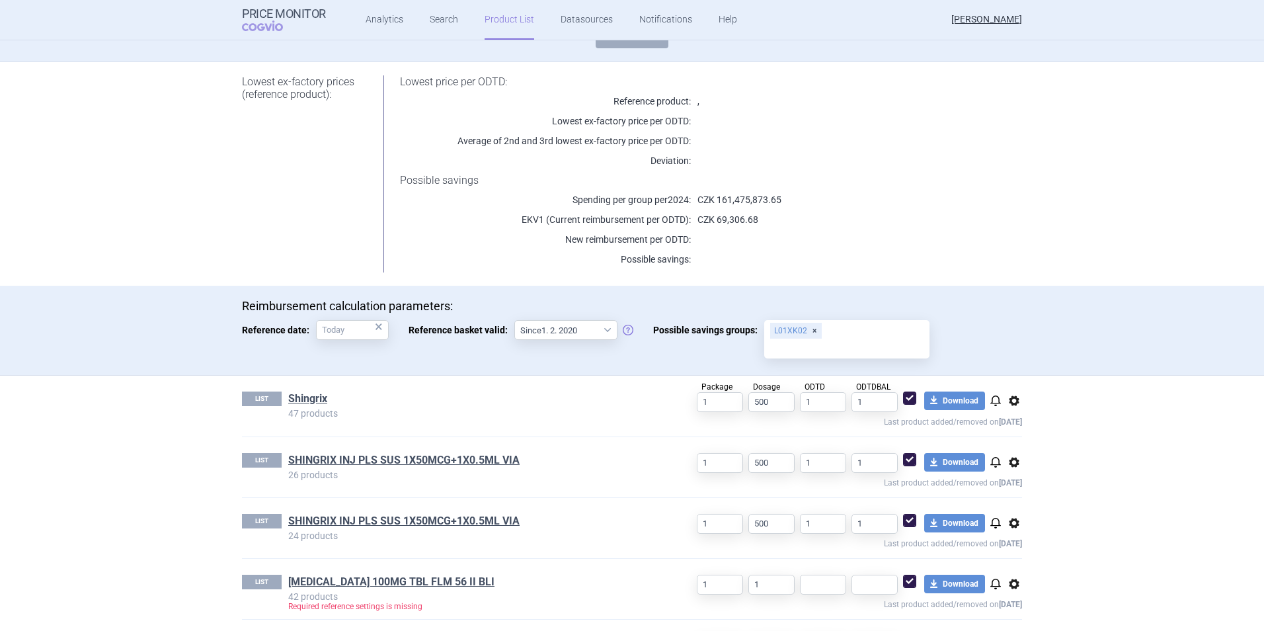
scroll to position [194, 0]
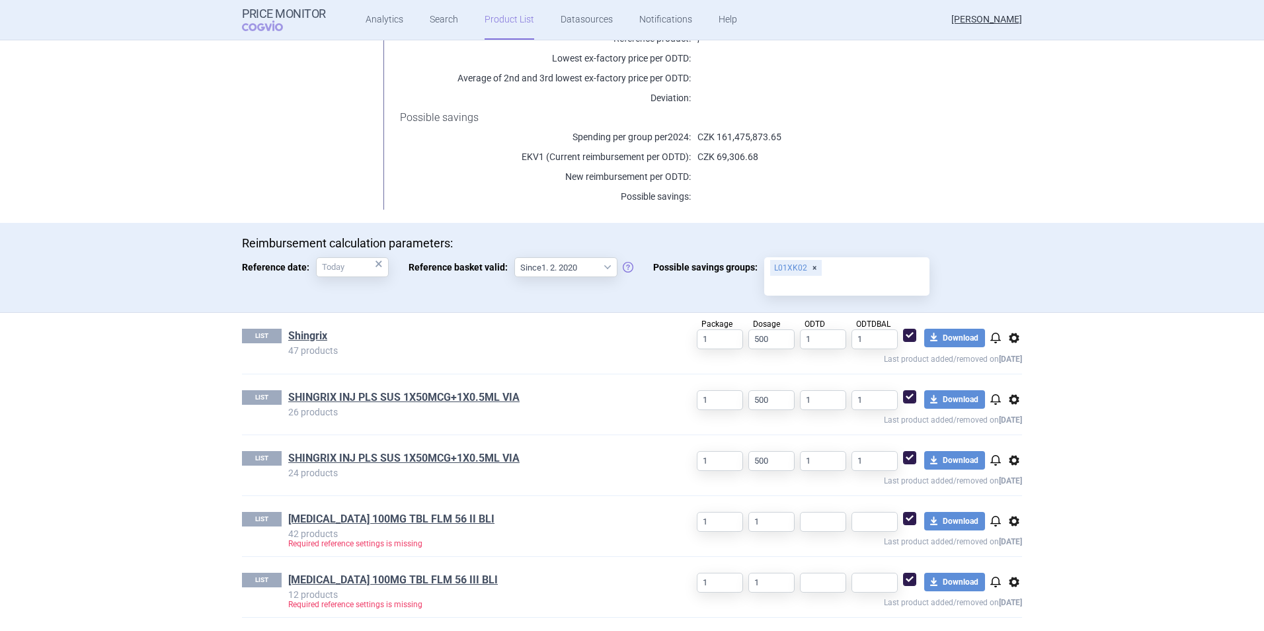
click at [1012, 583] on span "options" at bounding box center [1015, 582] width 16 height 16
click at [1010, 608] on button "Delete" at bounding box center [1009, 609] width 42 height 19
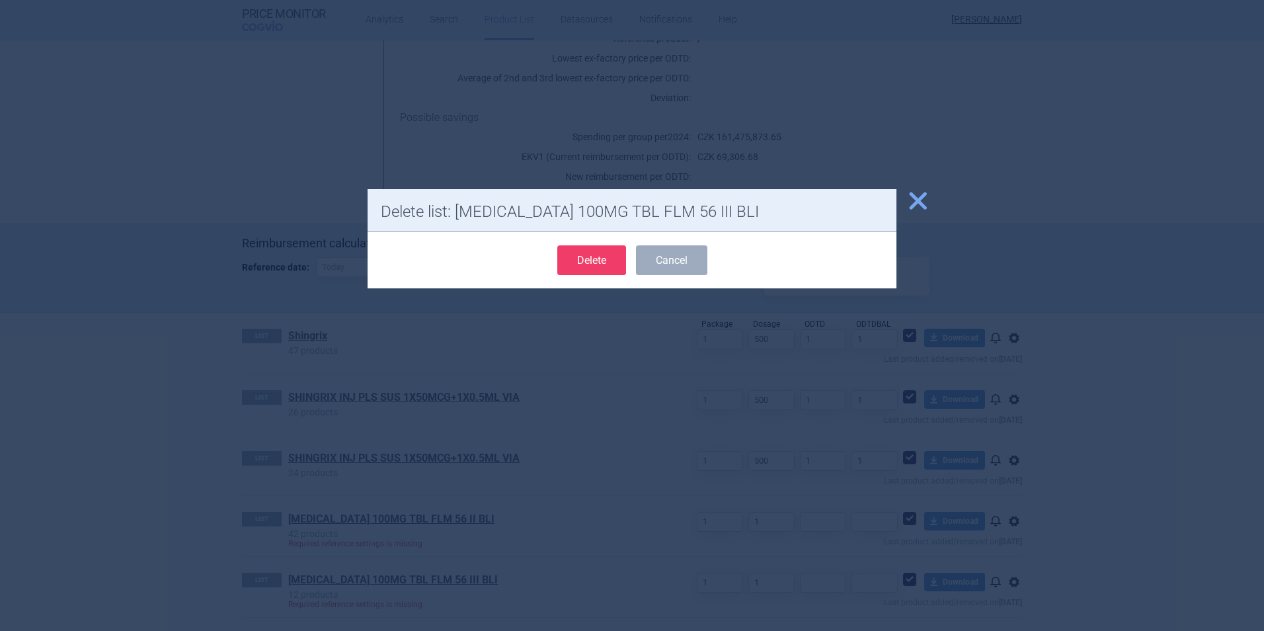
click at [620, 264] on button "Delete" at bounding box center [591, 260] width 69 height 30
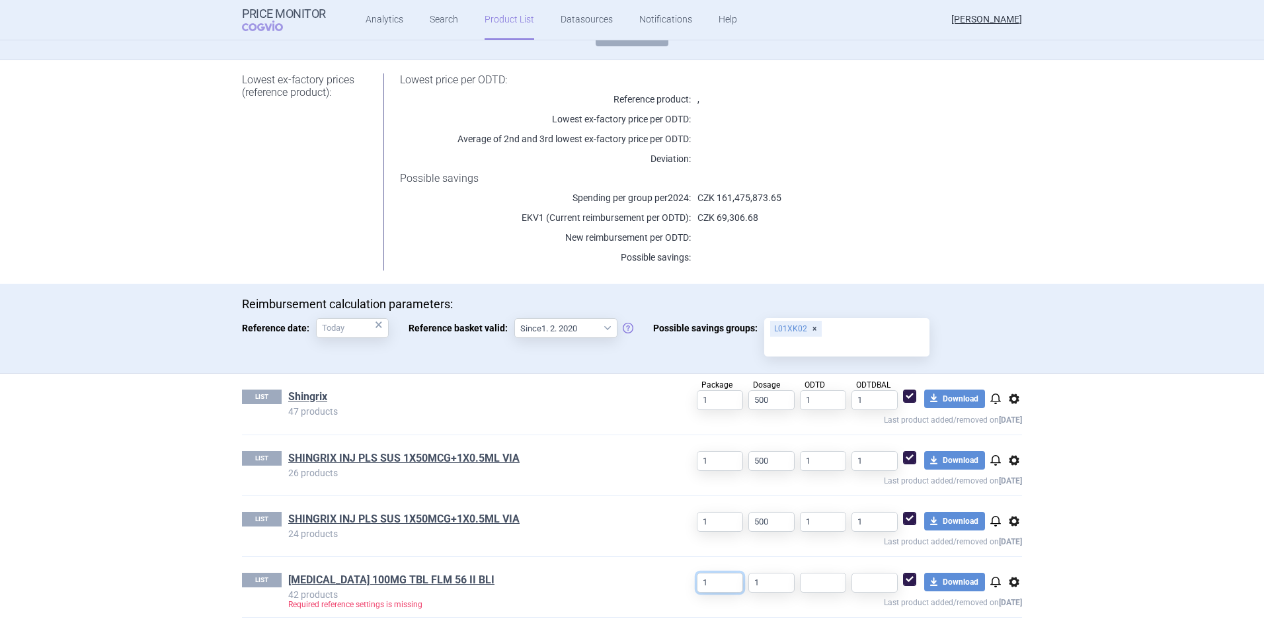
drag, startPoint x: 707, startPoint y: 583, endPoint x: 681, endPoint y: 583, distance: 25.8
click at [681, 583] on div "1 1 download Download notifications options Last product added/removed on [DATE]" at bounding box center [838, 591] width 367 height 36
type input "56"
drag, startPoint x: 770, startPoint y: 583, endPoint x: 735, endPoint y: 584, distance: 34.4
click at [735, 584] on div "56 1 download Download notifications options Last product added/removed on [DAT…" at bounding box center [838, 591] width 367 height 36
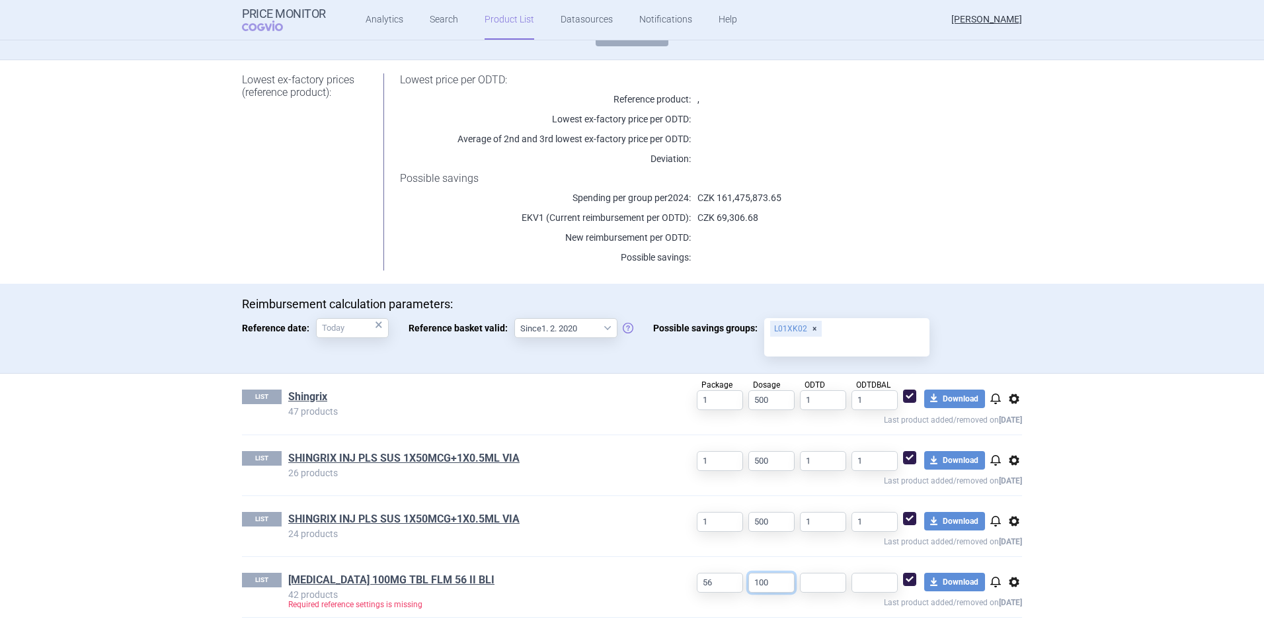
type input "100"
click at [825, 588] on input "text" at bounding box center [823, 583] width 46 height 20
type input "1"
click at [858, 581] on input "text" at bounding box center [875, 583] width 46 height 20
type input "56"
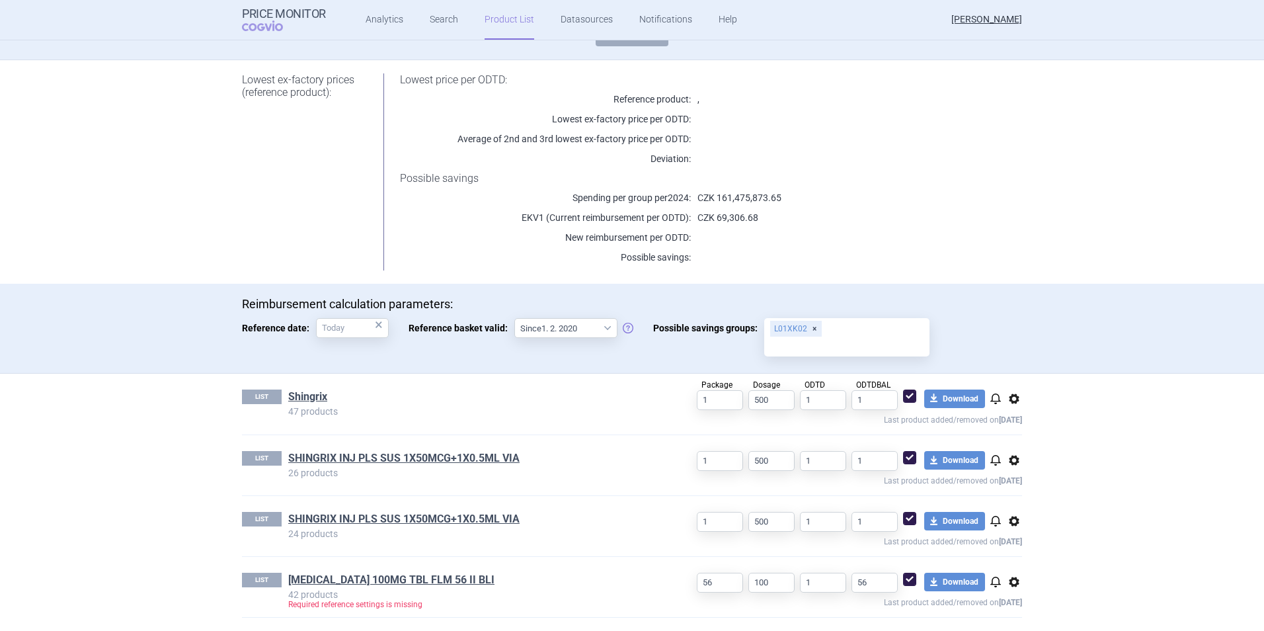
click at [1219, 507] on section "Product List [MEDICAL_DATA] 56 CPS/TBL úhrady Reimbursement Last product added/…" at bounding box center [632, 335] width 1264 height 591
click at [298, 581] on link "[MEDICAL_DATA] 100MG TBL FLM 56 II BLI" at bounding box center [391, 580] width 206 height 15
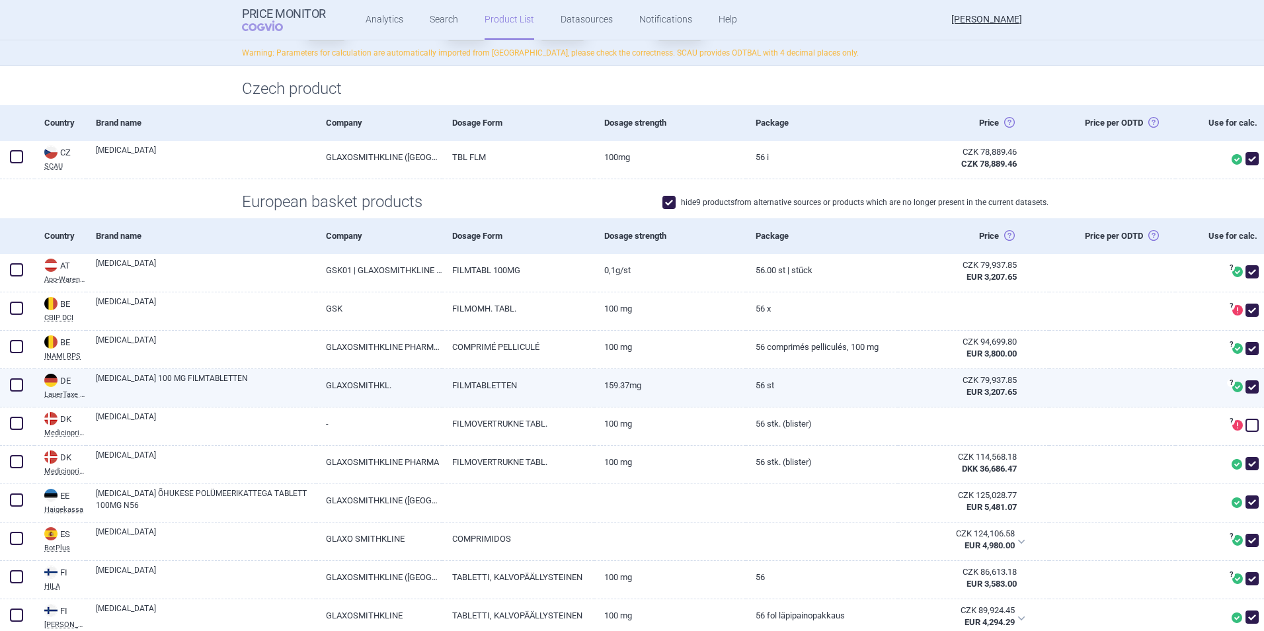
scroll to position [198, 0]
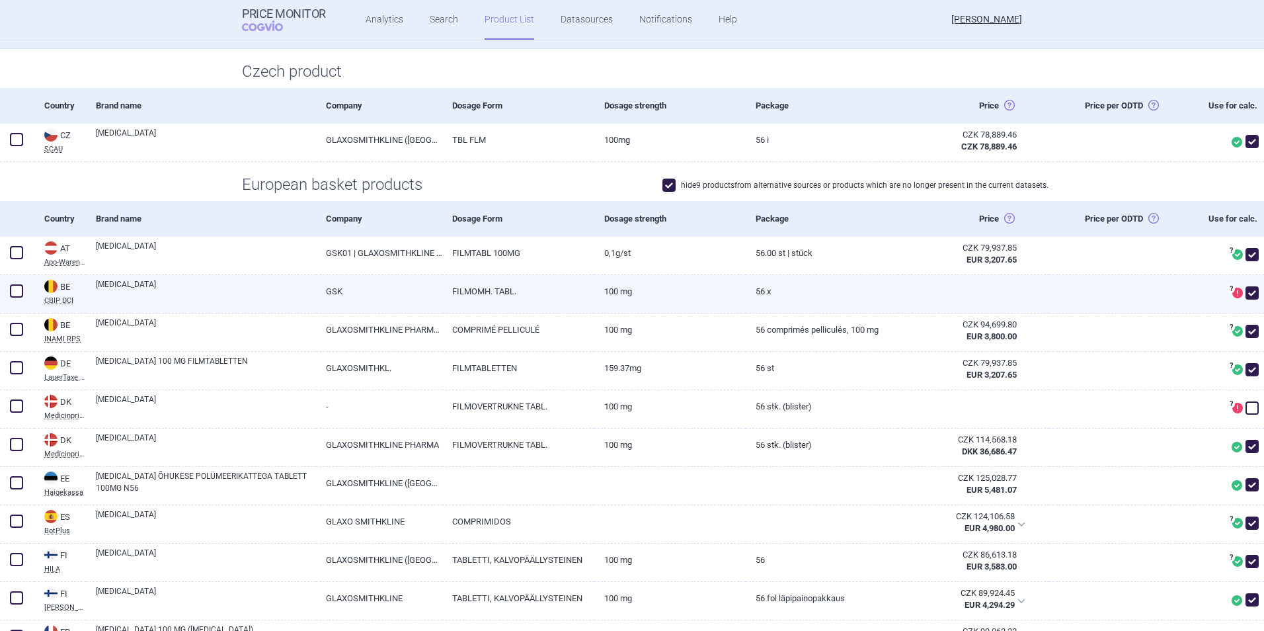
click at [1253, 291] on div "? Produkt ve zdroji neobsahuje ceny potřebné k referencování. Poznámky ref. zdr…" at bounding box center [1220, 294] width 89 height 38
click at [1246, 293] on span at bounding box center [1252, 292] width 13 height 13
checkbox input "false"
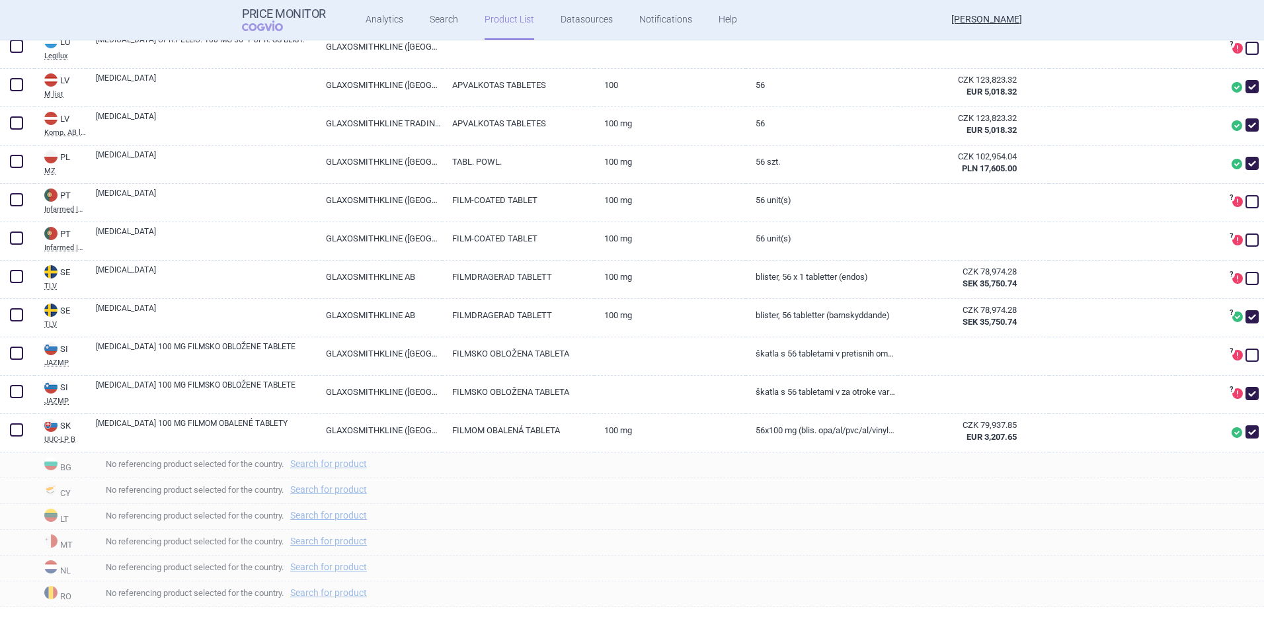
scroll to position [1219, 0]
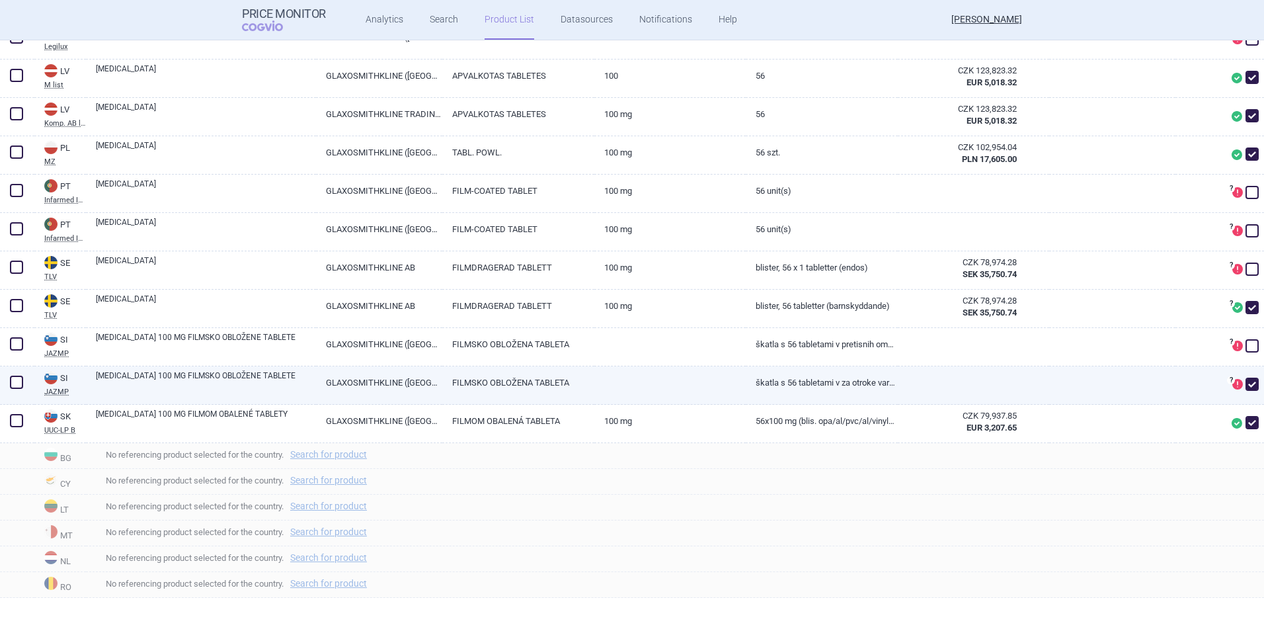
click at [1246, 383] on span at bounding box center [1252, 384] width 13 height 13
checkbox input "false"
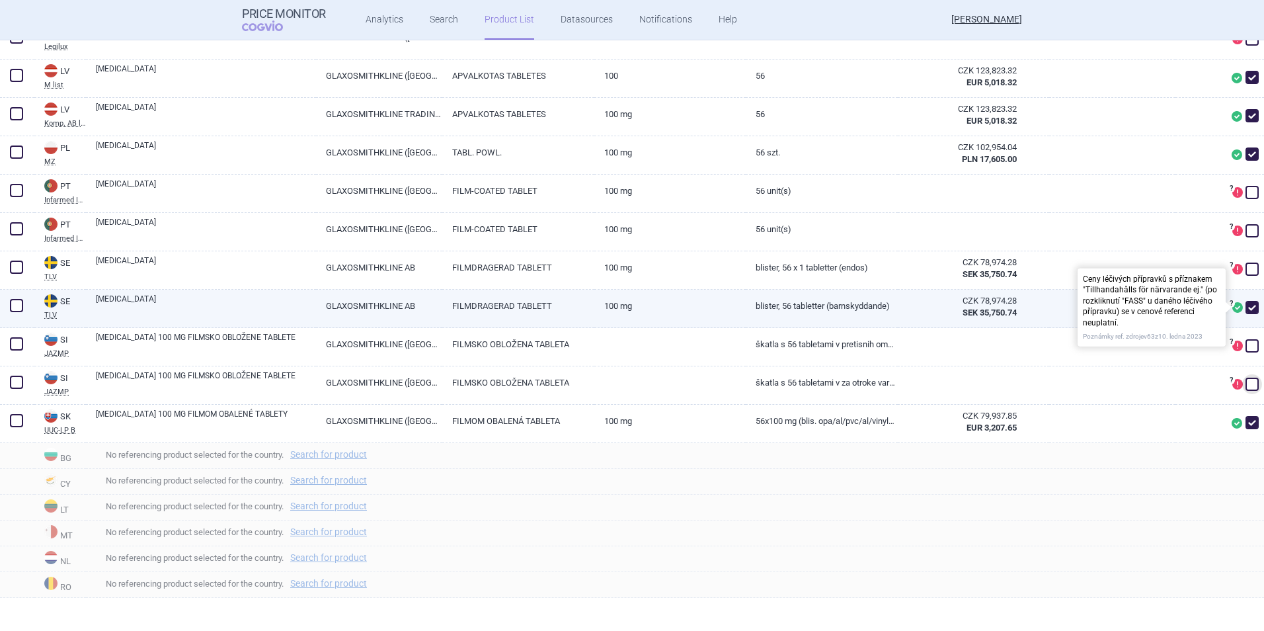
click at [1233, 308] on span at bounding box center [1238, 307] width 11 height 11
click at [536, 305] on link "FILMDRAGERAD TABLETT" at bounding box center [517, 306] width 151 height 32
select select "EUR"
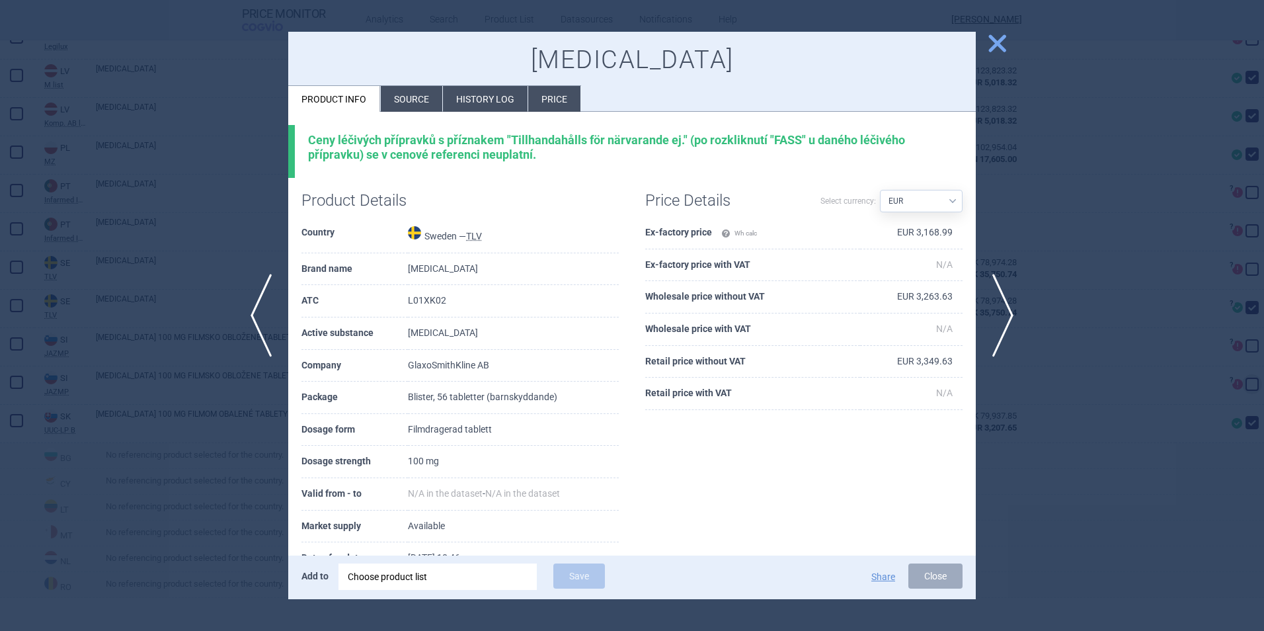
click at [406, 92] on li "Source" at bounding box center [412, 99] width 62 height 26
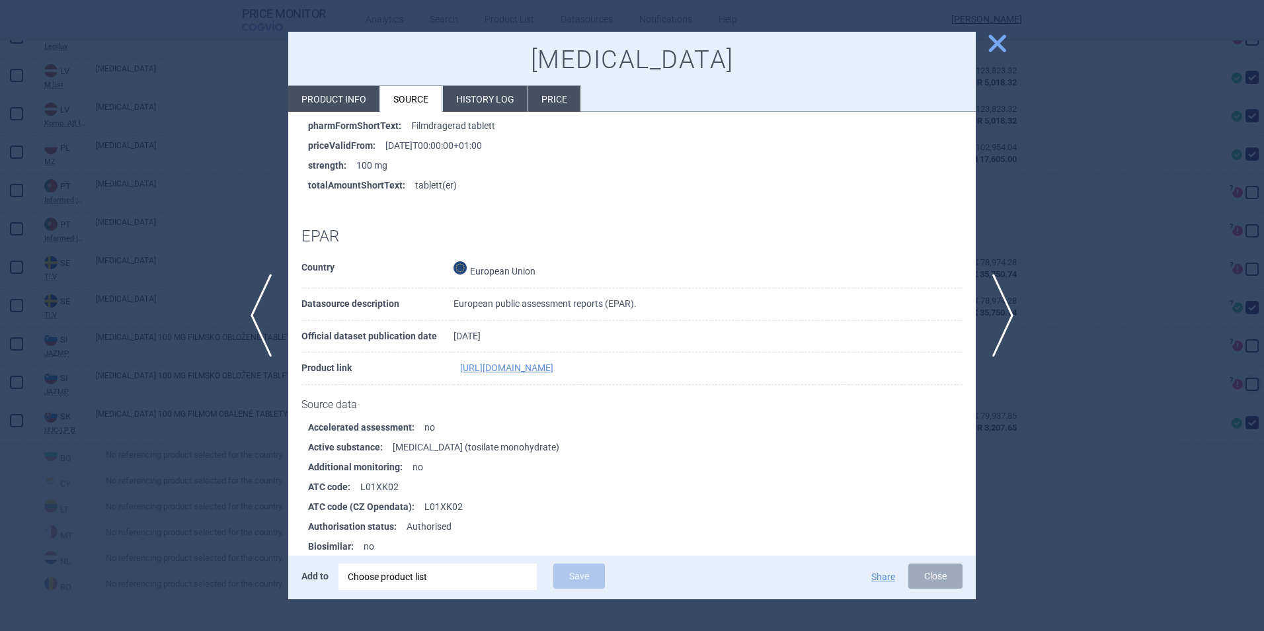
scroll to position [595, 0]
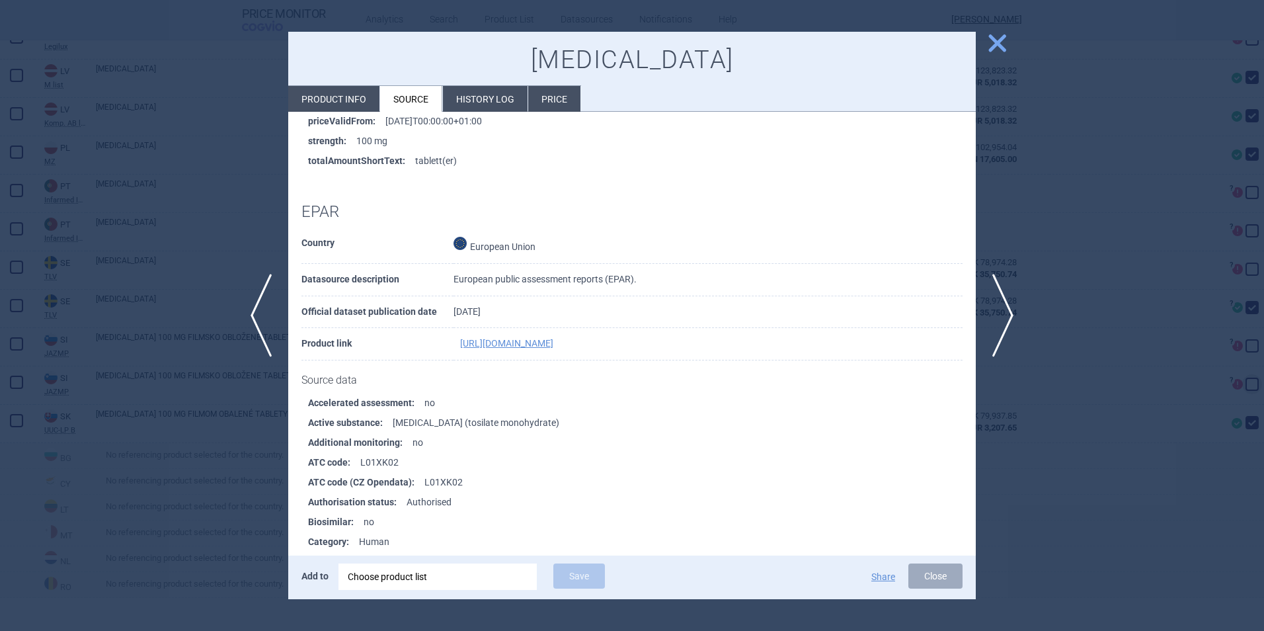
click at [995, 48] on span "close" at bounding box center [997, 43] width 23 height 23
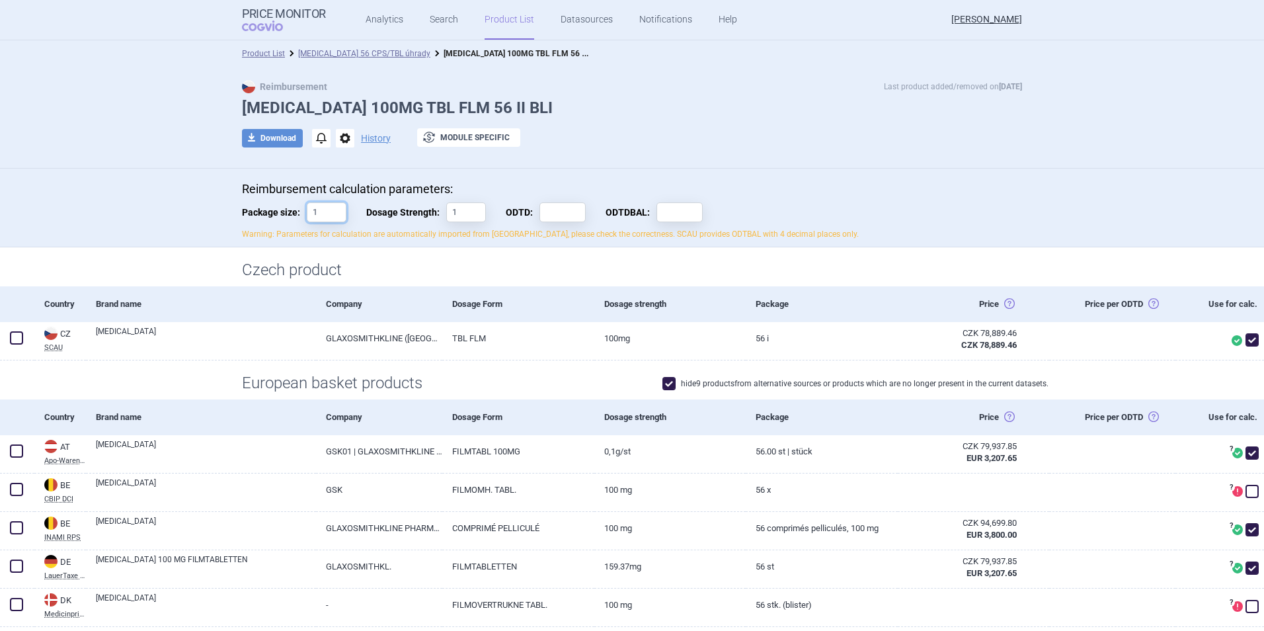
drag, startPoint x: 313, startPoint y: 211, endPoint x: 287, endPoint y: 214, distance: 26.0
click at [287, 214] on label "Package size: 1" at bounding box center [294, 212] width 104 height 20
type input "56"
click at [458, 213] on input "1" at bounding box center [466, 212] width 40 height 20
type input "100"
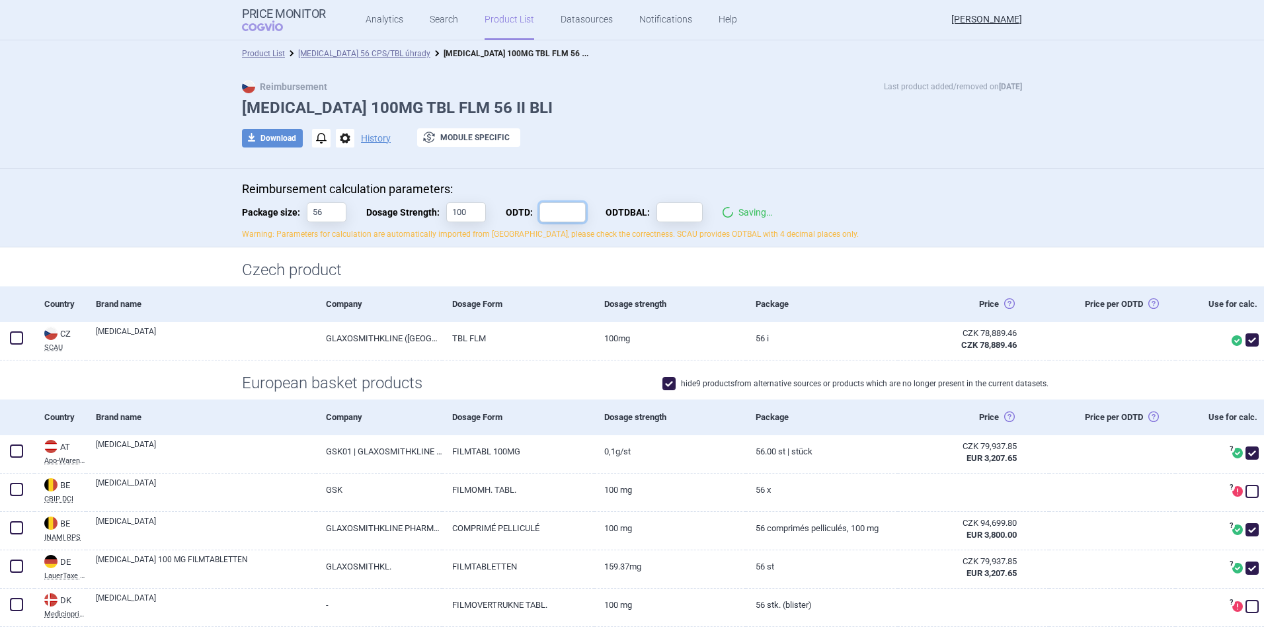
click at [545, 212] on input "ODTD:" at bounding box center [563, 212] width 46 height 20
type input "1"
click at [674, 220] on input "ODTDBAL:" at bounding box center [680, 212] width 46 height 20
click at [737, 138] on div "download Download notifications options History exchange Module specific" at bounding box center [632, 138] width 780 height 20
drag, startPoint x: 677, startPoint y: 215, endPoint x: 597, endPoint y: 213, distance: 79.4
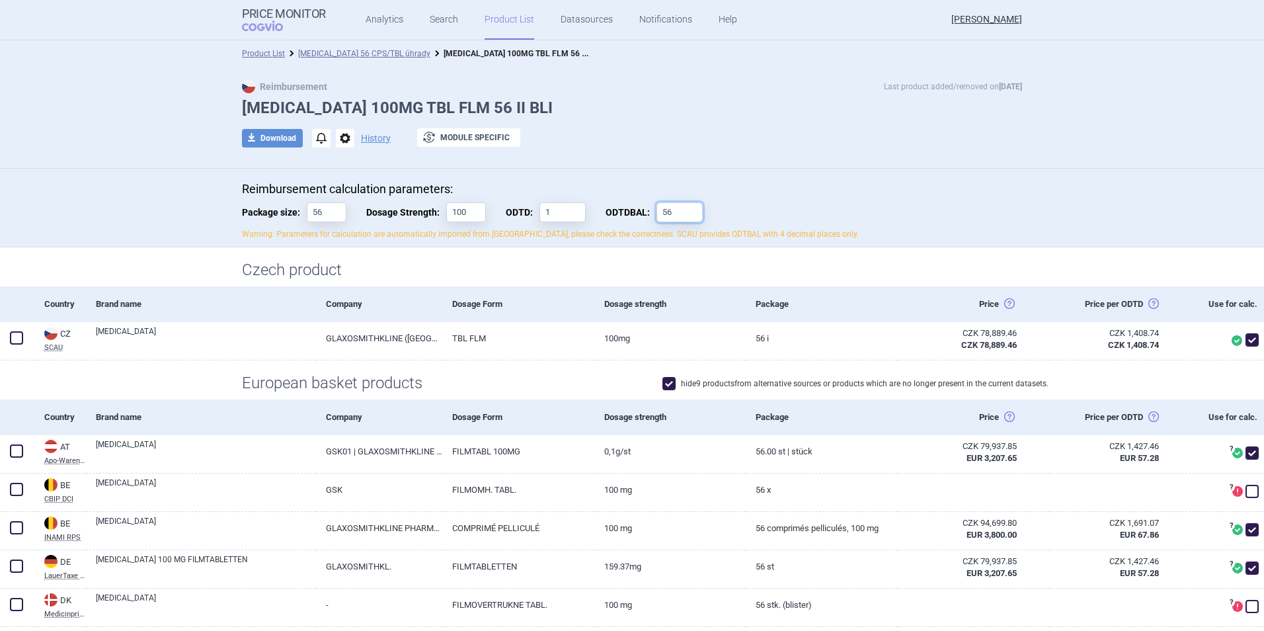
click at [597, 213] on div "Reimbursement calculation parameters: Package size: 56 Dosage Strength: 100 ODT…" at bounding box center [632, 211] width 780 height 58
paste input "18,6667"
type input "18,6667"
click at [514, 206] on label "ODTD: 1" at bounding box center [546, 212] width 80 height 20
paste input "300"
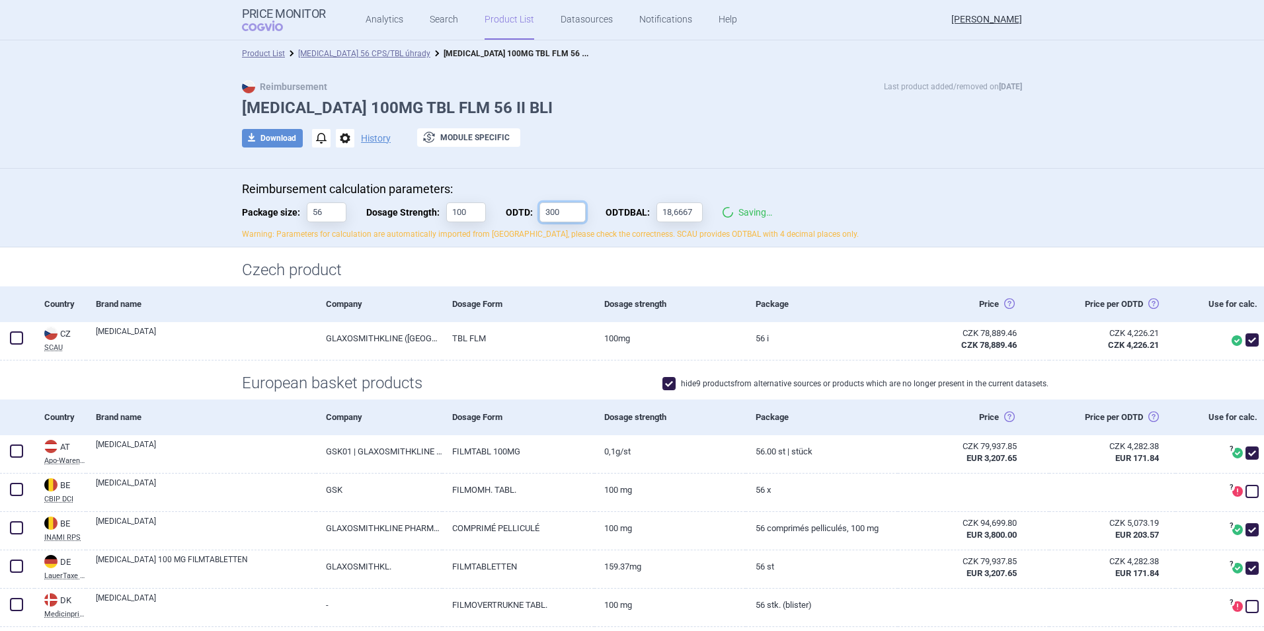
click at [546, 210] on input "300" at bounding box center [563, 212] width 46 height 20
type input "300"
click at [949, 63] on div "Product List [MEDICAL_DATA] 56 CPS/TBL úhrady [MEDICAL_DATA] 100MG TBL FLM 56 I…" at bounding box center [632, 53] width 1264 height 26
click at [690, 133] on div "download Download notifications options History exchange Module specific" at bounding box center [632, 138] width 780 height 20
click at [257, 140] on button "download Download" at bounding box center [272, 138] width 61 height 19
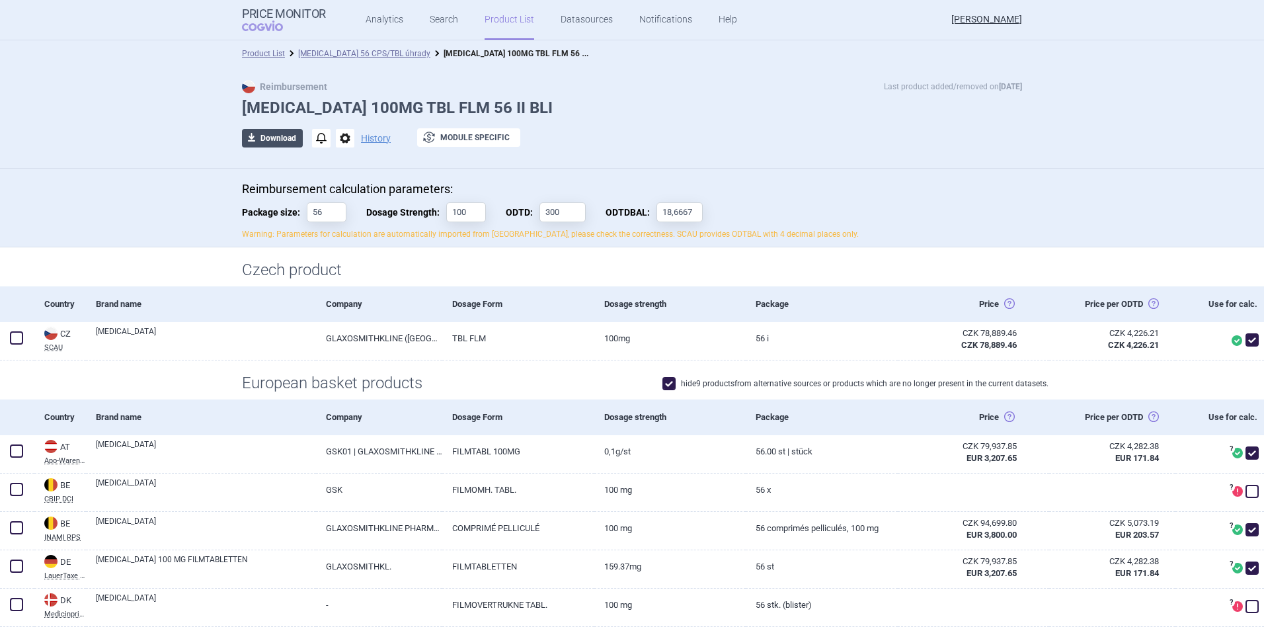
select select "EUR"
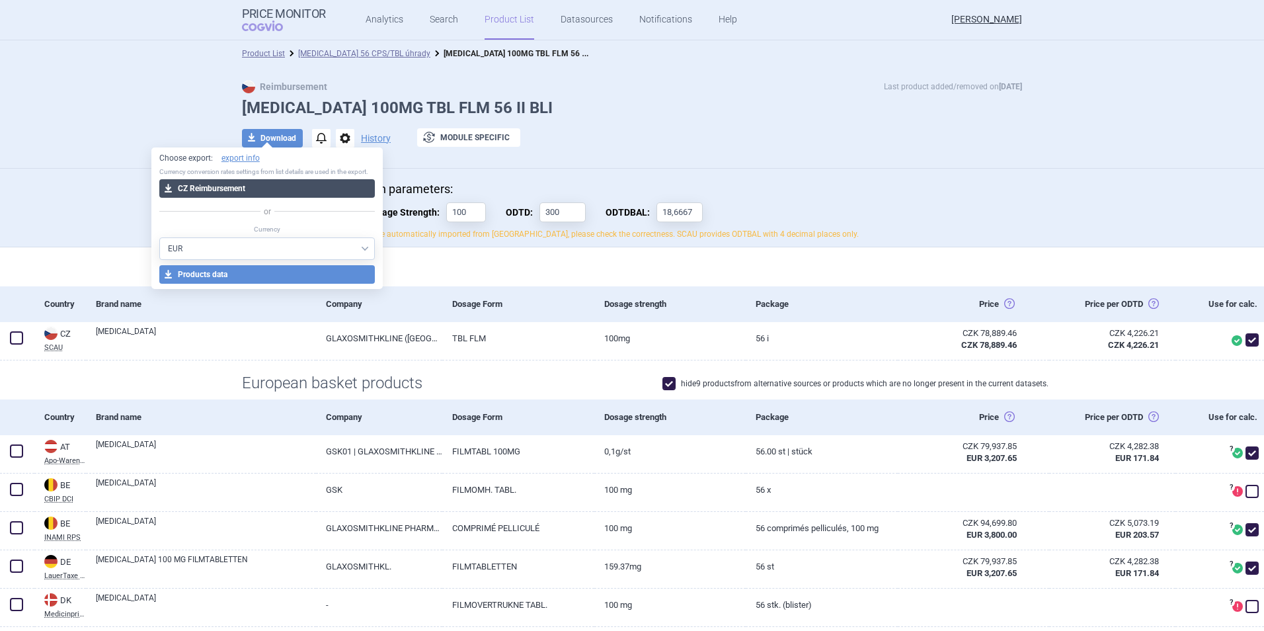
click at [247, 188] on button "download CZ Reimbursement" at bounding box center [267, 188] width 216 height 19
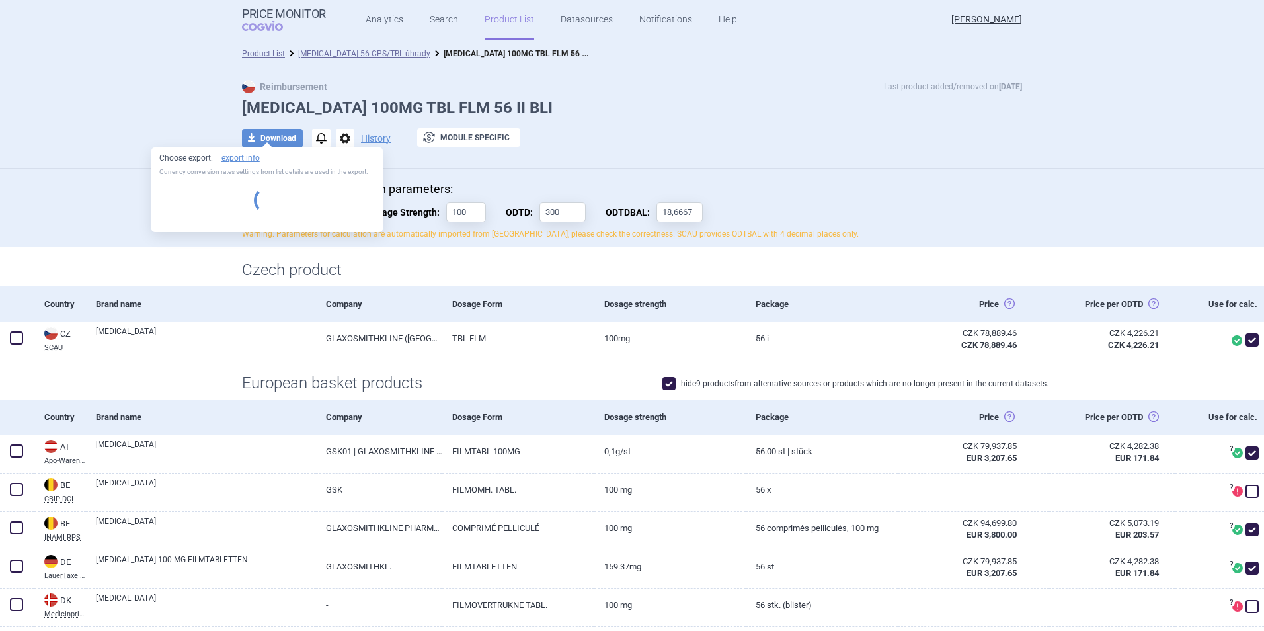
select select "EUR"
